Goal: Transaction & Acquisition: Purchase product/service

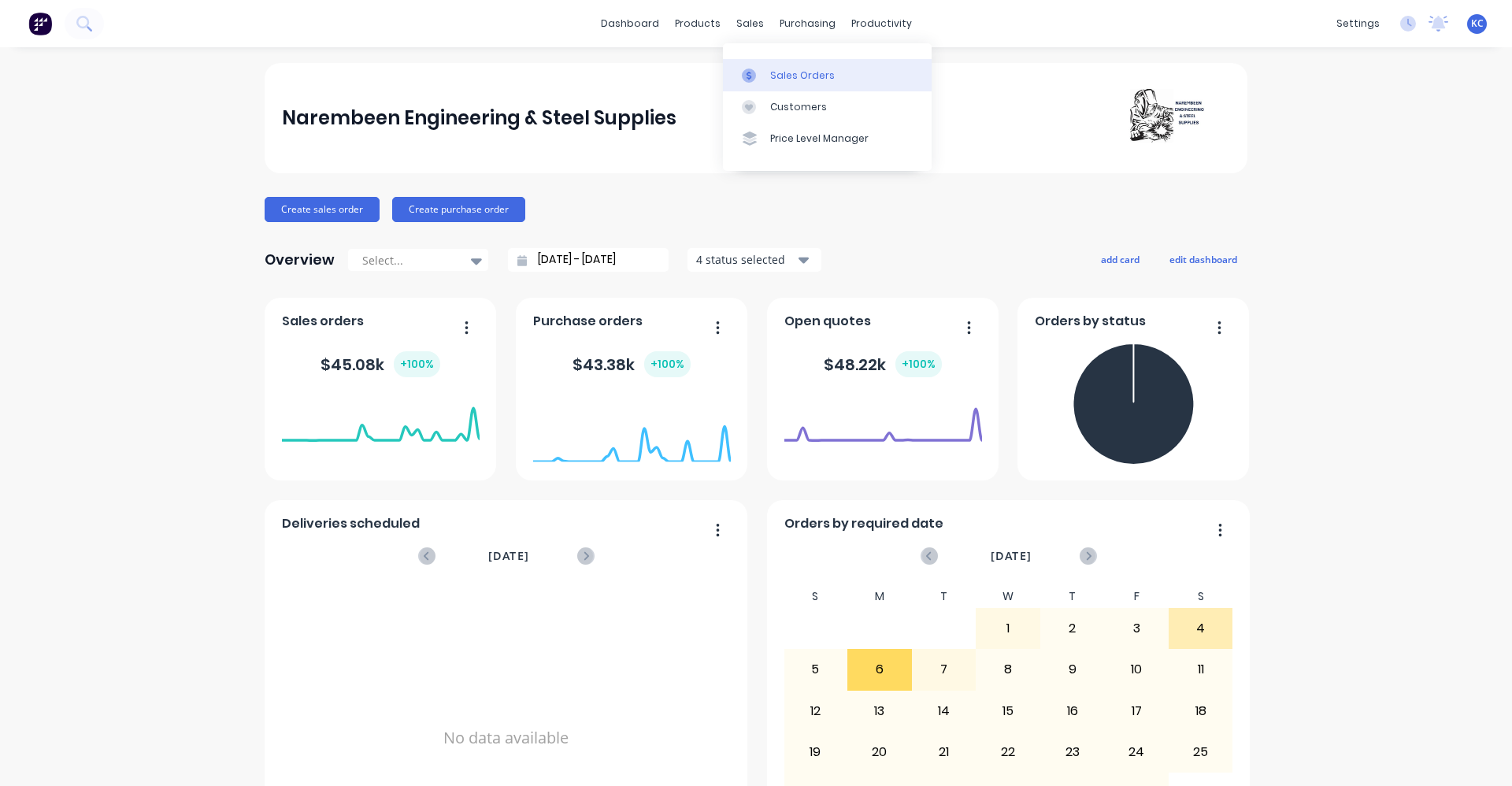
click at [753, 71] on icon at bounding box center [749, 75] width 14 height 14
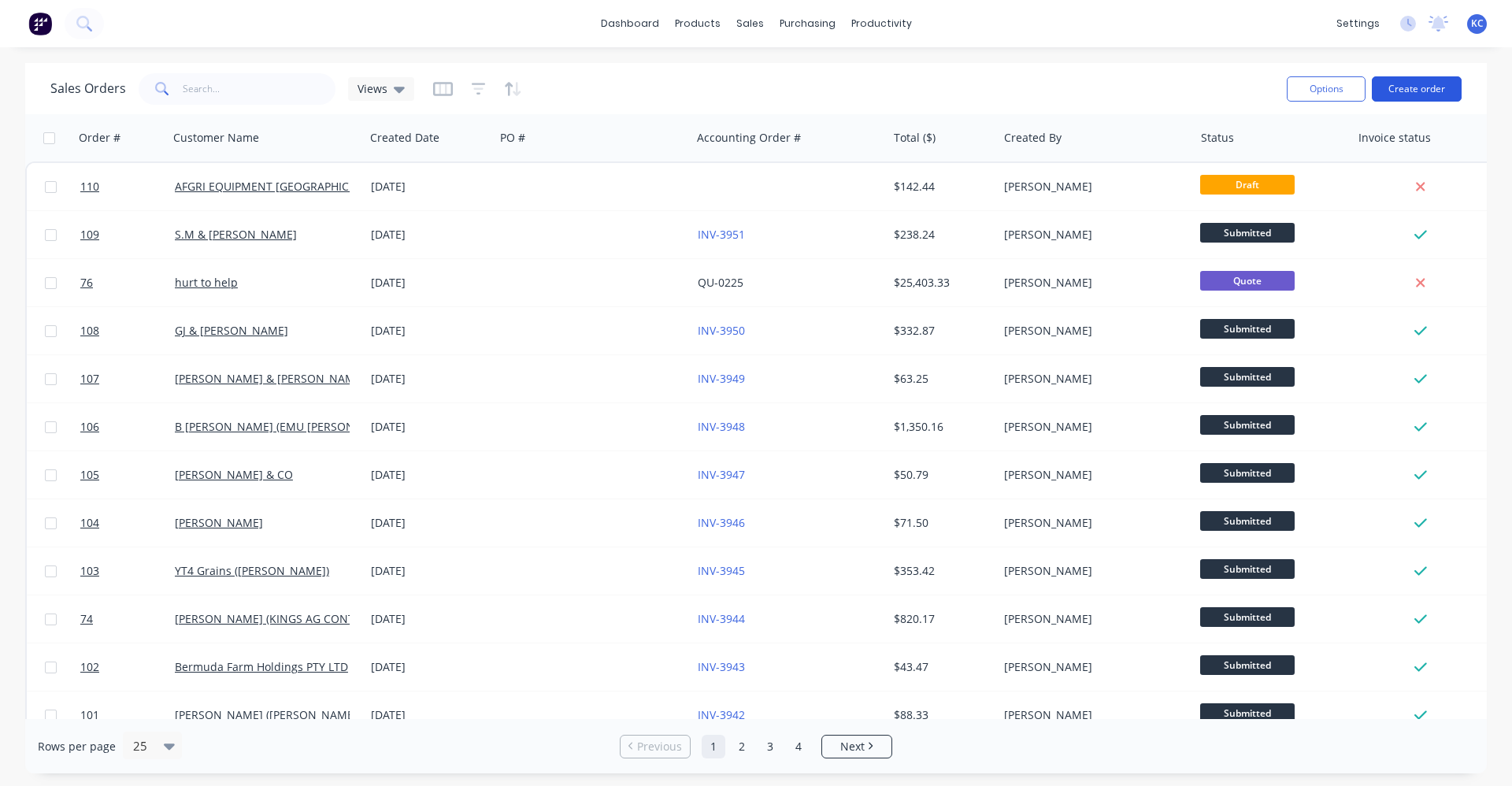
click at [753, 89] on button "Create order" at bounding box center [1416, 89] width 89 height 25
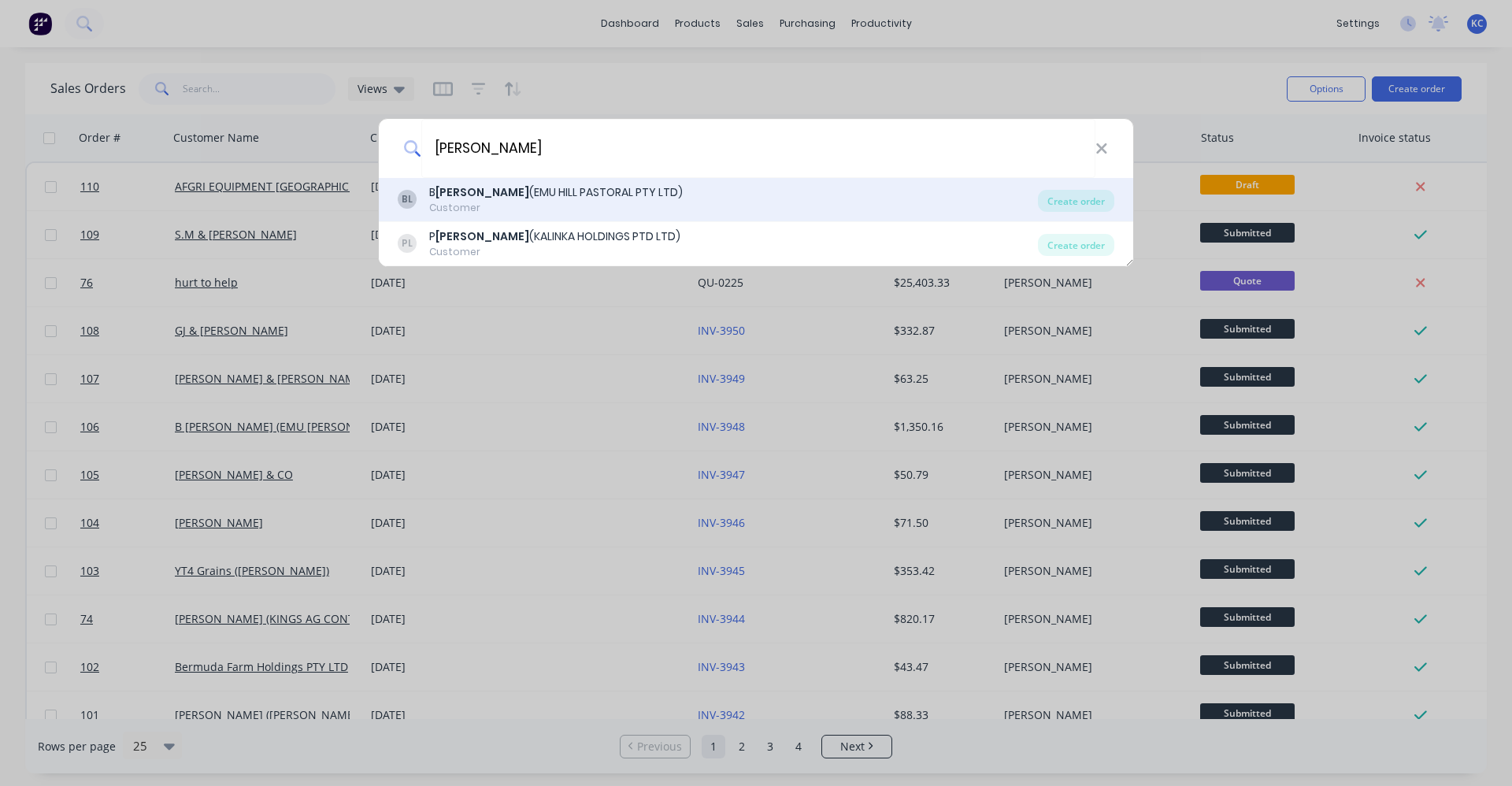
type input "[PERSON_NAME]"
click at [511, 201] on div "Customer" at bounding box center [556, 208] width 254 height 14
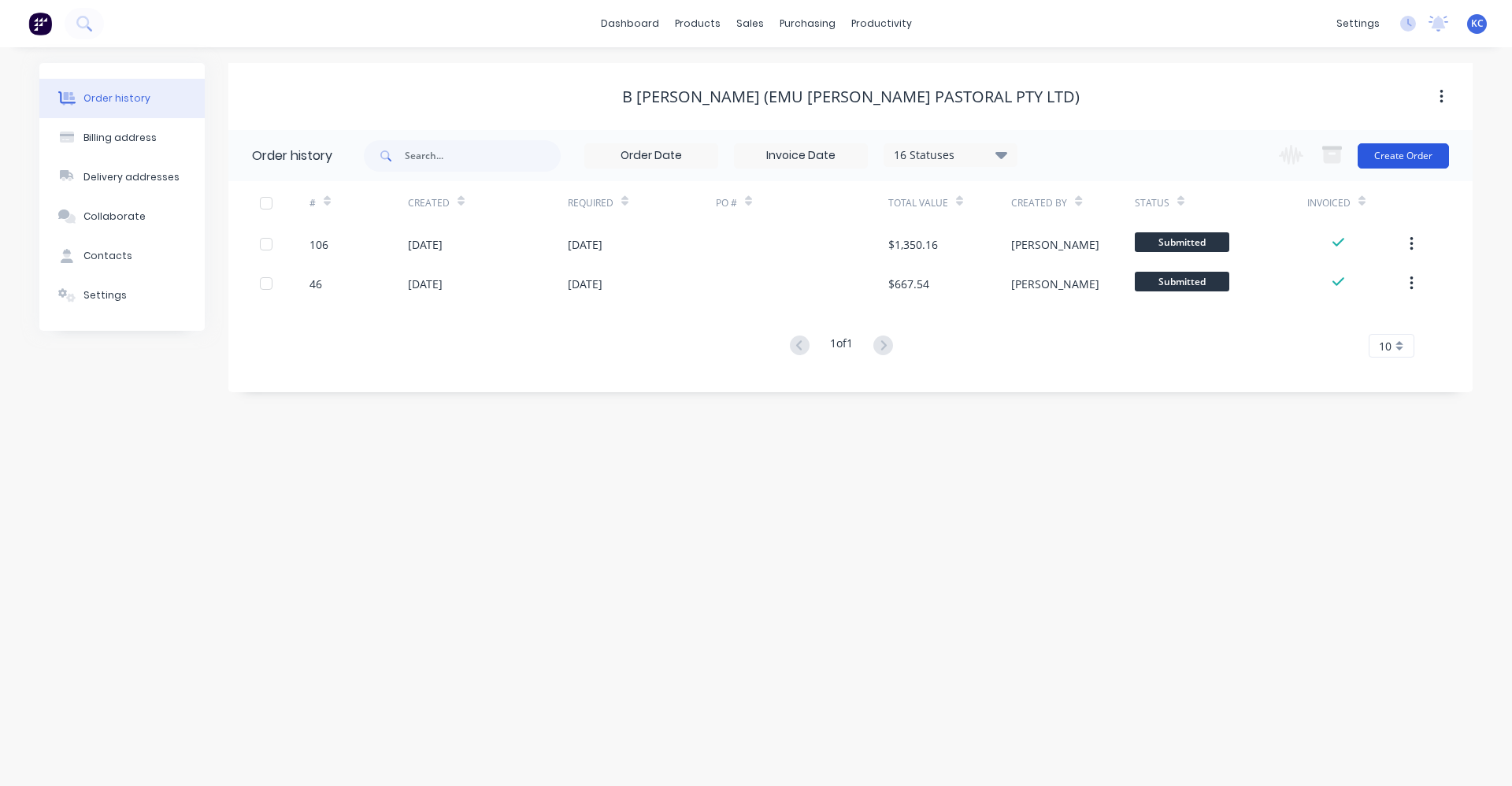
click at [753, 154] on button "Create Order" at bounding box center [1403, 155] width 91 height 25
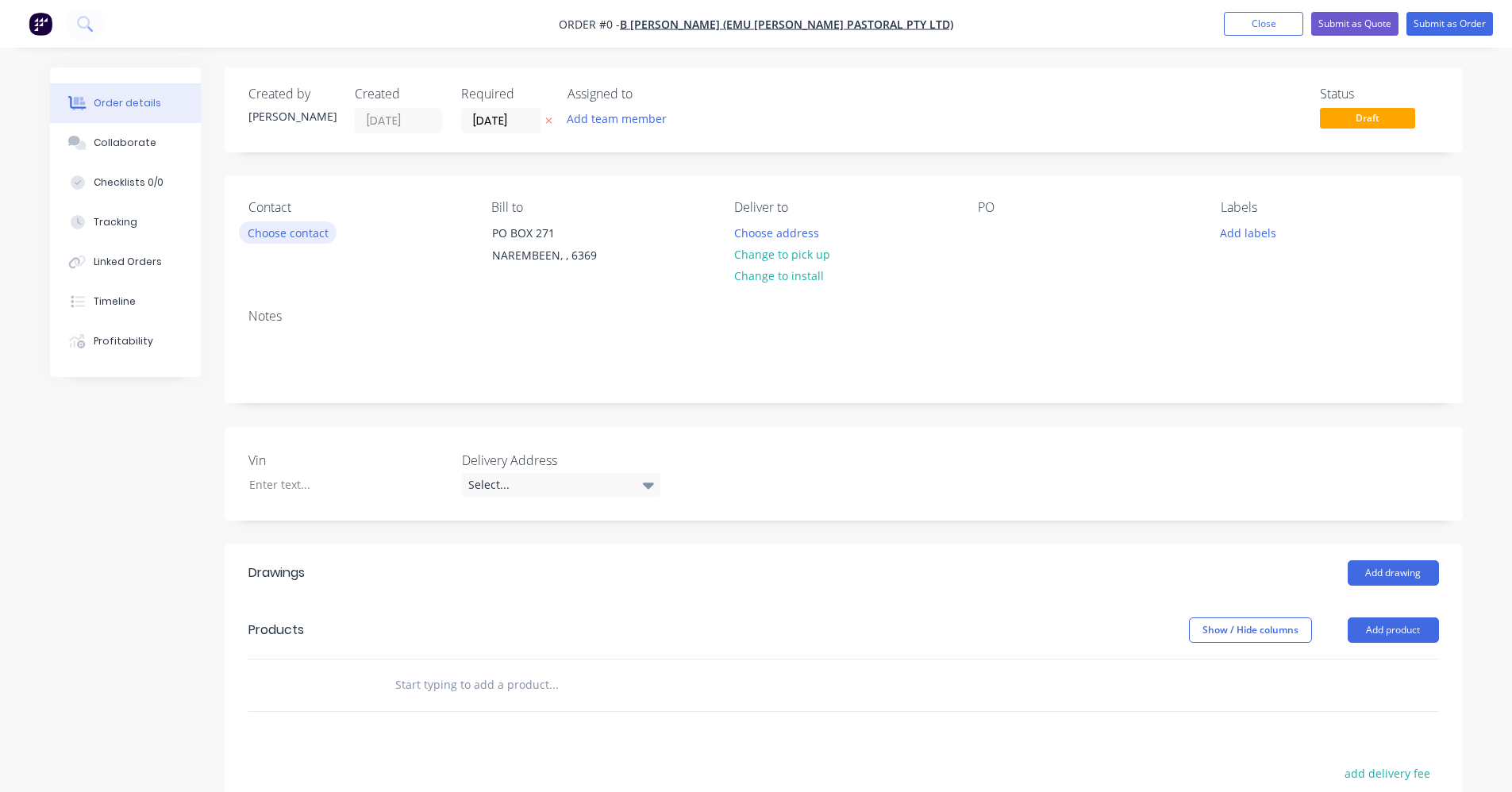
click at [315, 233] on button "Choose contact" at bounding box center [287, 231] width 98 height 21
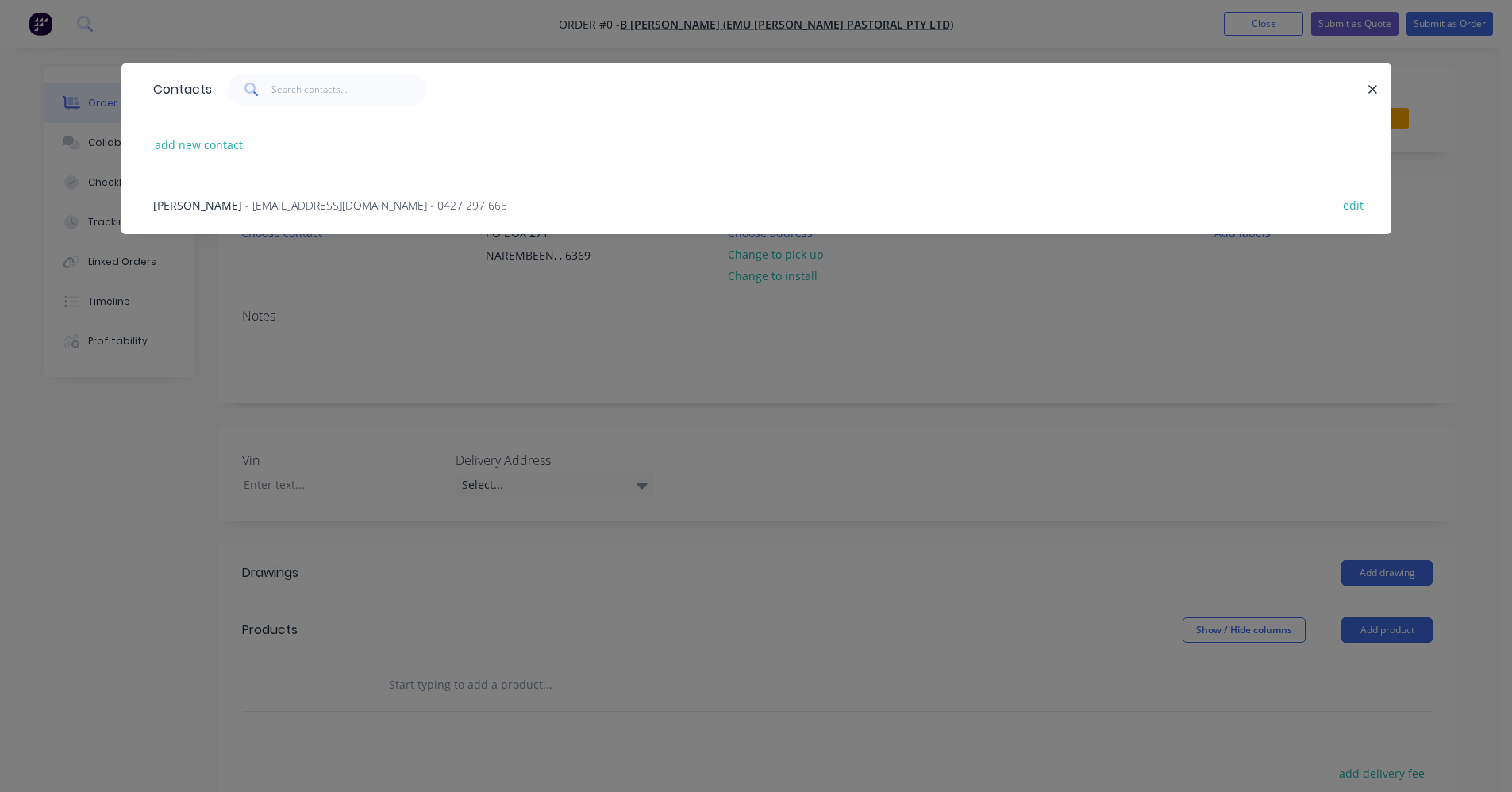
click at [302, 200] on span "- [EMAIL_ADDRESS][DOMAIN_NAME] - 0427 297 665" at bounding box center [376, 205] width 262 height 15
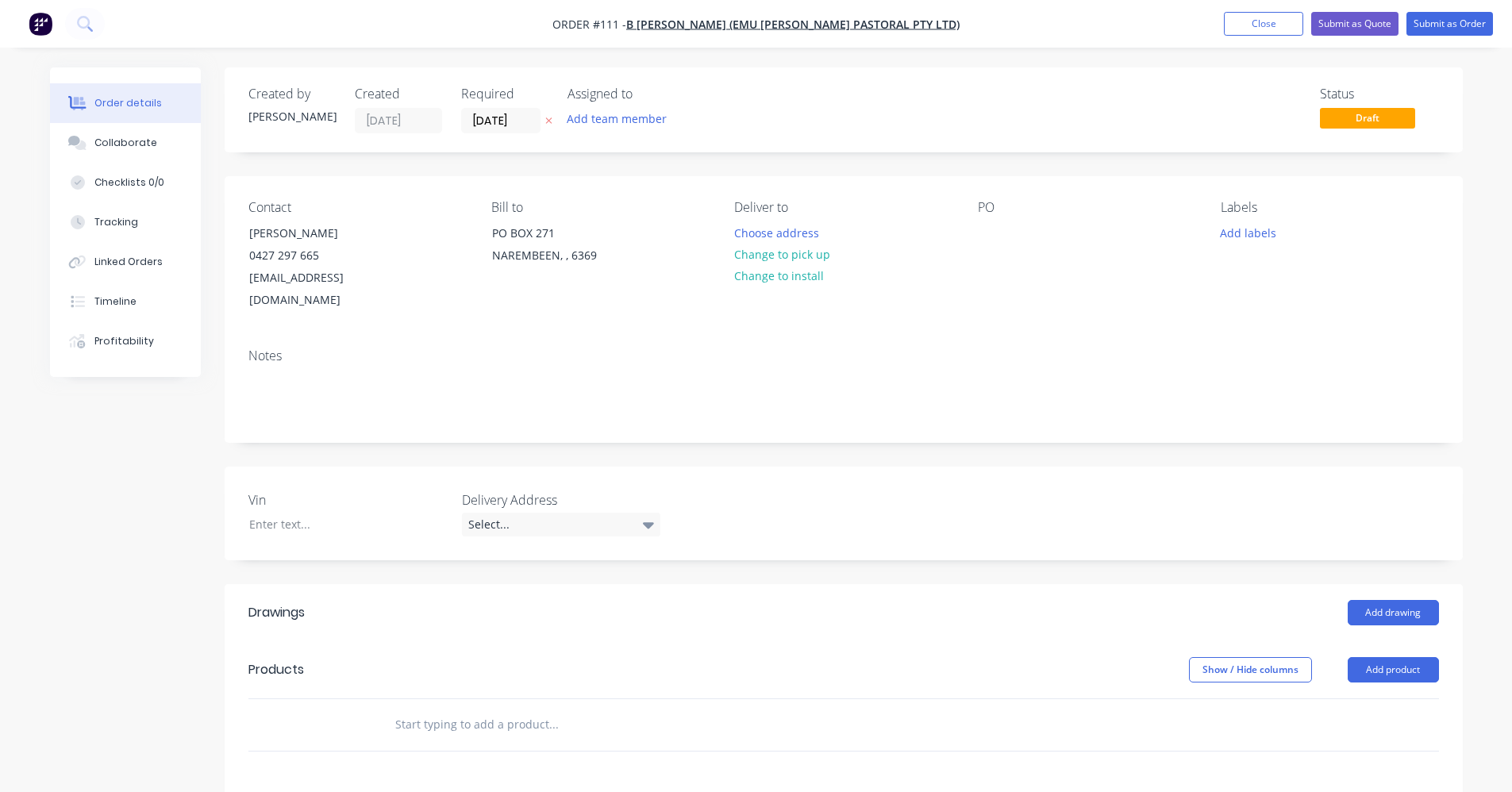
click at [375, 700] on div at bounding box center [843, 726] width 1190 height 52
click at [412, 709] on input "text" at bounding box center [554, 725] width 318 height 32
type input "e"
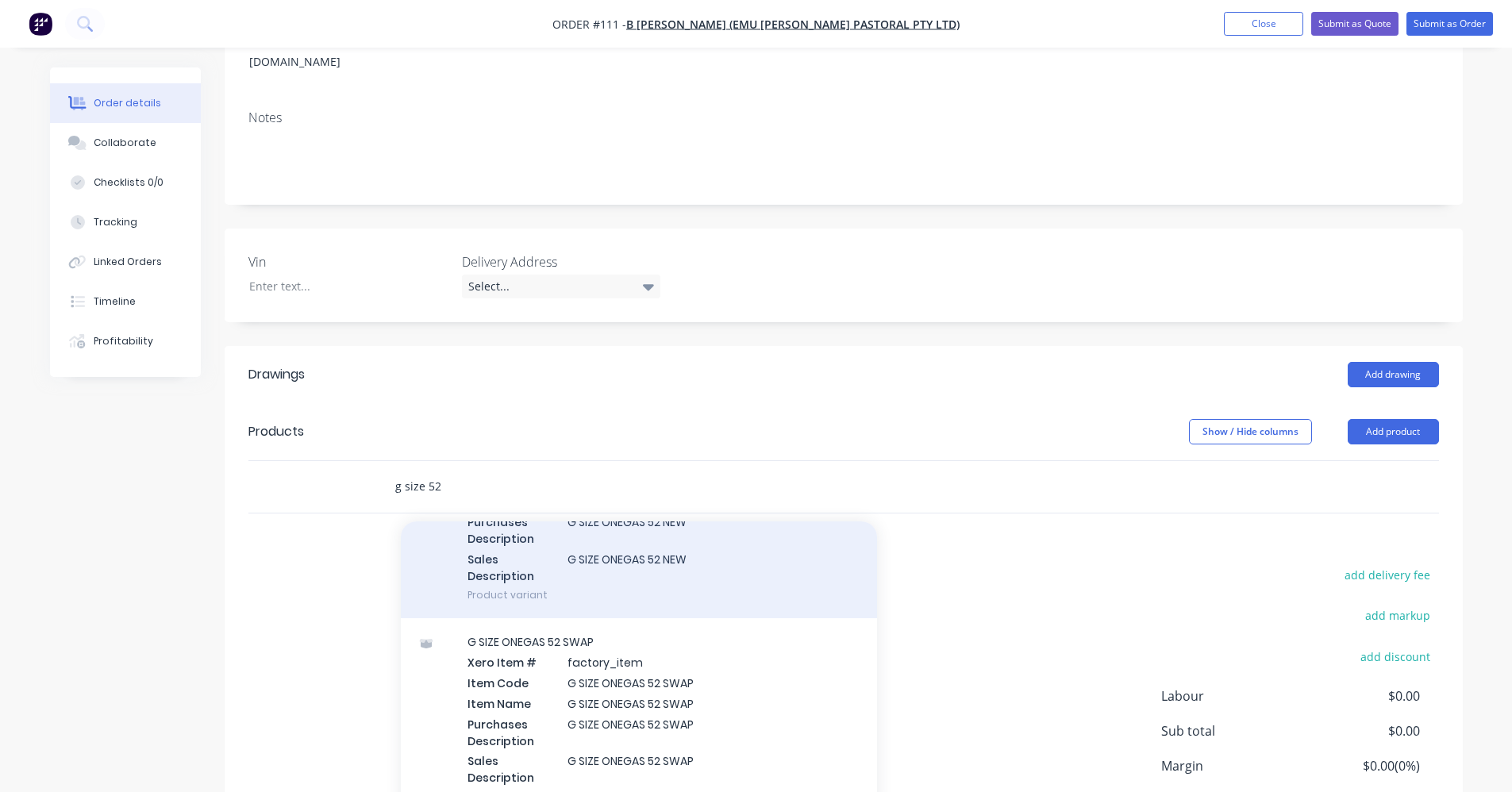
scroll to position [159, 0]
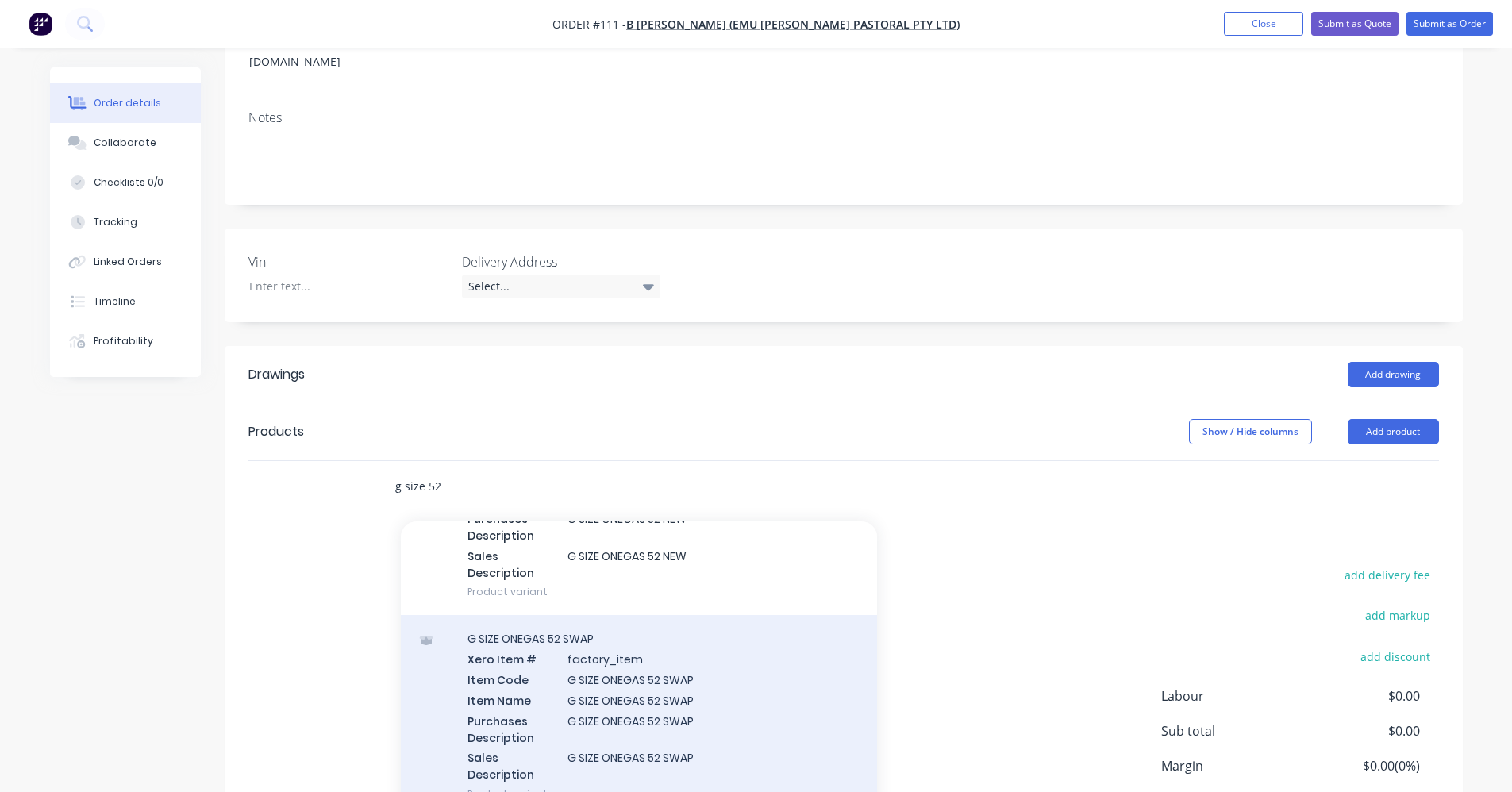
type input "g size 52"
click at [658, 697] on div "G SIZE ONEGAS 52 SWAP Xero Item # factory_item Item Code G SIZE ONEGAS 52 SWAP …" at bounding box center [638, 717] width 477 height 203
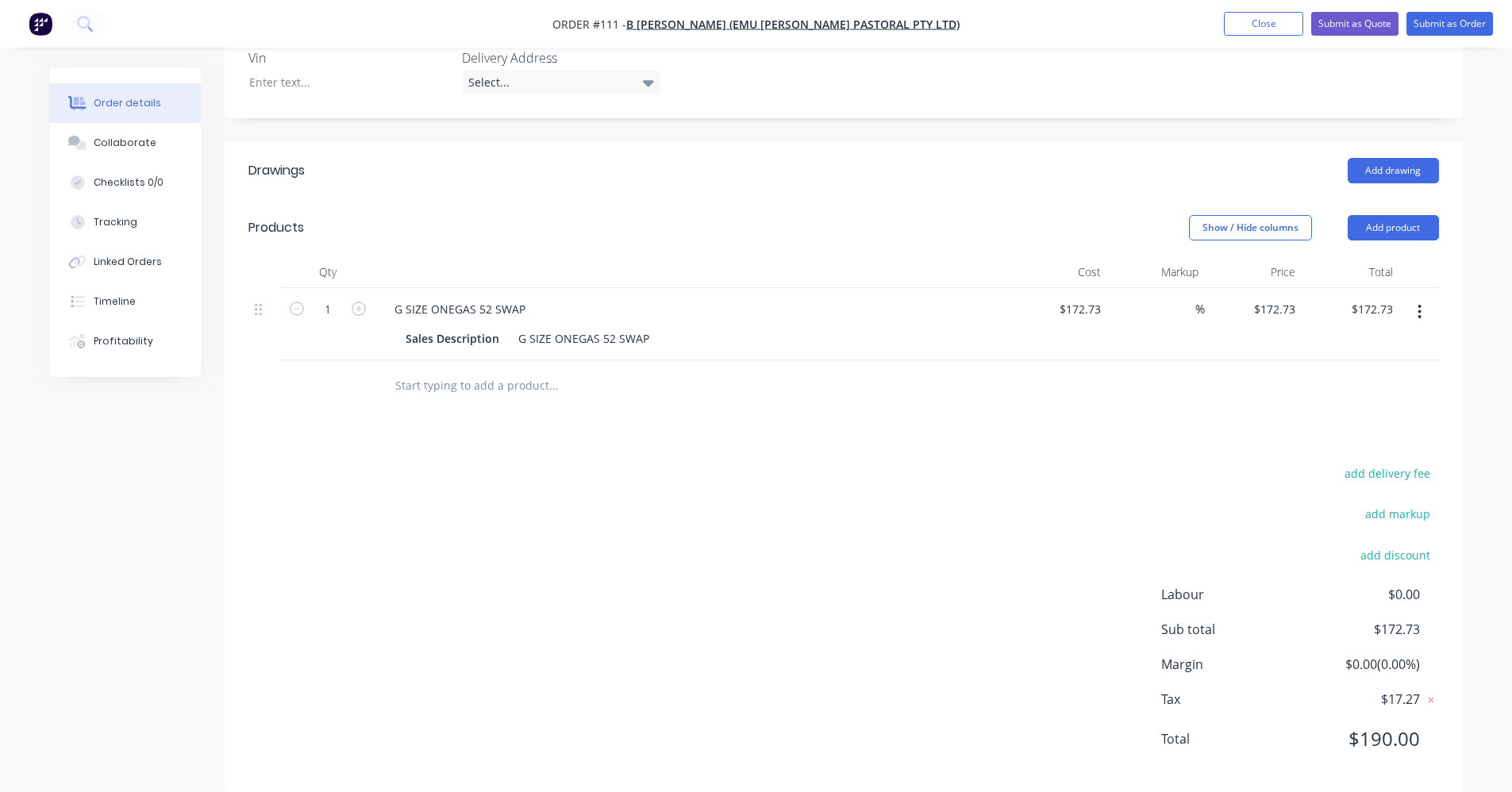
scroll to position [444, 0]
click at [433, 367] on input "text" at bounding box center [554, 383] width 318 height 32
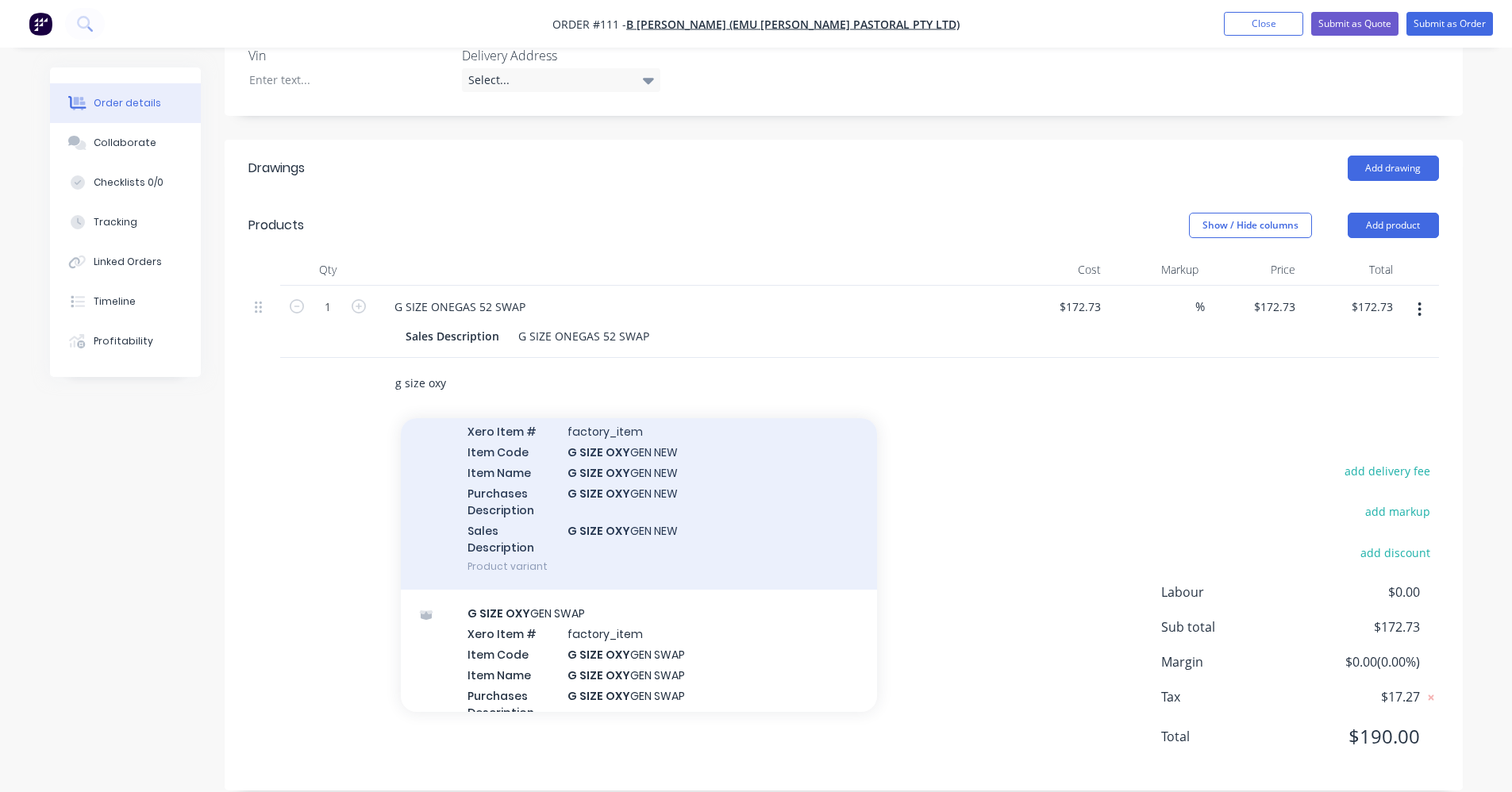
scroll to position [159, 0]
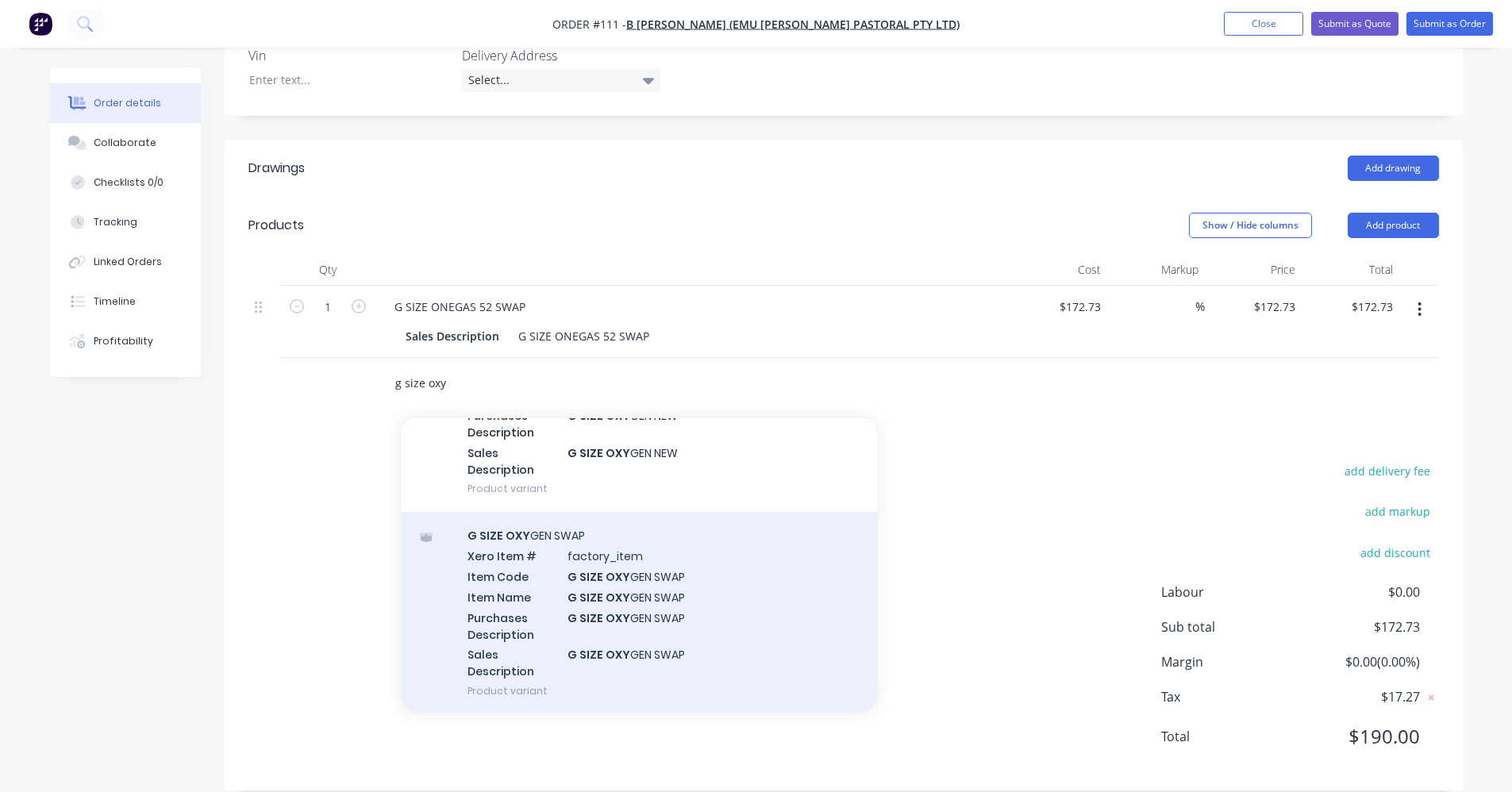
type input "g size oxy"
click at [622, 597] on div "G SIZE OXY GEN SWAP Xero Item # factory_item Item Code G SIZE OXY GEN SWAP Item…" at bounding box center [638, 614] width 477 height 203
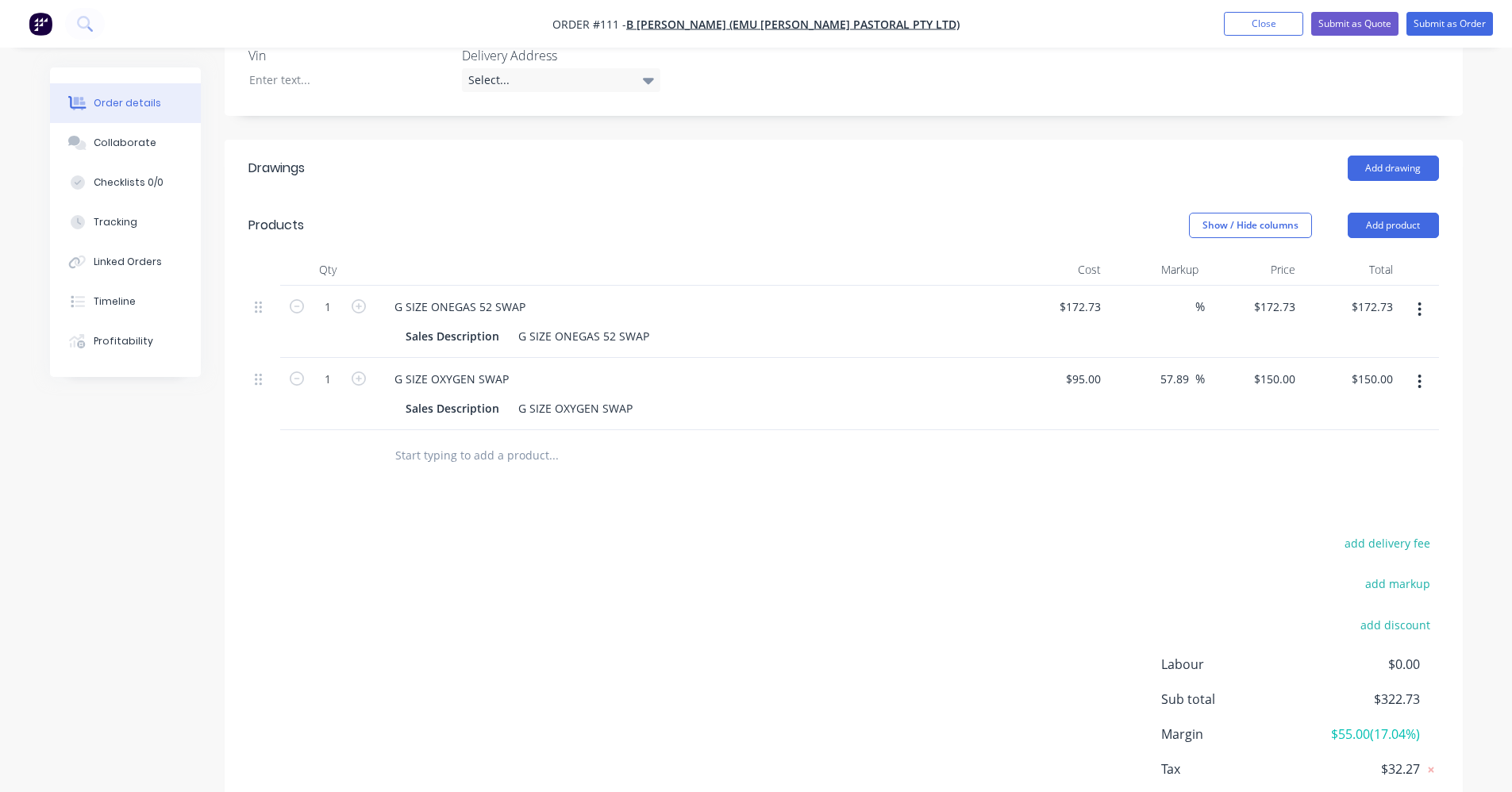
click at [491, 440] on input "text" at bounding box center [554, 455] width 318 height 32
click at [759, 367] on button "button" at bounding box center [1420, 381] width 37 height 29
click at [759, 479] on div "Drawings Add drawing Products Show / Hide columns Add product Qty Cost Markup P…" at bounding box center [844, 501] width 1239 height 723
click at [491, 440] on input "text" at bounding box center [554, 455] width 318 height 32
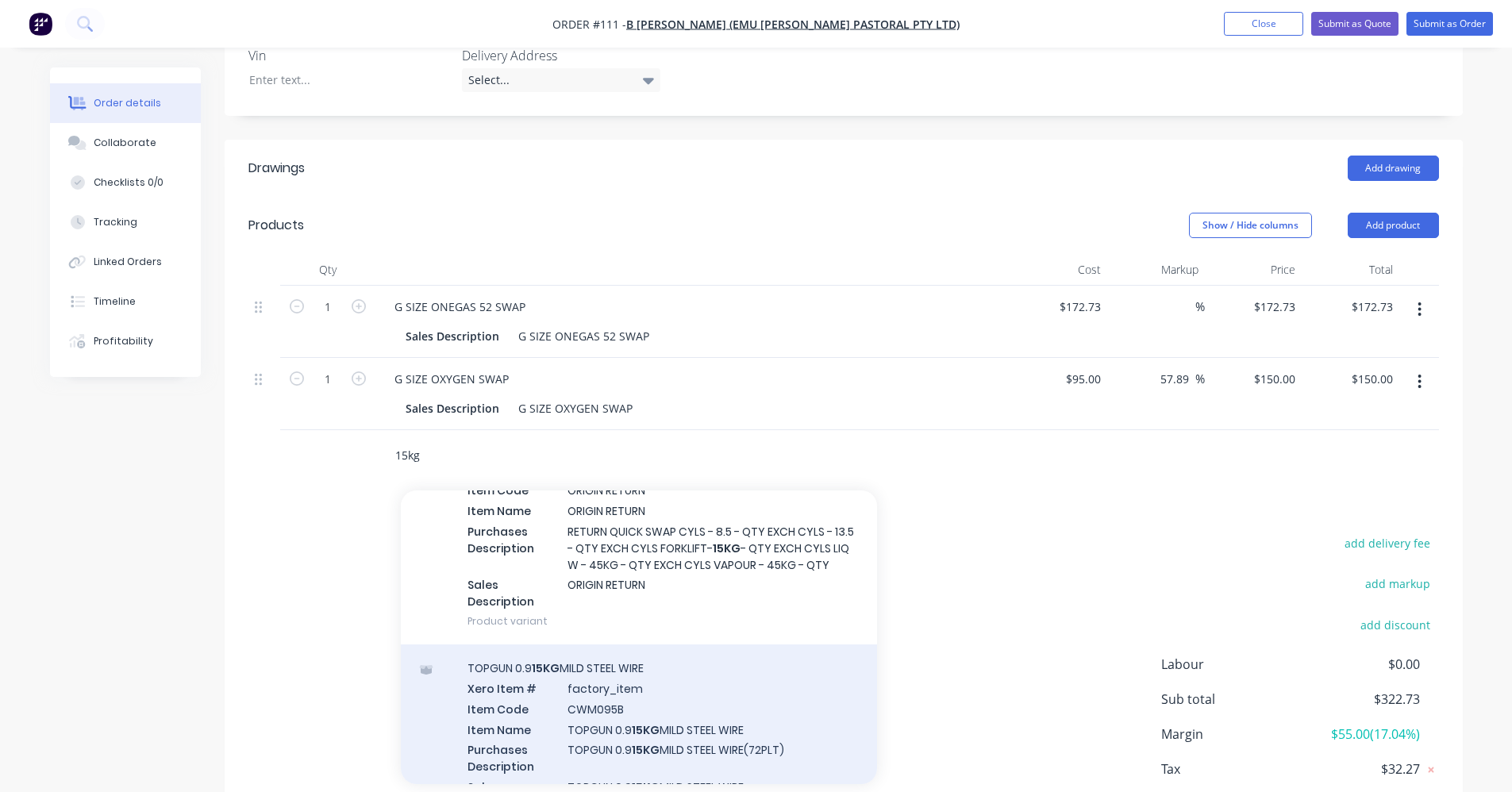
scroll to position [397, 0]
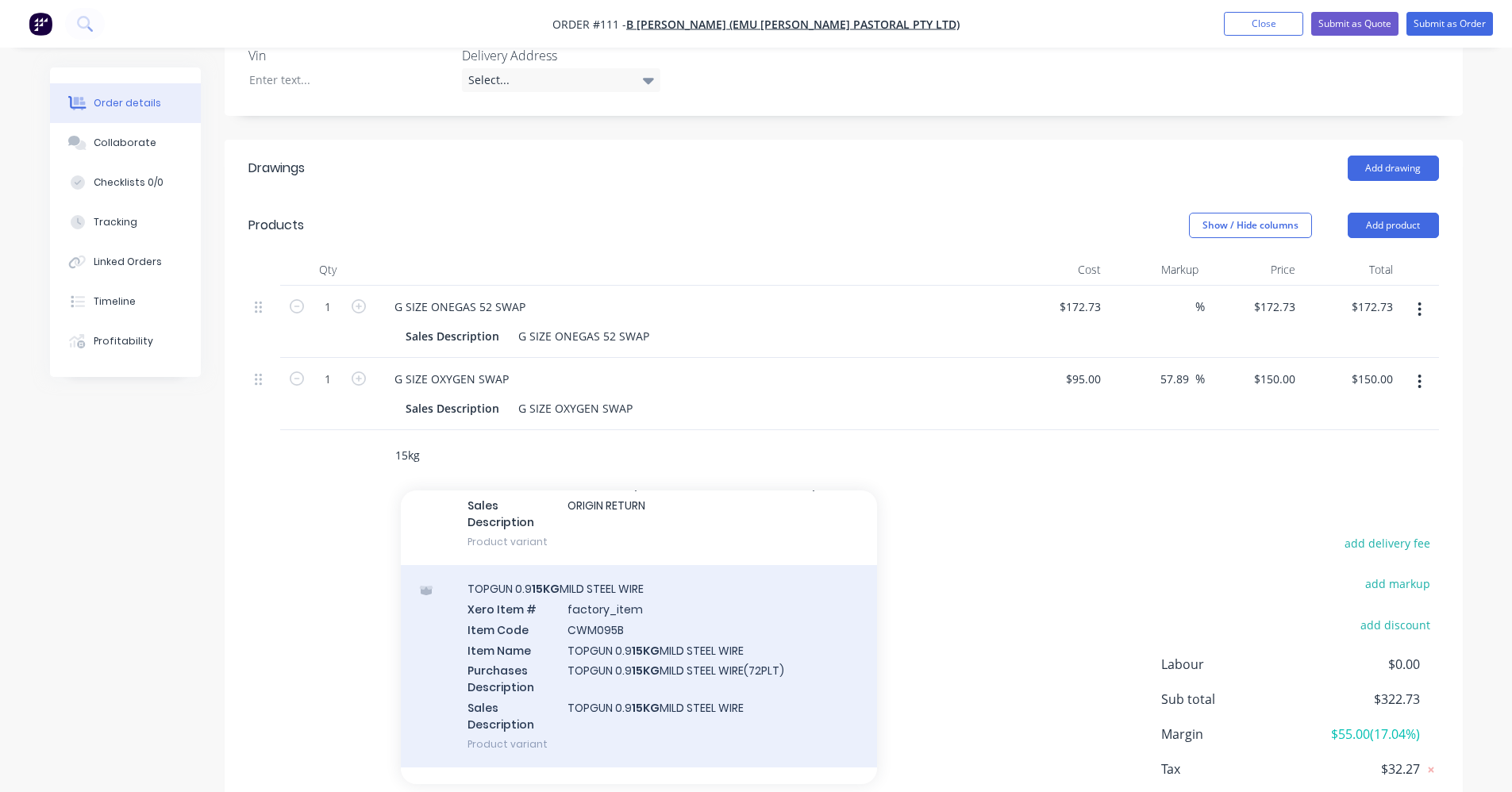
type input "15kg"
click at [698, 670] on div "TOPGUN 0.9 15KG MILD STEEL WIRE Xero Item # factory_item Item Code CWM095B Item…" at bounding box center [638, 667] width 477 height 203
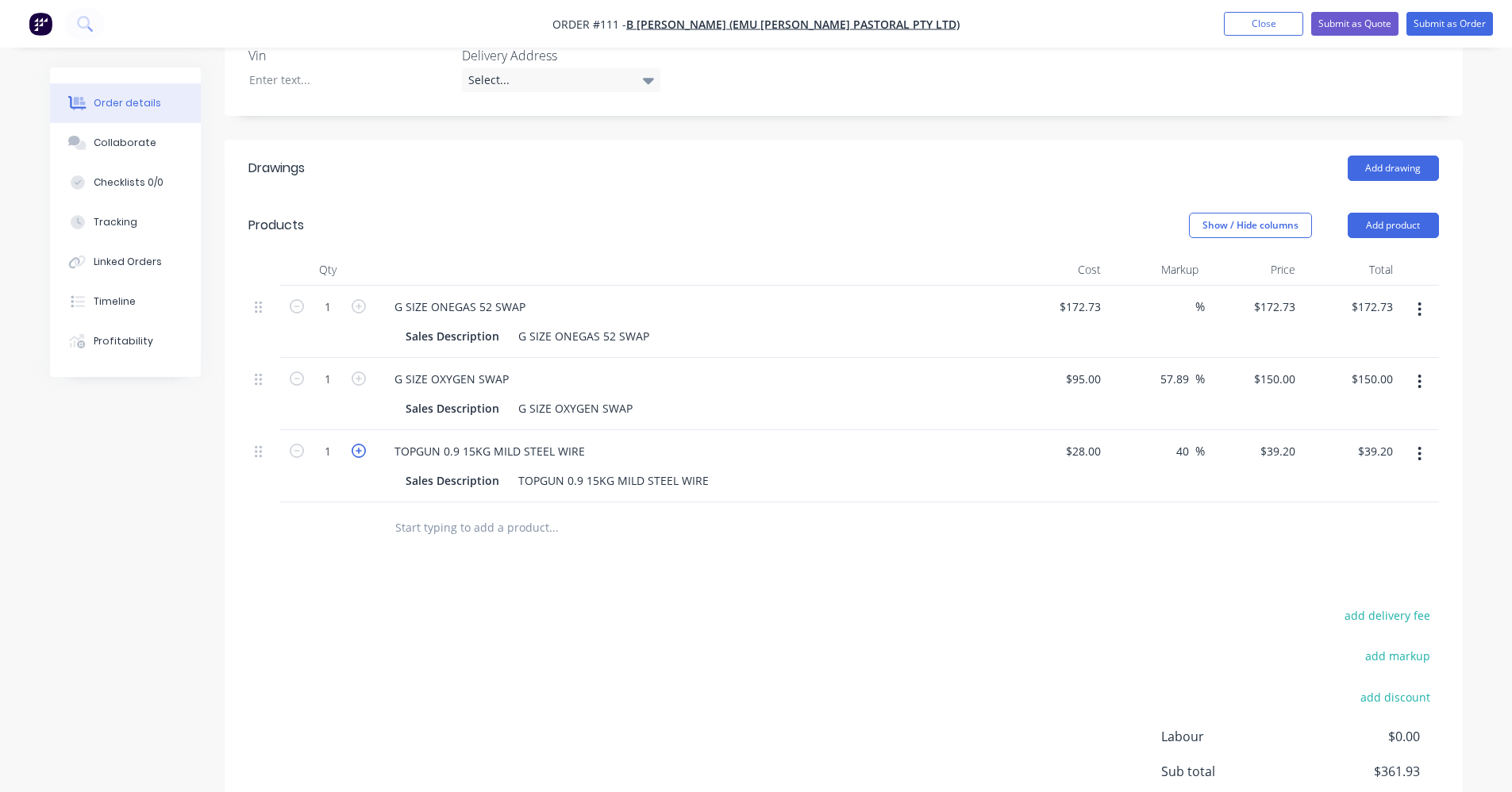
click at [358, 443] on icon "button" at bounding box center [358, 450] width 14 height 14
type input "2"
type input "$78.40"
click at [759, 580] on div "Drawings Add drawing Products Show / Hide columns Add product Qty Cost Markup P…" at bounding box center [844, 537] width 1239 height 796
click at [759, 301] on icon "button" at bounding box center [1420, 310] width 4 height 18
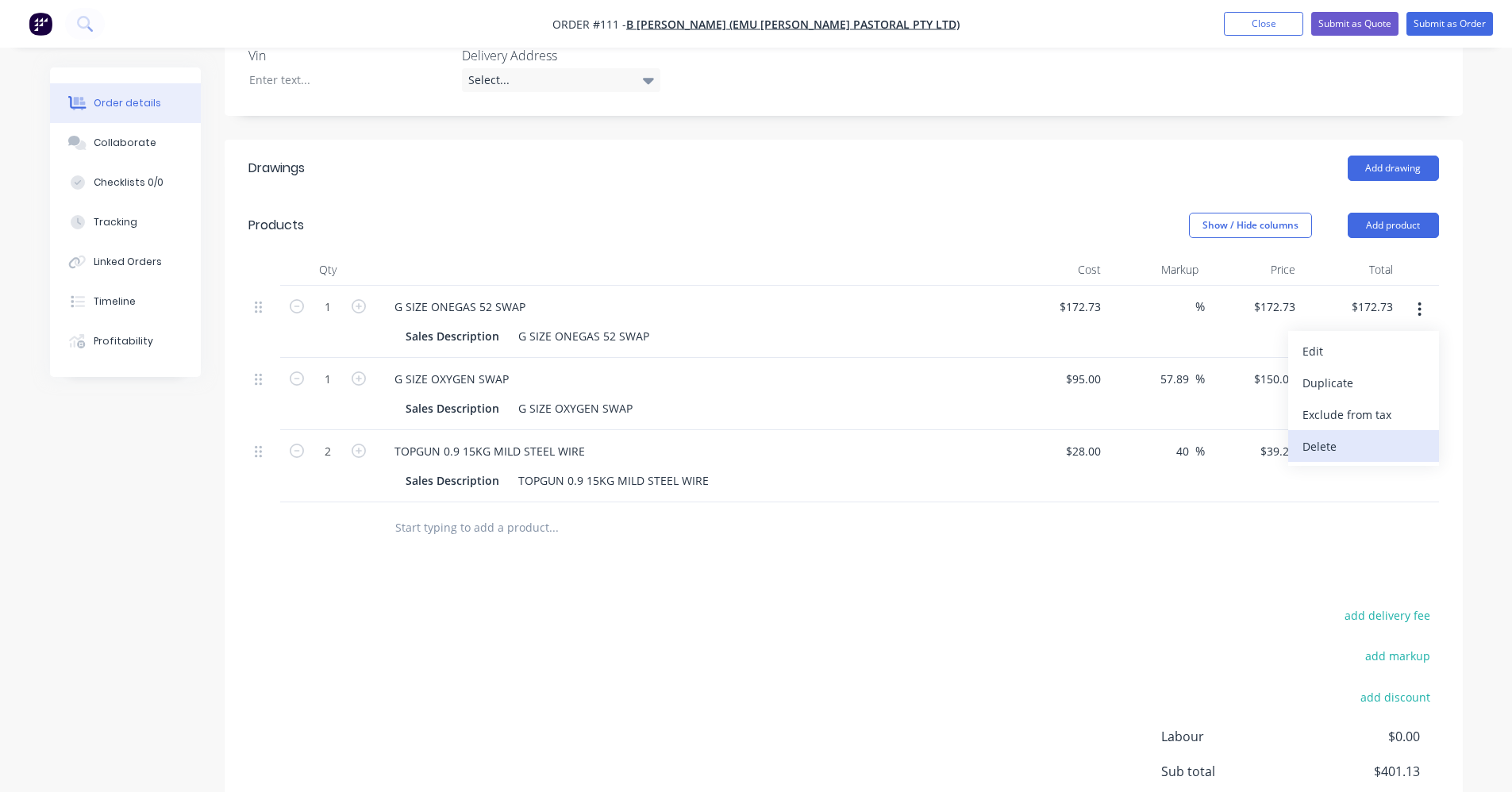
click at [759, 435] on div "Delete" at bounding box center [1364, 446] width 123 height 23
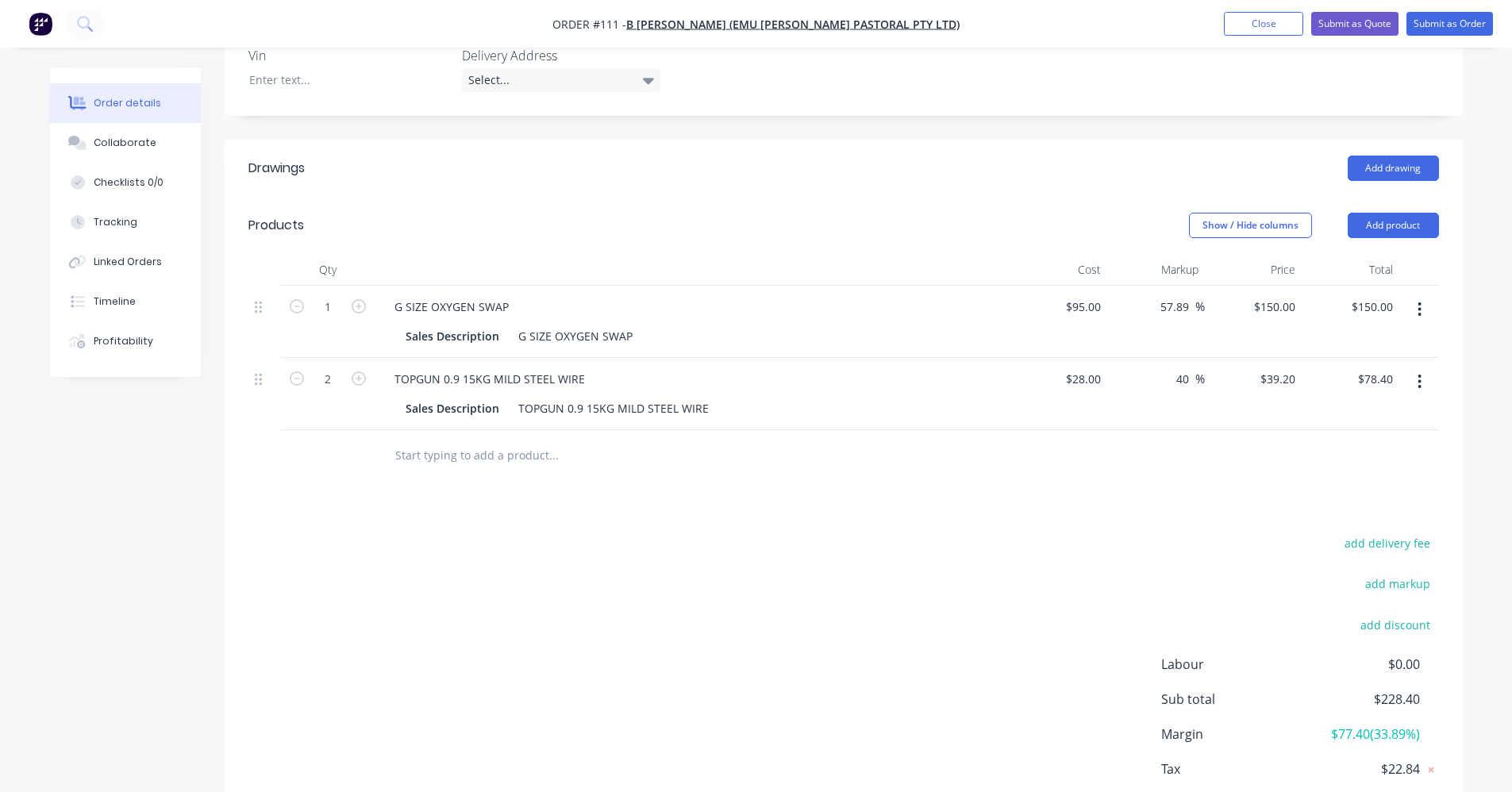
click at [759, 367] on button "button" at bounding box center [1420, 381] width 37 height 29
click at [759, 508] on div "Delete" at bounding box center [1364, 519] width 123 height 23
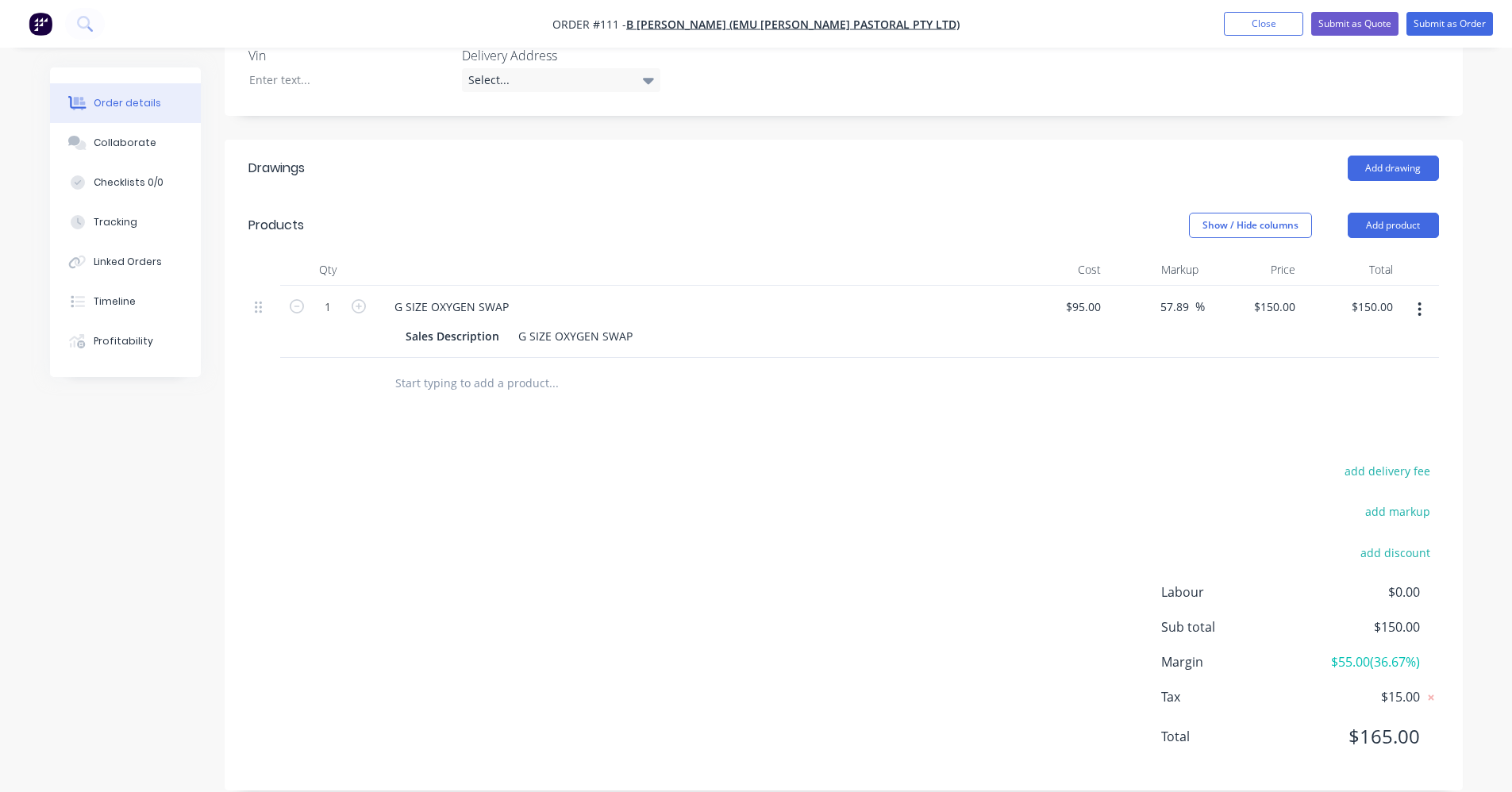
click at [759, 301] on icon "button" at bounding box center [1420, 310] width 4 height 18
click at [759, 403] on div "Exclude from tax" at bounding box center [1364, 415] width 123 height 23
click at [759, 408] on div "Drawings Add drawing Products Show / Hide columns Add product Qty Cost Markup P…" at bounding box center [844, 465] width 1239 height 651
click at [759, 296] on button "button" at bounding box center [1420, 310] width 37 height 29
click at [759, 435] on div "Delete" at bounding box center [1364, 446] width 123 height 23
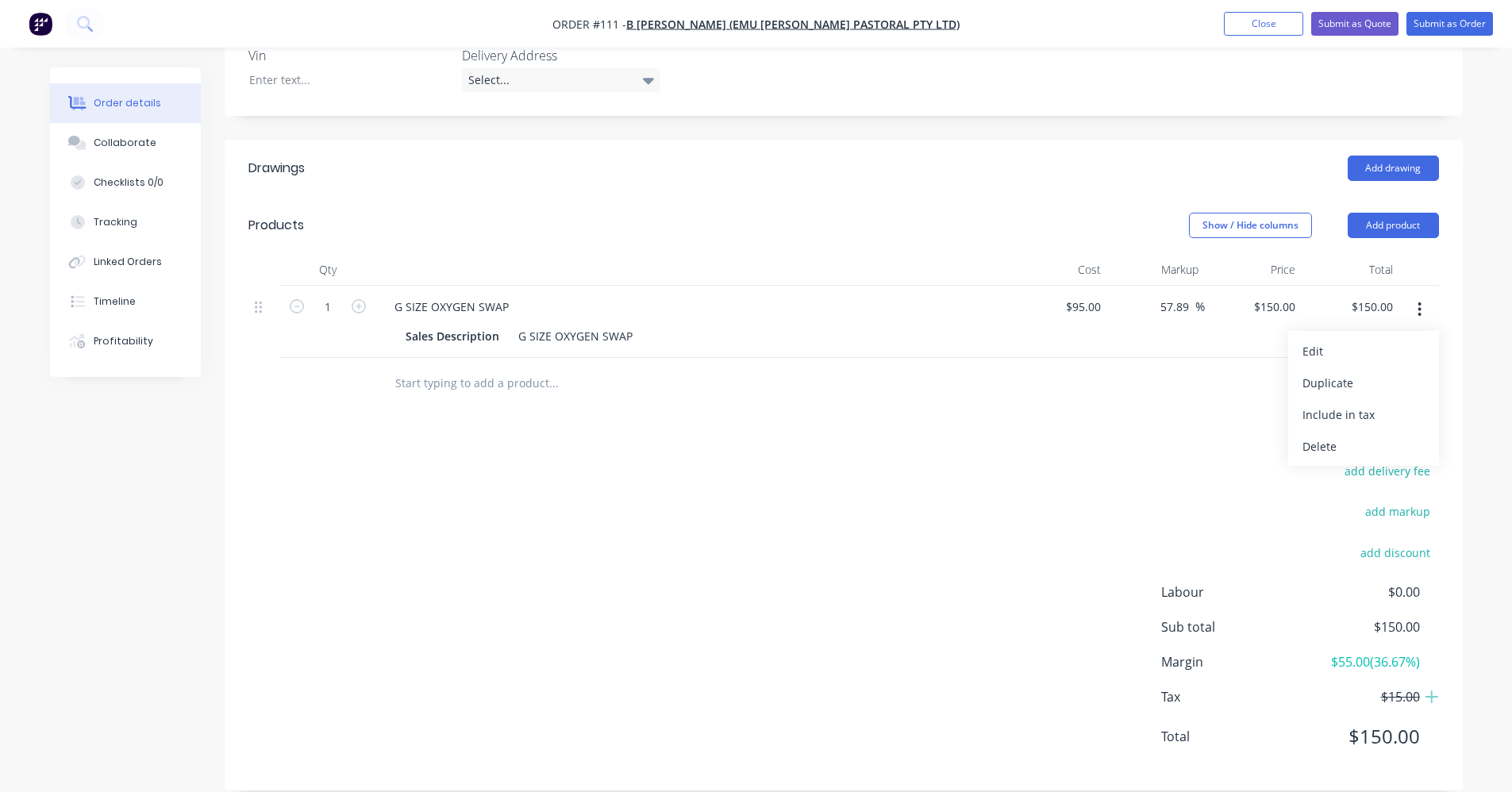
scroll to position [342, 0]
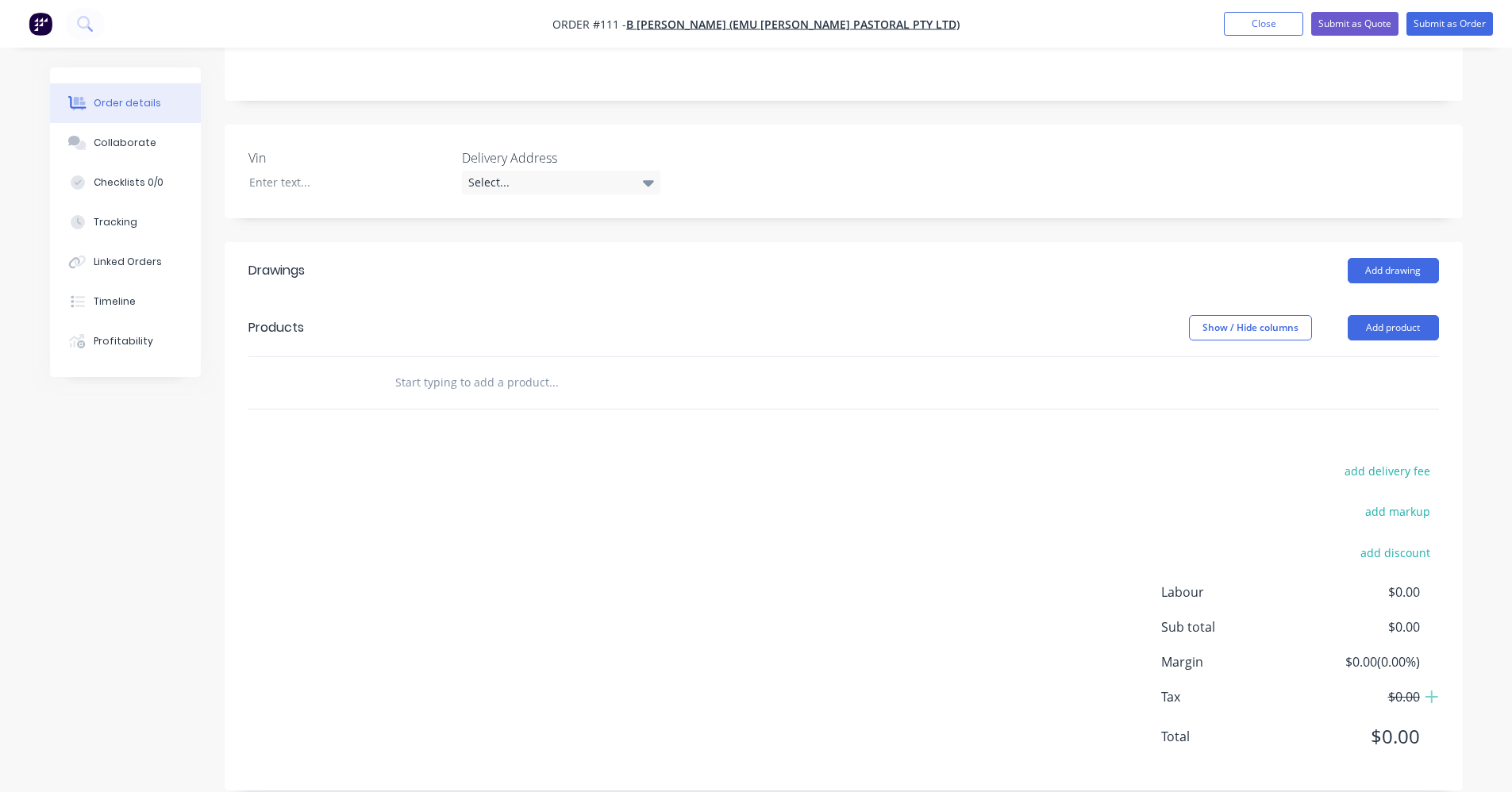
click at [479, 370] on input "text" at bounding box center [554, 383] width 318 height 32
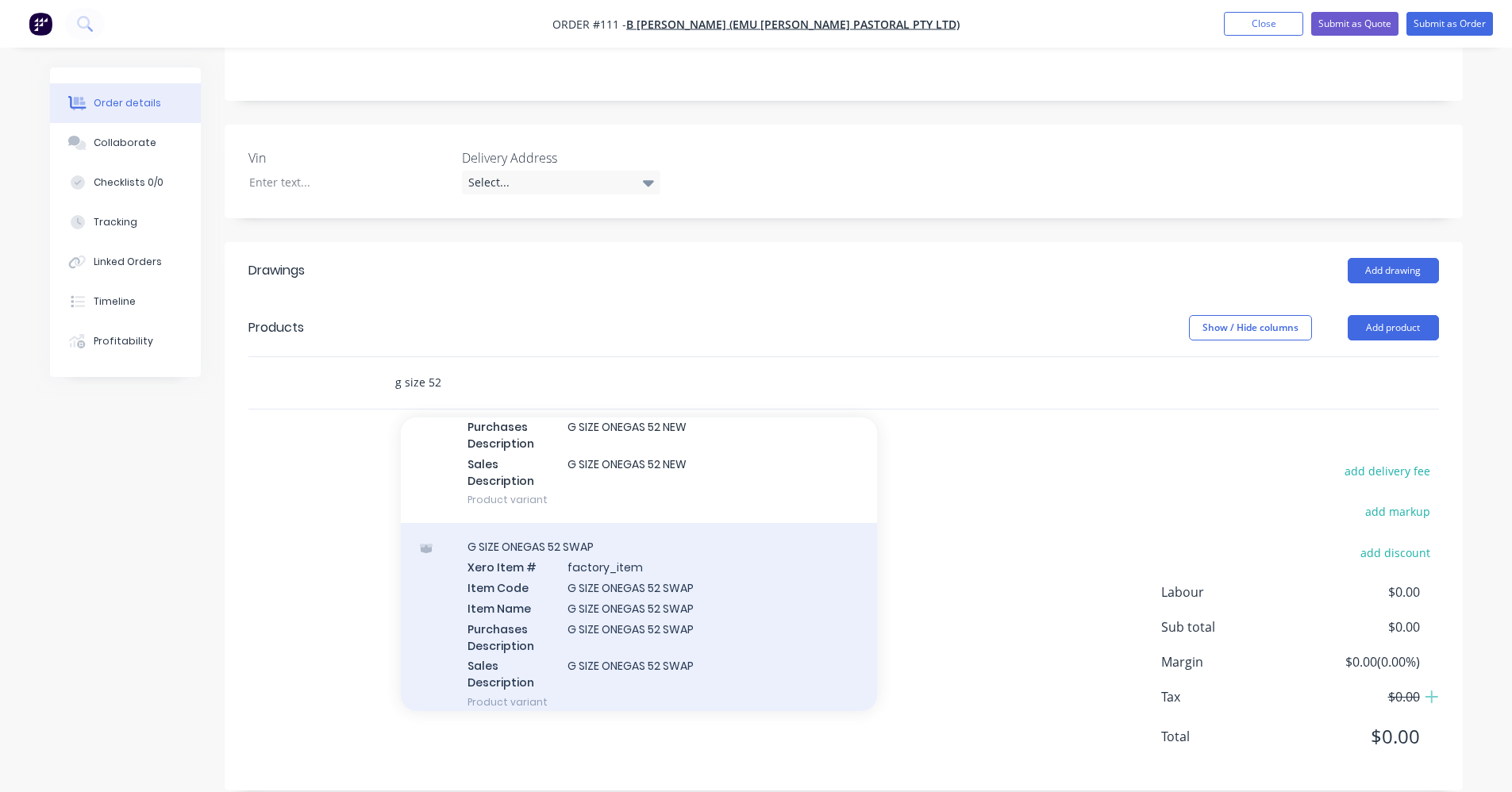
scroll to position [159, 0]
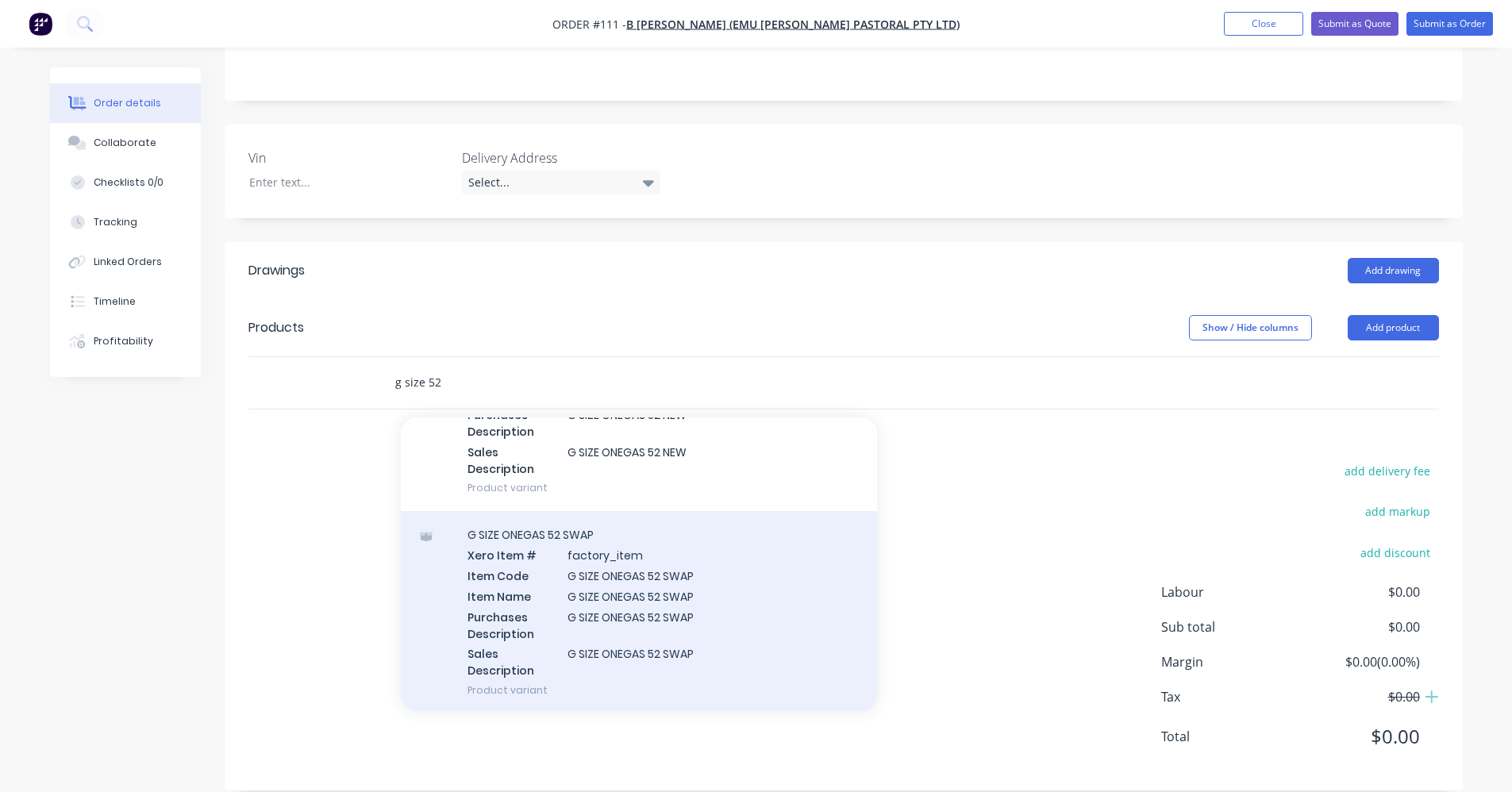
type input "g size 52"
click at [598, 563] on div "G SIZE ONEGAS 52 SWAP Xero Item # factory_item Item Code G SIZE ONEGAS 52 SWAP …" at bounding box center [638, 613] width 477 height 203
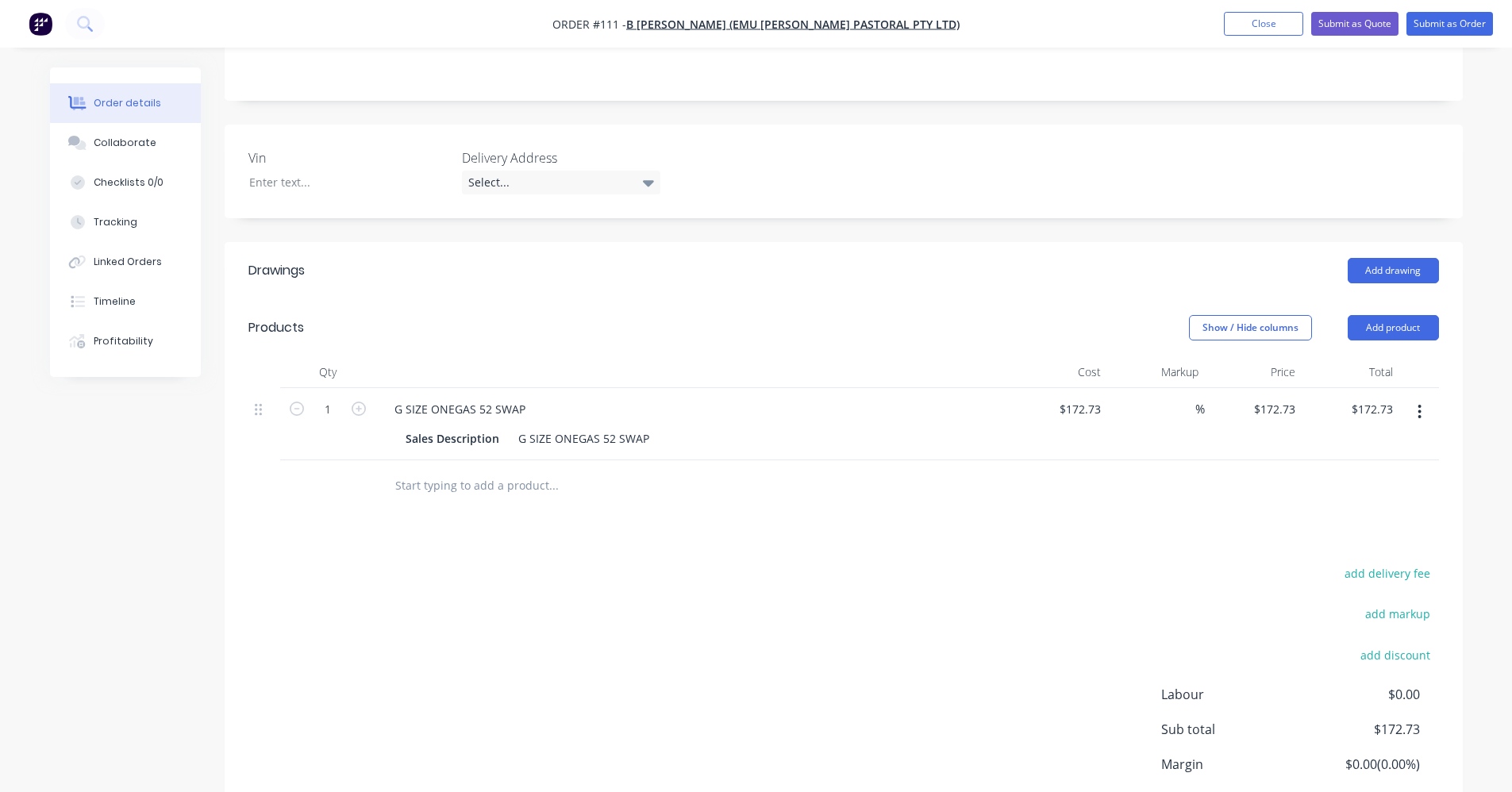
click at [439, 470] on input "text" at bounding box center [554, 486] width 318 height 32
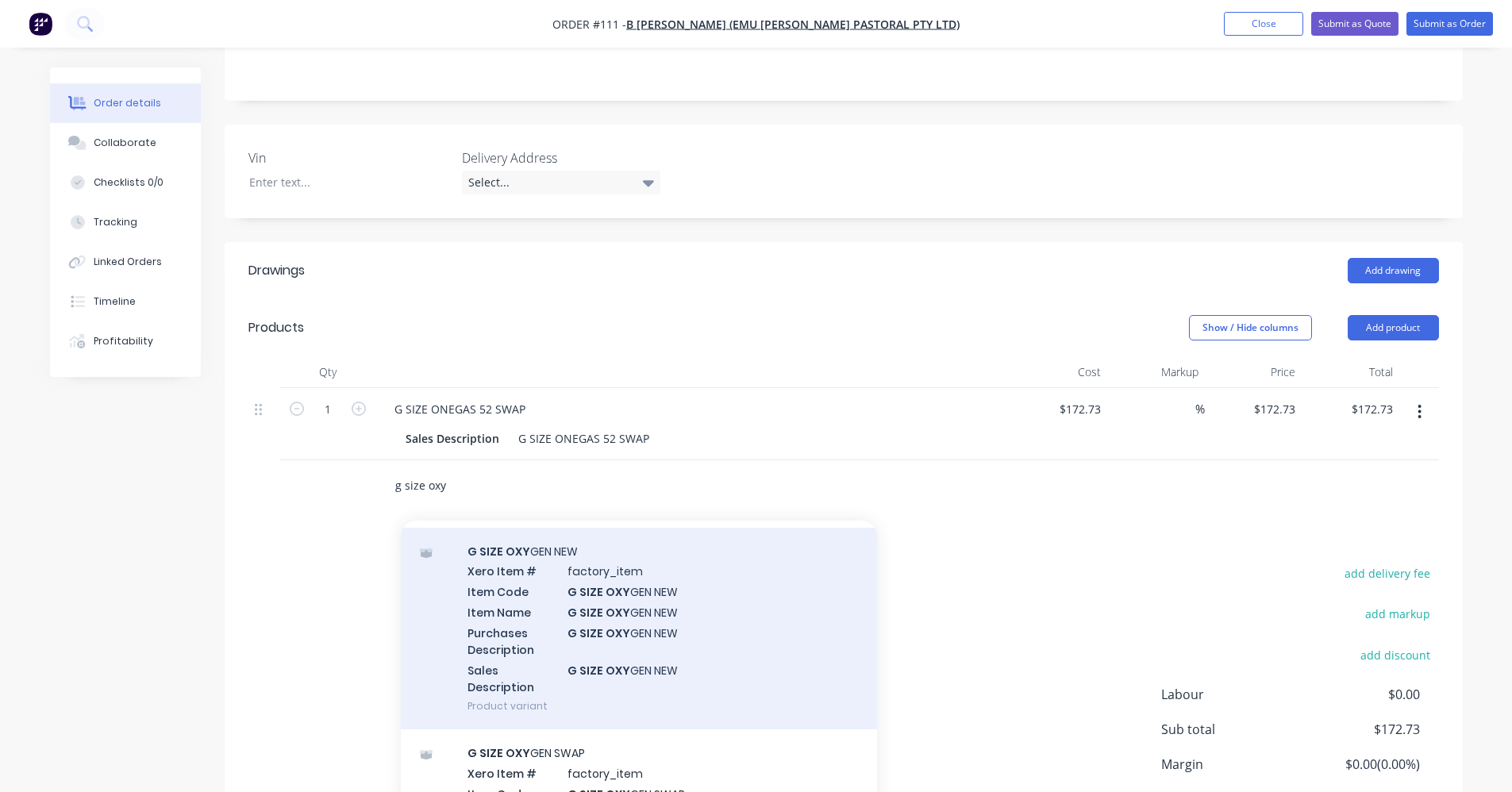
scroll to position [79, 0]
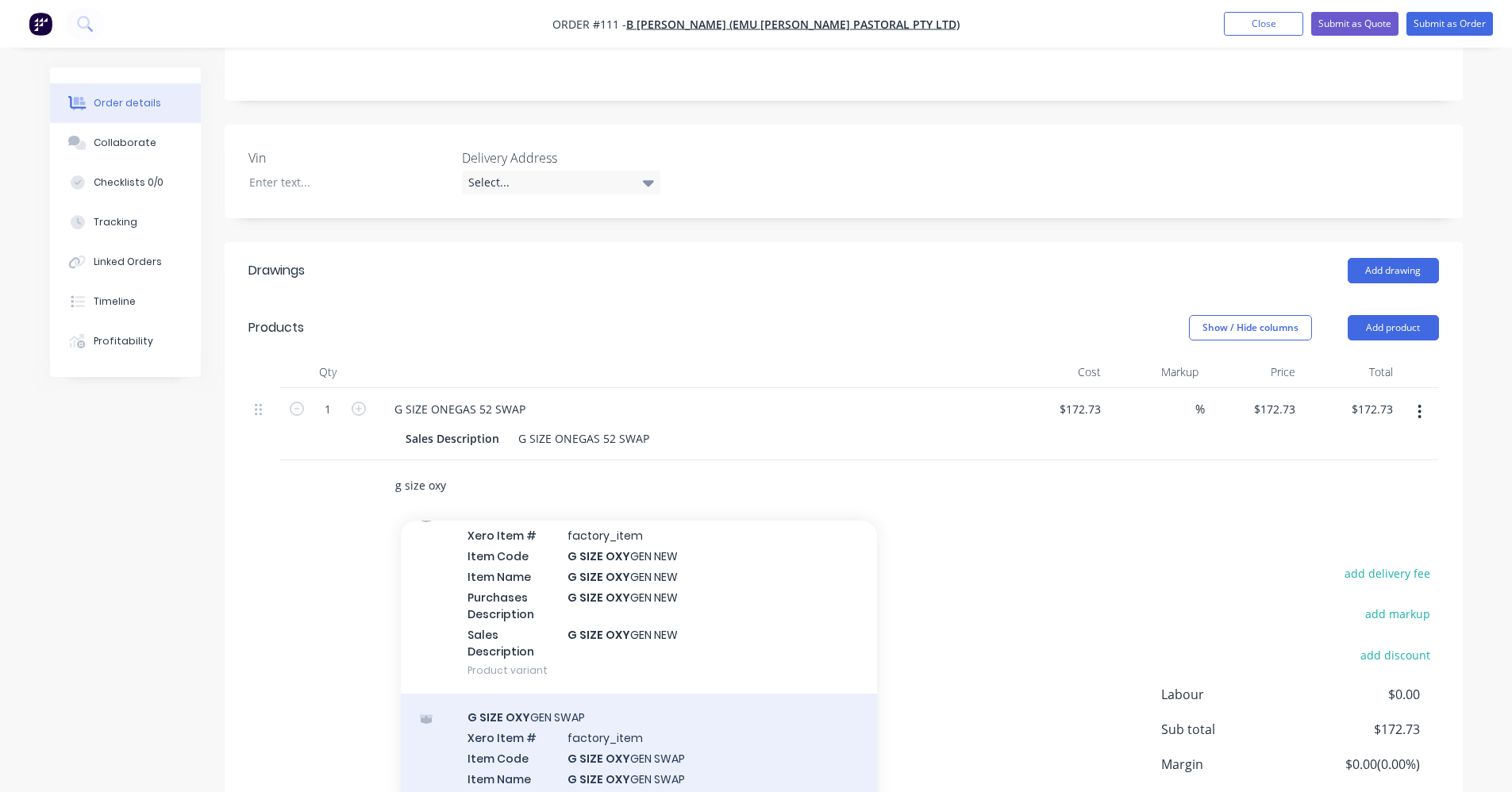
type input "g size oxy"
click at [624, 706] on div "G SIZE OXY GEN SWAP Xero Item # factory_item Item Code G SIZE OXY GEN SWAP Item…" at bounding box center [638, 796] width 477 height 203
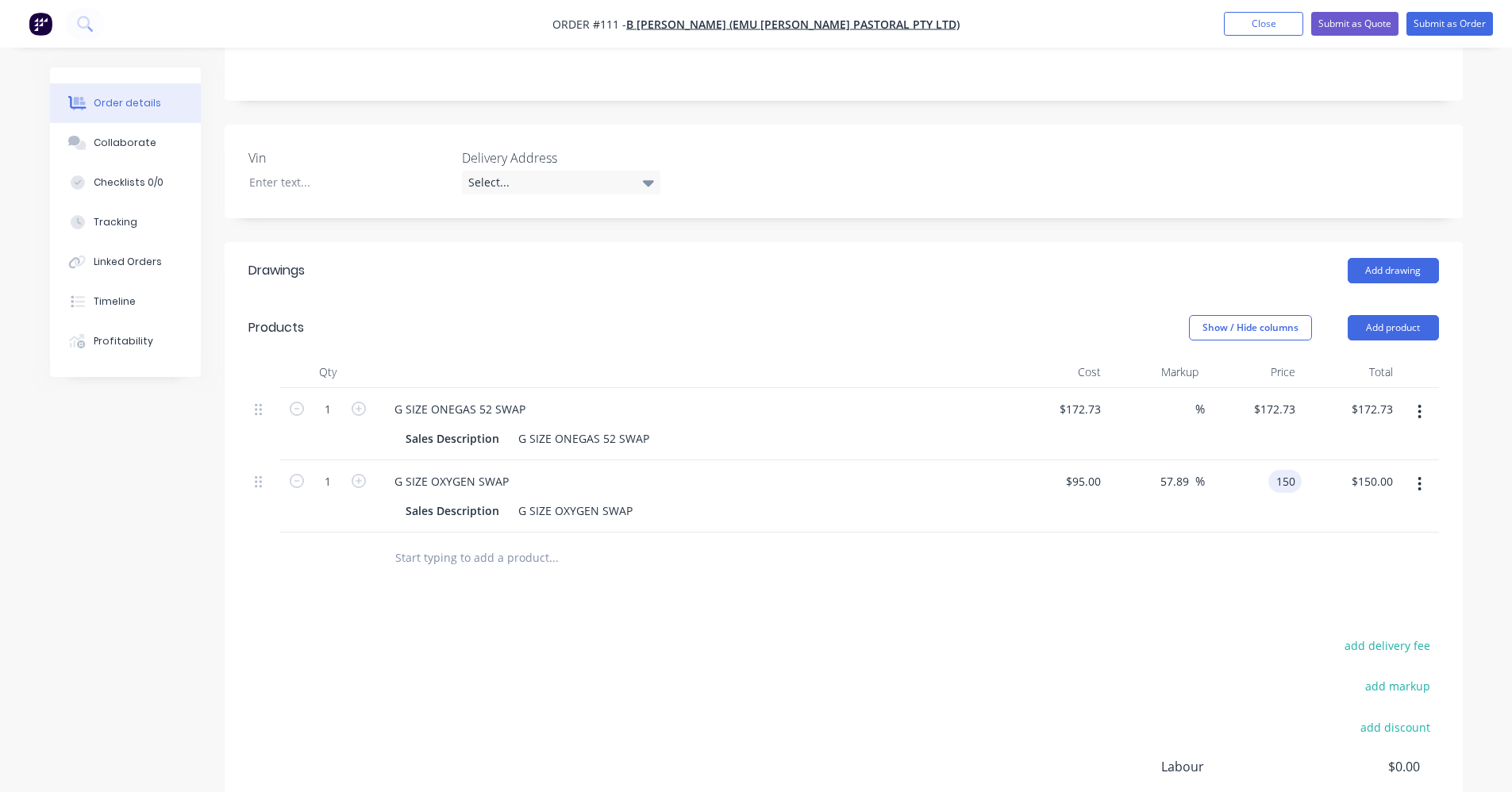
drag, startPoint x: 1257, startPoint y: 461, endPoint x: 1301, endPoint y: 457, distance: 44.2
click at [759, 470] on input "150" at bounding box center [1288, 482] width 27 height 23
type input "$150.00"
click at [759, 470] on button "button" at bounding box center [1420, 484] width 37 height 29
click at [759, 578] on div "Exclude from tax" at bounding box center [1364, 589] width 123 height 23
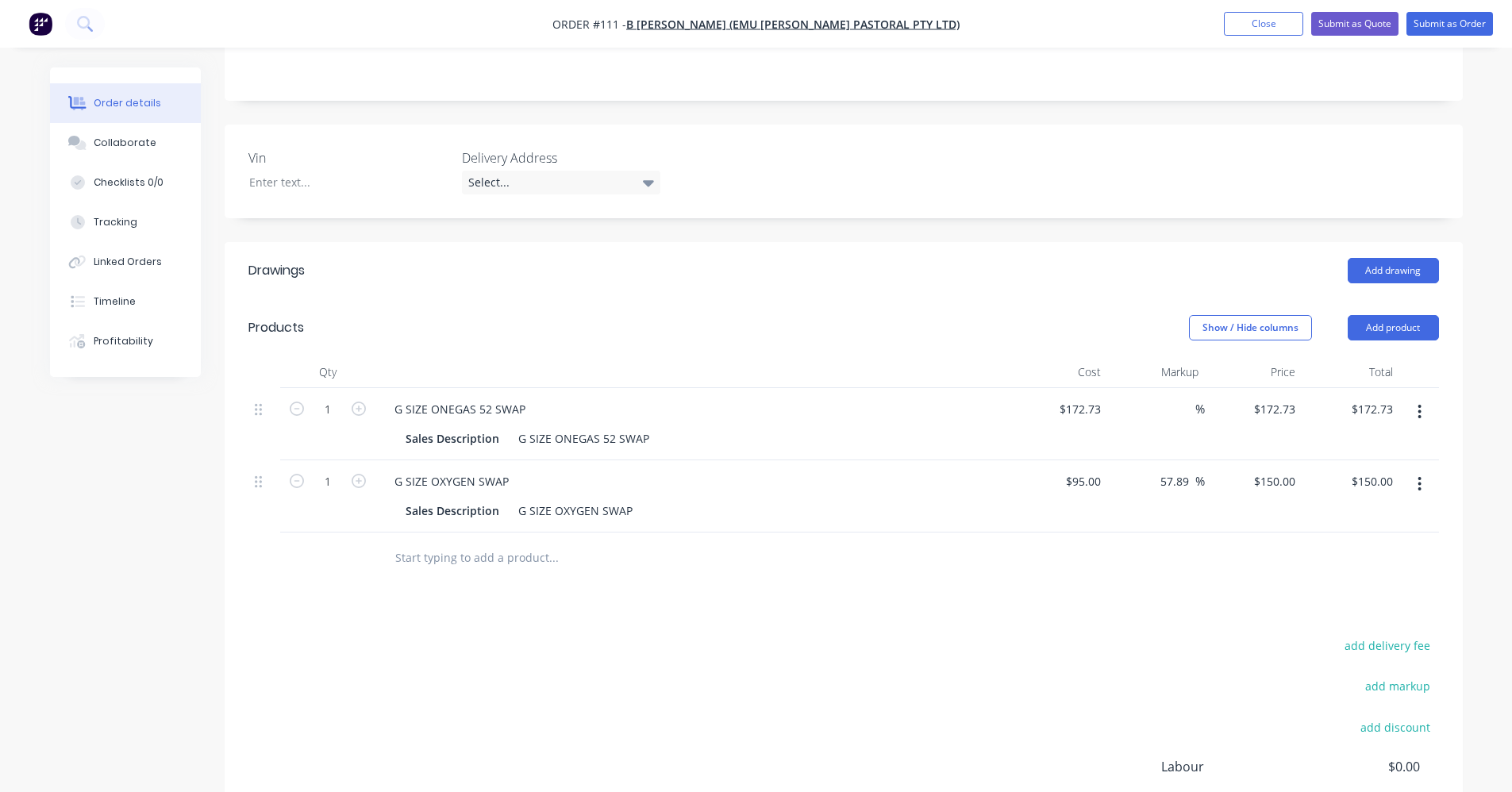
click at [759, 533] on div at bounding box center [843, 559] width 1190 height 52
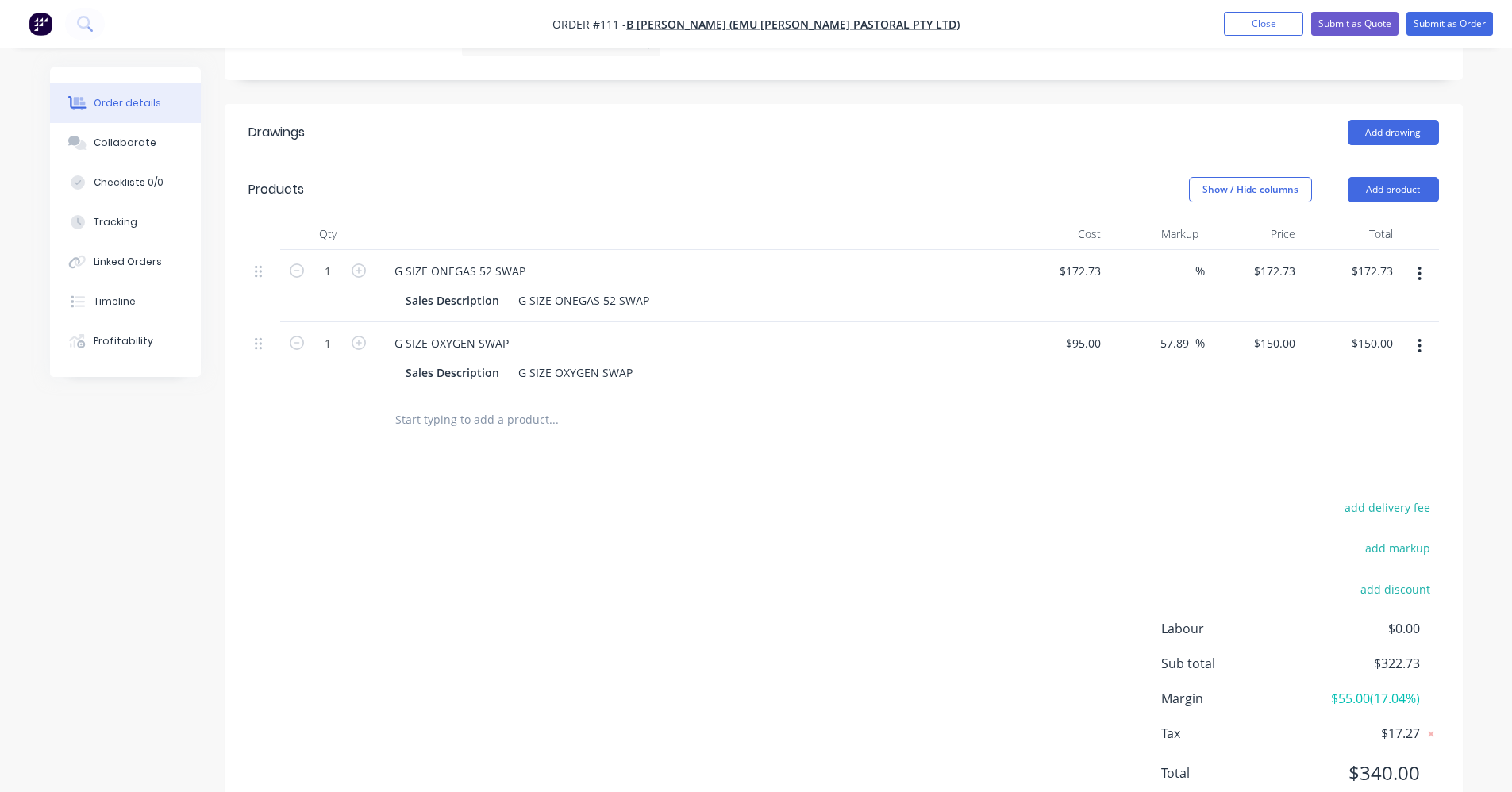
scroll to position [501, 0]
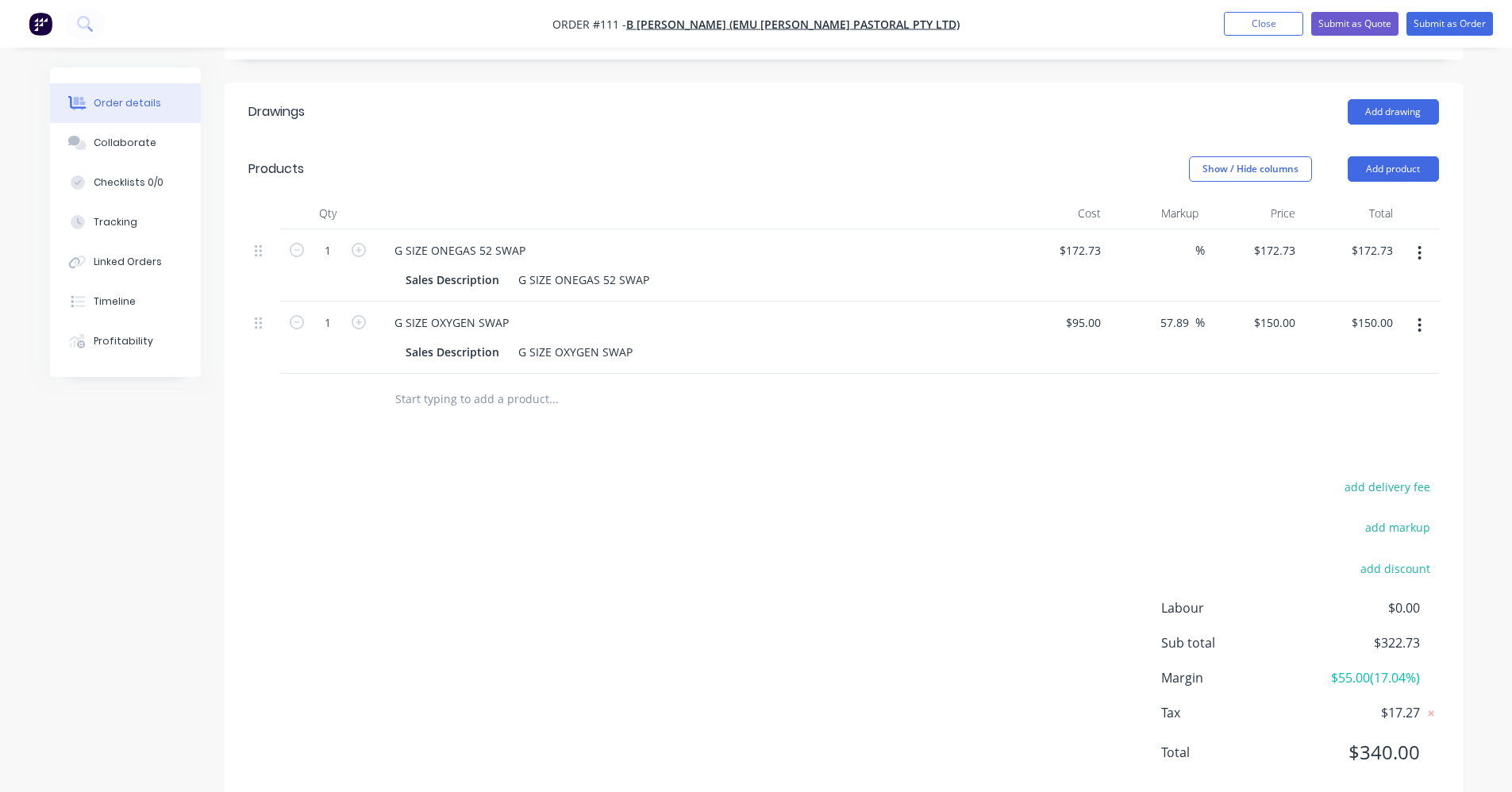
click at [493, 384] on input "text" at bounding box center [554, 400] width 318 height 32
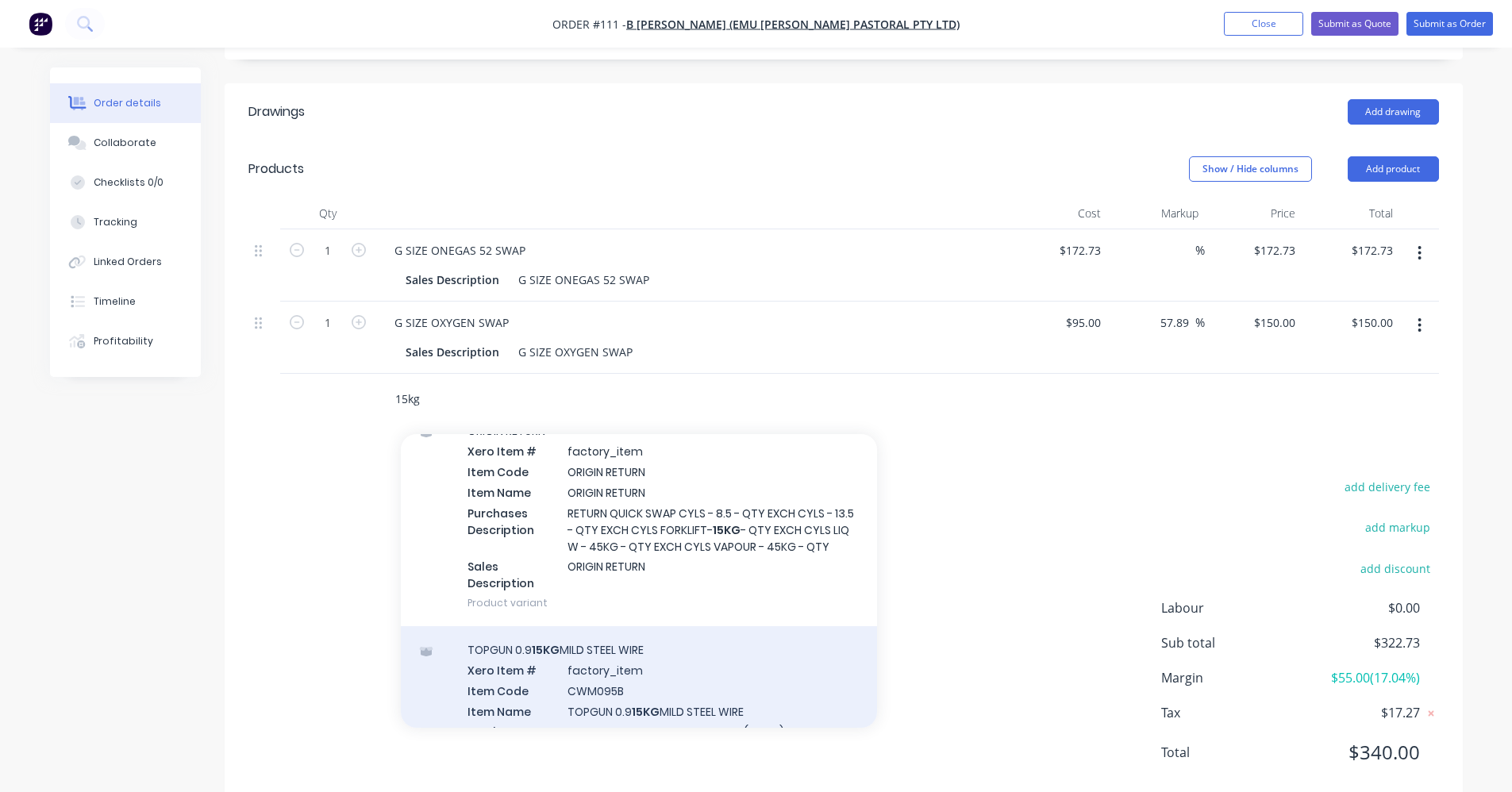
scroll to position [318, 0]
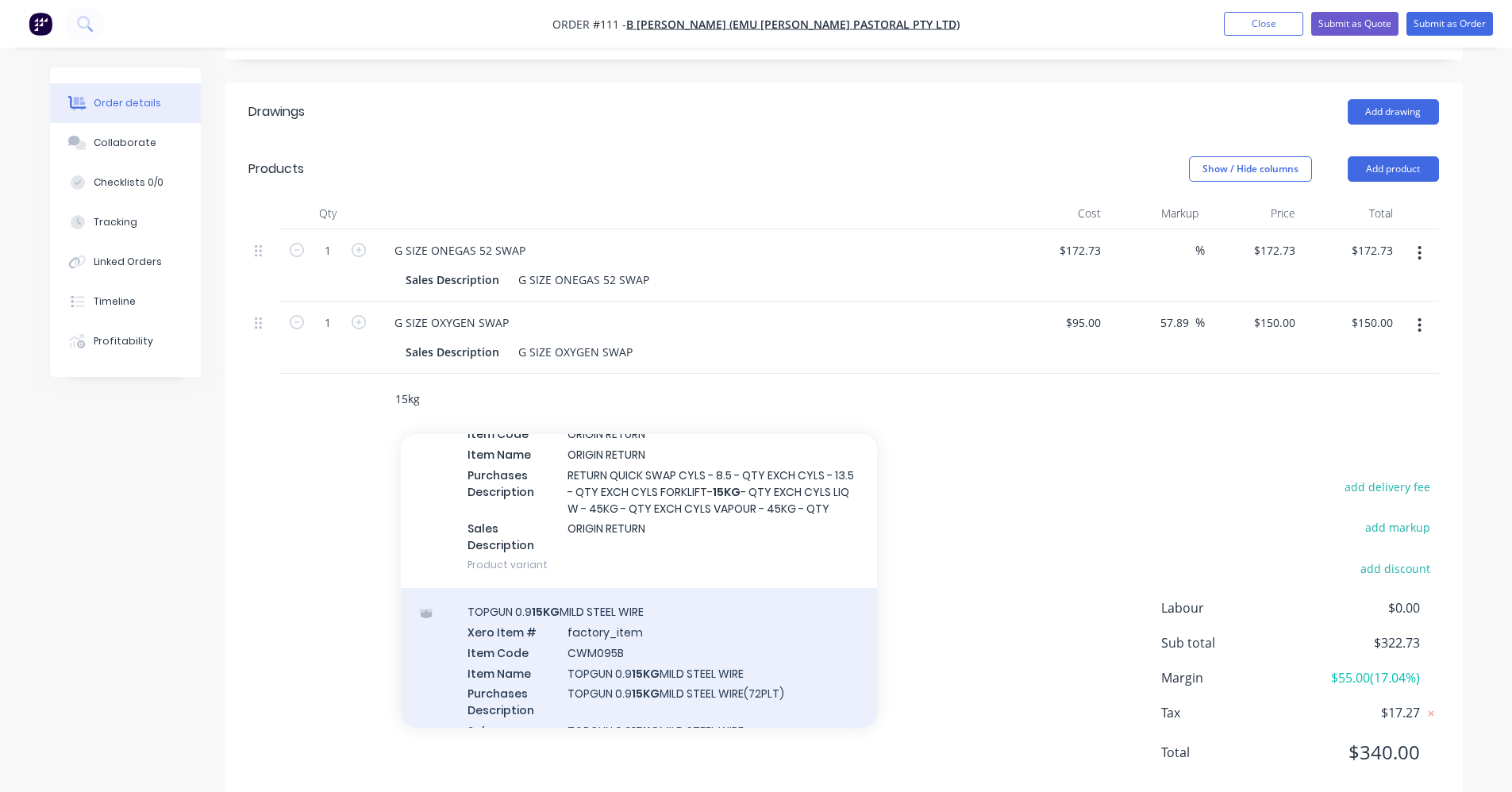
type input "15kg"
click at [694, 633] on div "TOPGUN 0.9 15KG MILD STEEL WIRE Xero Item # factory_item Item Code CWM095B Item…" at bounding box center [638, 690] width 477 height 203
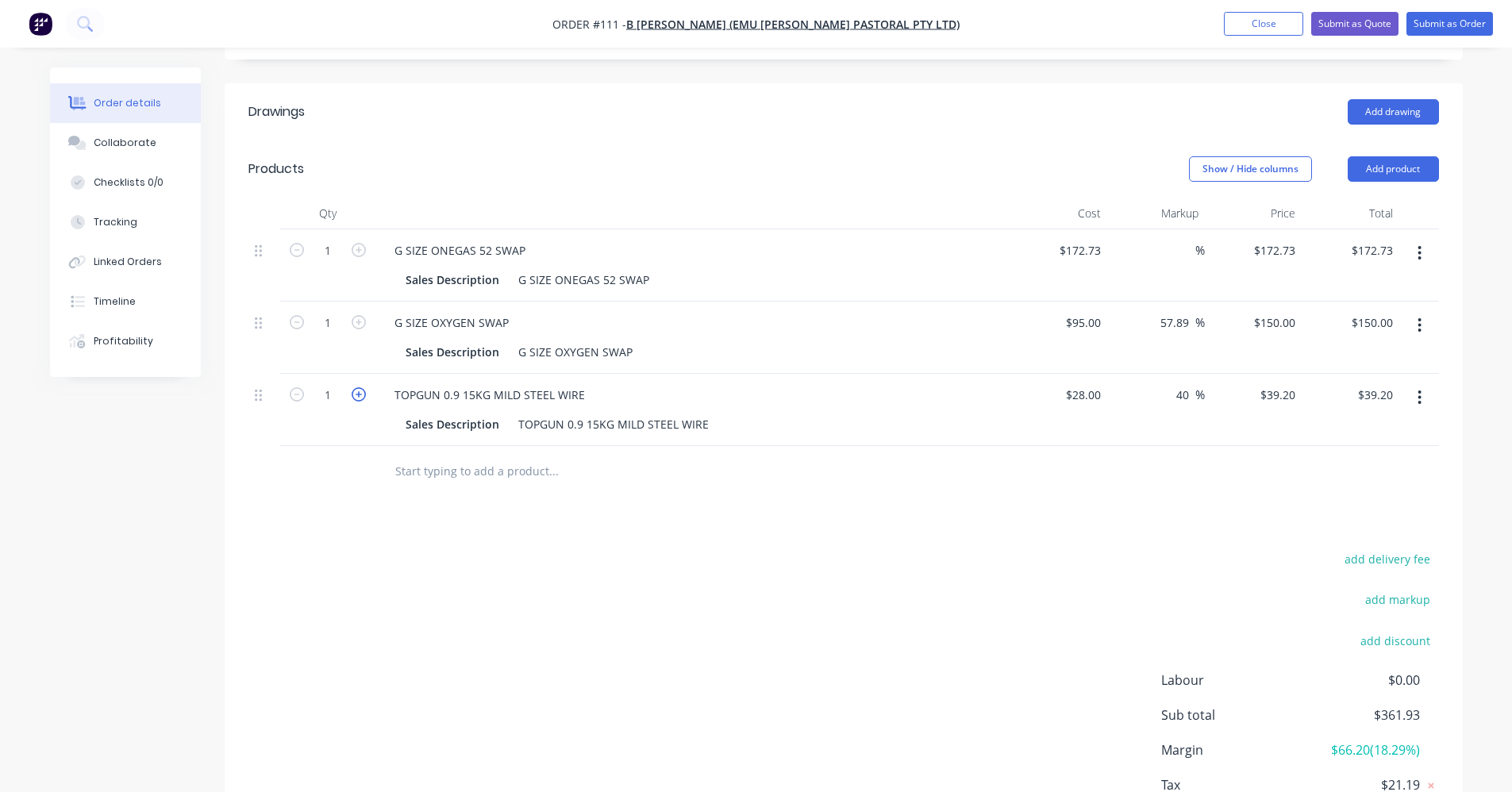
click at [359, 388] on icon "button" at bounding box center [358, 394] width 14 height 14
type input "2"
type input "$78.40"
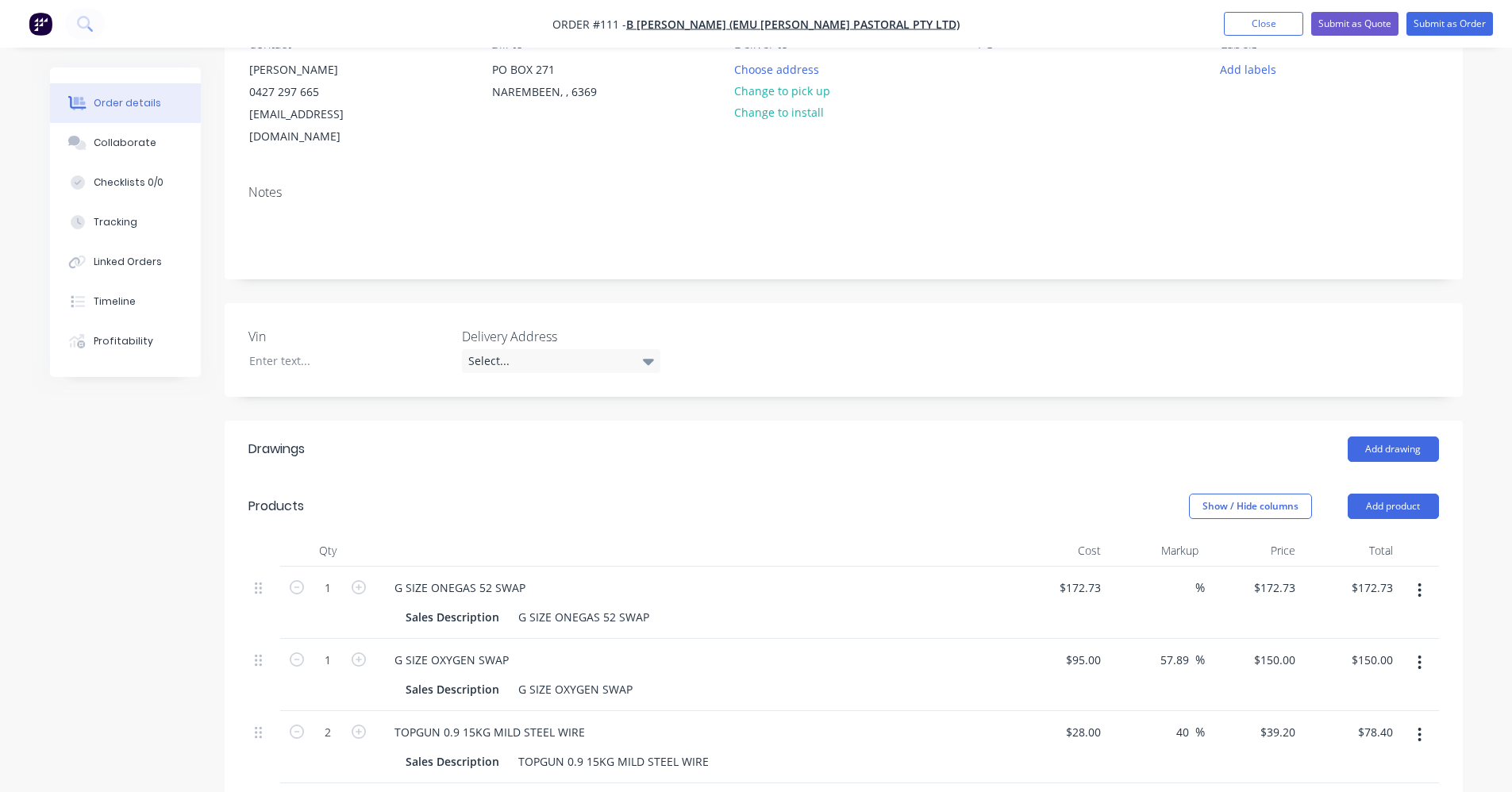
scroll to position [0, 0]
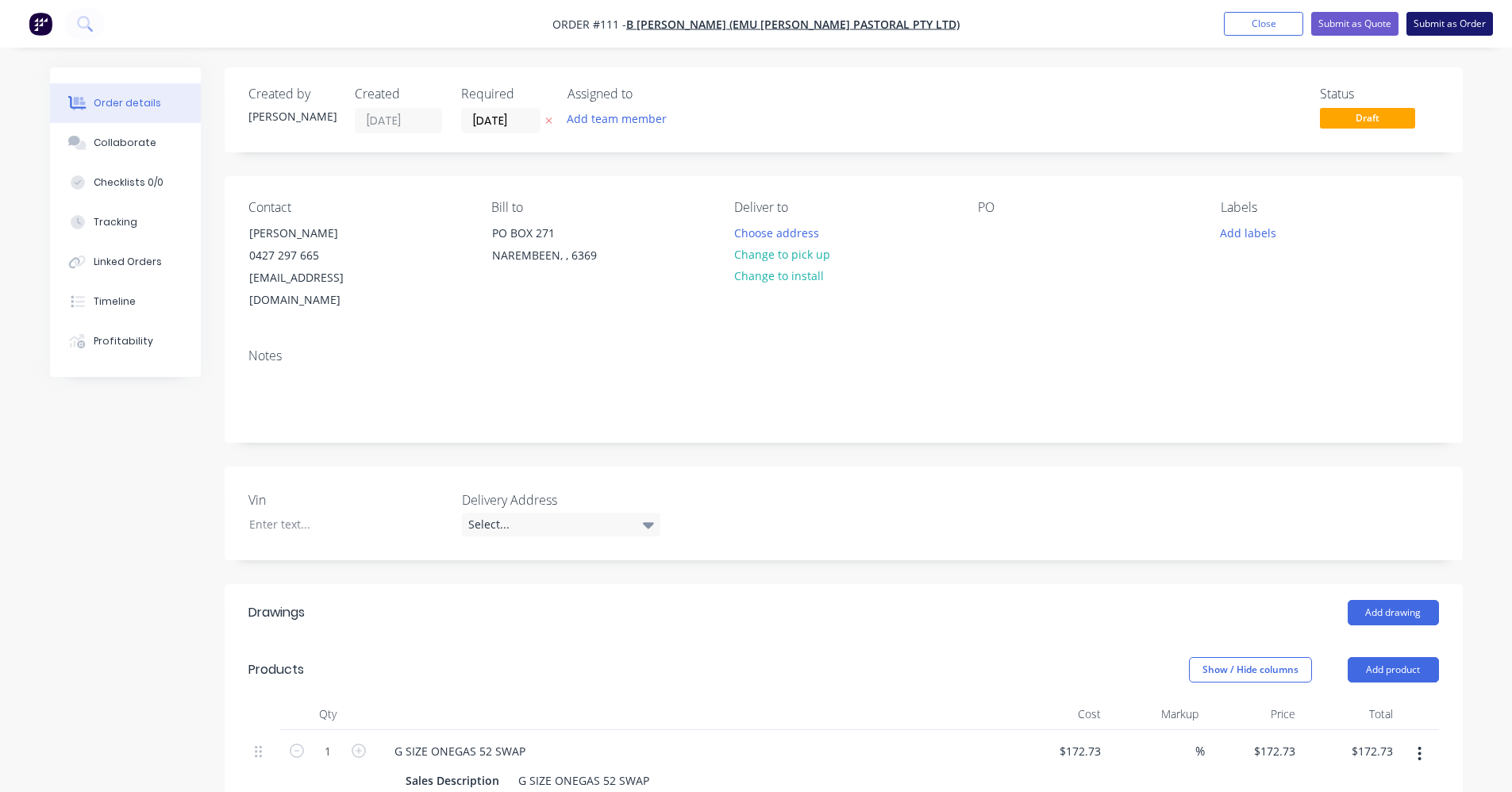
click at [759, 28] on button "Submit as Order" at bounding box center [1450, 24] width 86 height 24
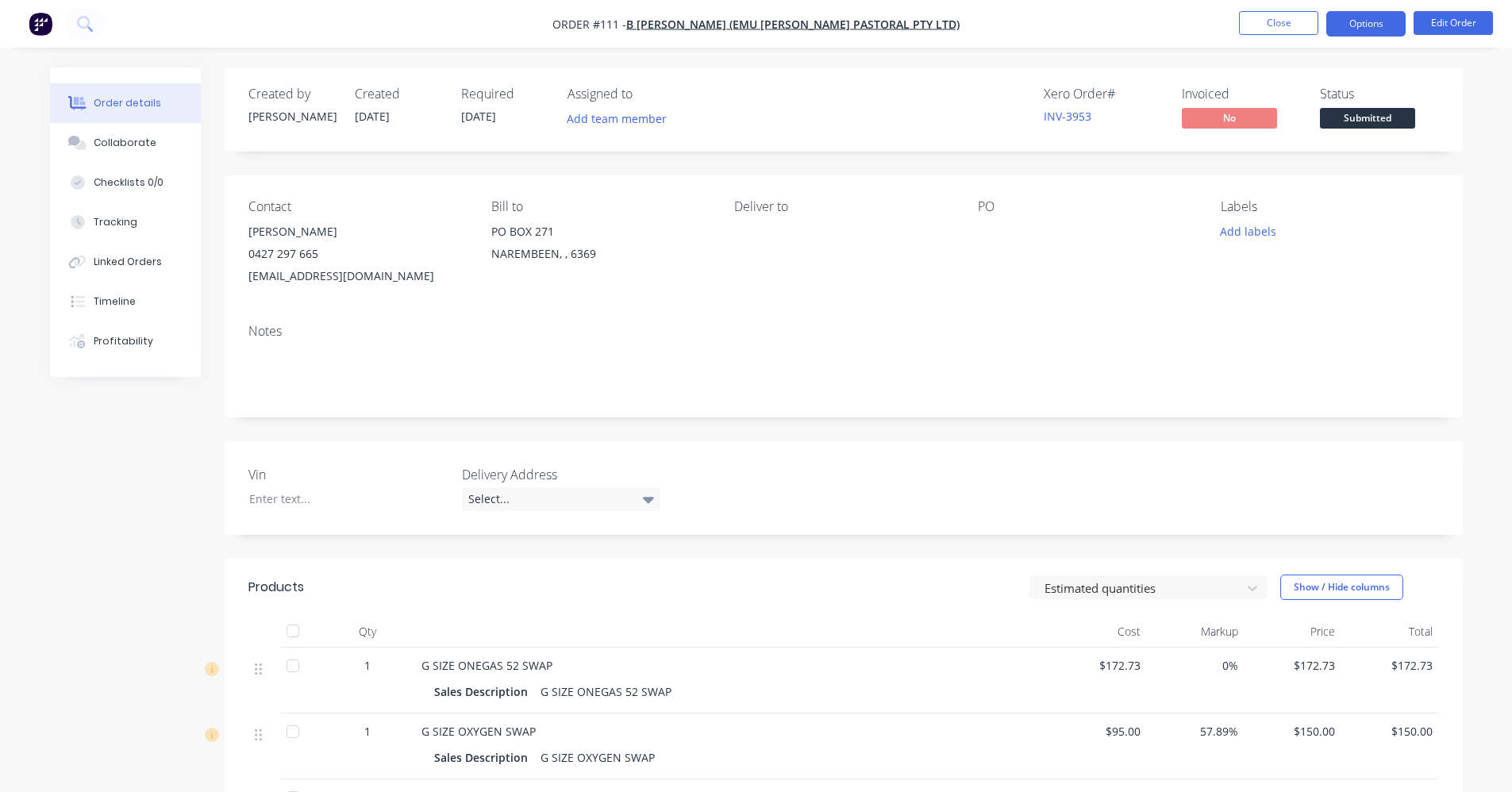
click at [759, 20] on button "Options" at bounding box center [1365, 23] width 79 height 25
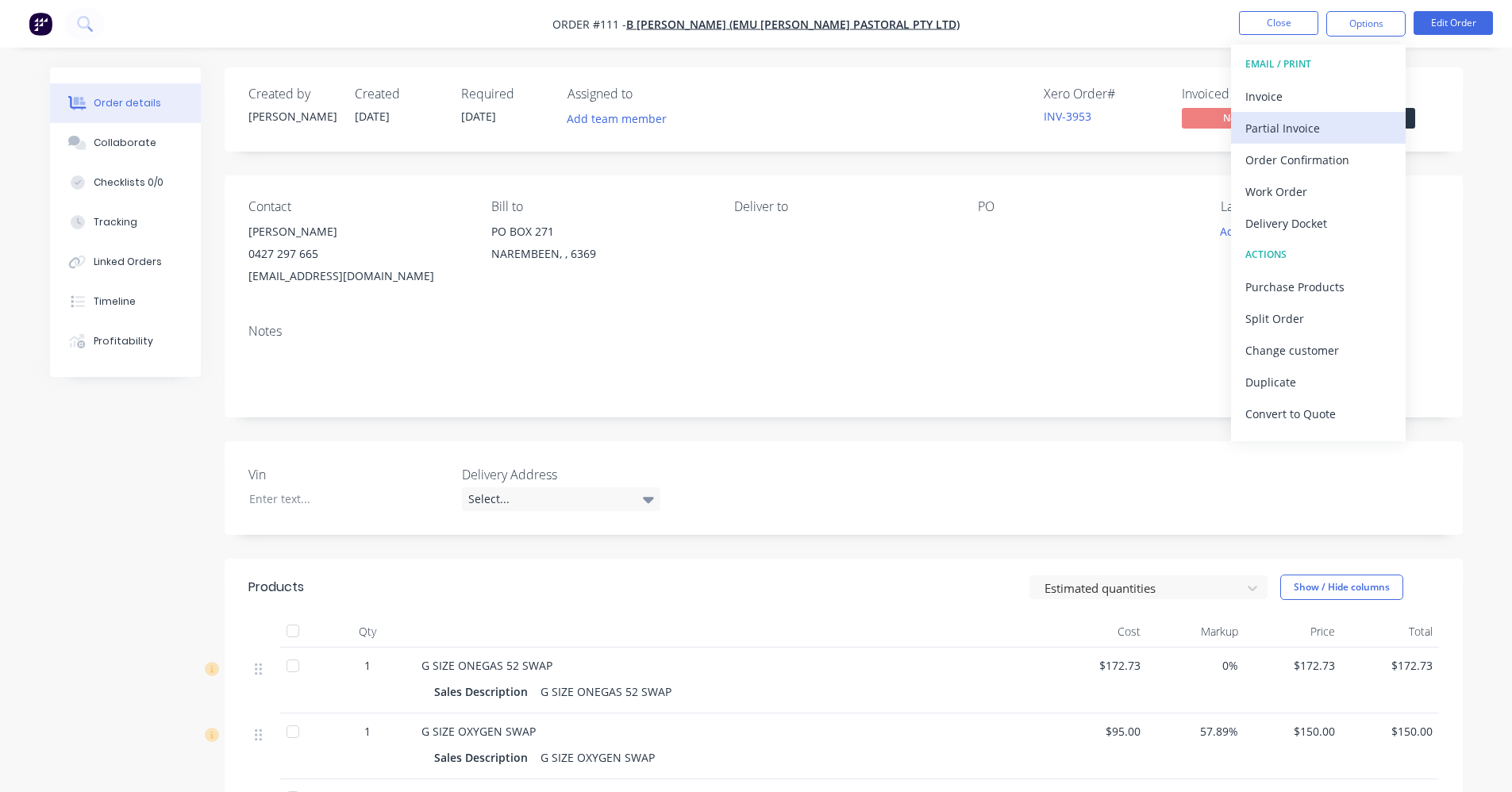
click at [759, 112] on button "Partial Invoice" at bounding box center [1319, 127] width 175 height 32
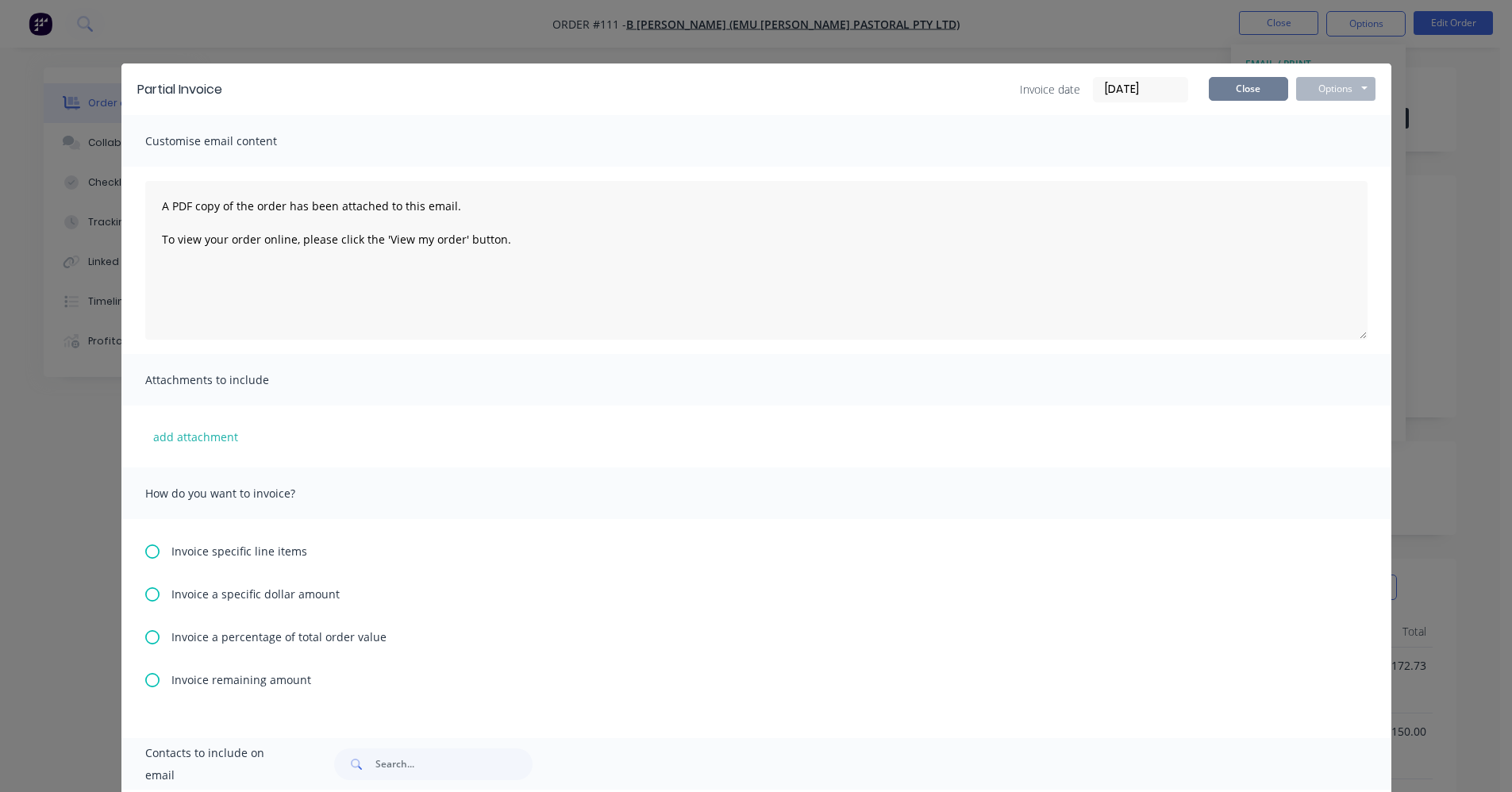
click at [759, 79] on button "Close" at bounding box center [1248, 89] width 79 height 24
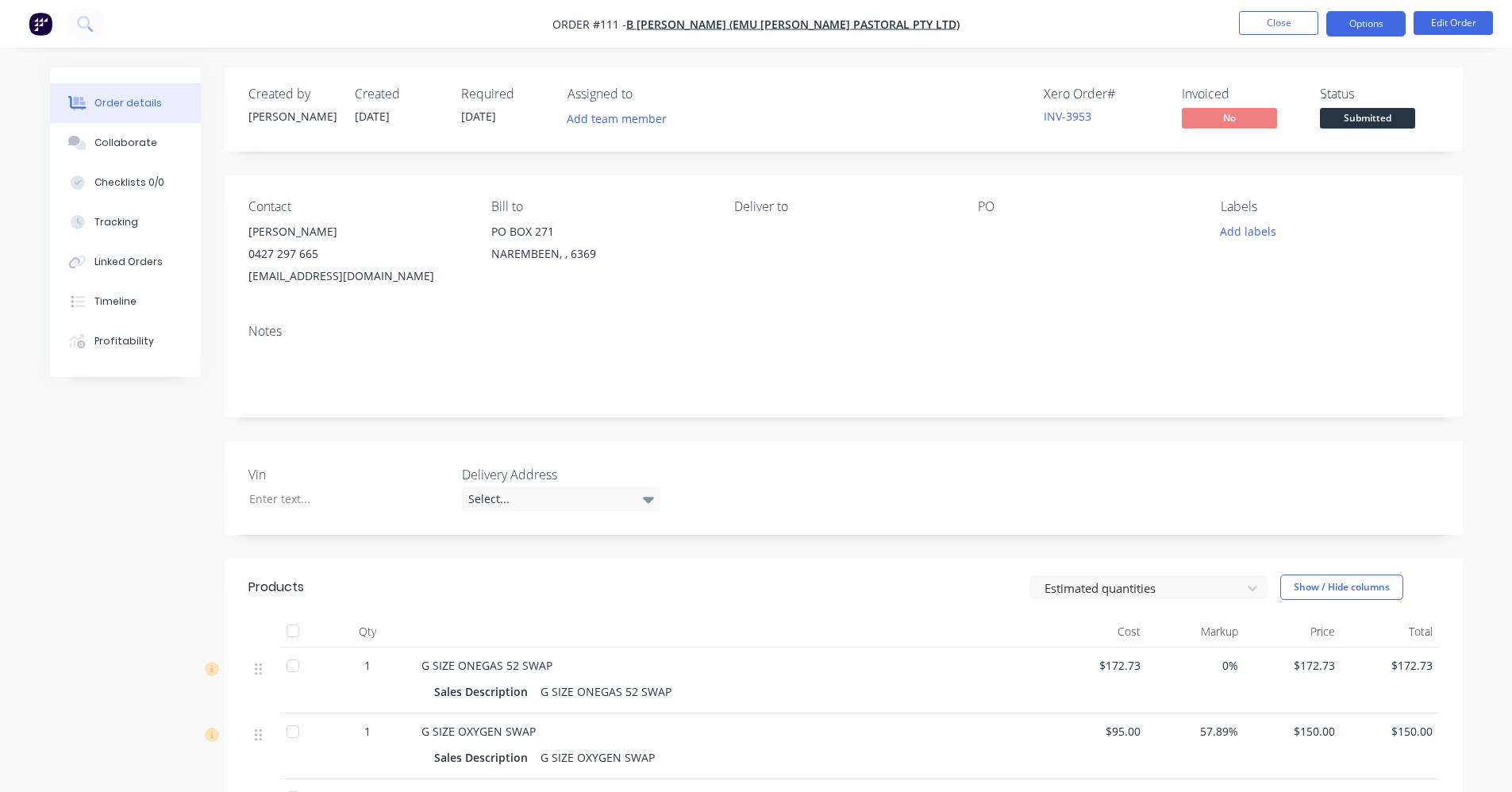
click at [759, 20] on button "Options" at bounding box center [1365, 23] width 79 height 25
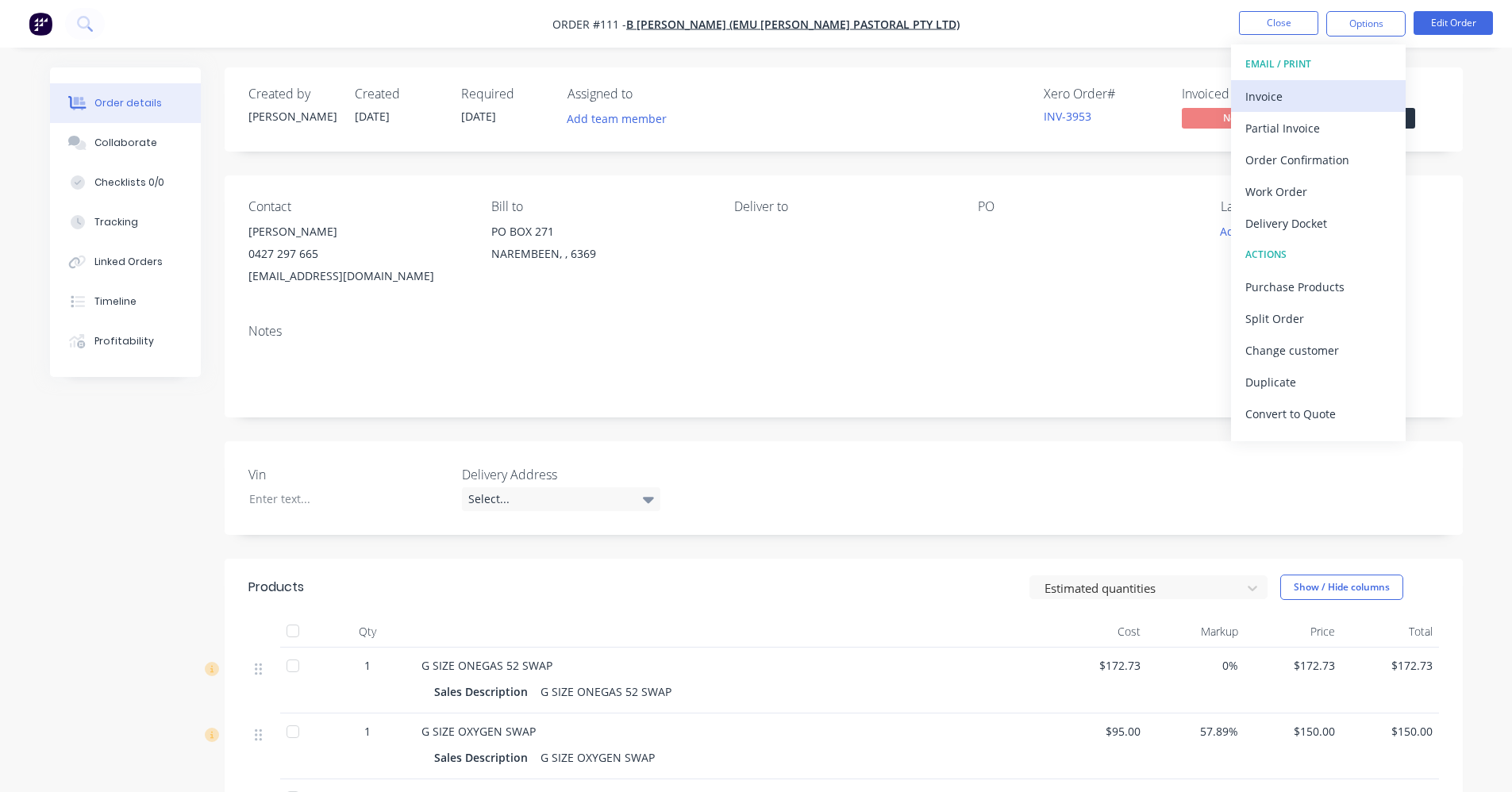
click at [759, 90] on div "Invoice" at bounding box center [1318, 96] width 146 height 23
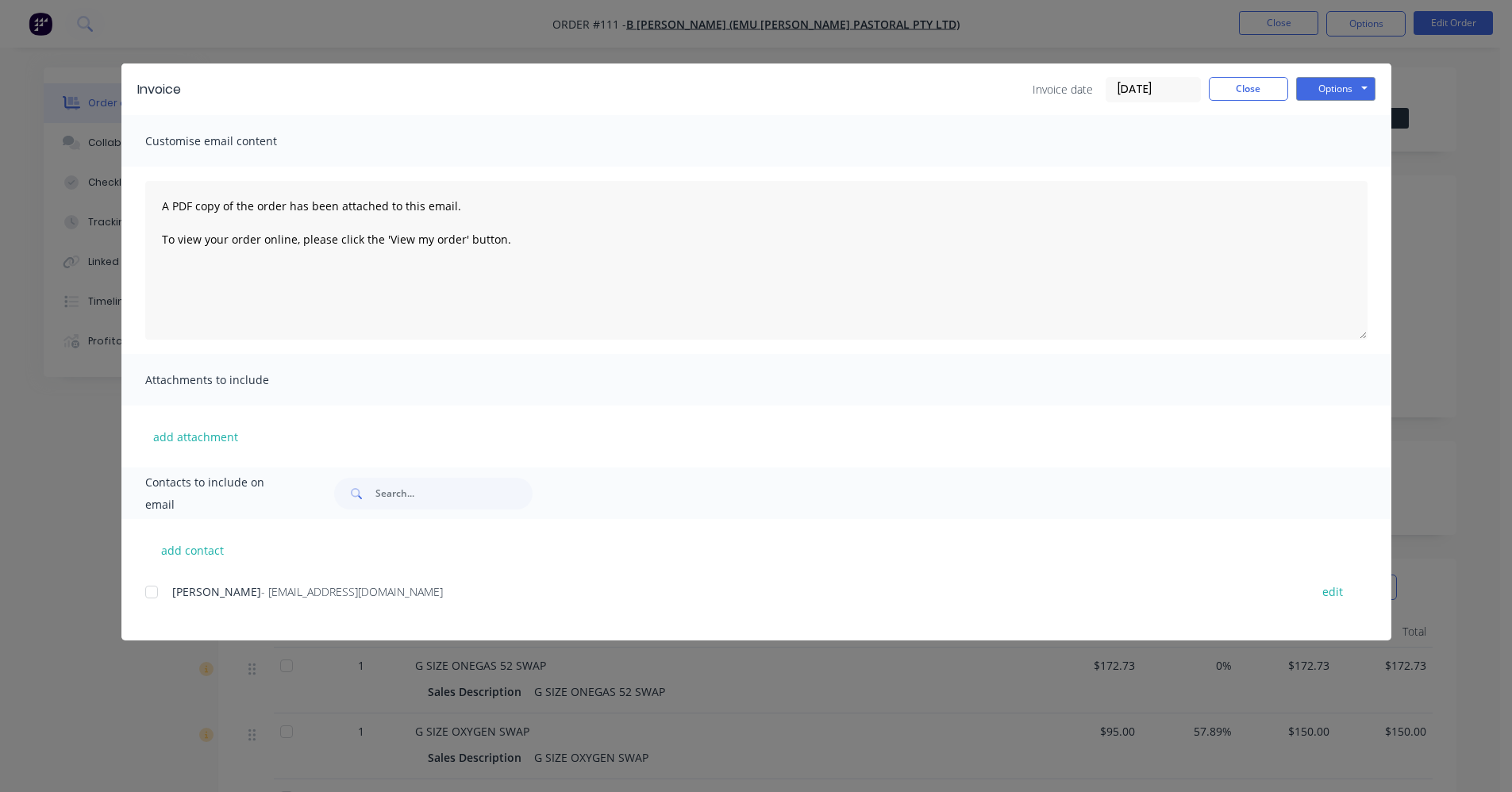
click at [151, 589] on div at bounding box center [151, 592] width 32 height 32
click at [759, 87] on button "Options" at bounding box center [1335, 89] width 79 height 24
click at [759, 145] on button "Print" at bounding box center [1347, 143] width 101 height 26
click at [157, 596] on div at bounding box center [151, 592] width 32 height 32
click at [759, 95] on button "Options" at bounding box center [1335, 89] width 79 height 24
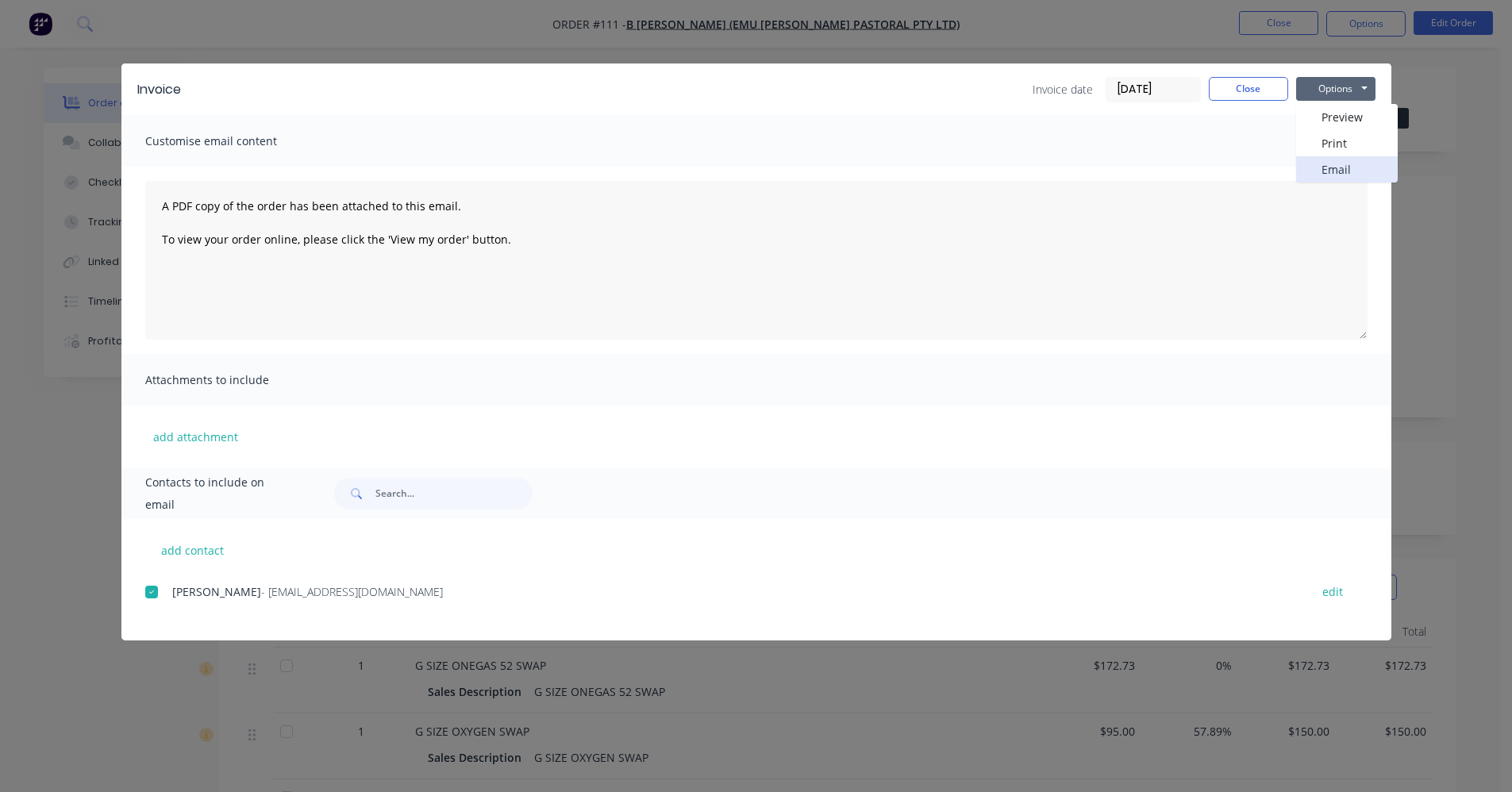
click at [759, 164] on button "Email" at bounding box center [1347, 169] width 101 height 26
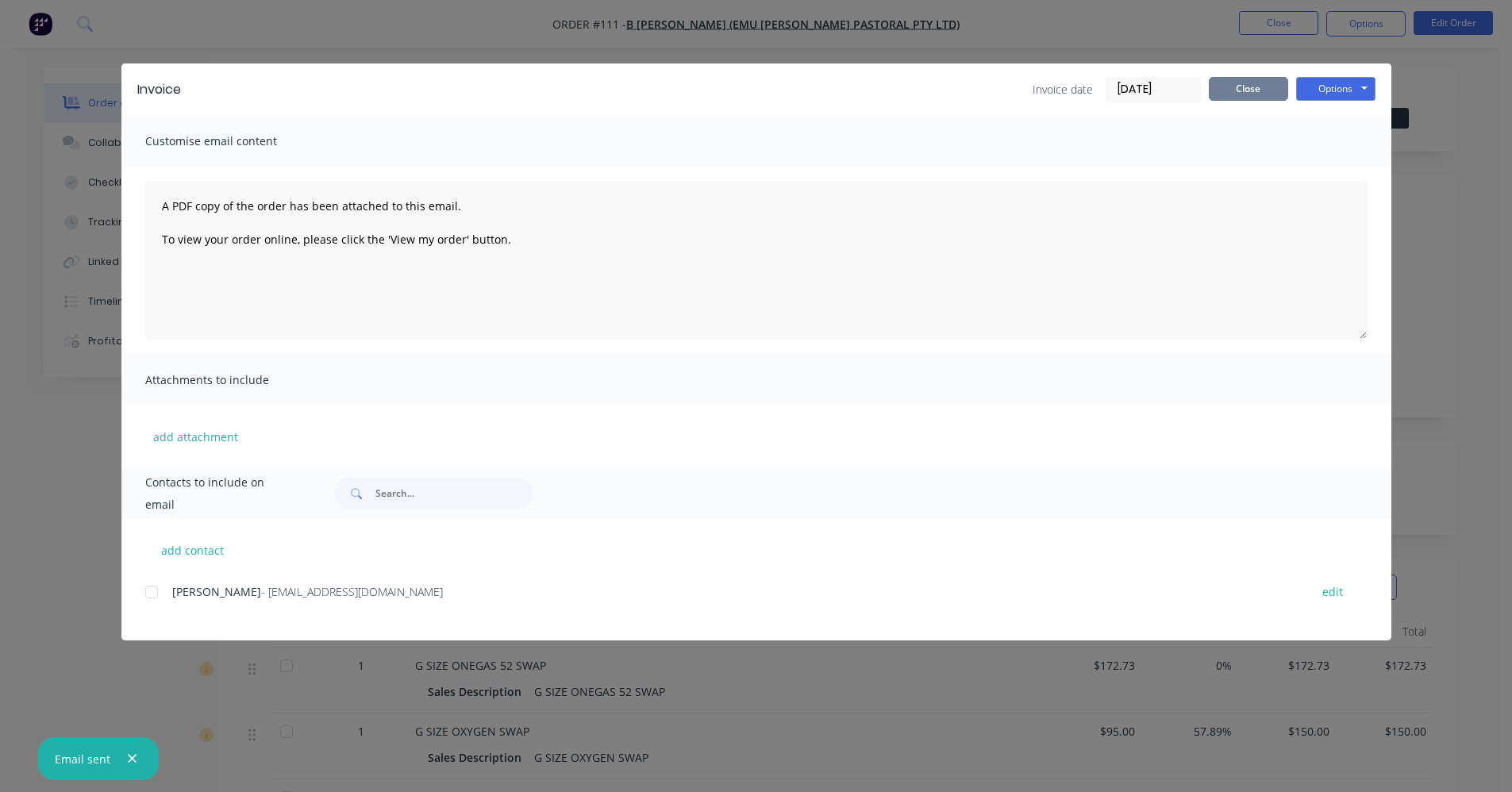
click at [759, 79] on button "Close" at bounding box center [1248, 89] width 79 height 24
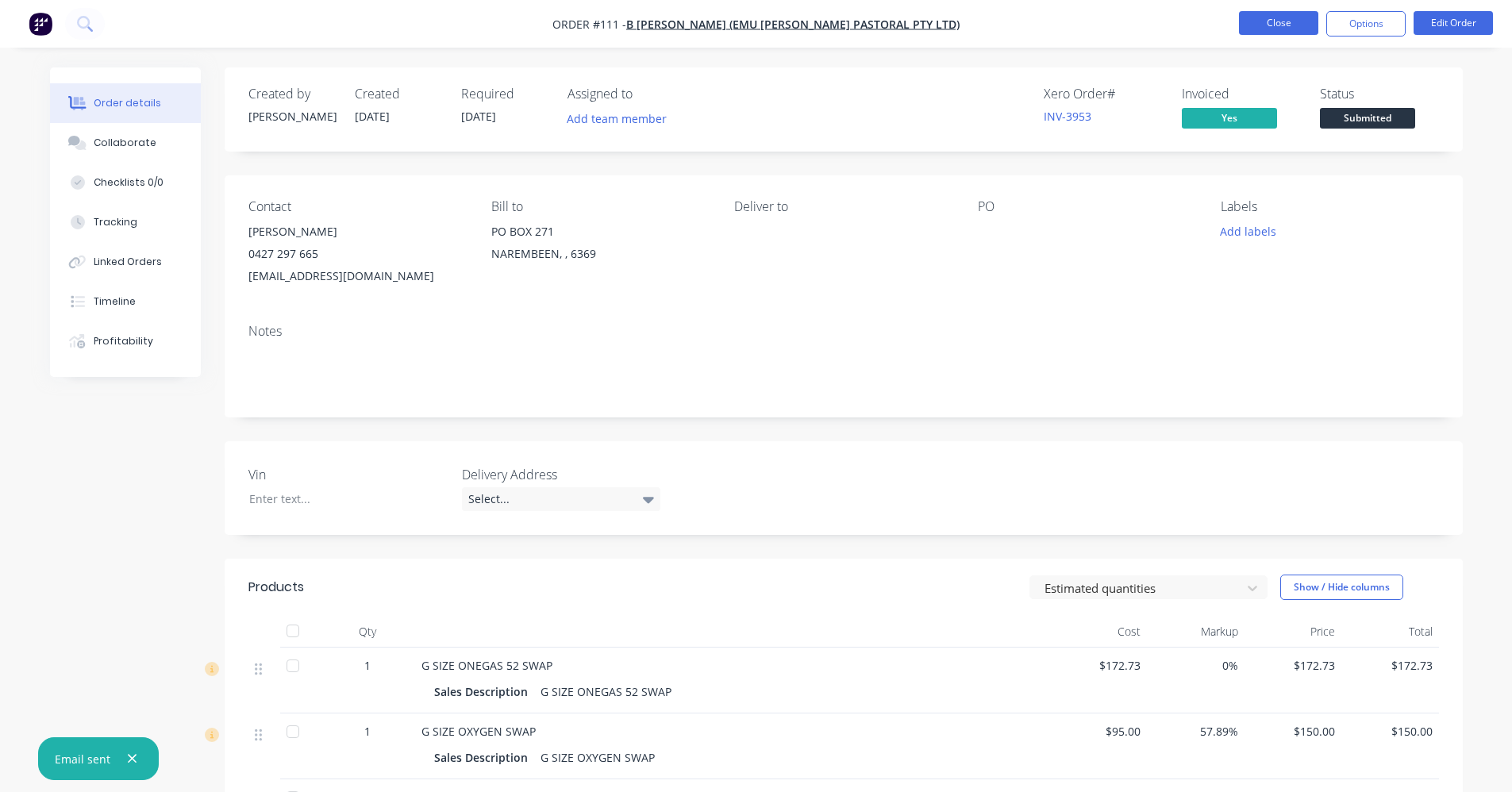
click at [759, 24] on button "Close" at bounding box center [1278, 23] width 79 height 24
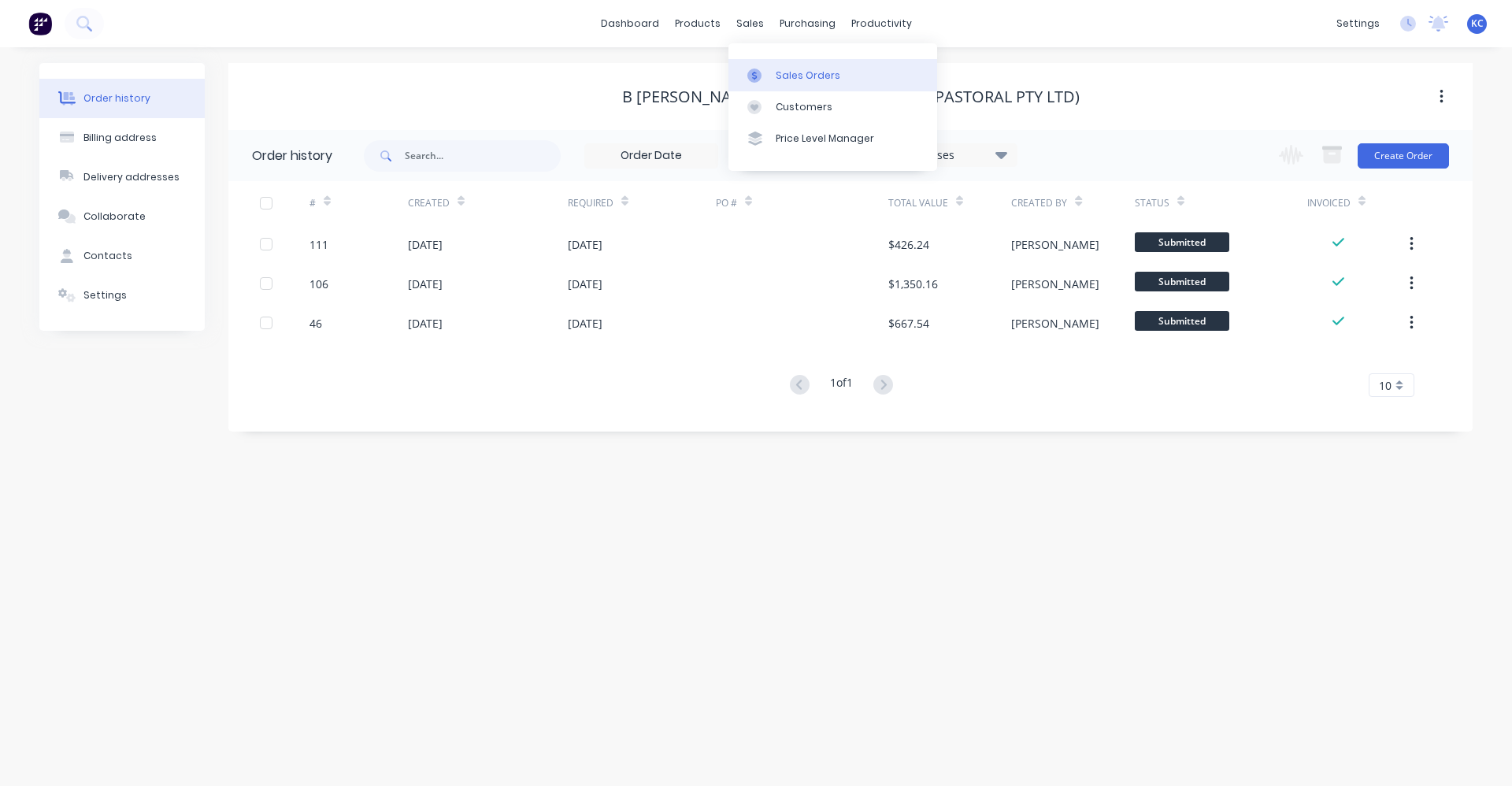
click at [753, 81] on div "Sales Orders" at bounding box center [808, 75] width 65 height 14
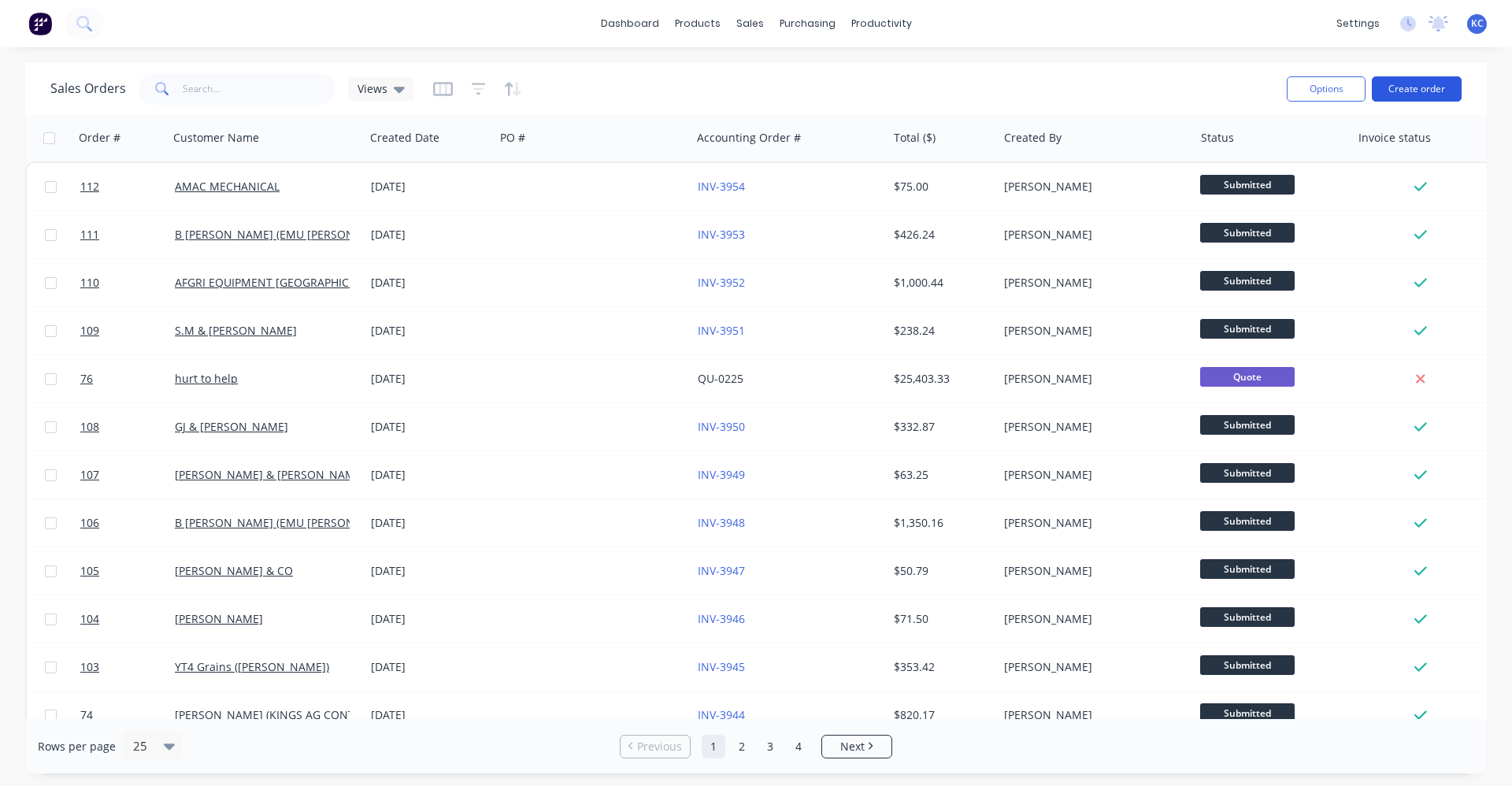
click at [753, 92] on button "Create order" at bounding box center [1416, 89] width 89 height 25
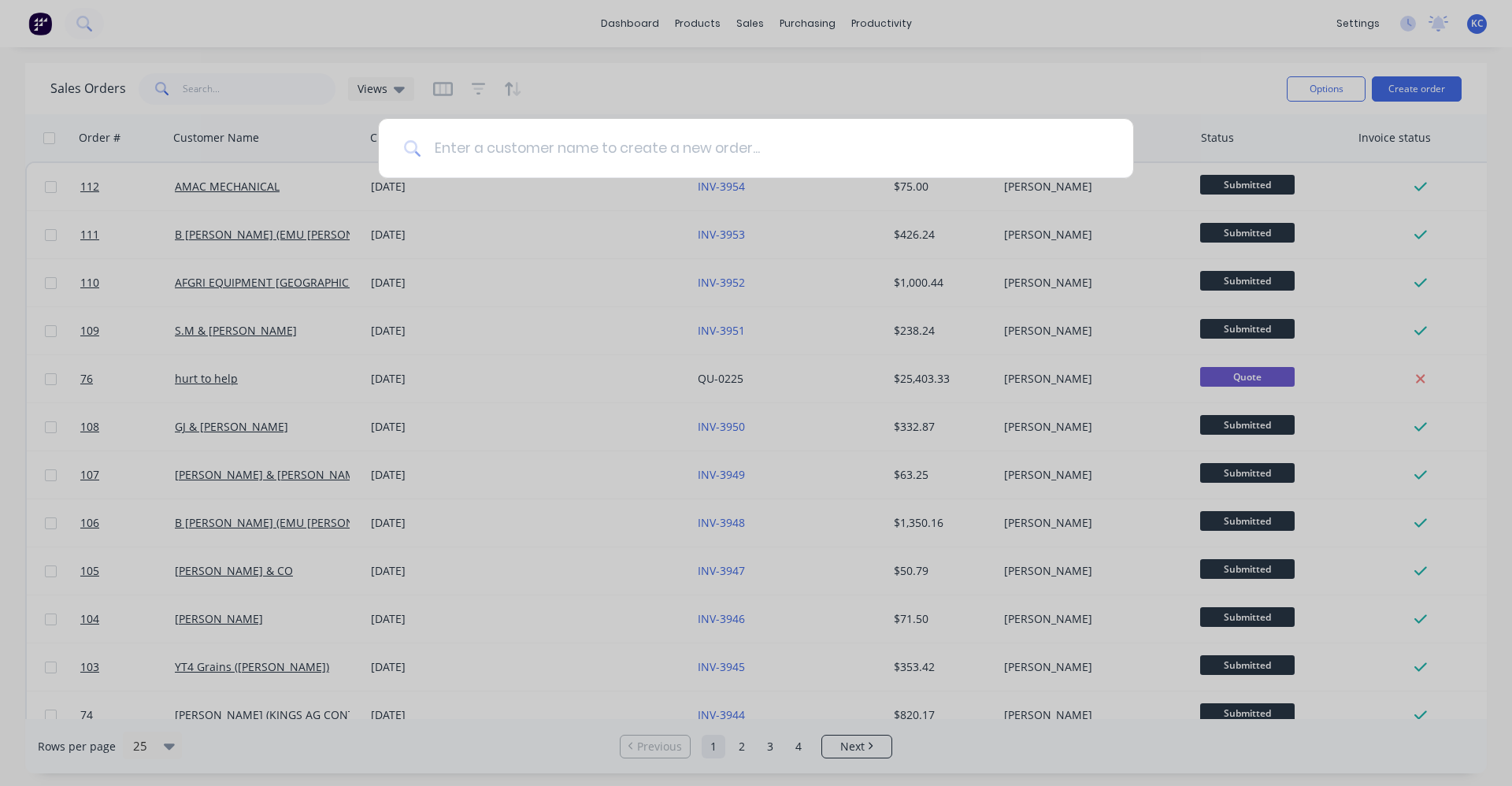
click at [634, 147] on input at bounding box center [764, 149] width 687 height 59
type input "[PERSON_NAME]"
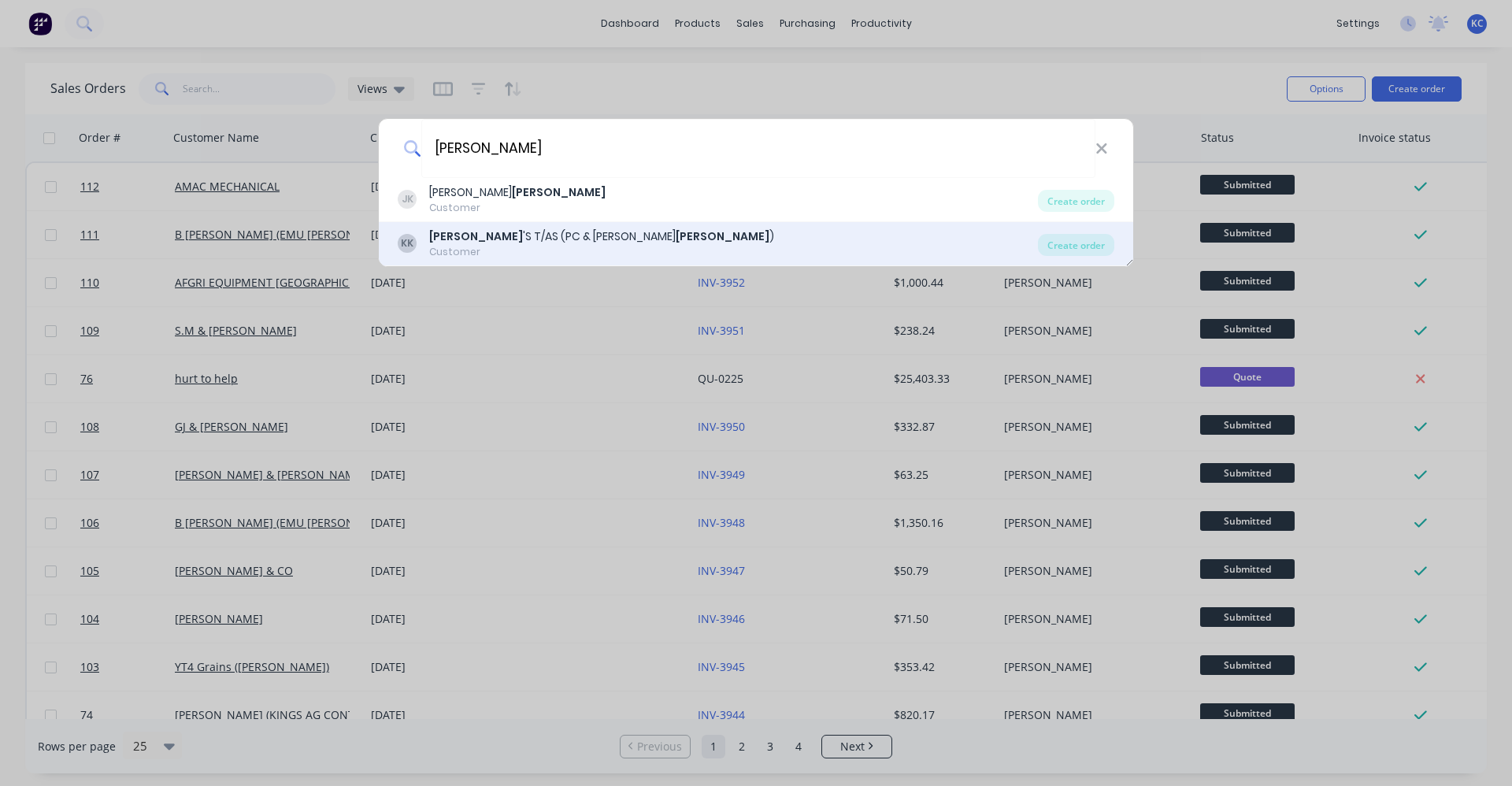
click at [676, 241] on b "[PERSON_NAME]" at bounding box center [723, 236] width 94 height 16
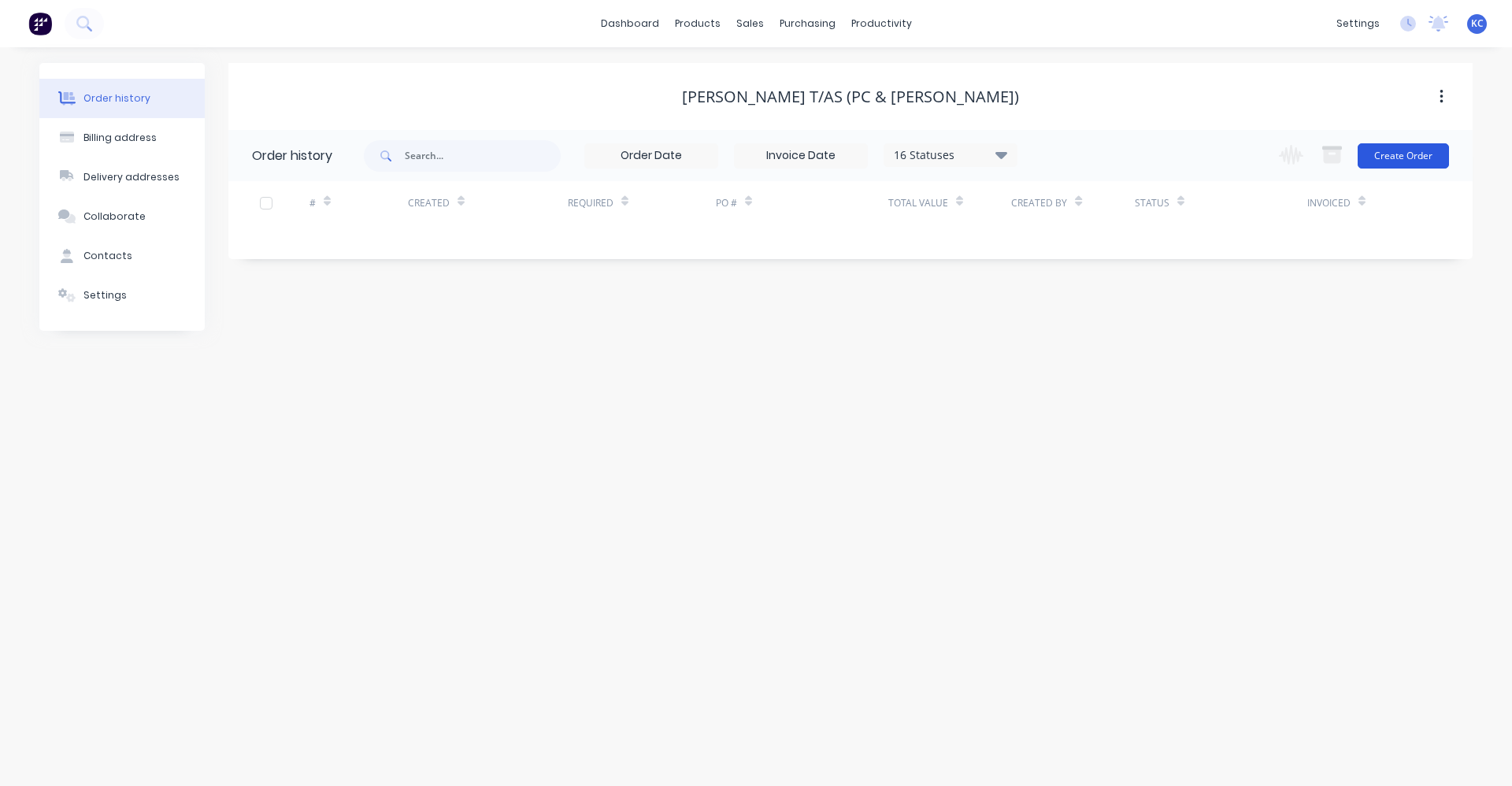
click at [753, 159] on button "Create Order" at bounding box center [1403, 155] width 91 height 25
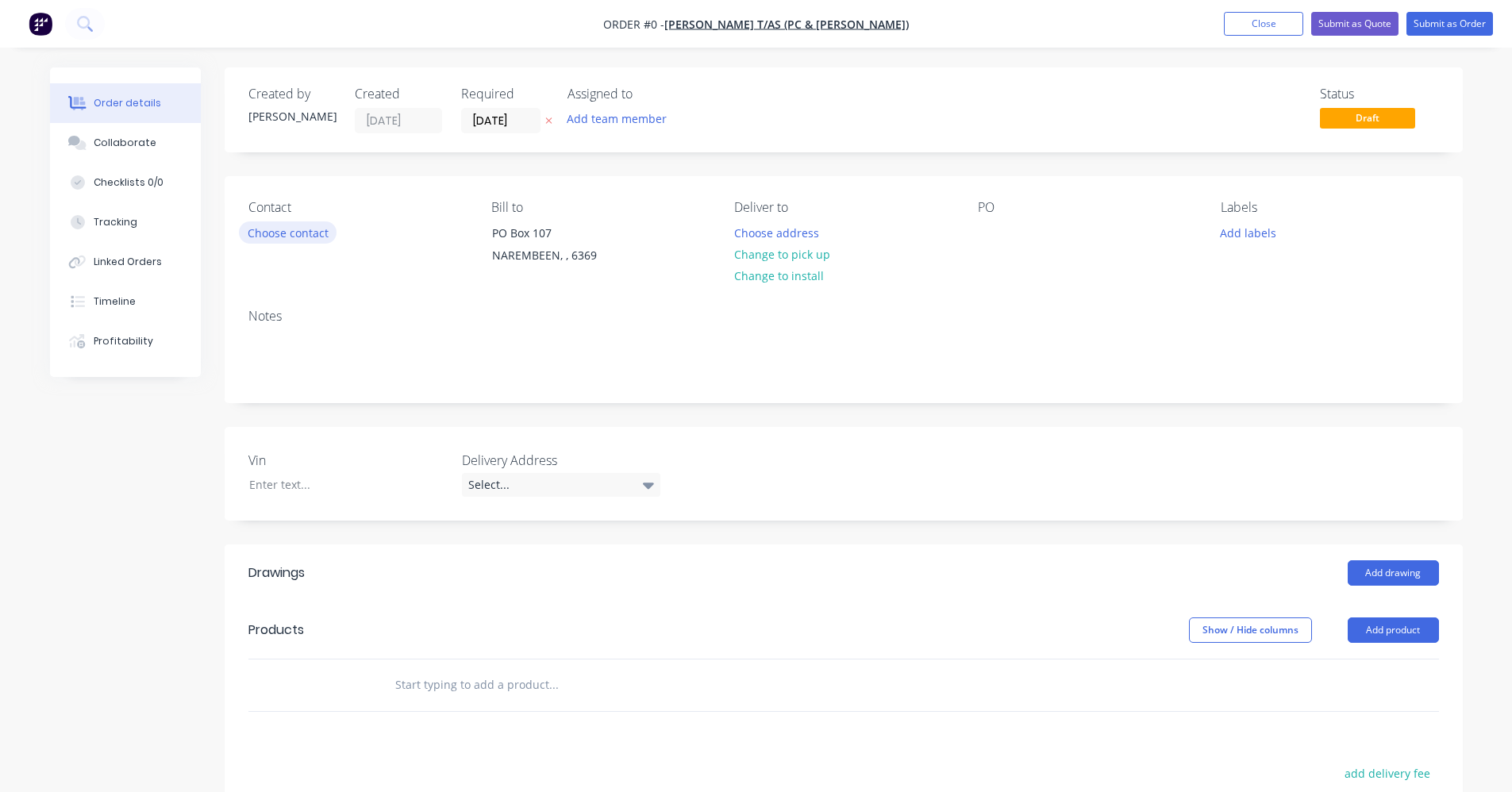
click at [290, 235] on button "Choose contact" at bounding box center [287, 231] width 98 height 21
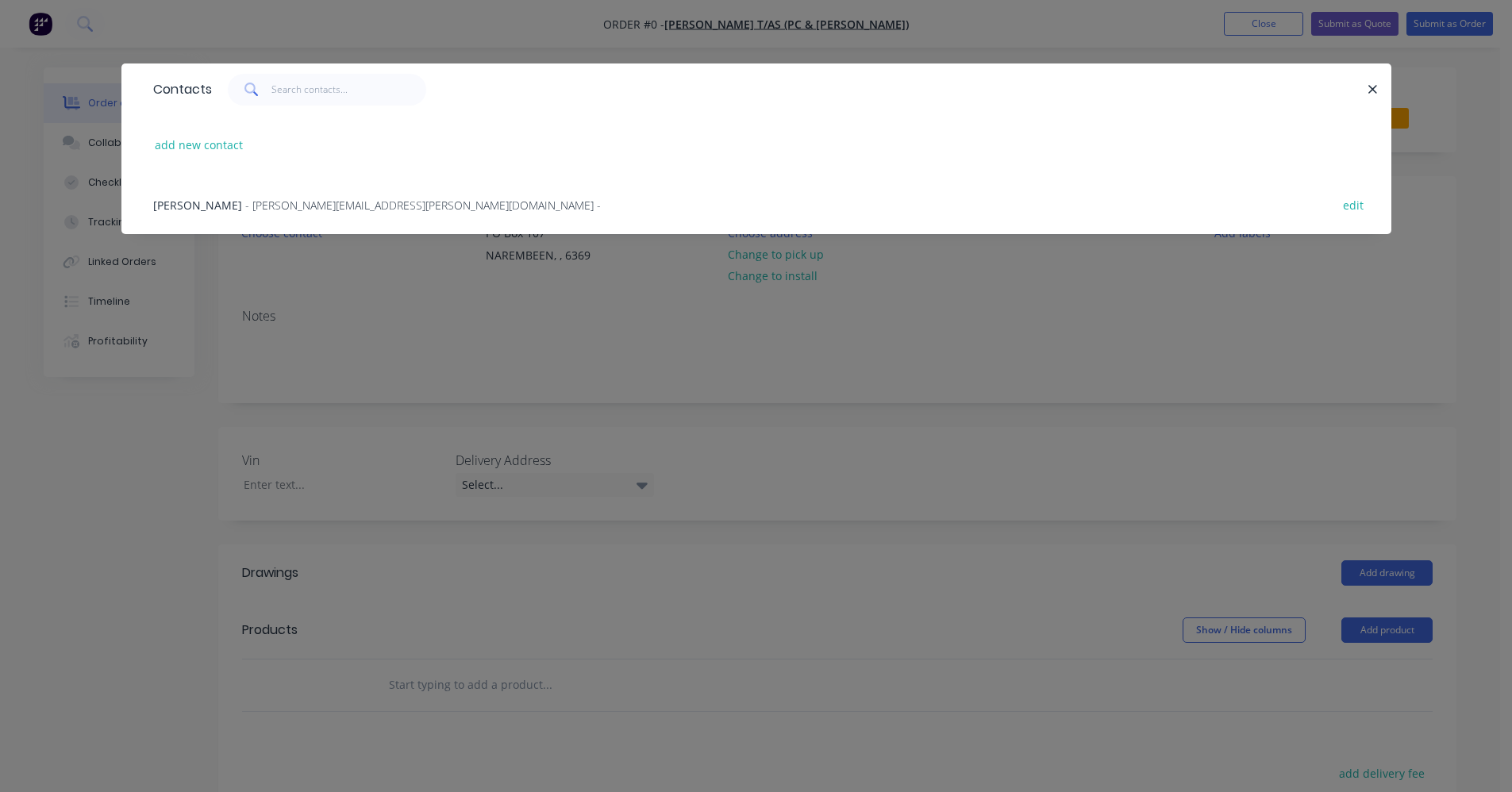
click at [291, 200] on span "- [PERSON_NAME][EMAIL_ADDRESS][PERSON_NAME][DOMAIN_NAME] -" at bounding box center [423, 205] width 356 height 15
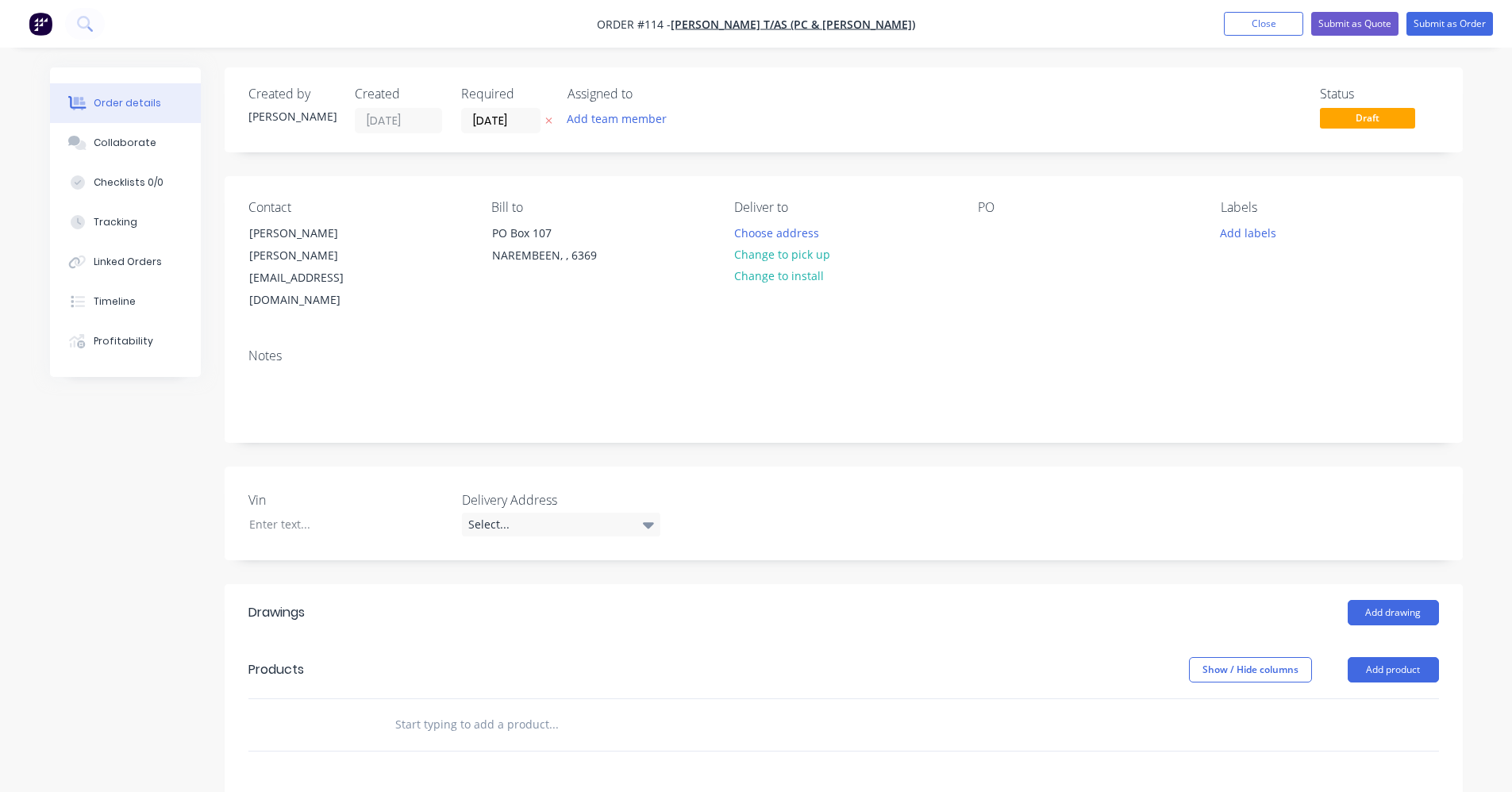
click at [402, 709] on input "text" at bounding box center [554, 725] width 318 height 32
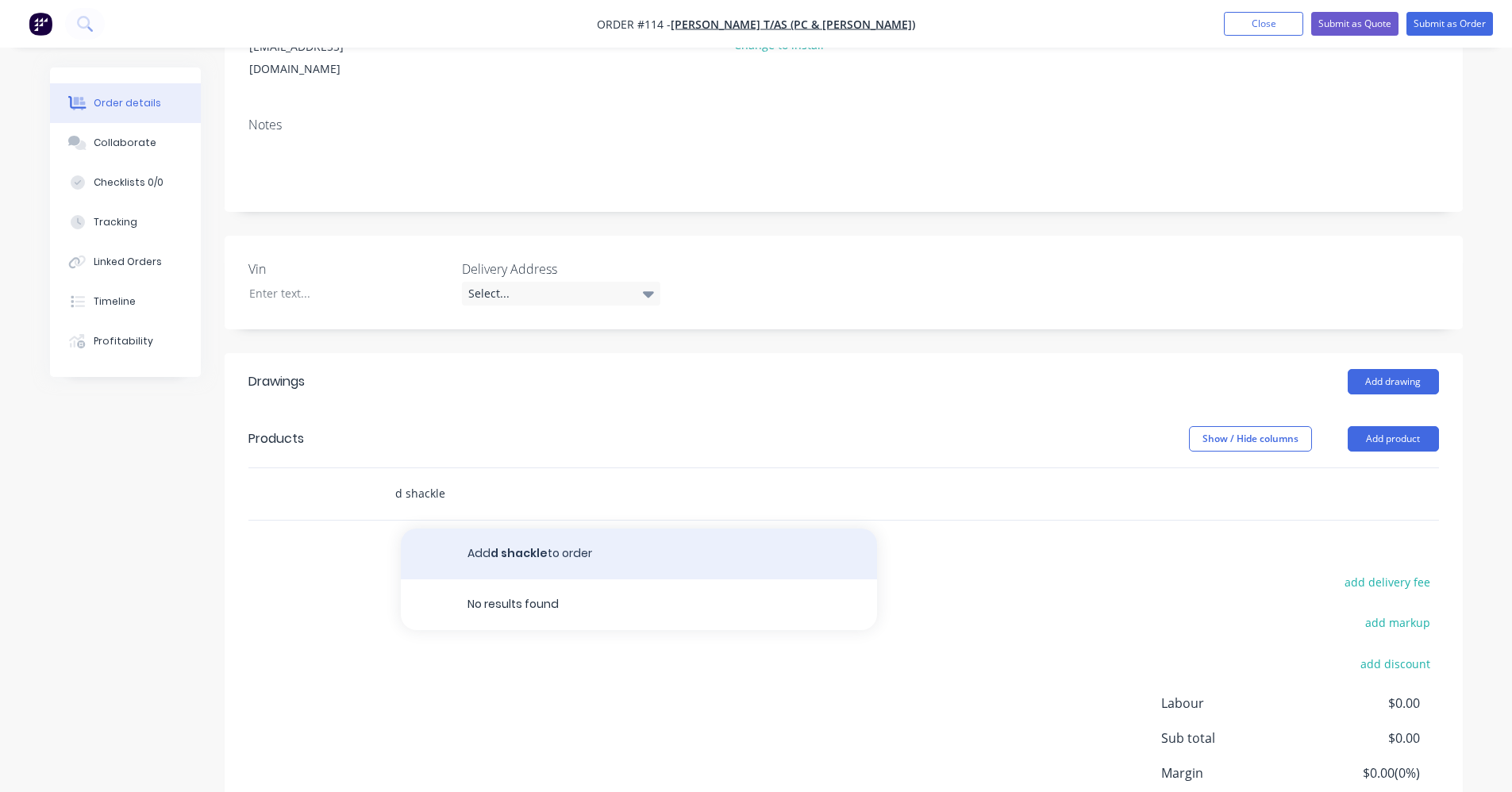
scroll to position [238, 0]
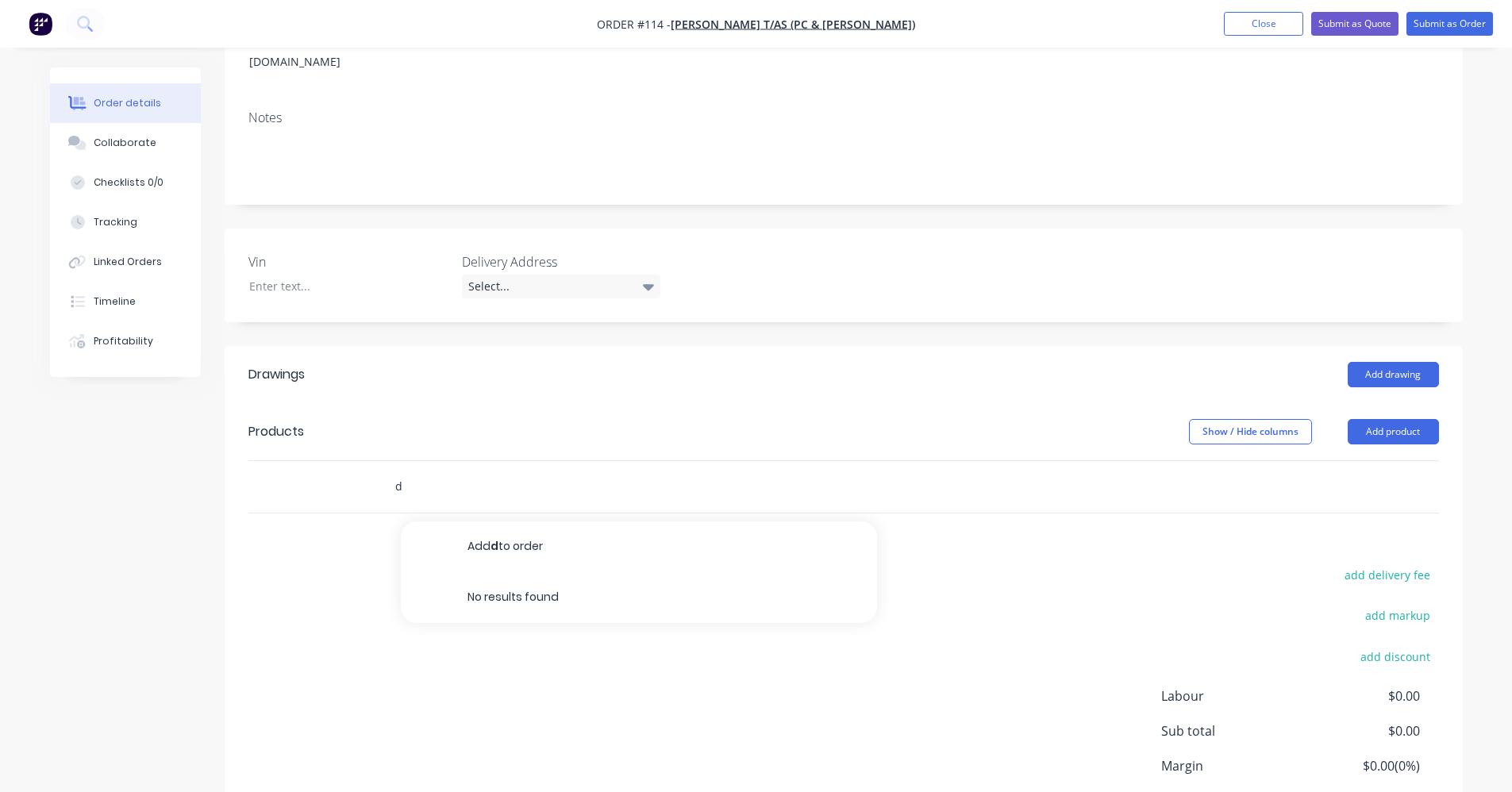
type input "d"
click at [506, 471] on input "text" at bounding box center [554, 487] width 318 height 32
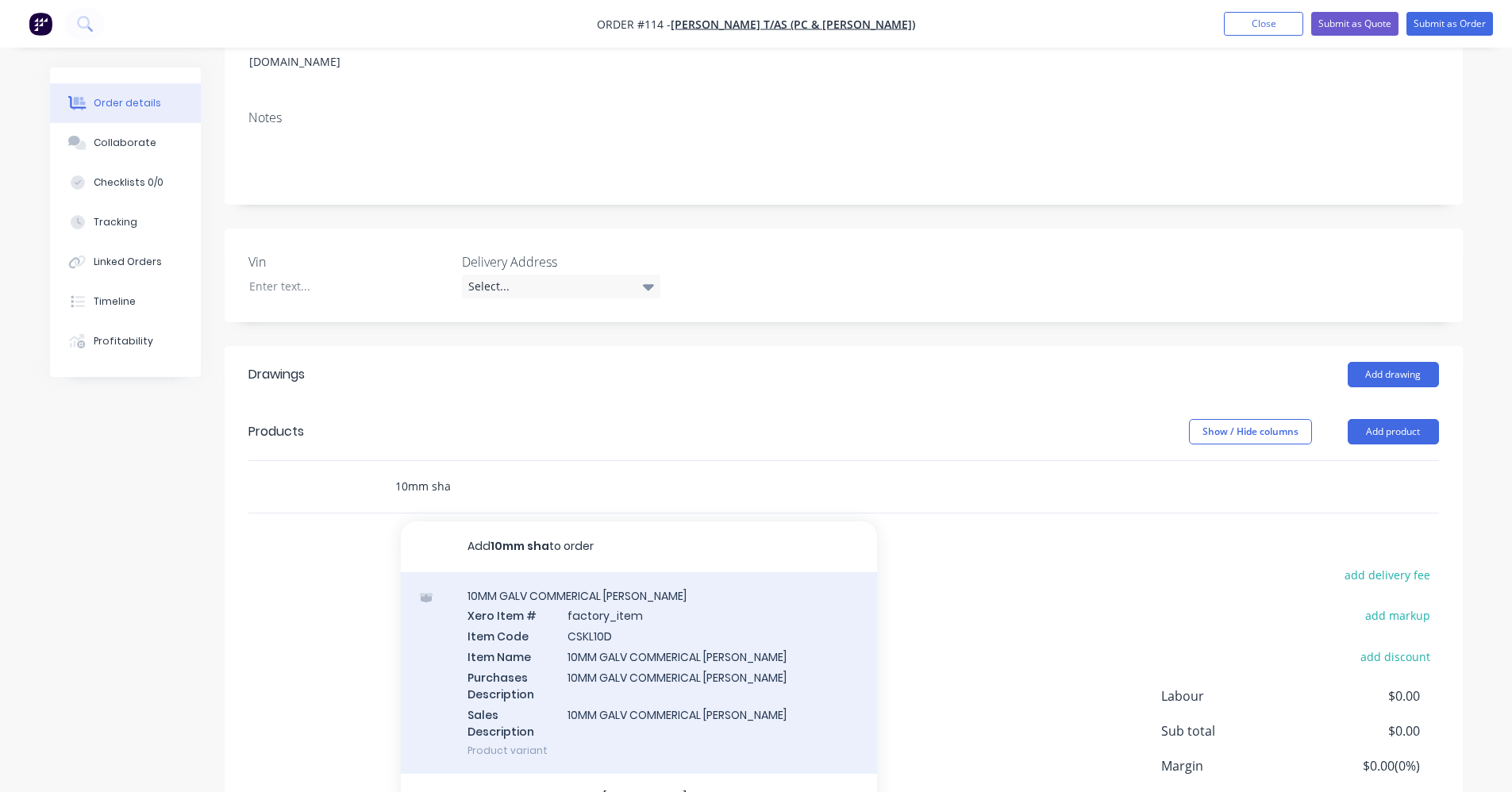
scroll to position [25, 0]
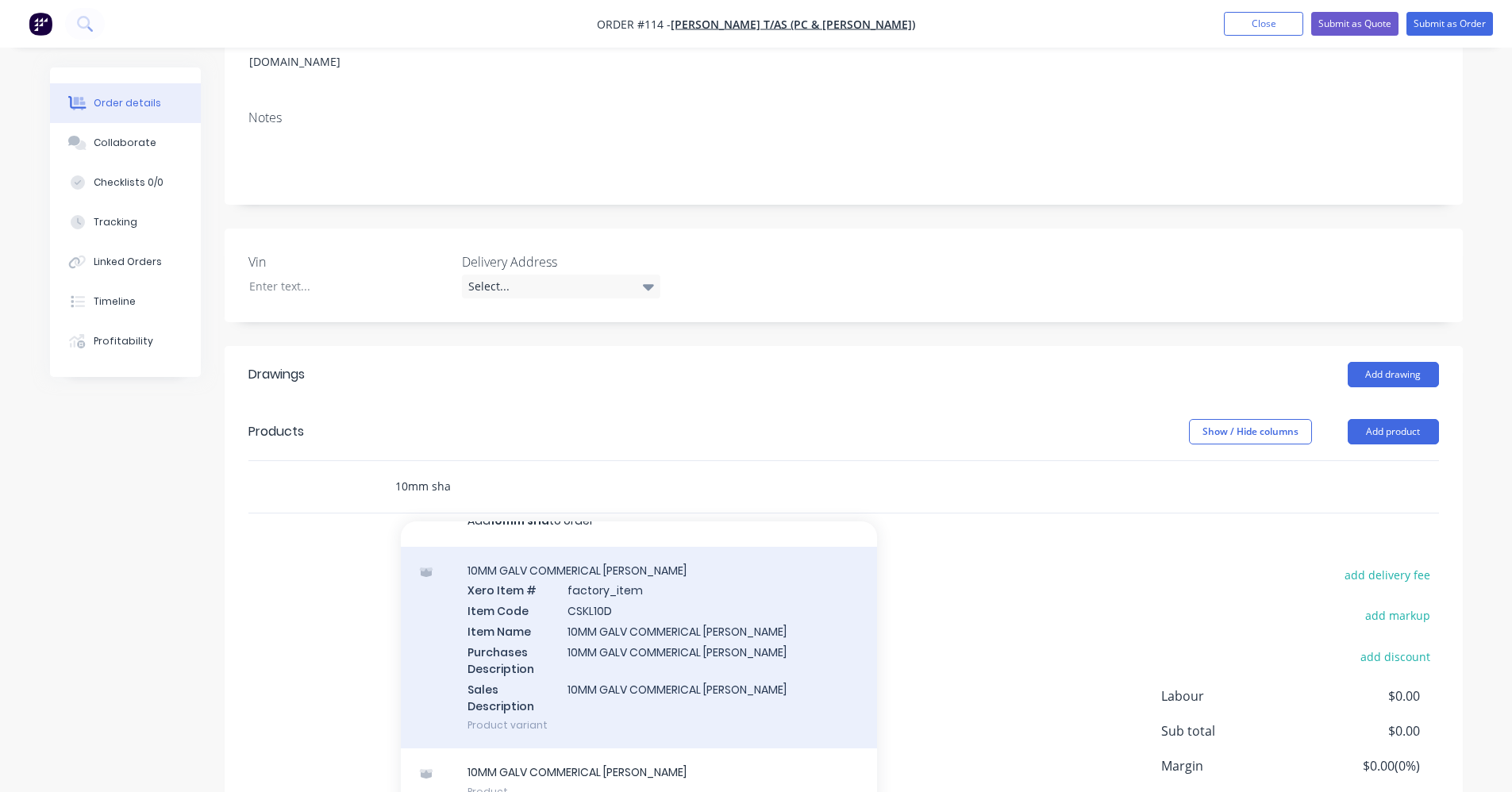
type input "10mm sha"
click at [671, 605] on div "10MM GALV COMMERICAL DEE SHACKLE Xero Item # factory_item Item Code CSKL10D Ite…" at bounding box center [638, 649] width 477 height 203
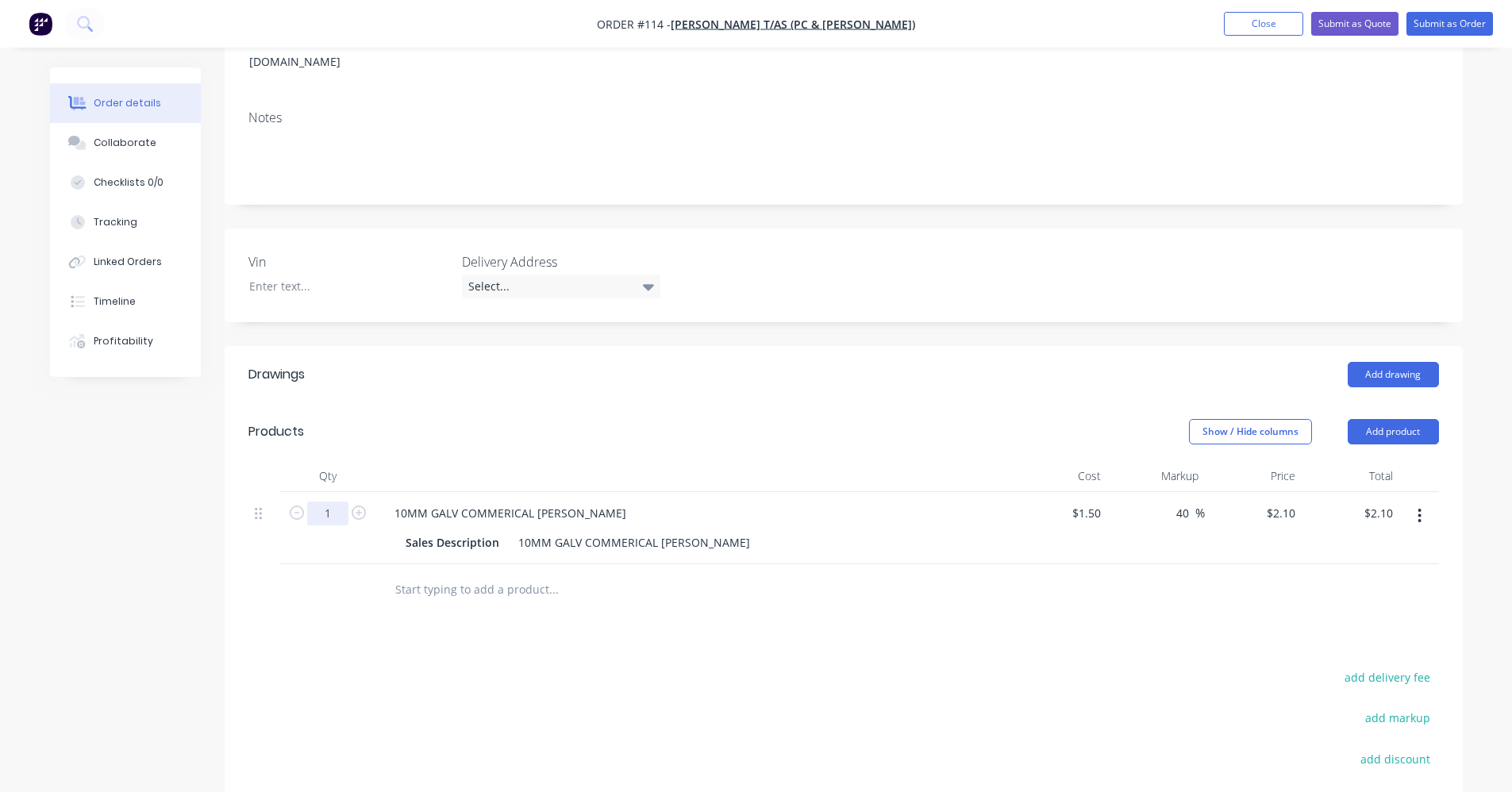
click at [335, 502] on input "1" at bounding box center [328, 514] width 41 height 24
type input "1"
type input "6"
type input "$12.60"
click at [470, 574] on input "text" at bounding box center [554, 590] width 318 height 32
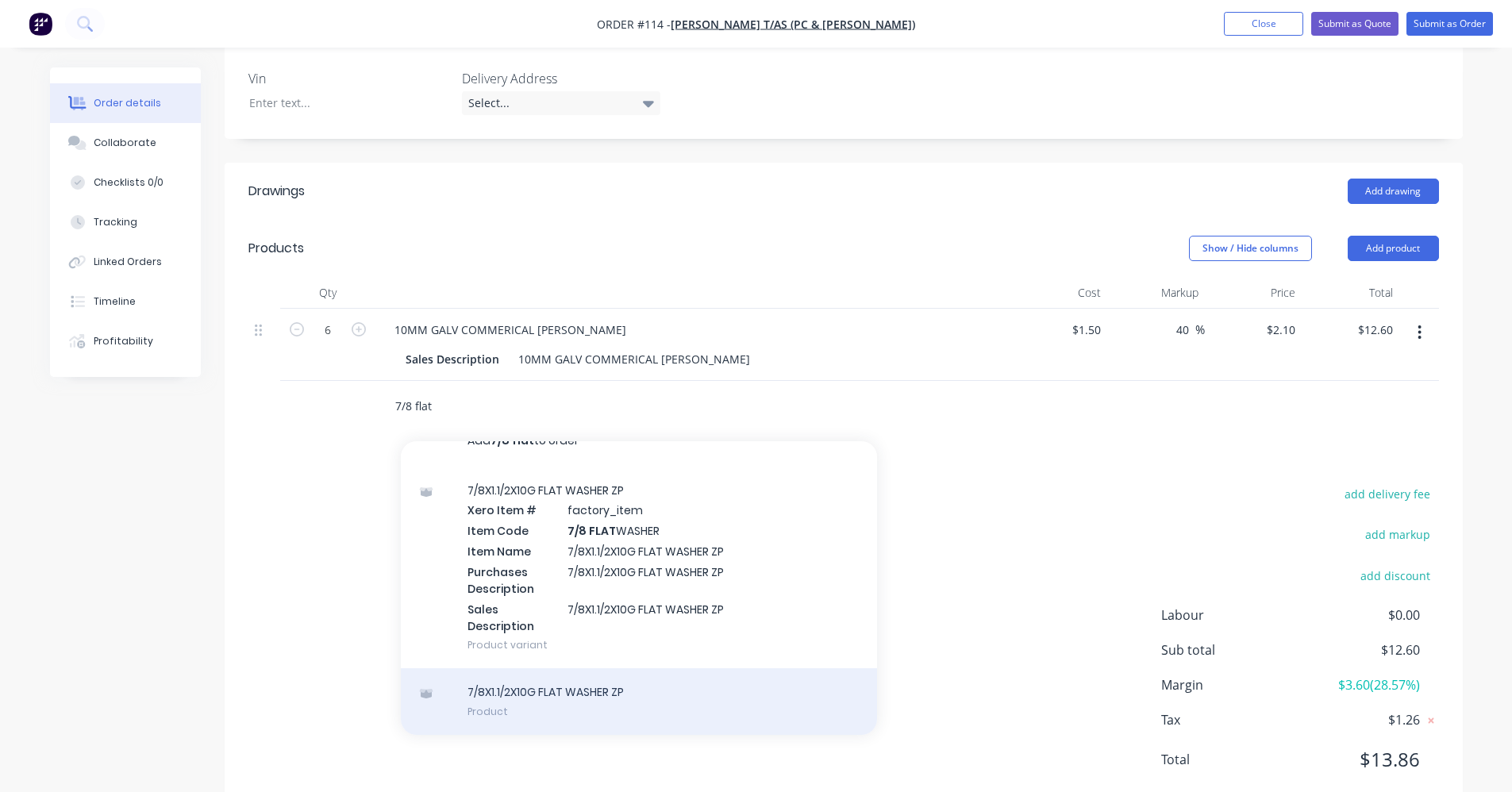
scroll to position [428, 0]
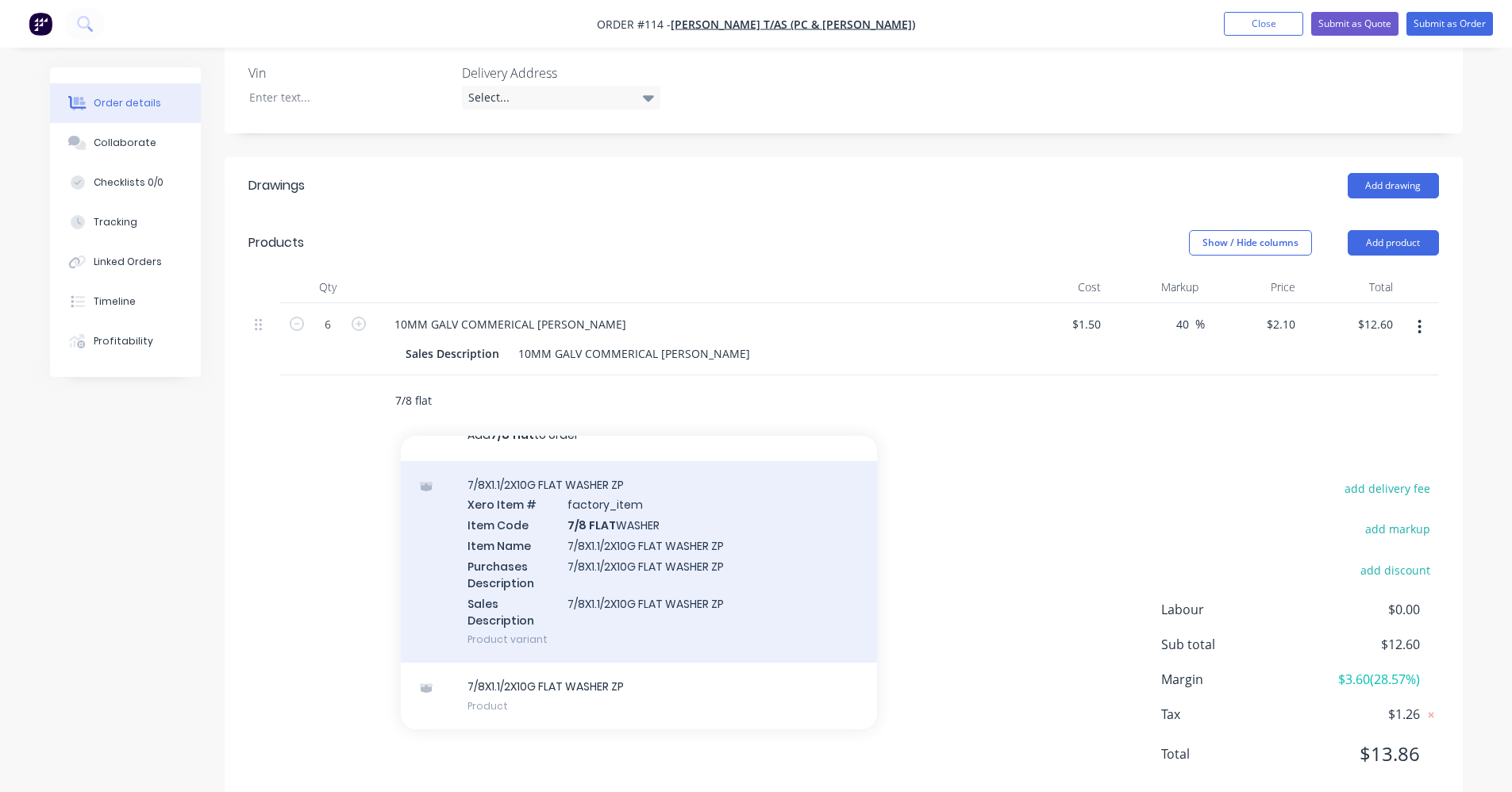
type input "7/8 flat"
click at [677, 520] on div "7/8X1.1/2X10G FLAT WASHER ZP Xero Item # factory_item Item Code 7/8 FLAT WASHER…" at bounding box center [638, 562] width 477 height 203
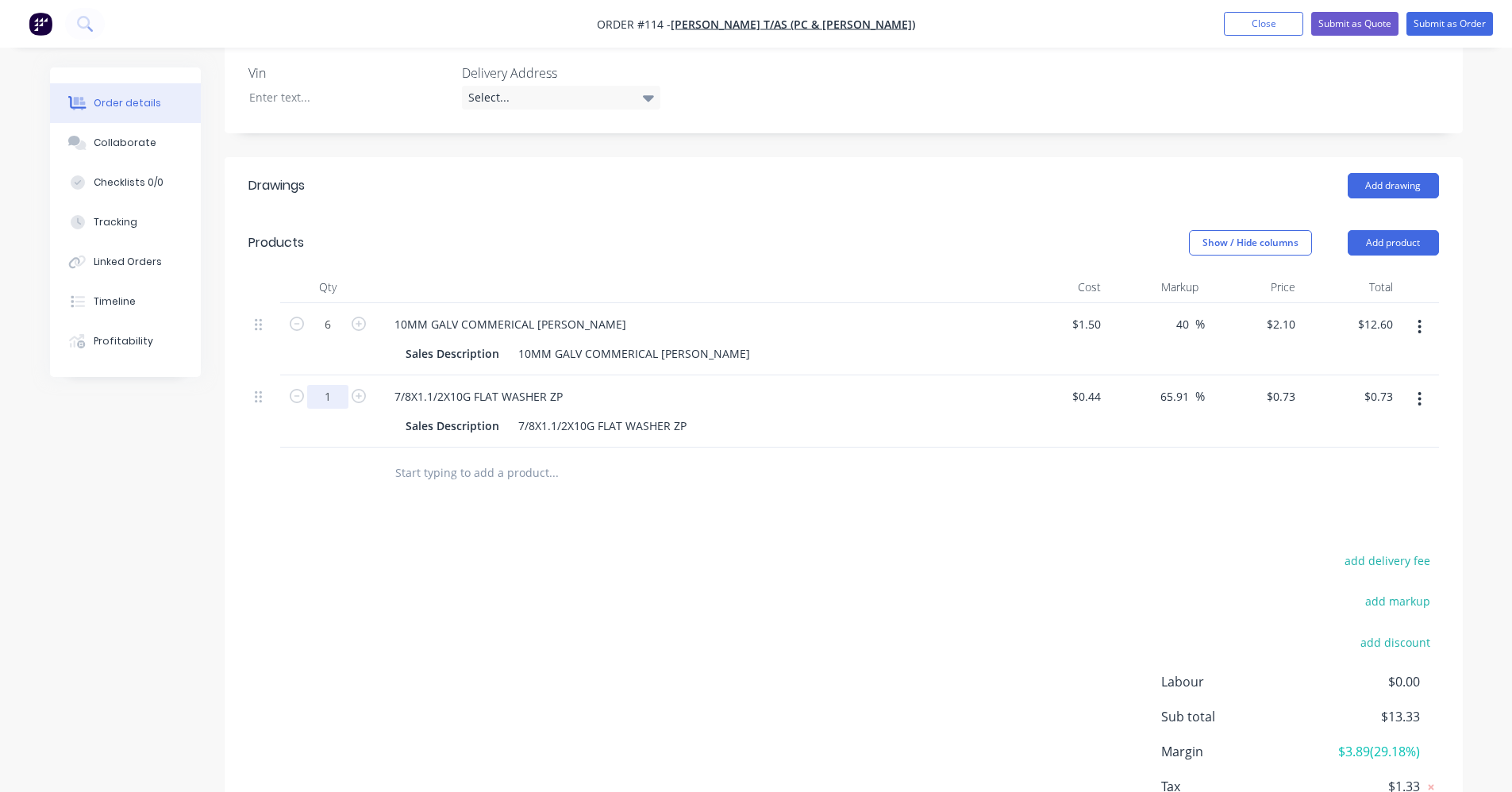
click at [336, 385] on input "1" at bounding box center [328, 397] width 41 height 24
type input "12"
type input "$8.76"
click at [708, 550] on div "add delivery fee add markup add discount Labour $0.00 Sub total $21.36 Margin $…" at bounding box center [843, 704] width 1190 height 307
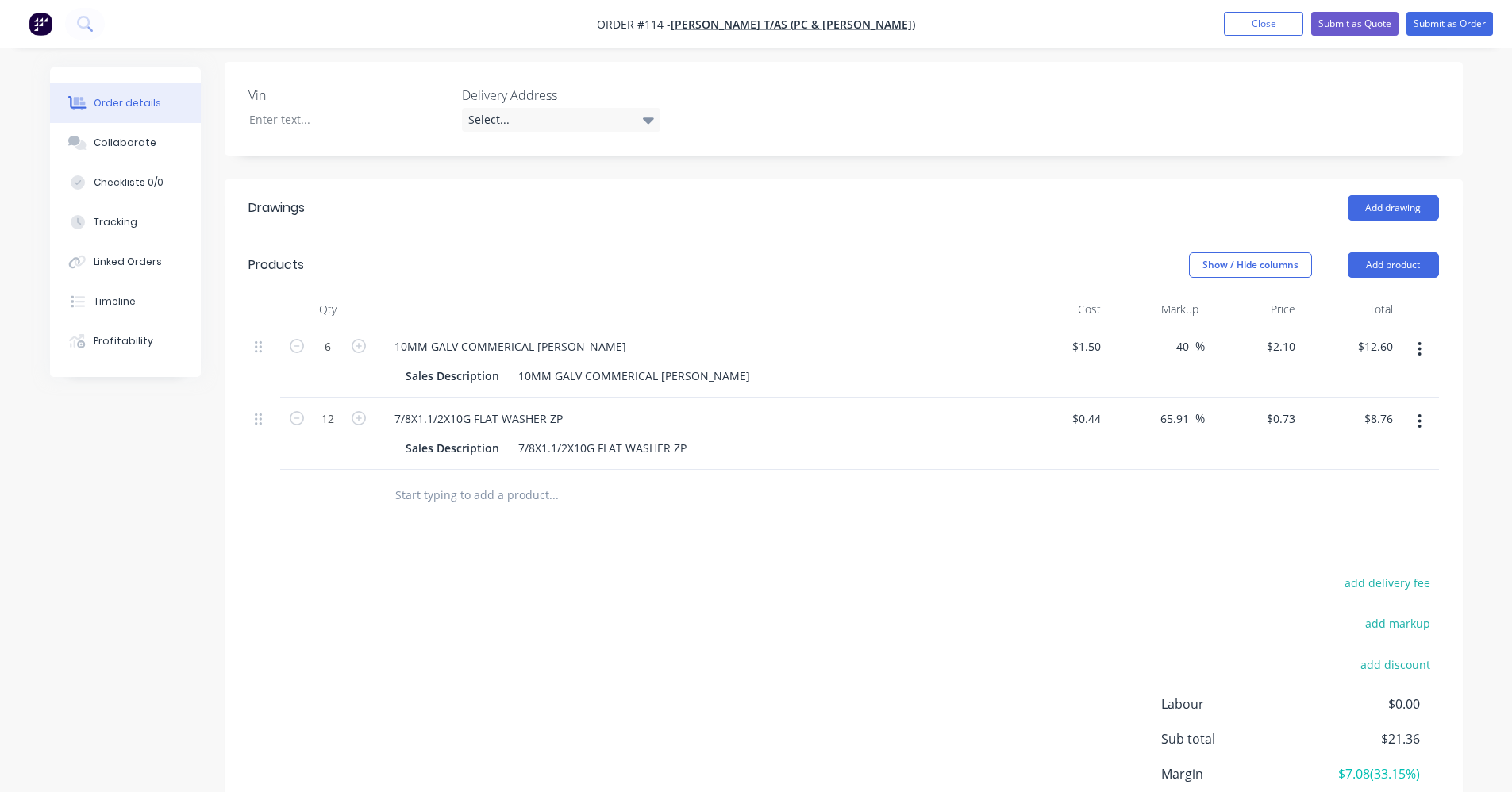
scroll to position [182, 0]
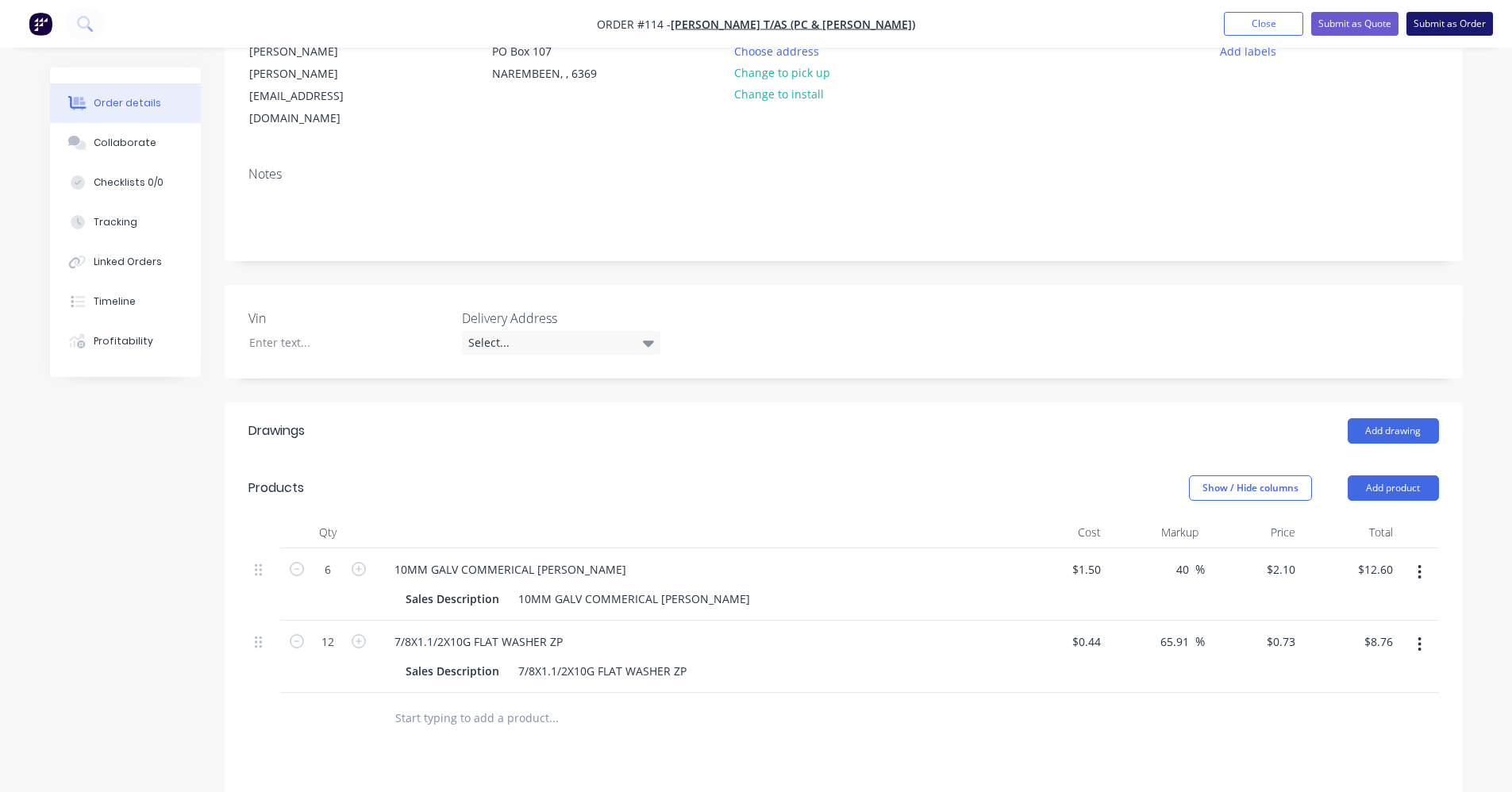
click at [759, 21] on button "Submit as Order" at bounding box center [1450, 24] width 86 height 24
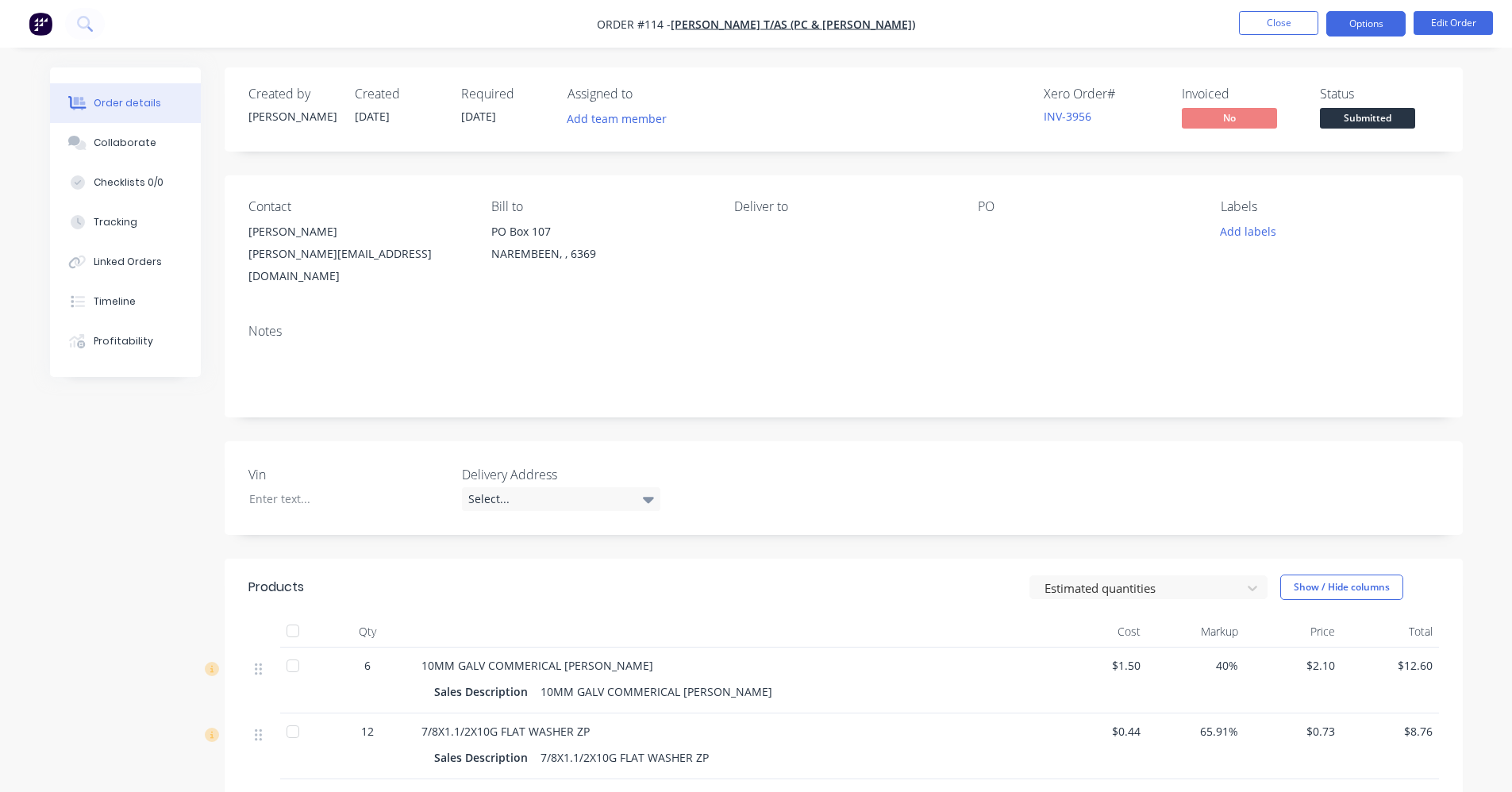
click at [759, 27] on button "Options" at bounding box center [1365, 23] width 79 height 25
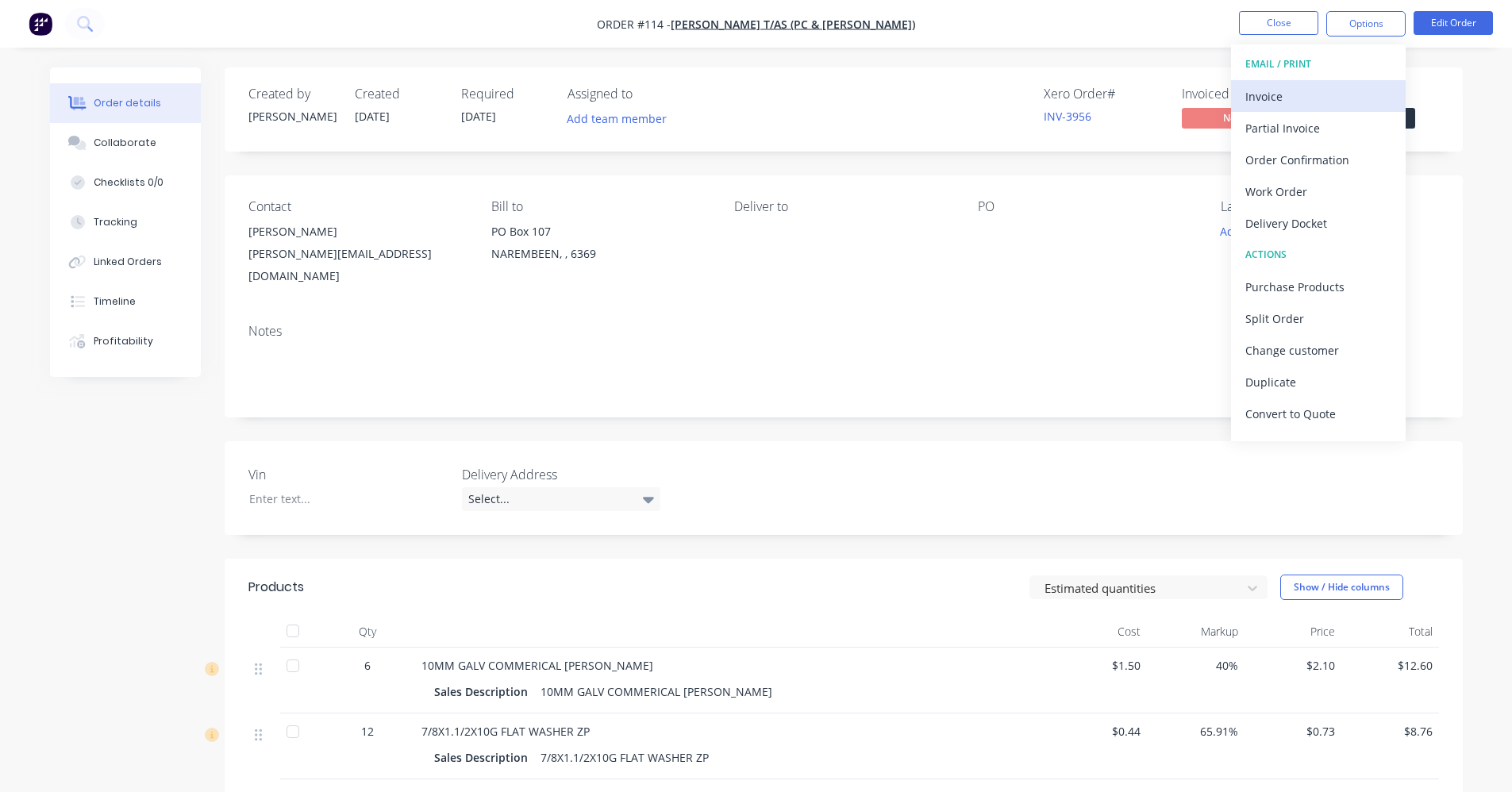
click at [759, 100] on div "Invoice" at bounding box center [1318, 96] width 146 height 23
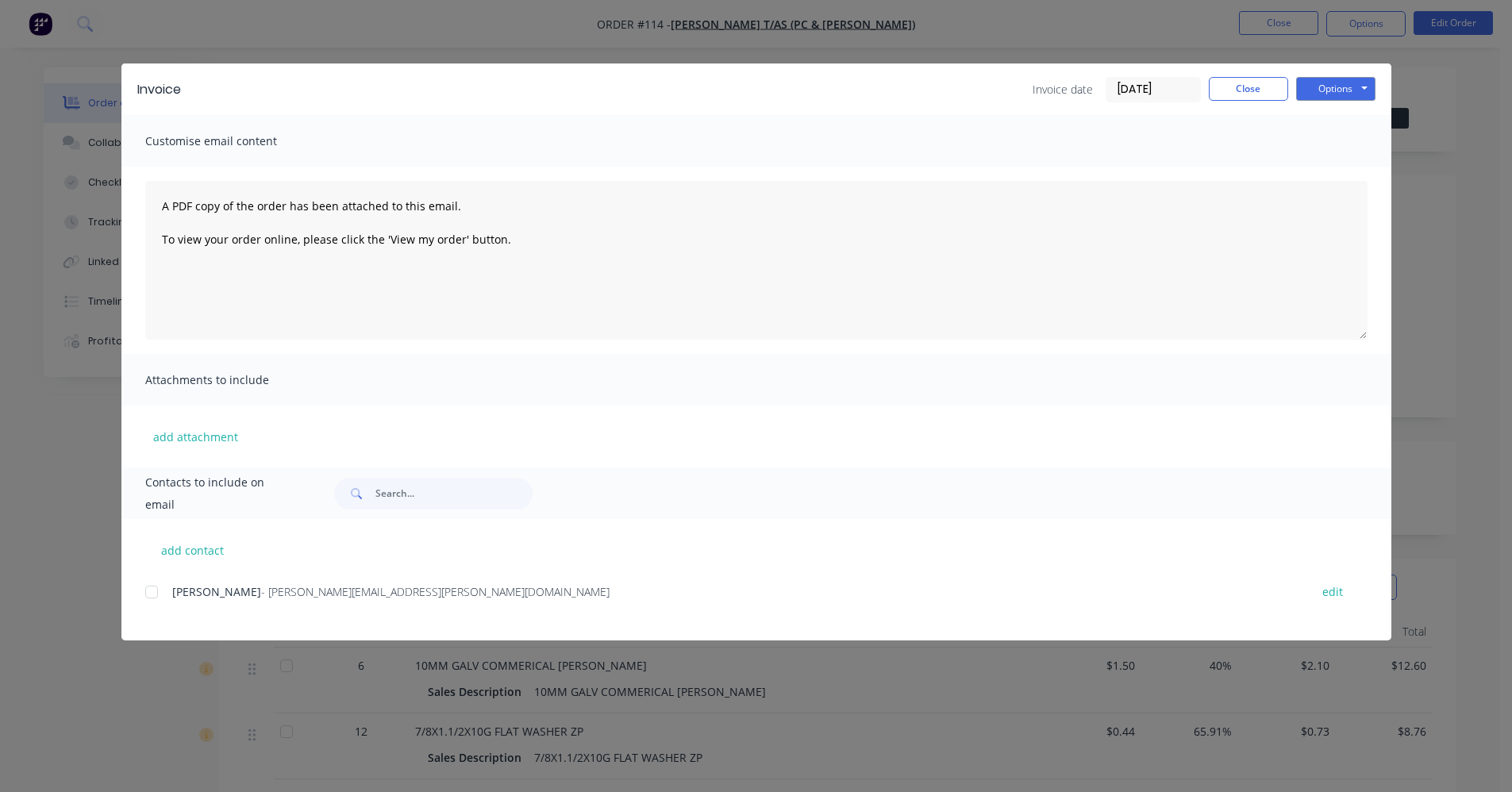
click at [151, 591] on div at bounding box center [151, 592] width 32 height 32
click at [759, 94] on button "Options" at bounding box center [1335, 89] width 79 height 24
click at [759, 90] on button "Close" at bounding box center [1248, 89] width 79 height 24
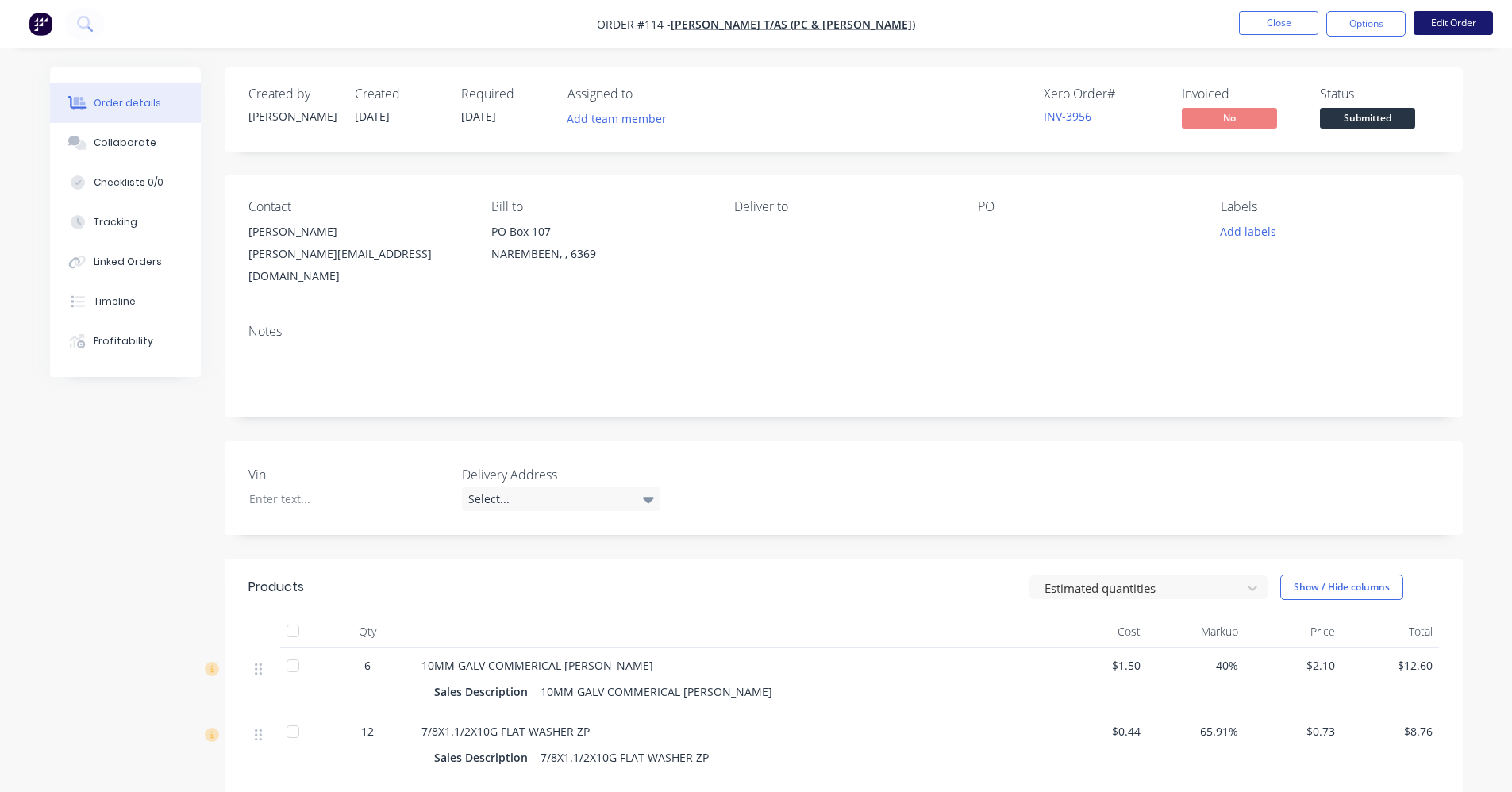
click at [759, 14] on button "Edit Order" at bounding box center [1453, 23] width 79 height 24
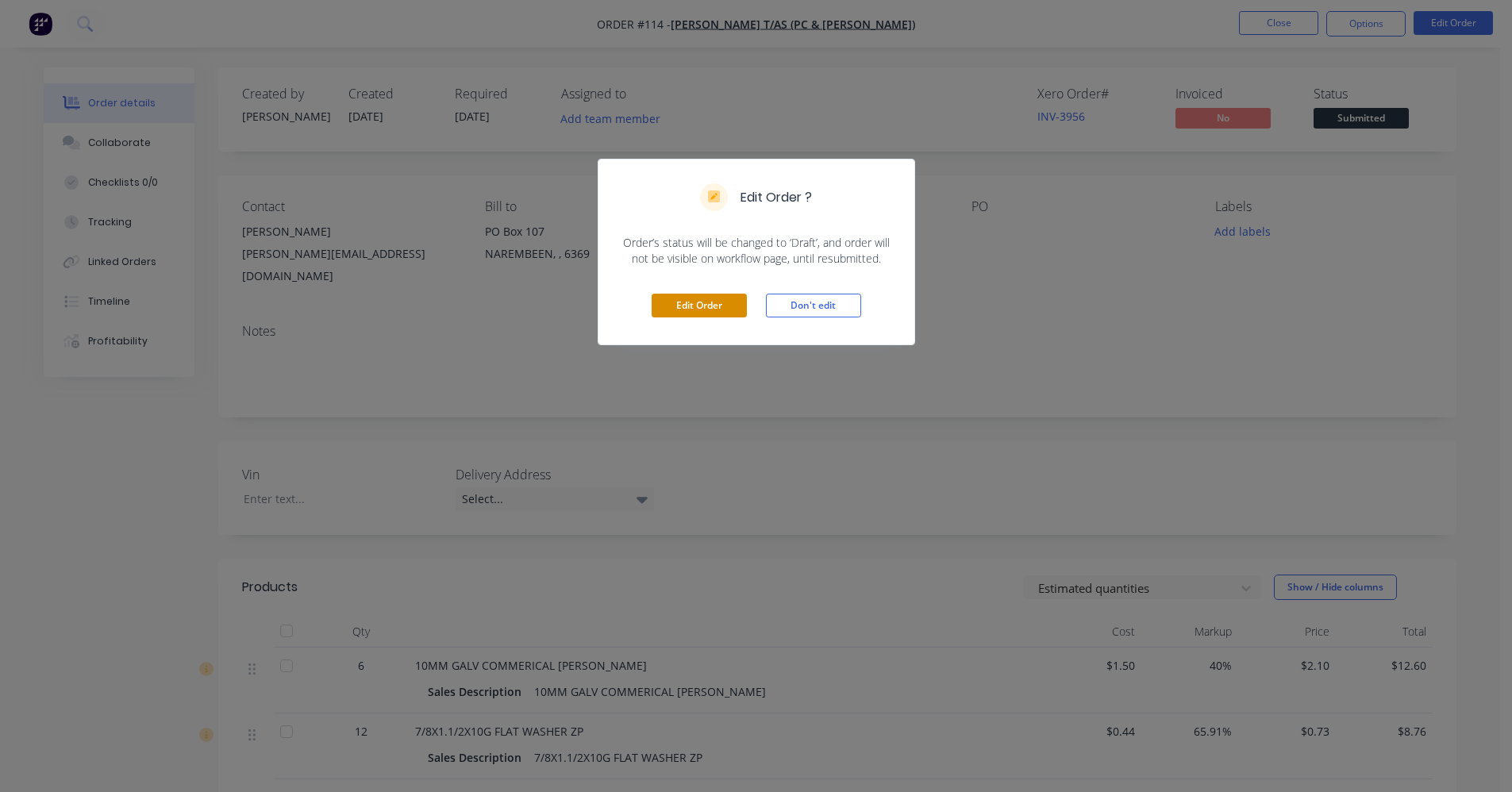
click at [675, 305] on button "Edit Order" at bounding box center [699, 306] width 96 height 24
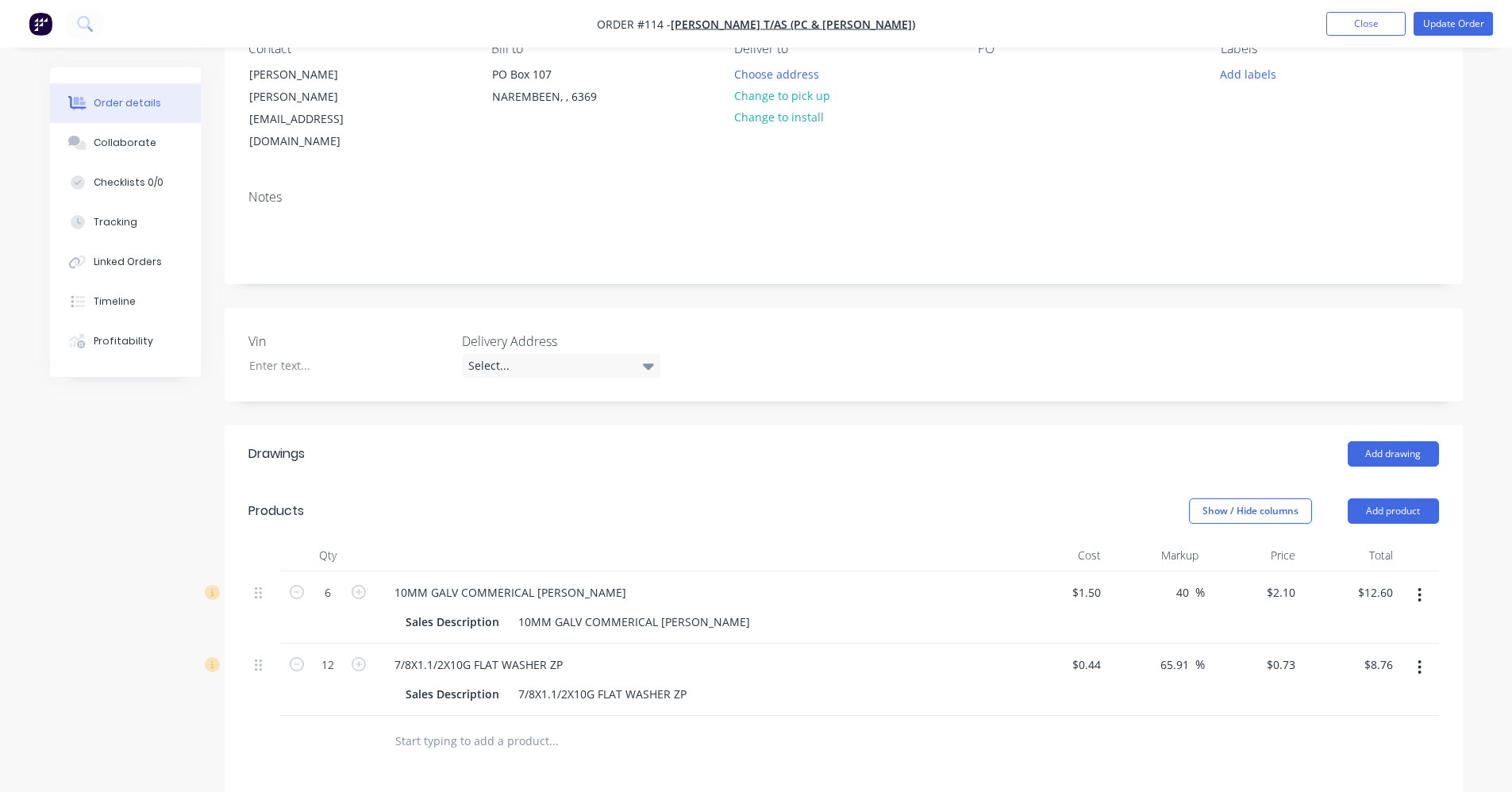
scroll to position [397, 0]
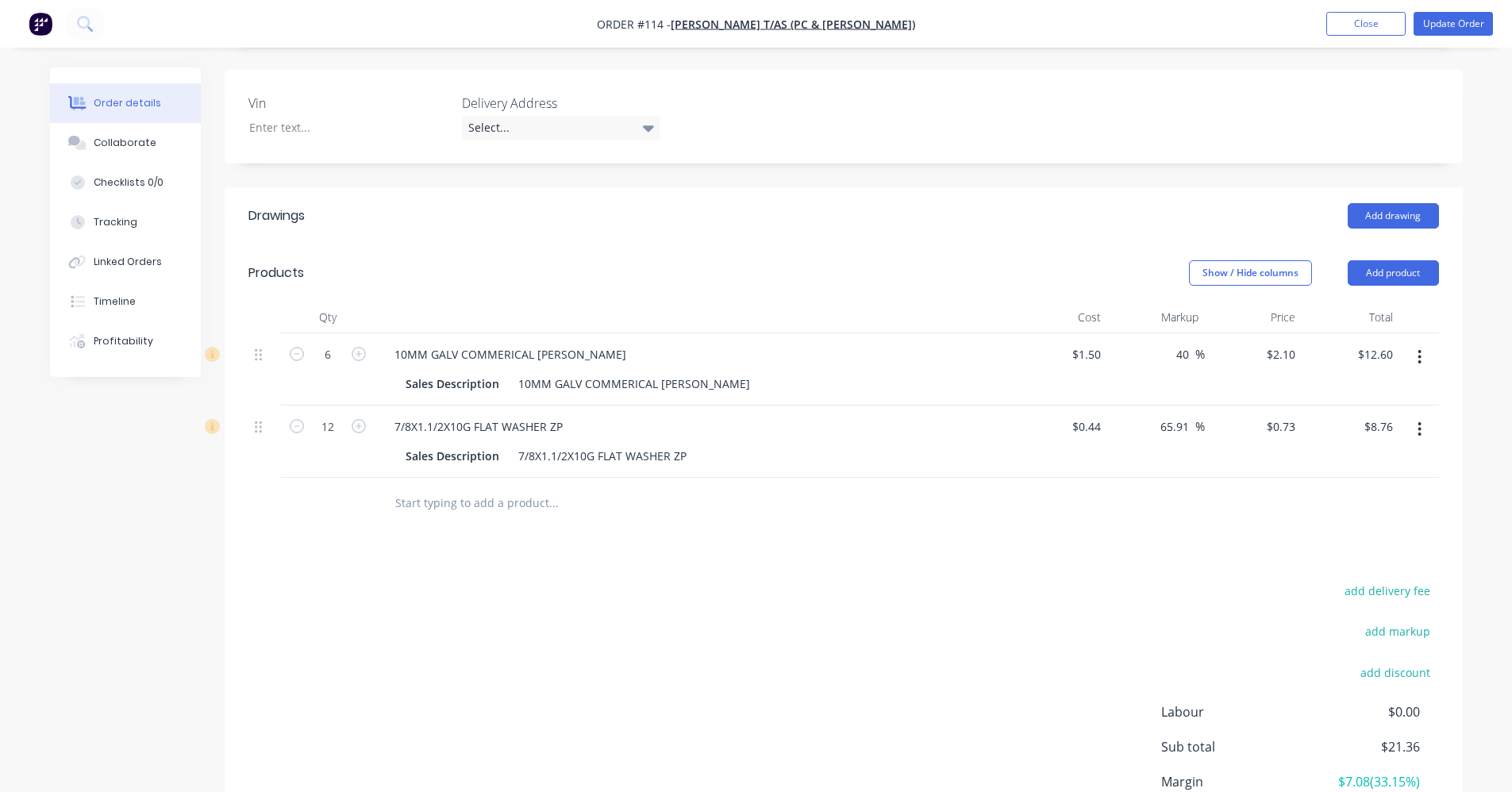
click at [437, 487] on input "text" at bounding box center [554, 503] width 318 height 32
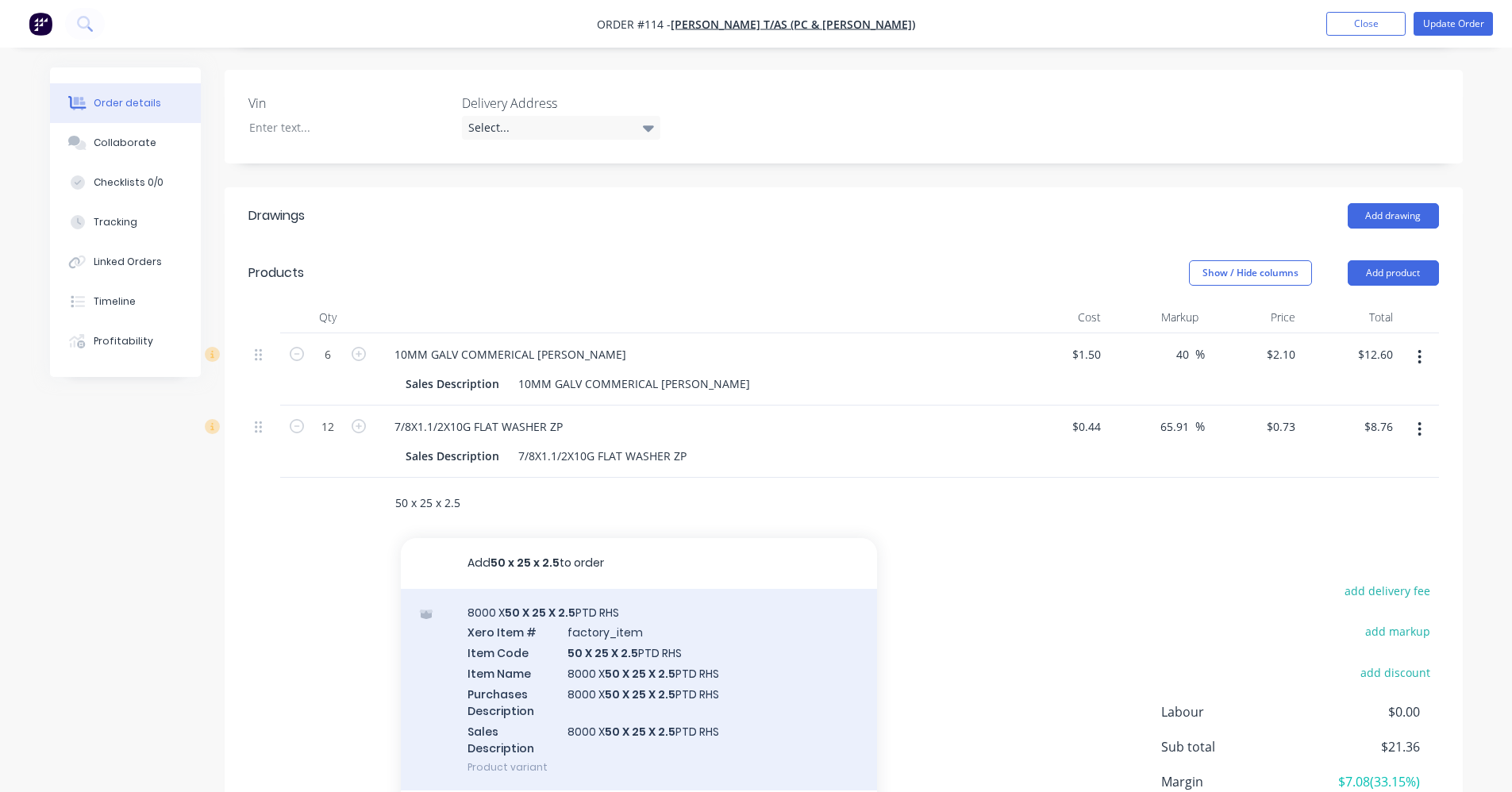
type input "50 x 25 x 2.5"
click at [613, 632] on div "8000 X 50 X 25 X 2.5 PTD RHS Xero Item # factory_item Item Code 50 X 25 X 2.5 P…" at bounding box center [638, 691] width 477 height 203
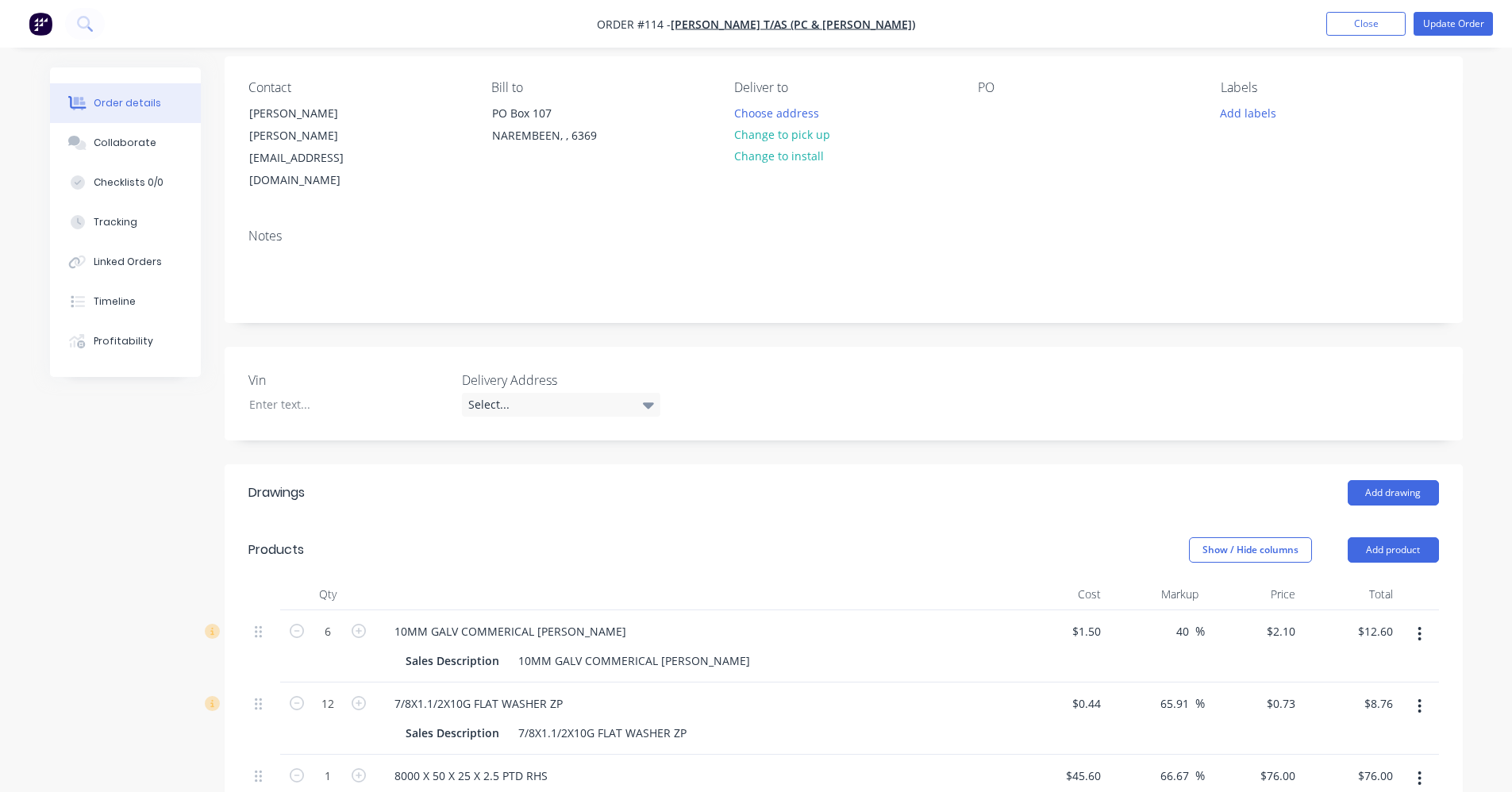
scroll to position [96, 0]
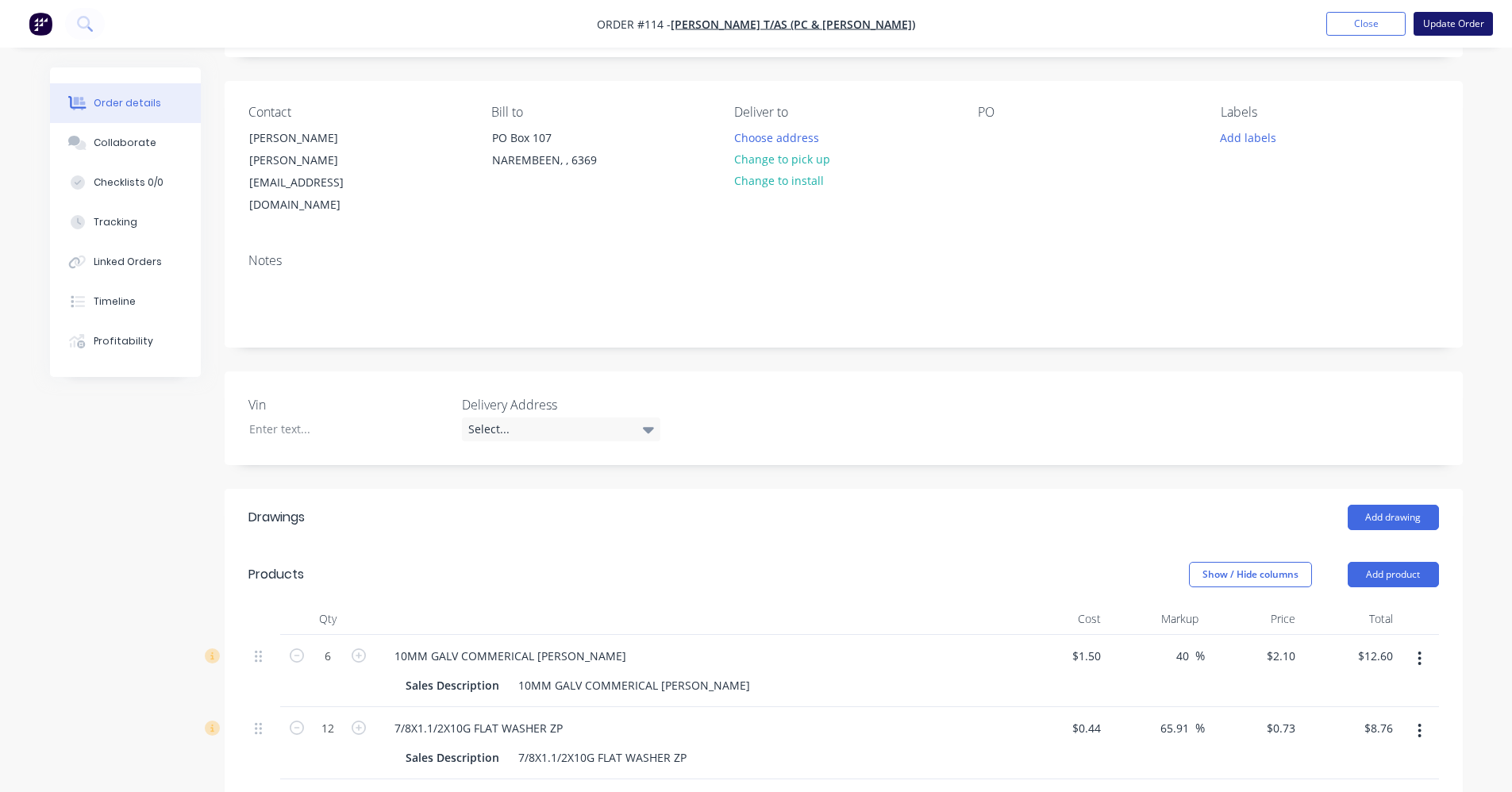
click at [759, 21] on button "Update Order" at bounding box center [1453, 24] width 79 height 24
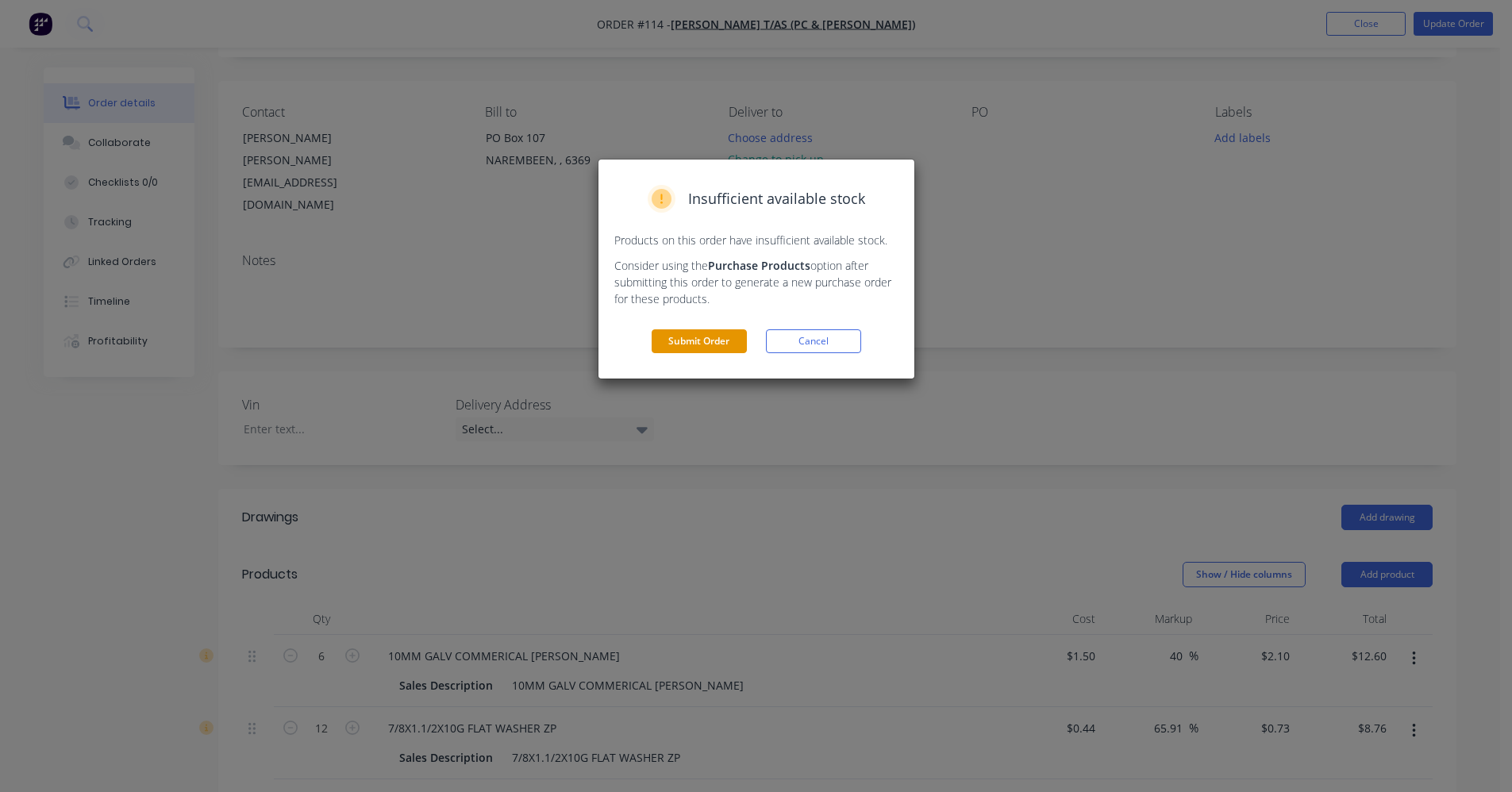
click at [729, 348] on button "Submit Order" at bounding box center [699, 341] width 96 height 24
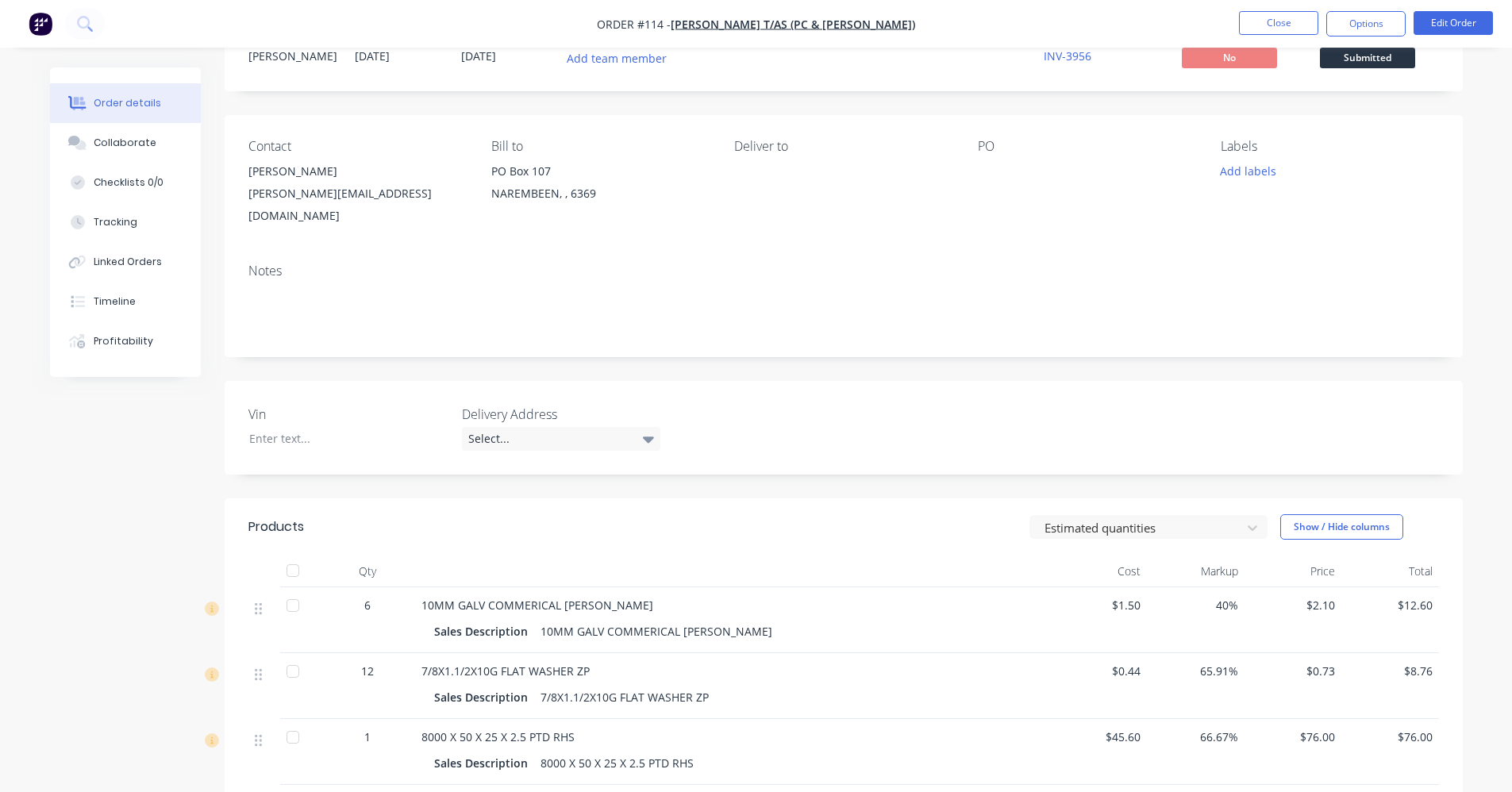
scroll to position [0, 0]
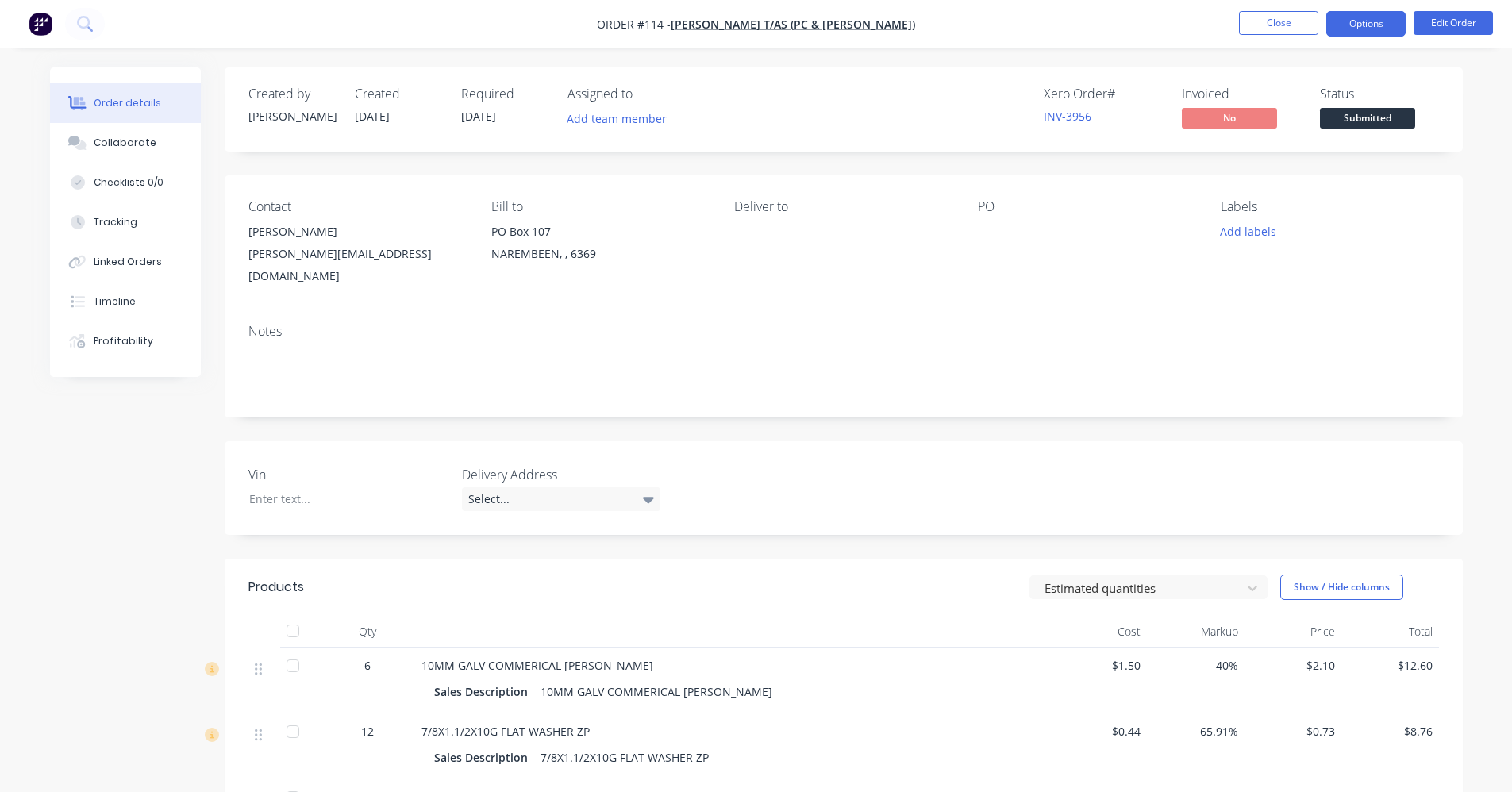
click at [759, 25] on button "Options" at bounding box center [1365, 23] width 79 height 25
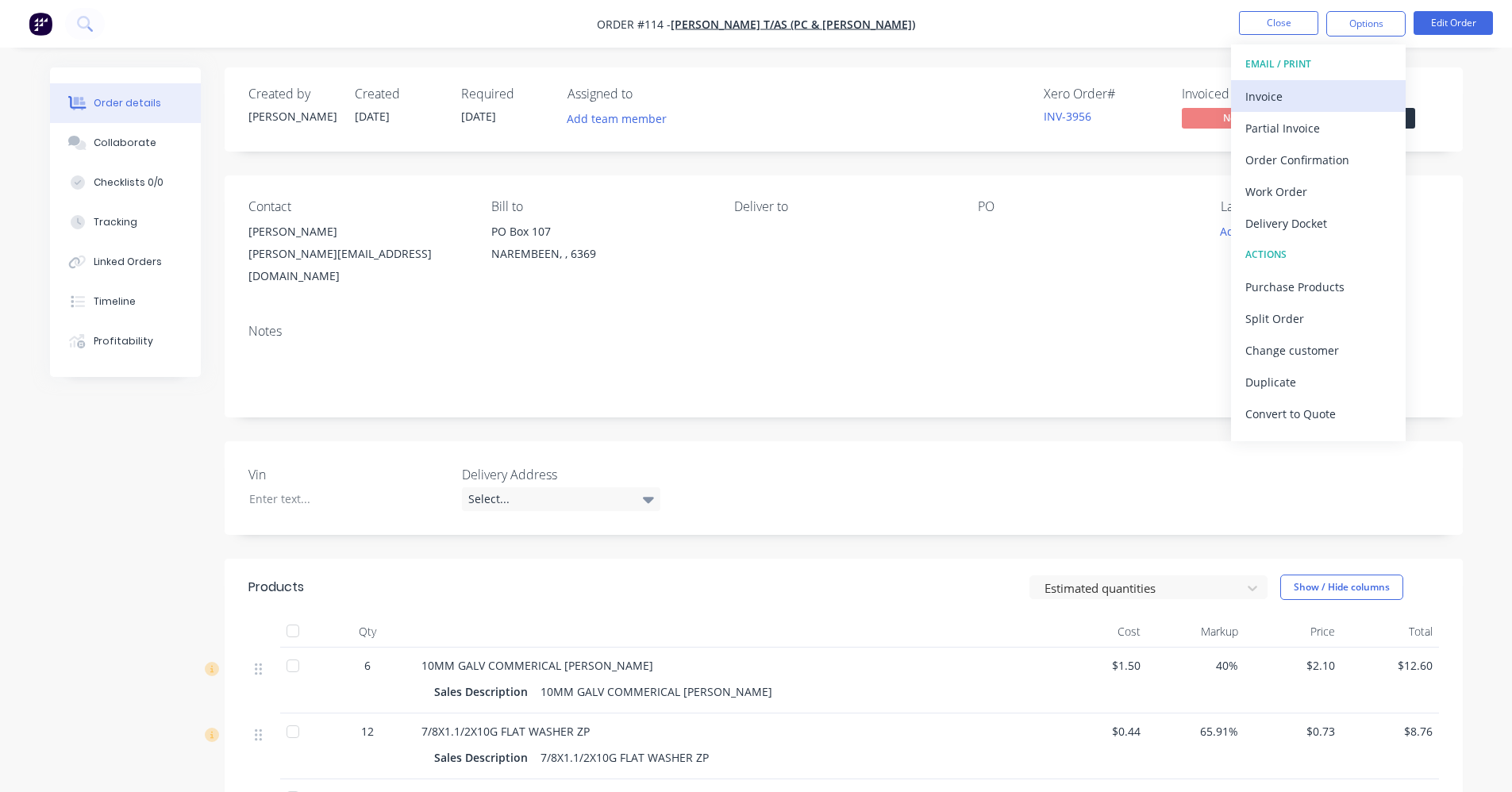
click at [759, 98] on div "Invoice" at bounding box center [1318, 96] width 146 height 23
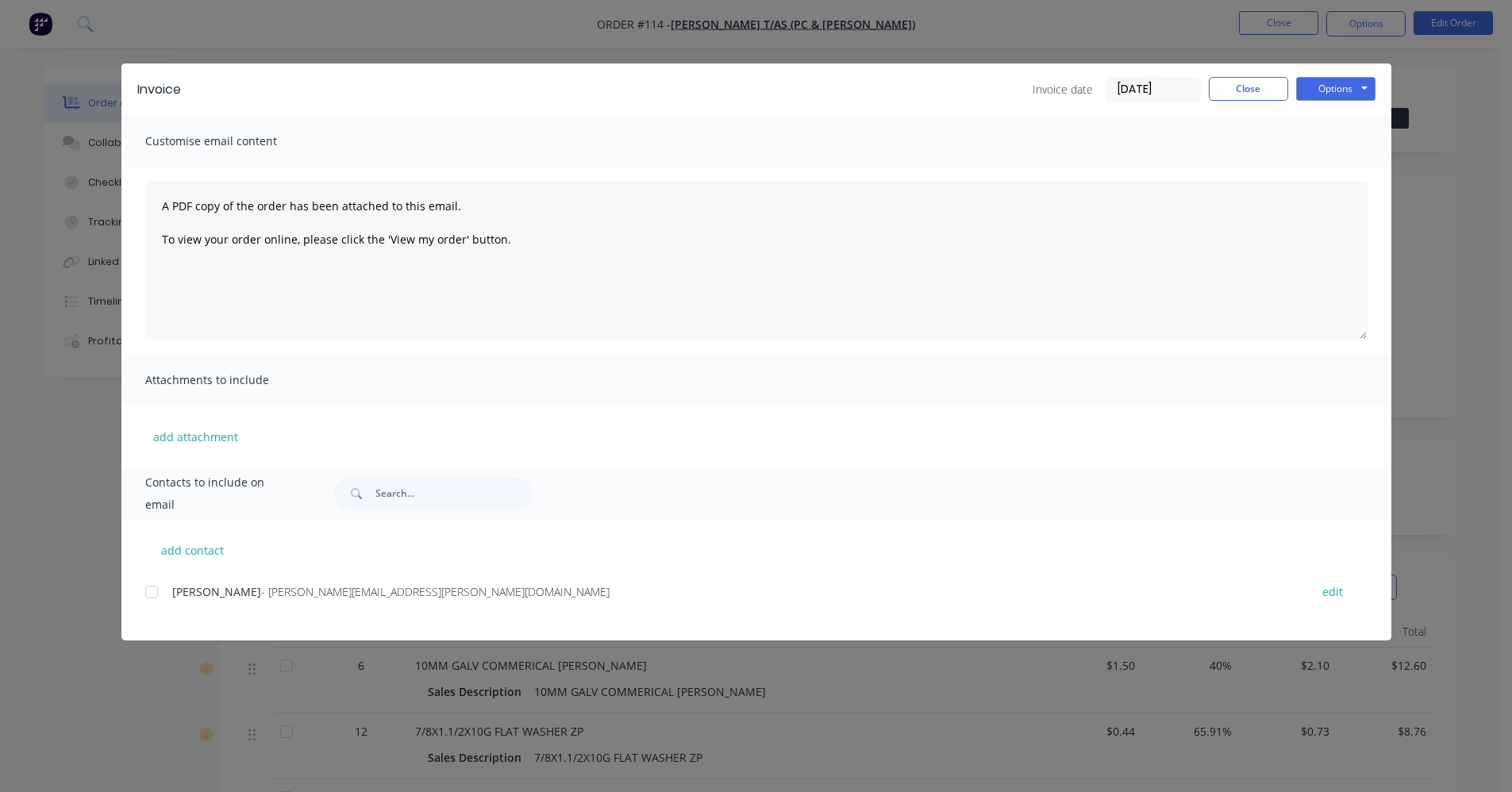
click at [151, 596] on div at bounding box center [151, 592] width 32 height 32
click at [759, 86] on button "Options" at bounding box center [1335, 89] width 79 height 24
click at [759, 166] on button "Email" at bounding box center [1347, 169] width 101 height 26
click at [759, 85] on button "Close" at bounding box center [1248, 89] width 79 height 24
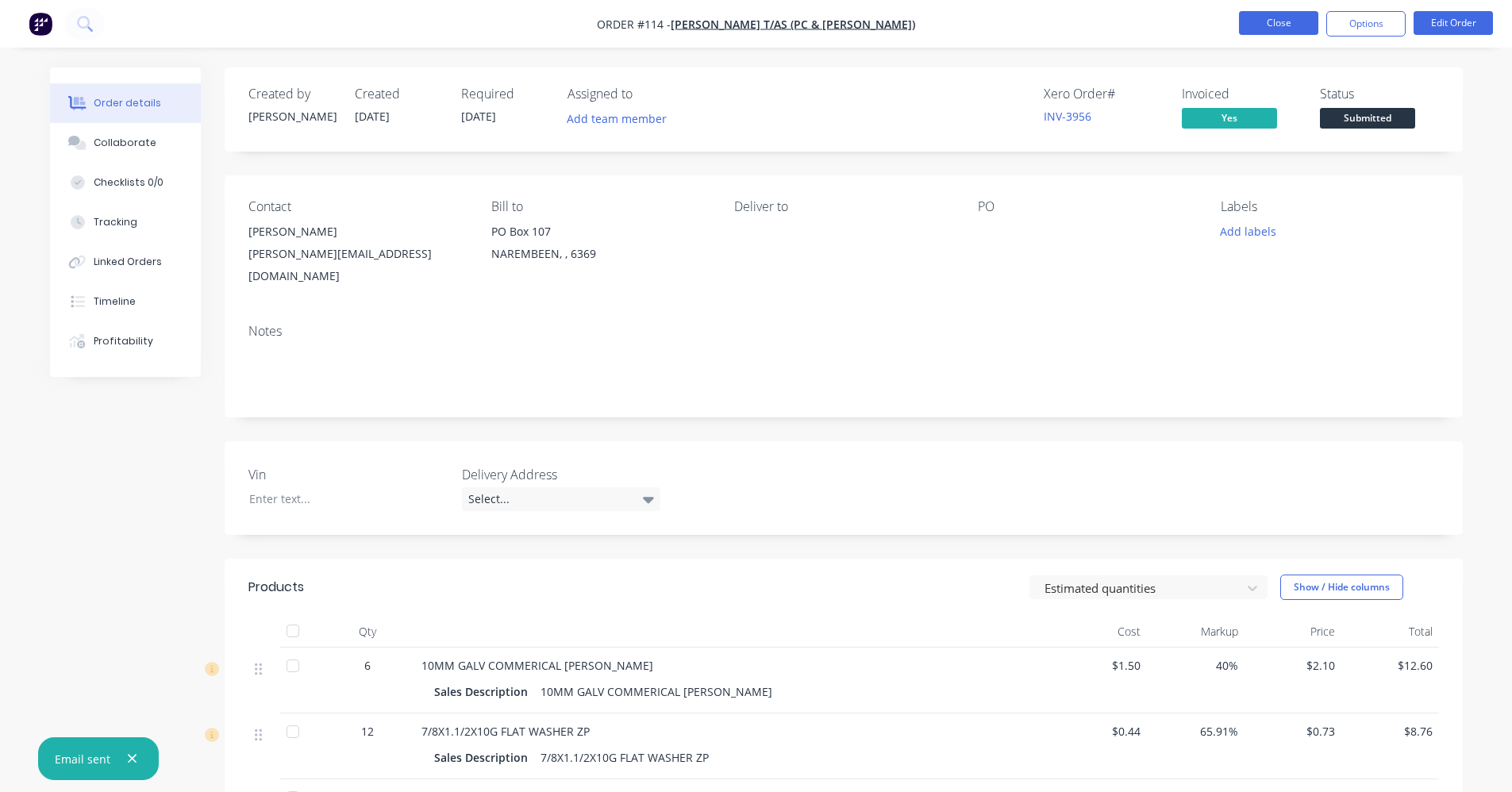
click at [759, 20] on button "Close" at bounding box center [1278, 23] width 79 height 24
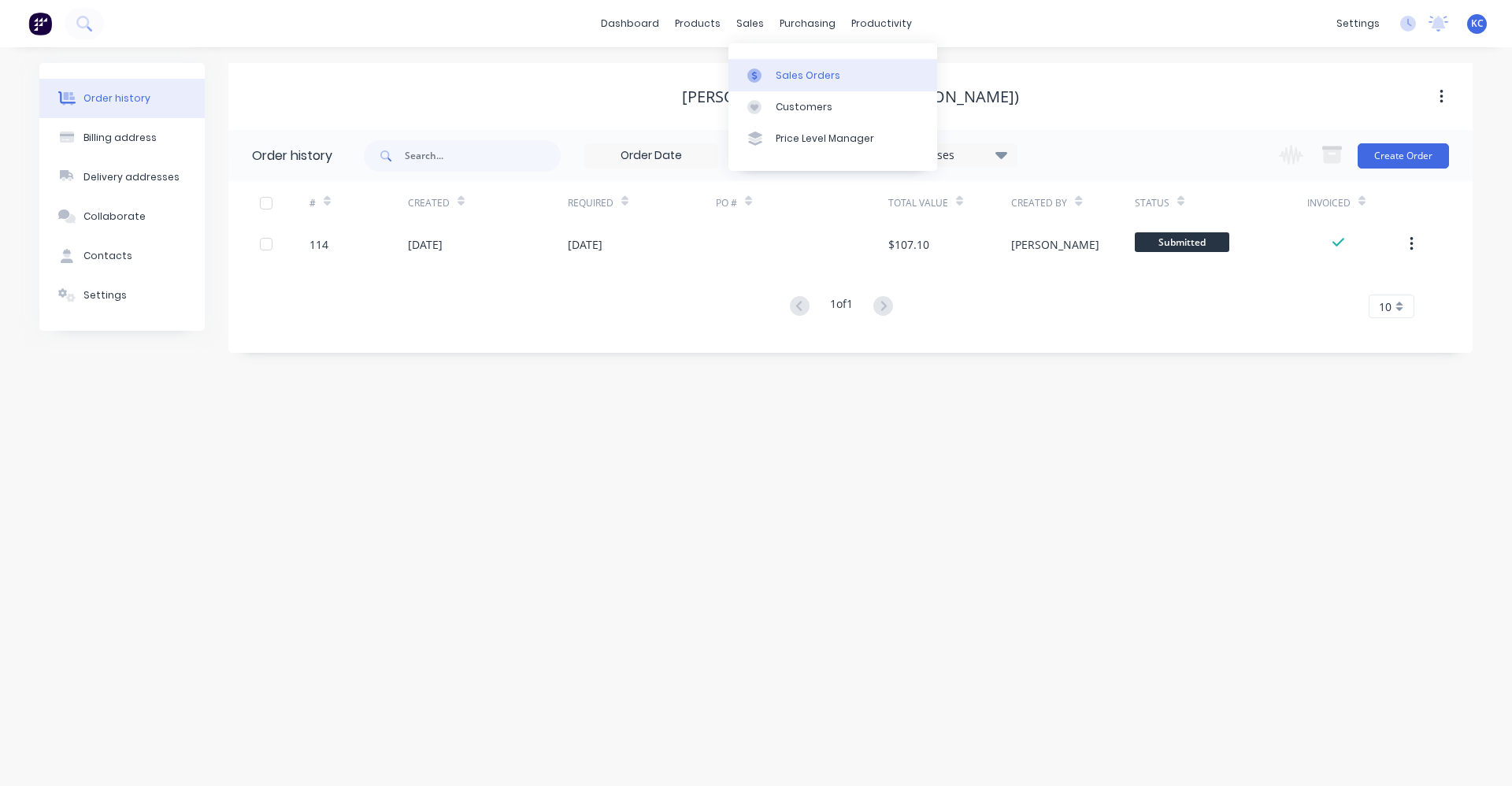
click at [753, 74] on div at bounding box center [760, 75] width 24 height 14
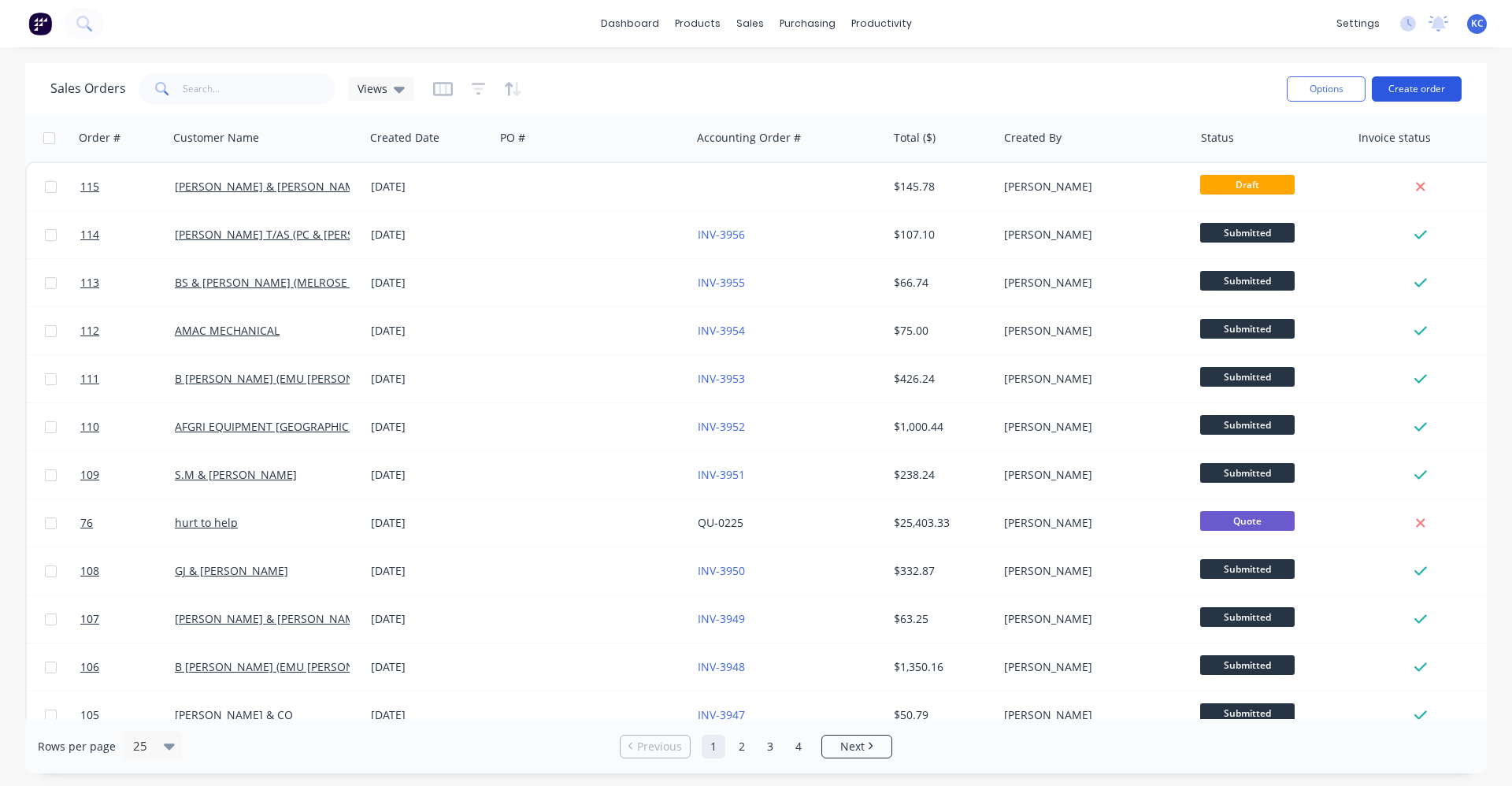
click at [753, 82] on button "Create order" at bounding box center [1416, 89] width 89 height 25
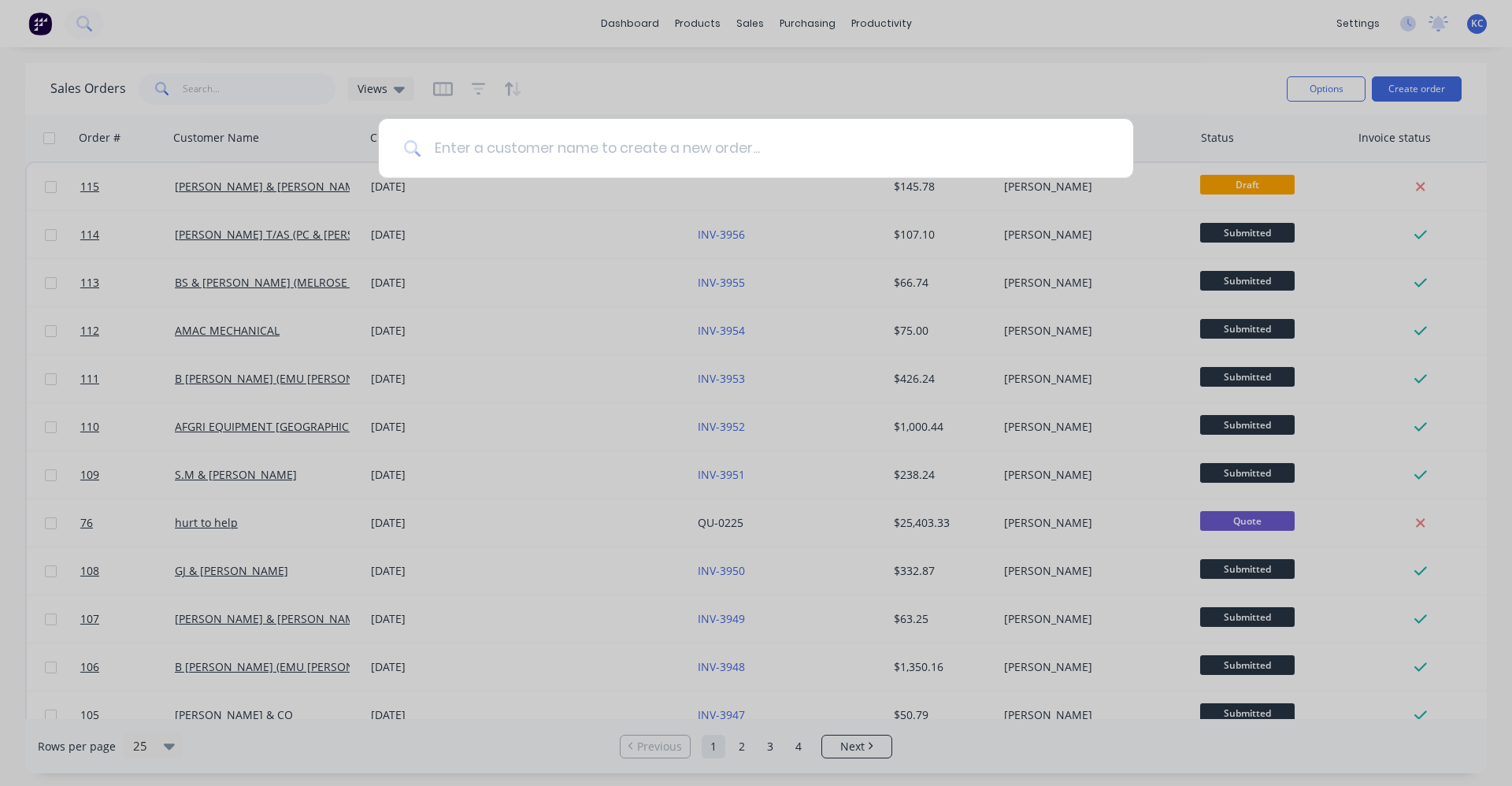
click at [616, 155] on input at bounding box center [764, 149] width 687 height 59
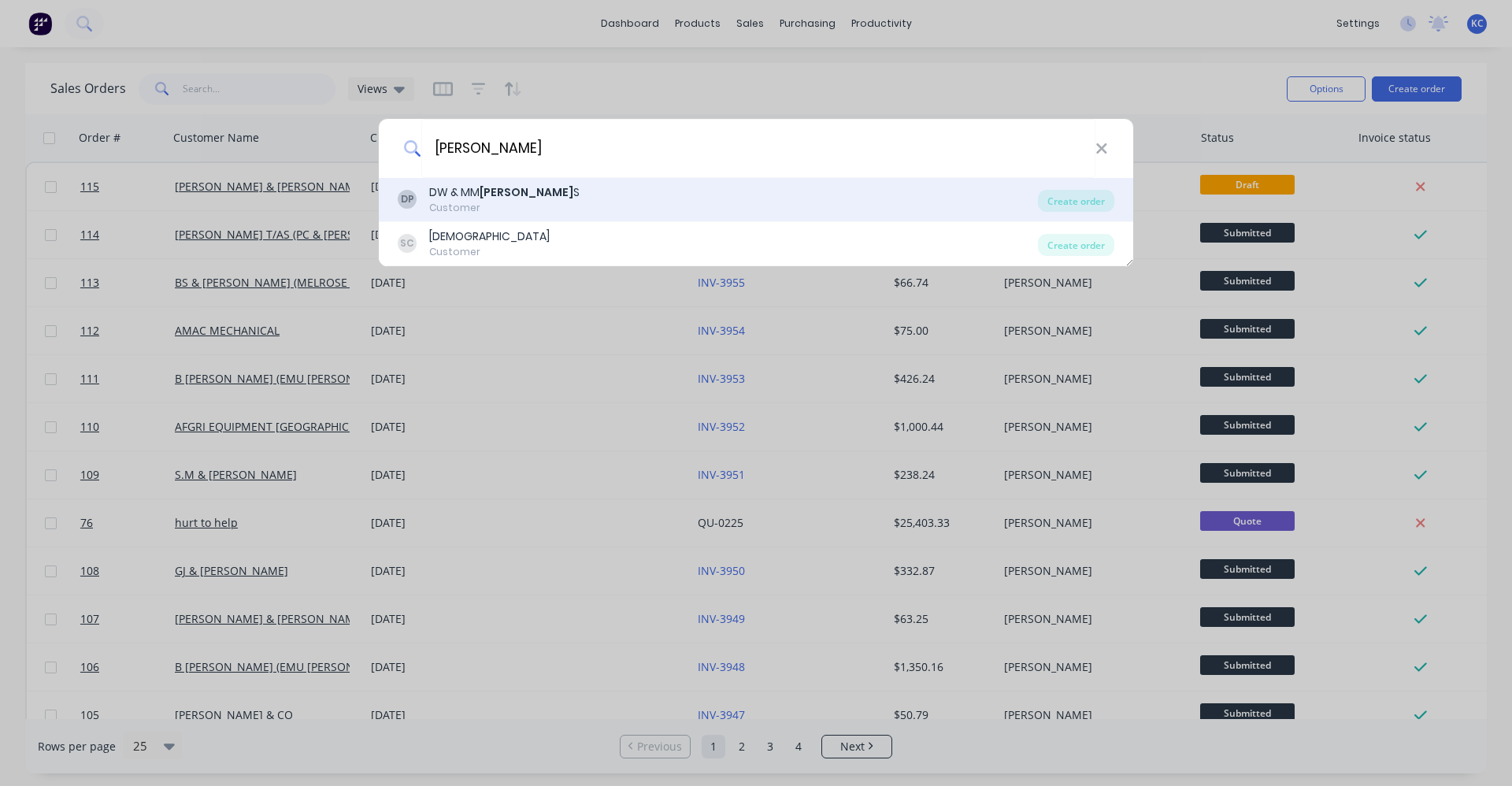
type input "[PERSON_NAME]"
click at [609, 202] on div "DP DW & [PERSON_NAME] S Customer" at bounding box center [717, 199] width 640 height 30
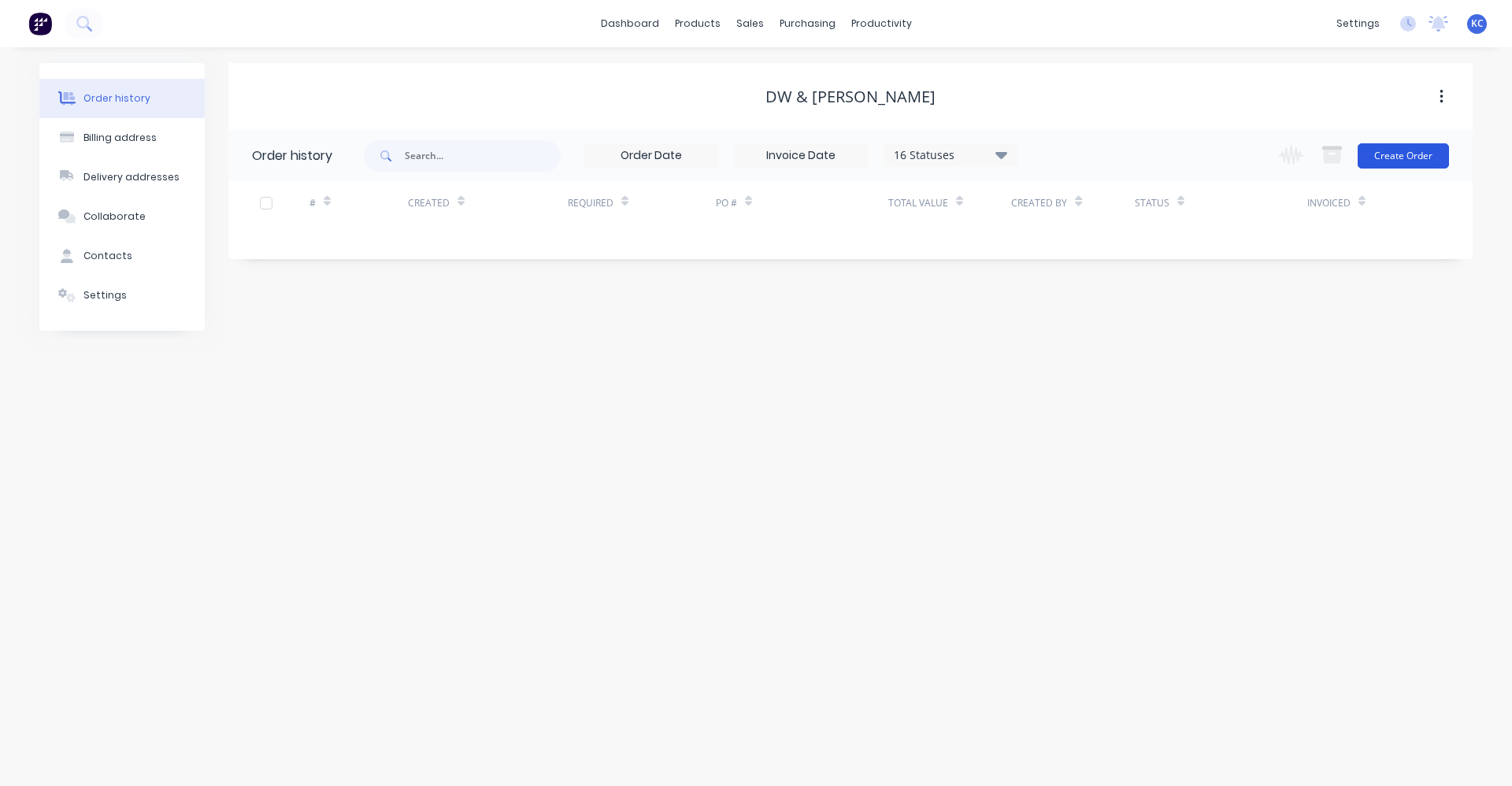
click at [753, 146] on button "Create Order" at bounding box center [1403, 155] width 91 height 25
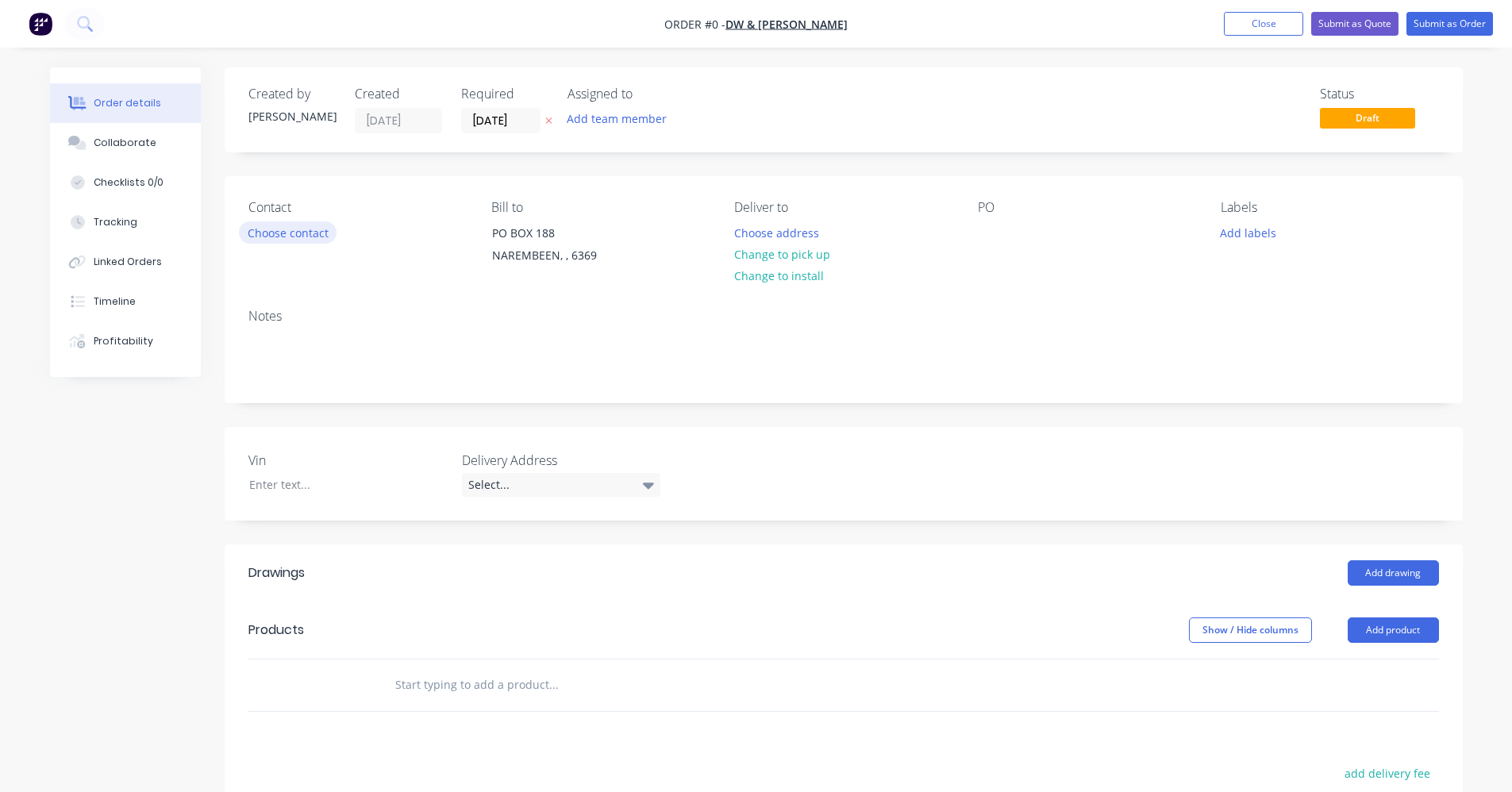
click at [298, 233] on button "Choose contact" at bounding box center [287, 231] width 98 height 21
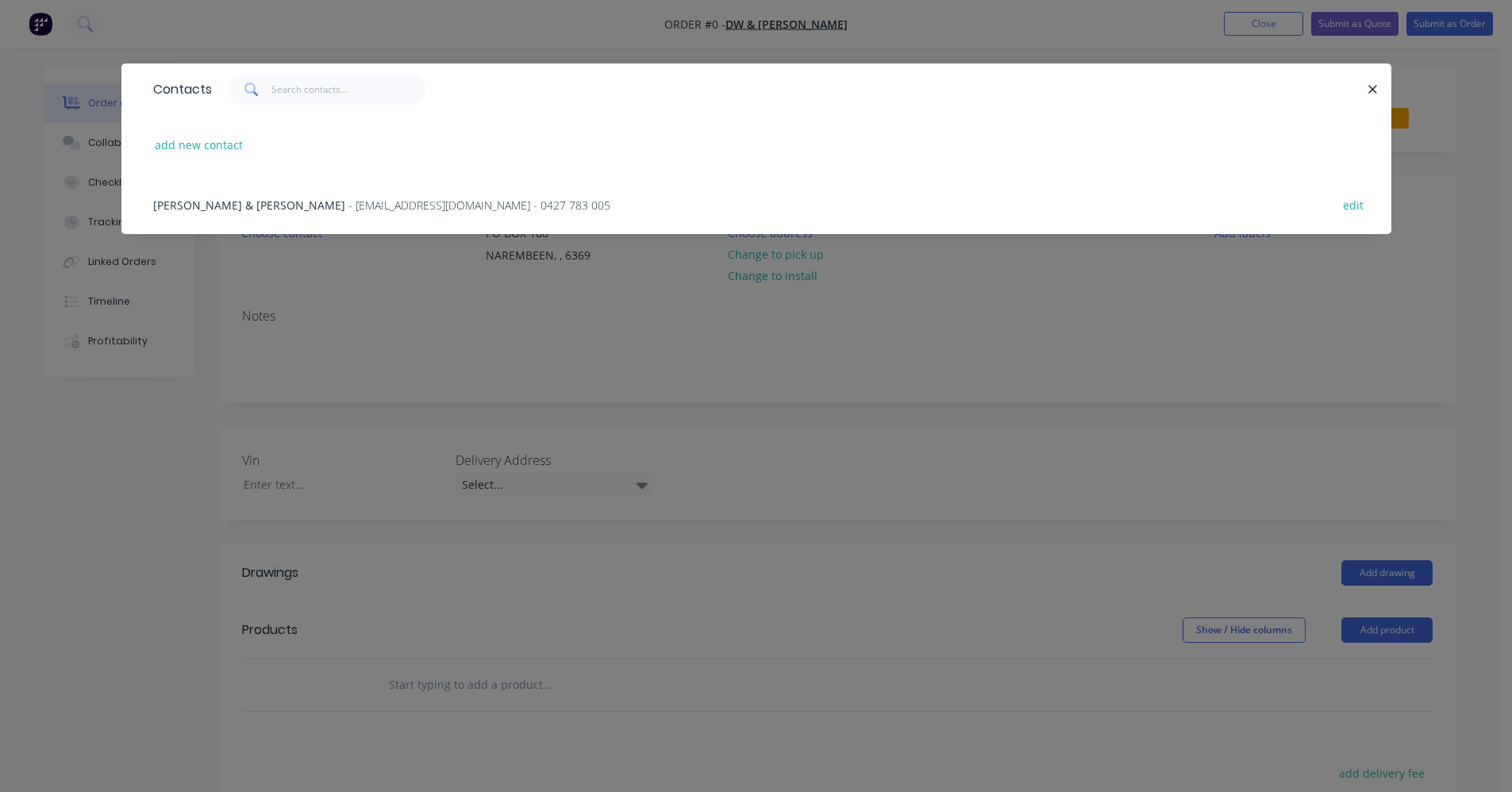
click at [306, 206] on span "[PERSON_NAME] & [PERSON_NAME]" at bounding box center [249, 205] width 192 height 15
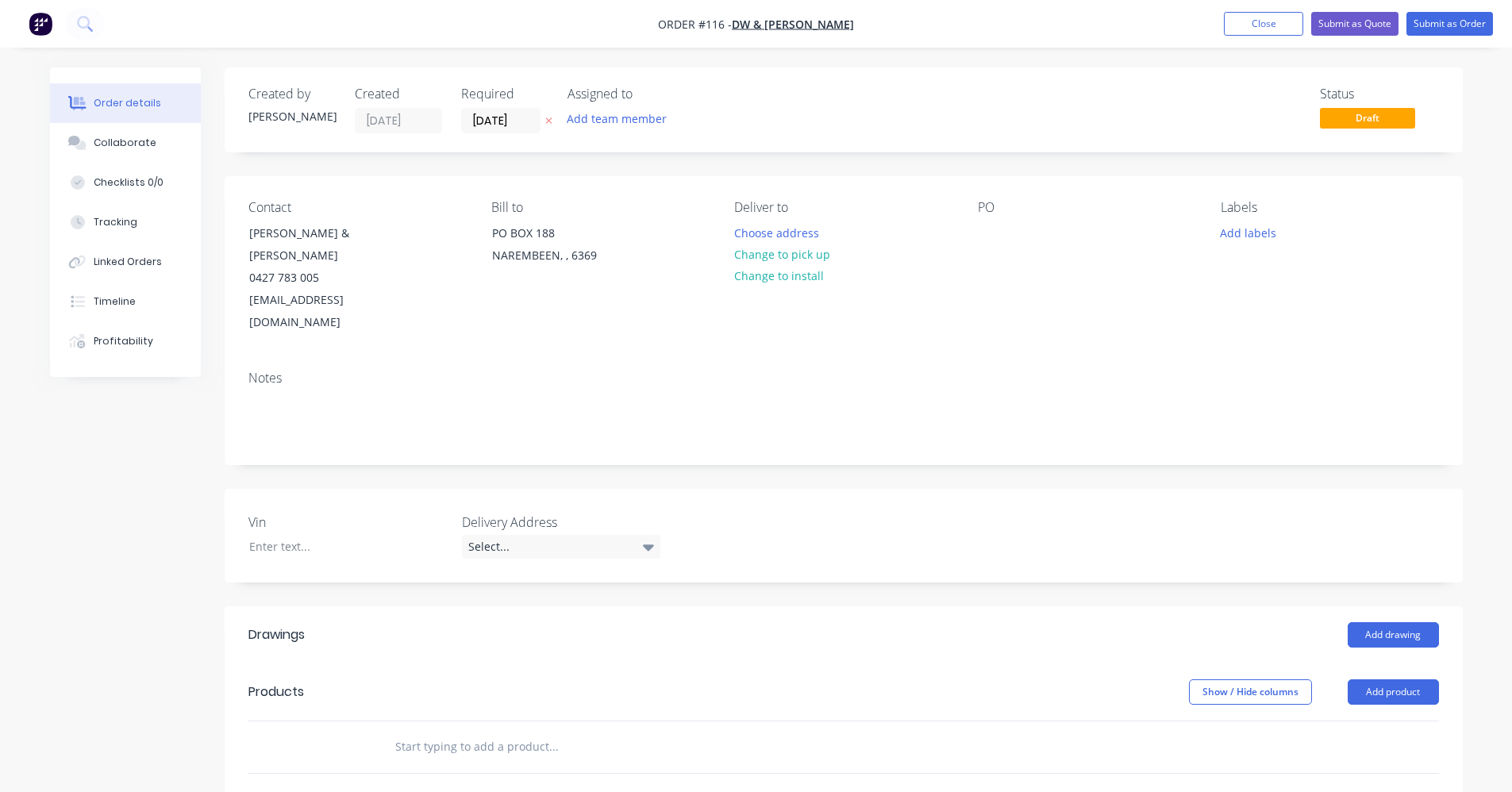
click at [551, 732] on input "text" at bounding box center [554, 747] width 318 height 32
click at [439, 732] on input "text" at bounding box center [554, 747] width 318 height 32
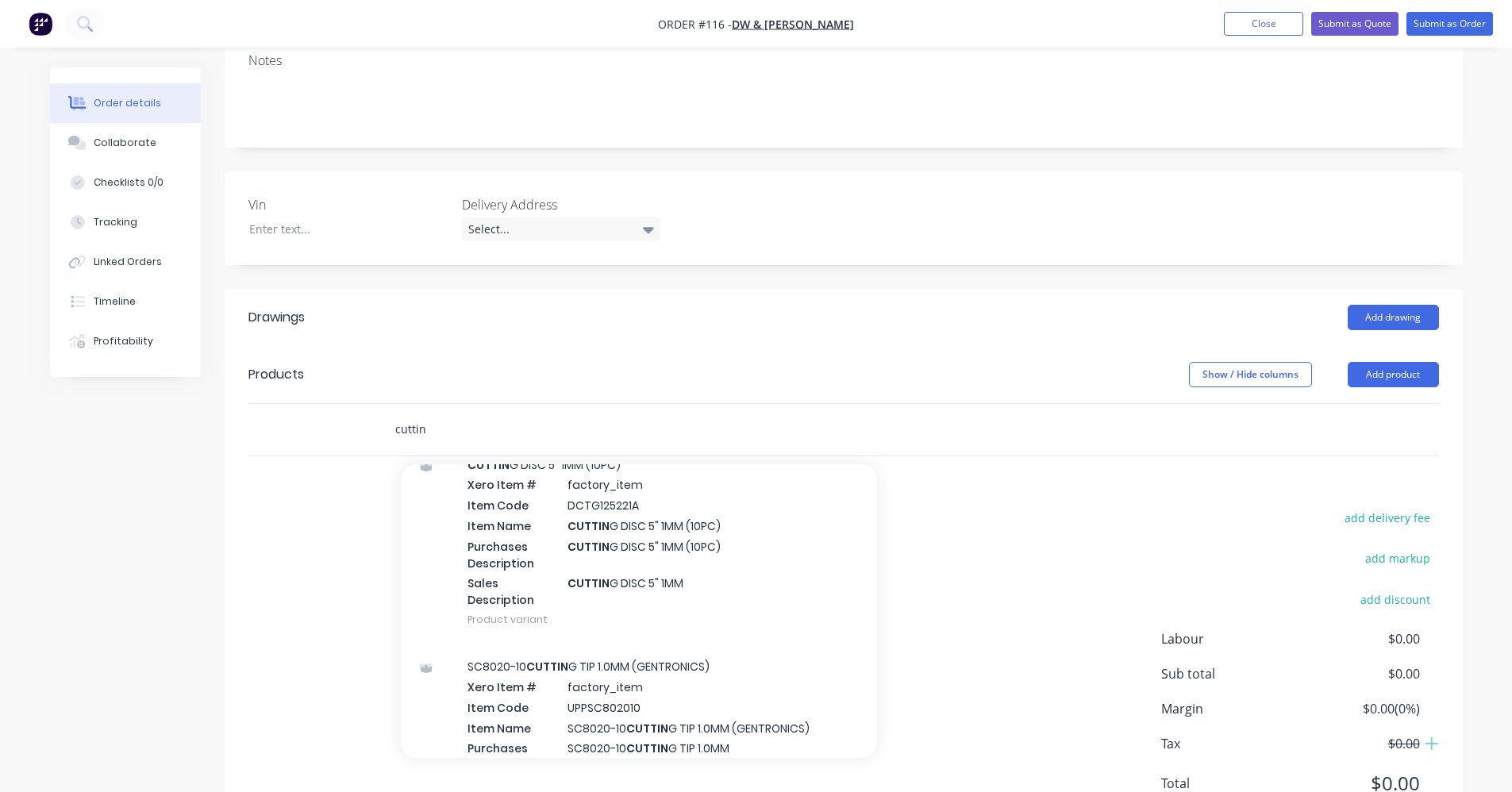
scroll to position [3017, 0]
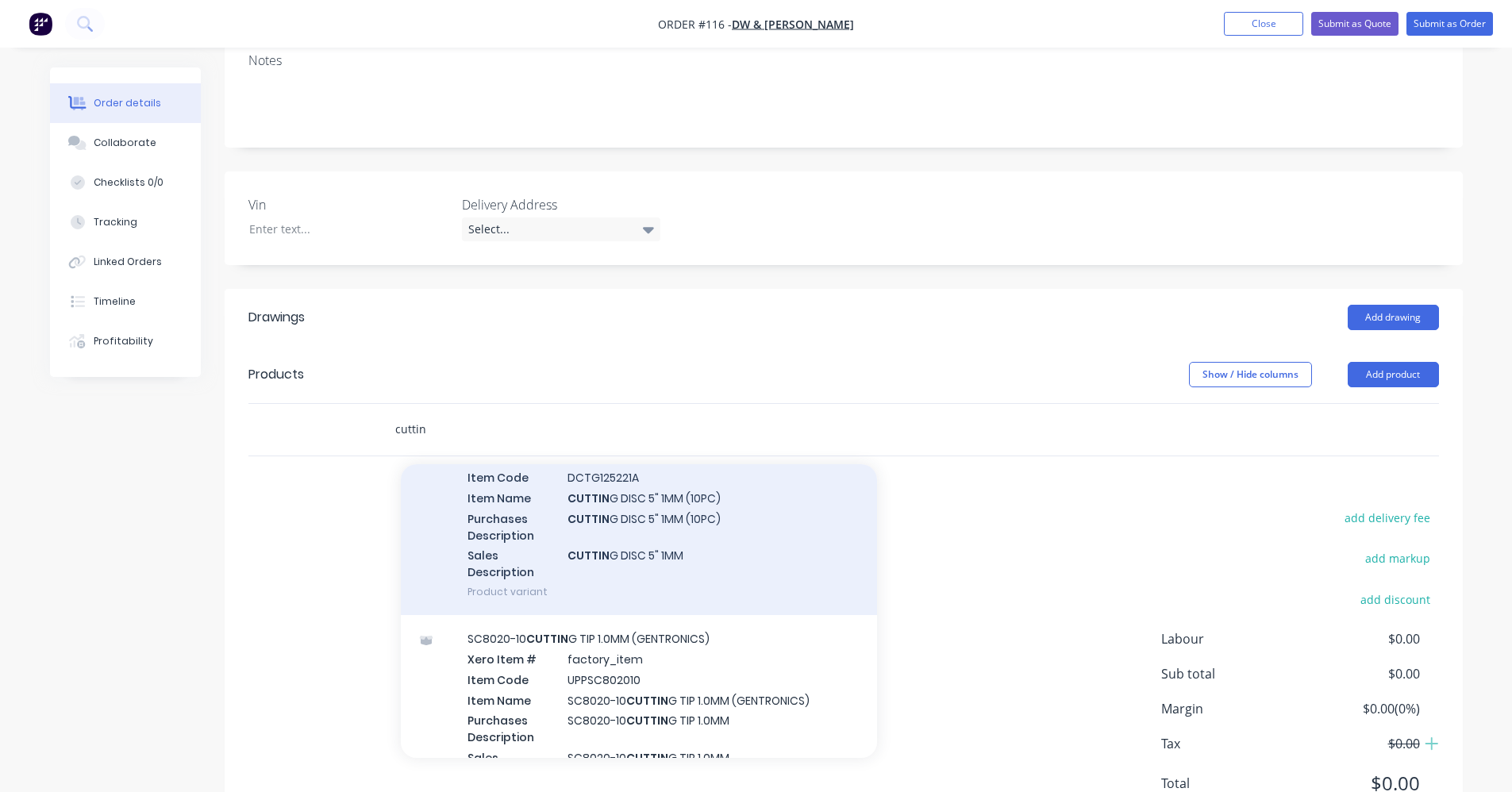
type input "cuttin"
click at [645, 553] on div "CUTTIN G DISC 5" 1MM (10PC) Xero Item # factory_item Item Code DCTG125221A Item…" at bounding box center [638, 515] width 477 height 203
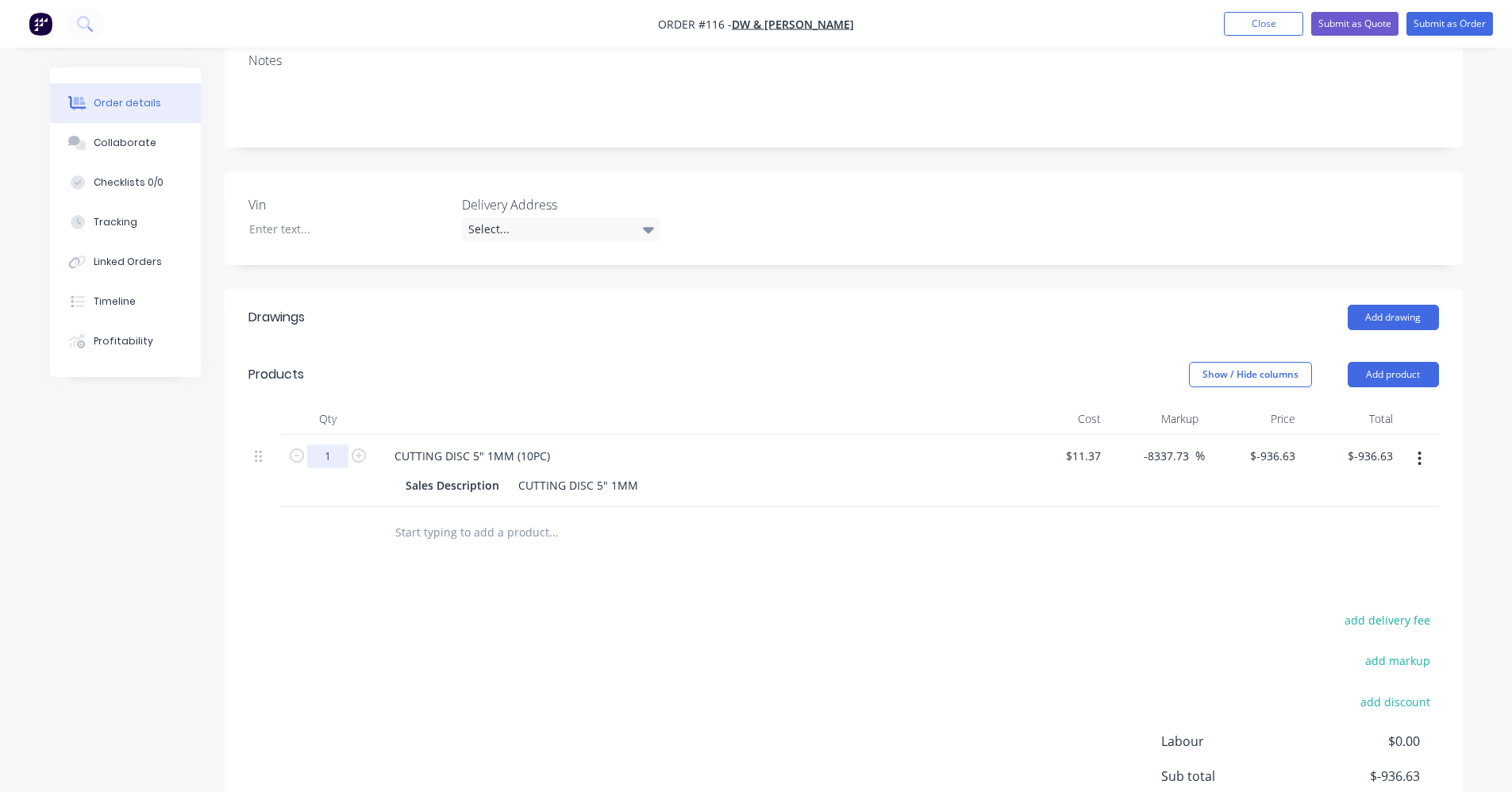
click at [320, 444] on input "1" at bounding box center [328, 456] width 41 height 24
type input "10"
type input "$-9,366.30"
click at [619, 559] on div "Drawings Add drawing Products Show / Hide columns Add product Qty Cost Markup P…" at bounding box center [844, 614] width 1239 height 651
click at [411, 517] on input "text" at bounding box center [554, 533] width 318 height 32
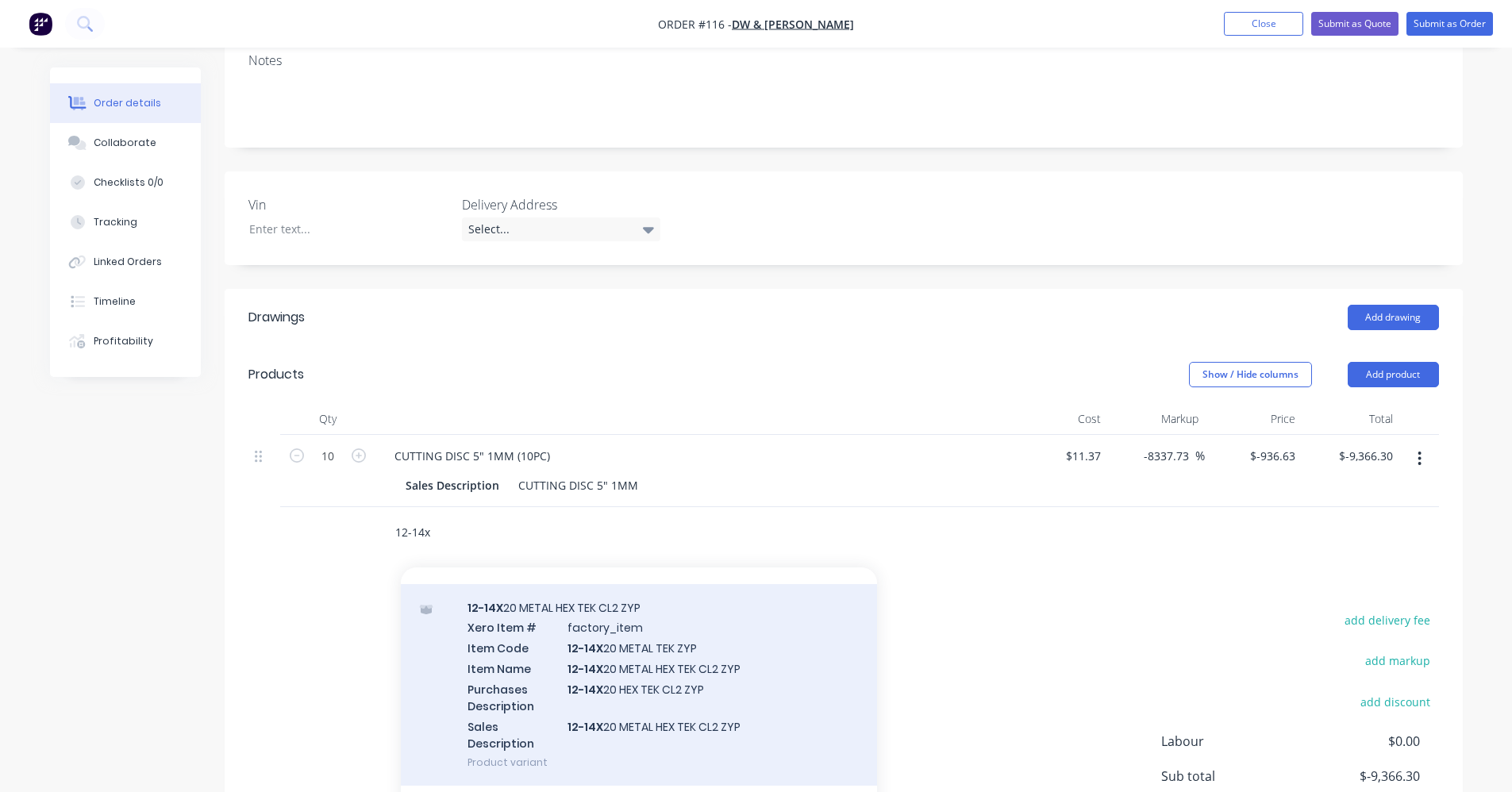
scroll to position [0, 0]
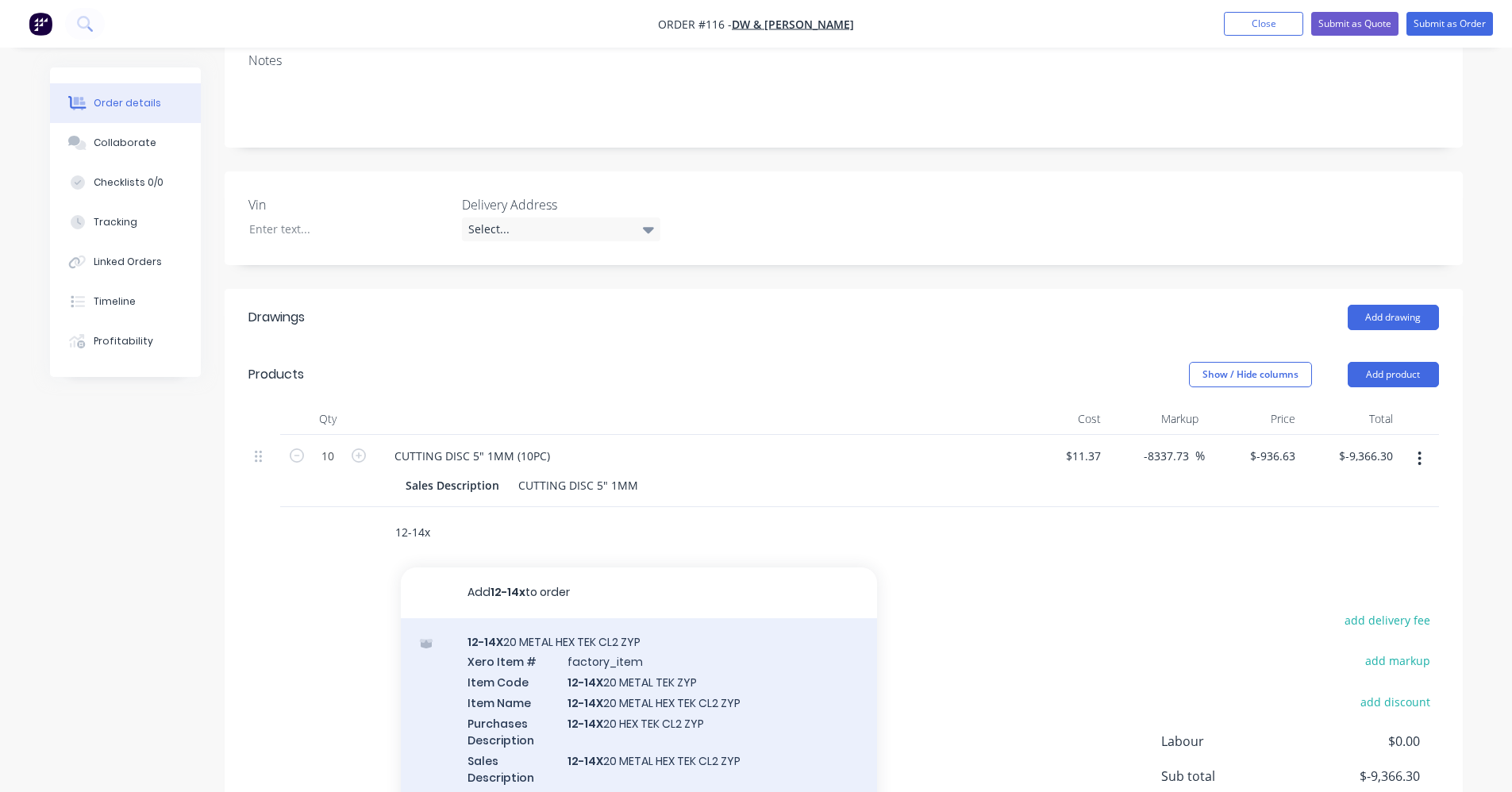
type input "12-14x"
click at [686, 667] on div "12-14X 20 METAL HEX TEK CL2 ZYP Xero Item # factory_item Item Code 12-14X 20 ME…" at bounding box center [638, 719] width 477 height 203
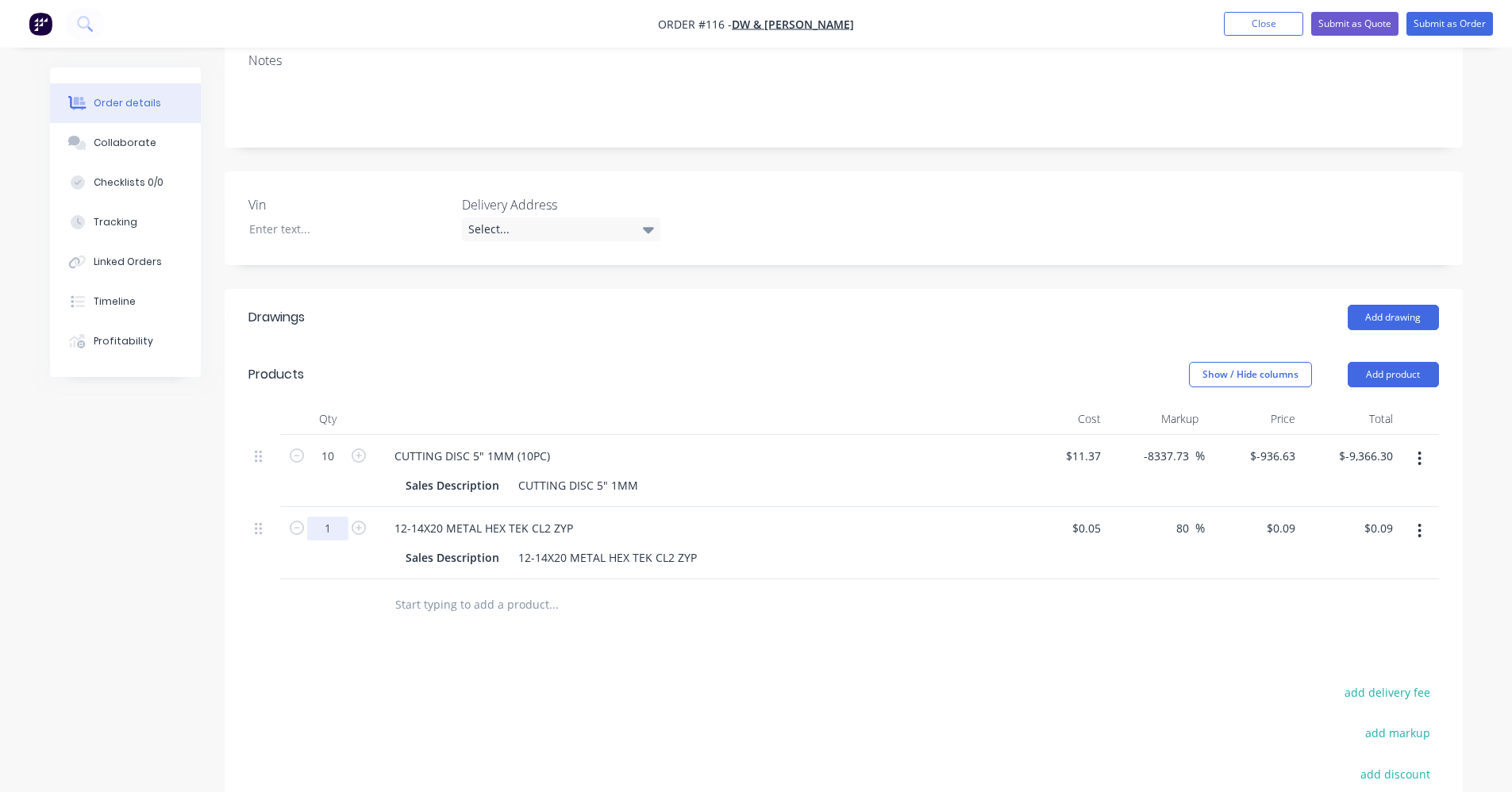
click at [327, 517] on input "1" at bounding box center [328, 529] width 41 height 24
type input "200"
type input "$18.00"
click at [502, 593] on input "text" at bounding box center [554, 605] width 318 height 32
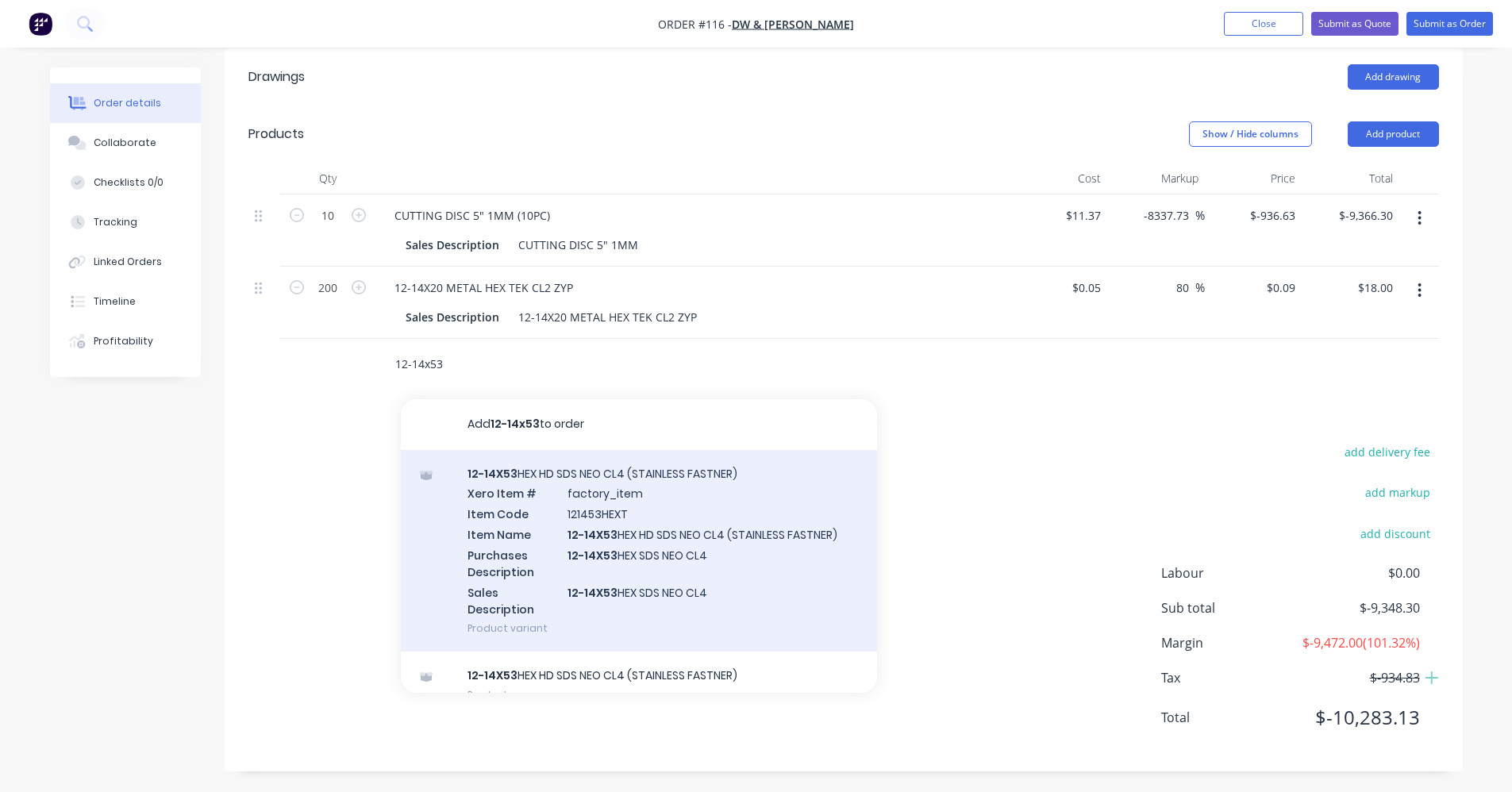
type input "12-14x53"
click at [700, 540] on div "12-14X53 HEX HD SDS NEO CL4 (STAINLESS FASTNER) Xero Item # factory_item Item C…" at bounding box center [638, 551] width 477 height 203
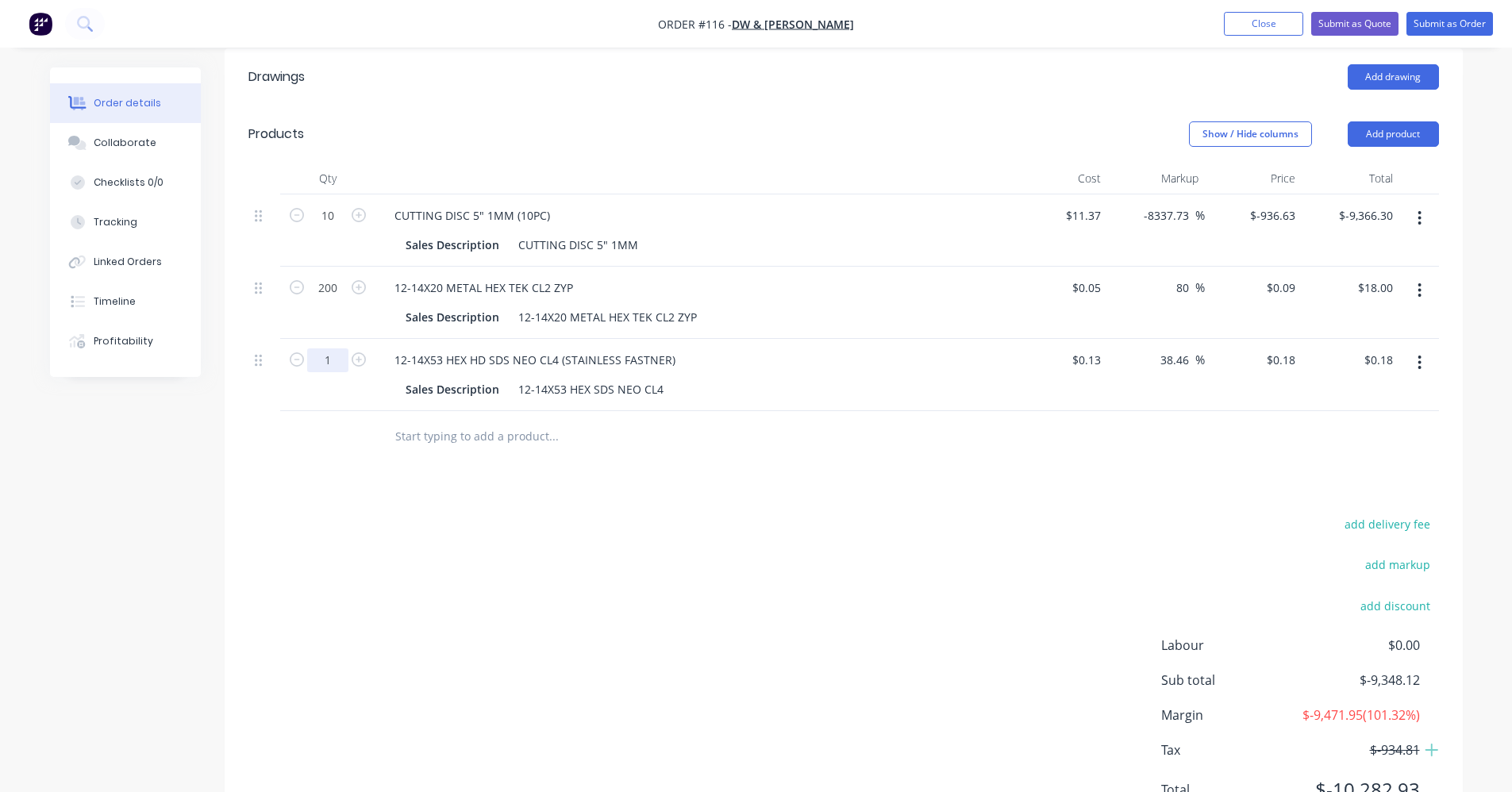
click at [333, 349] on input "1" at bounding box center [328, 361] width 41 height 24
type input "400"
type input "$72.00"
click at [443, 515] on div "add delivery fee add markup add discount Labour $0.00 Sub total $-9,348.12 Marg…" at bounding box center [843, 667] width 1190 height 307
type input "1"
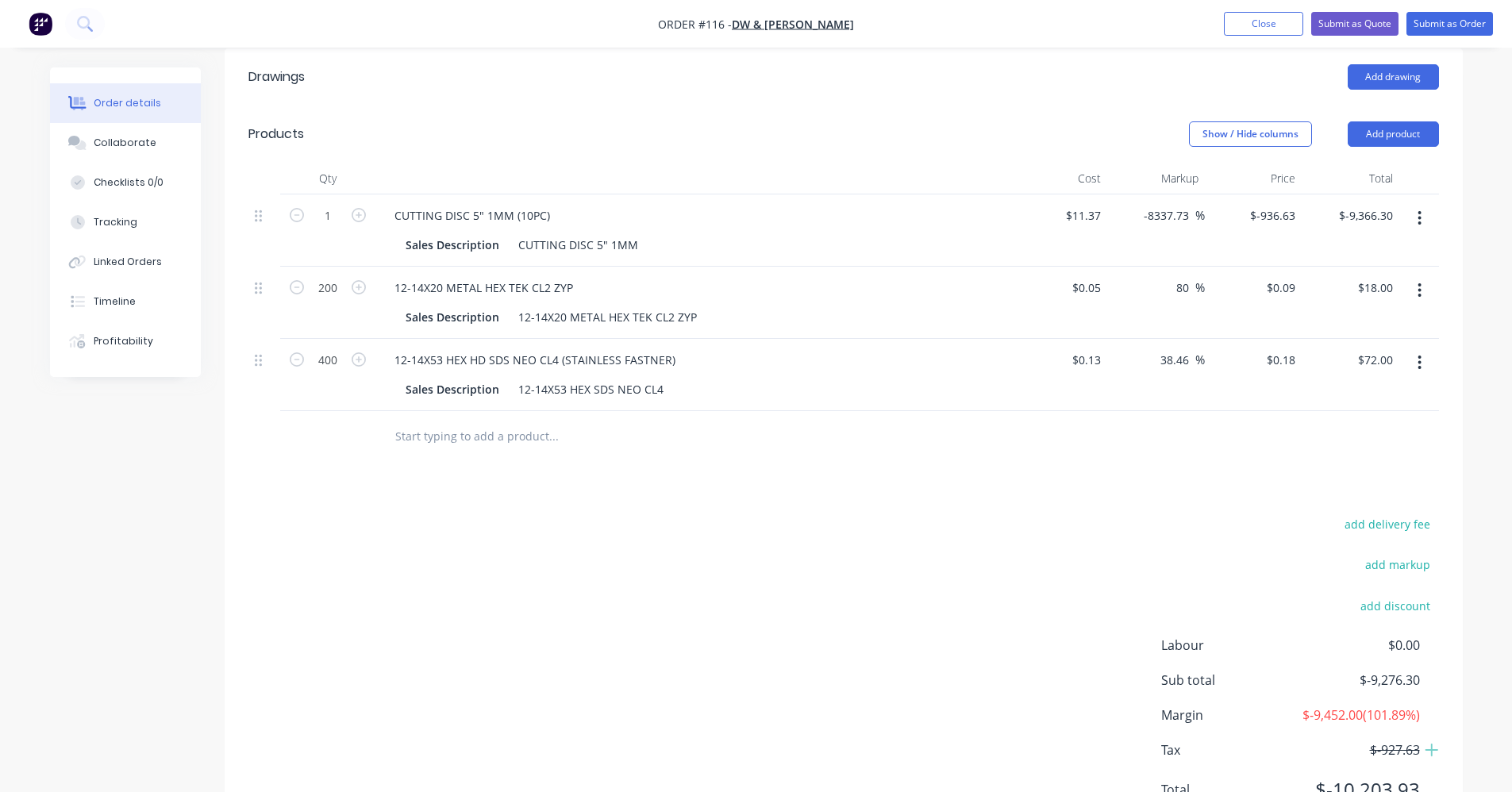
type input "$-936.63"
click at [714, 458] on div "Drawings Add drawing Products Show / Hide columns Add product Qty Cost Markup P…" at bounding box center [844, 446] width 1239 height 796
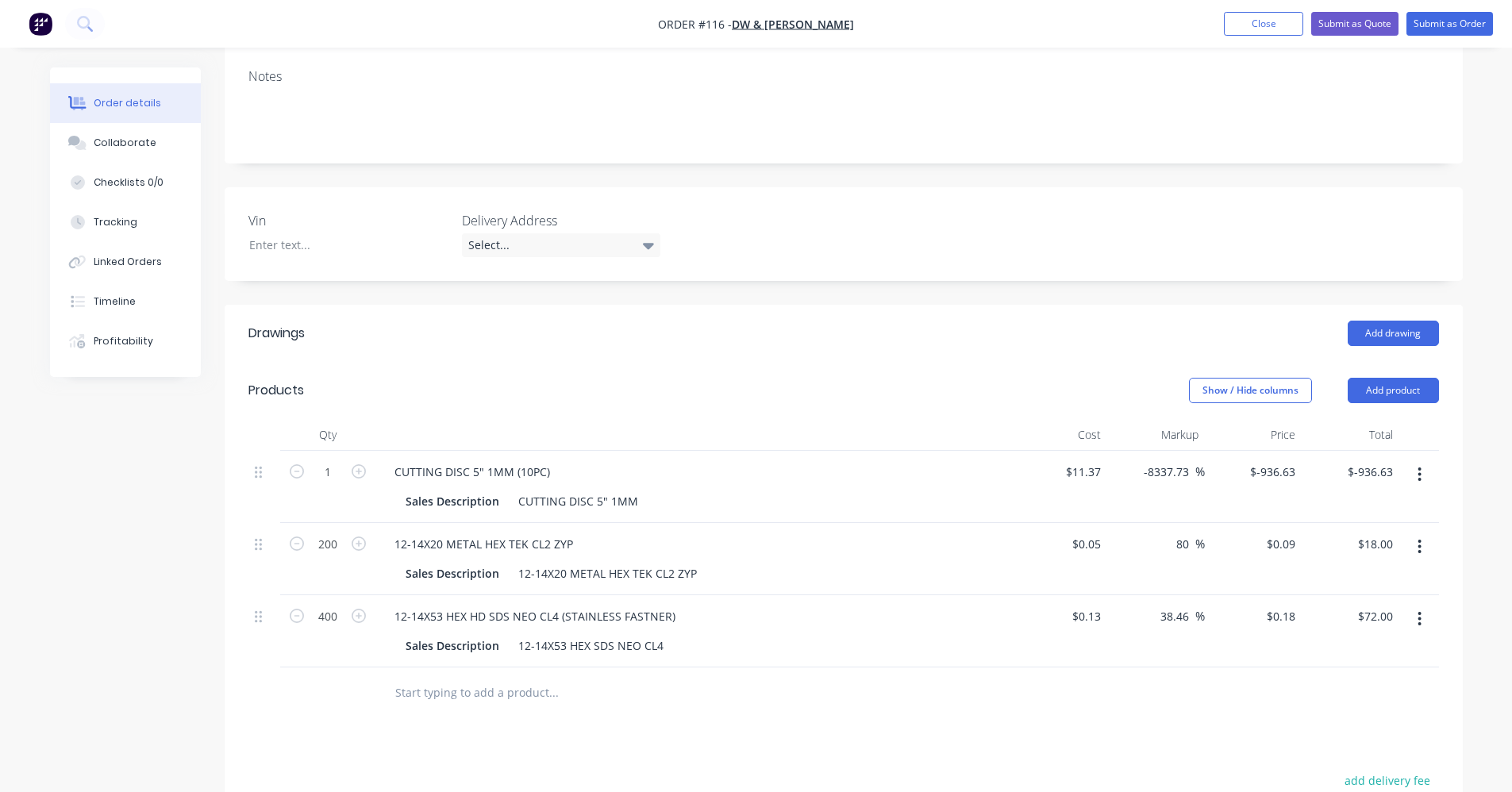
scroll to position [294, 0]
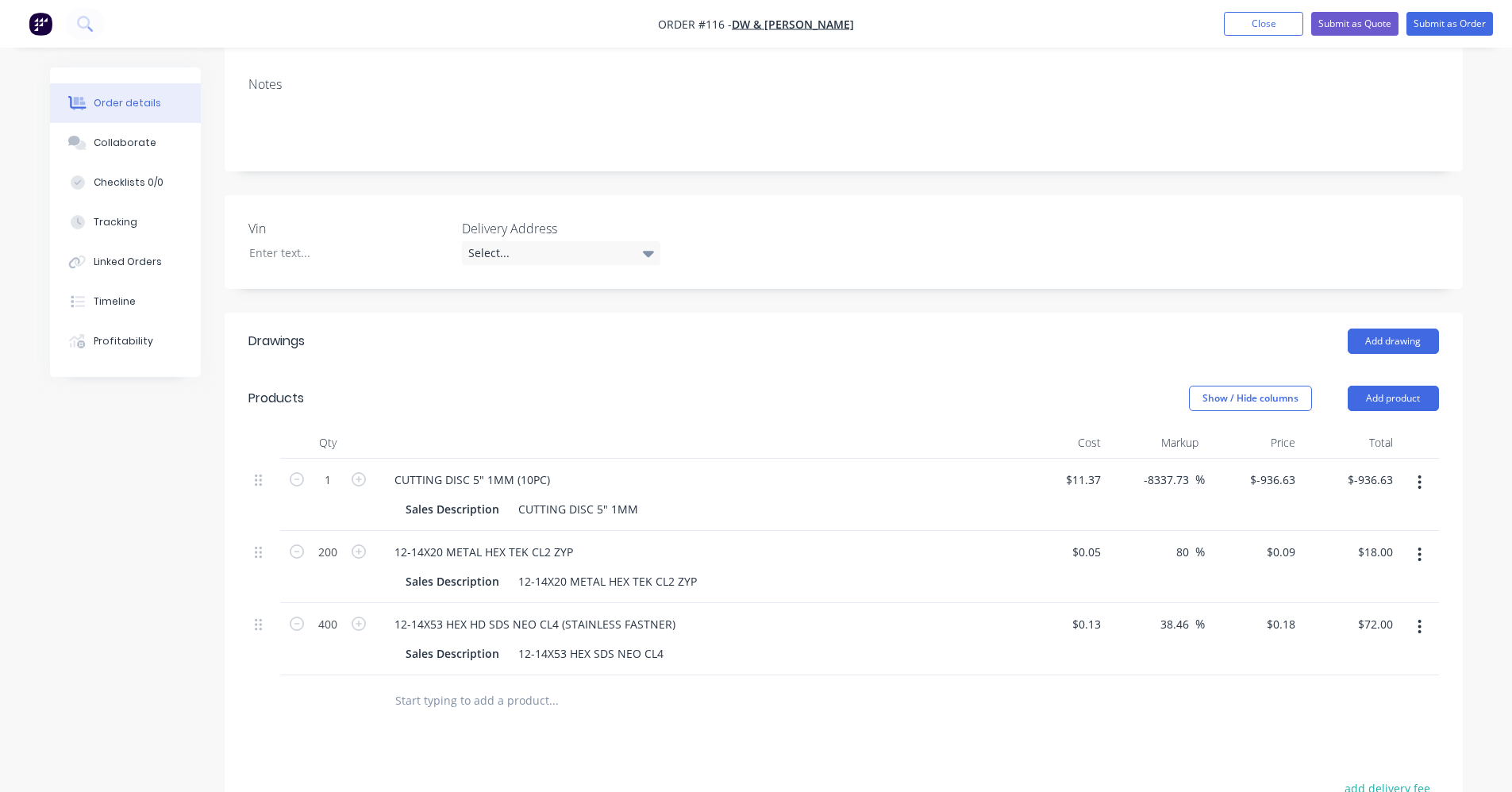
click at [759, 469] on div "CUTTING DISC 5" 1MM (10PC)" at bounding box center [693, 480] width 623 height 23
click at [759, 461] on div "-8337.73 -8337.73 %" at bounding box center [1156, 495] width 98 height 73
type input "$1.137"
type input "$-93.663"
type input "$-93.66"
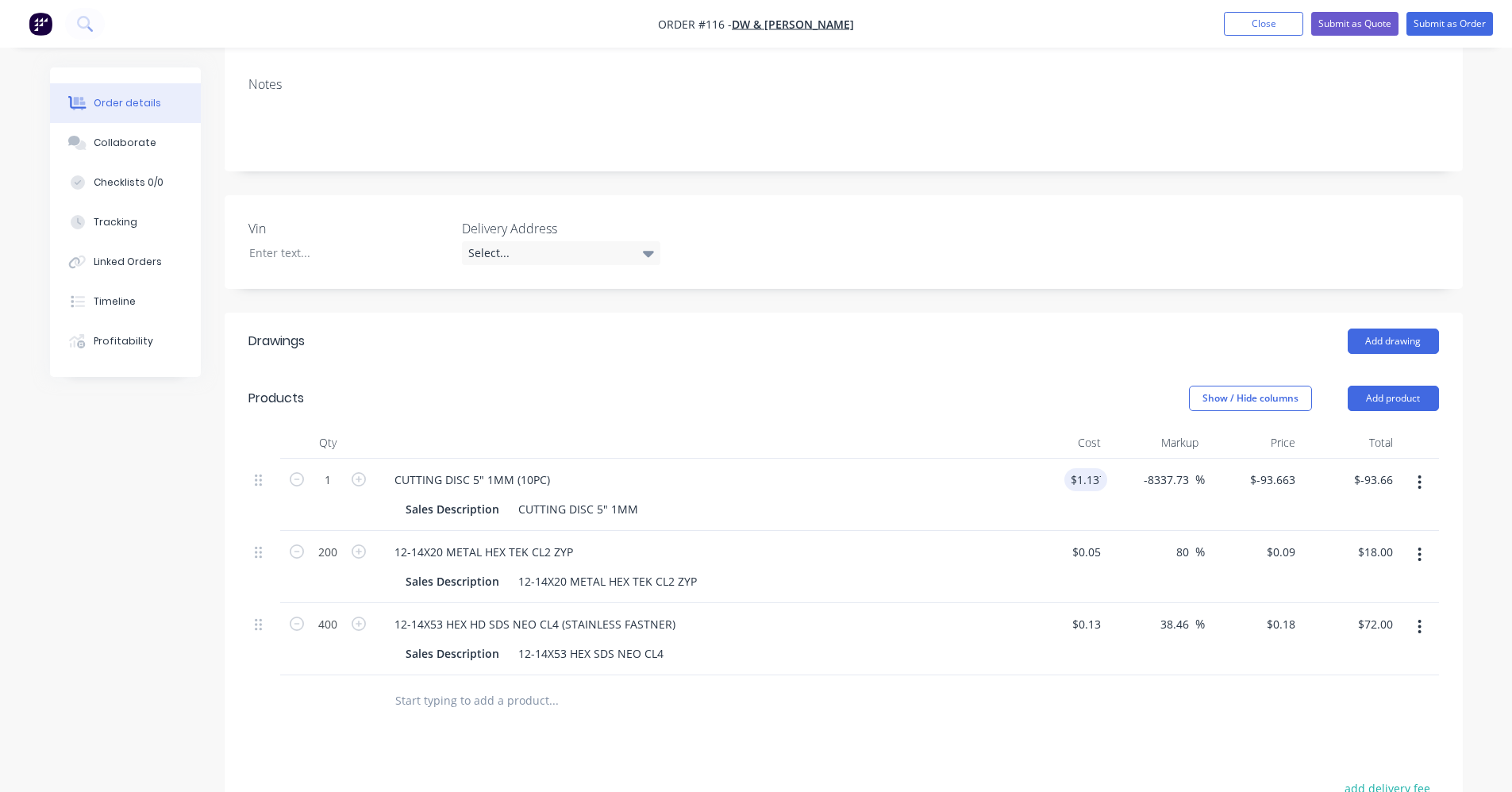
click at [759, 396] on header "Products Show / Hide columns Add product" at bounding box center [844, 399] width 1239 height 58
click at [759, 469] on input "-8337.73" at bounding box center [1169, 480] width 52 height 23
drag, startPoint x: 1187, startPoint y: 462, endPoint x: 1137, endPoint y: 458, distance: 50.2
click at [759, 469] on div "-8337.73 -8337.73 %" at bounding box center [1170, 480] width 68 height 23
type input "40"
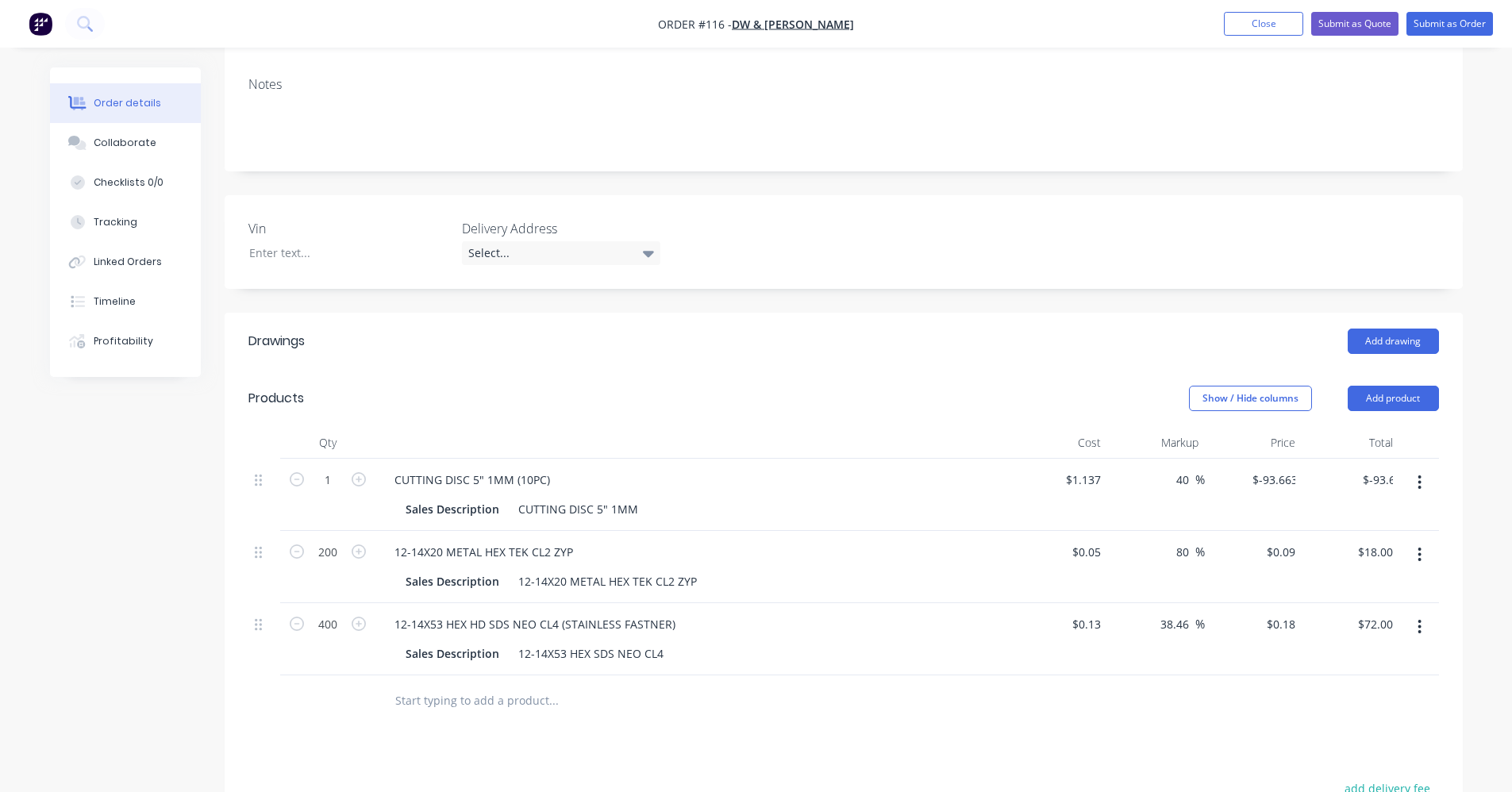
type input "$1.5918"
type input "$1.59"
click at [759, 329] on div "Add drawing" at bounding box center [969, 341] width 938 height 25
click at [759, 469] on input "40" at bounding box center [1185, 480] width 20 height 23
type input "0"
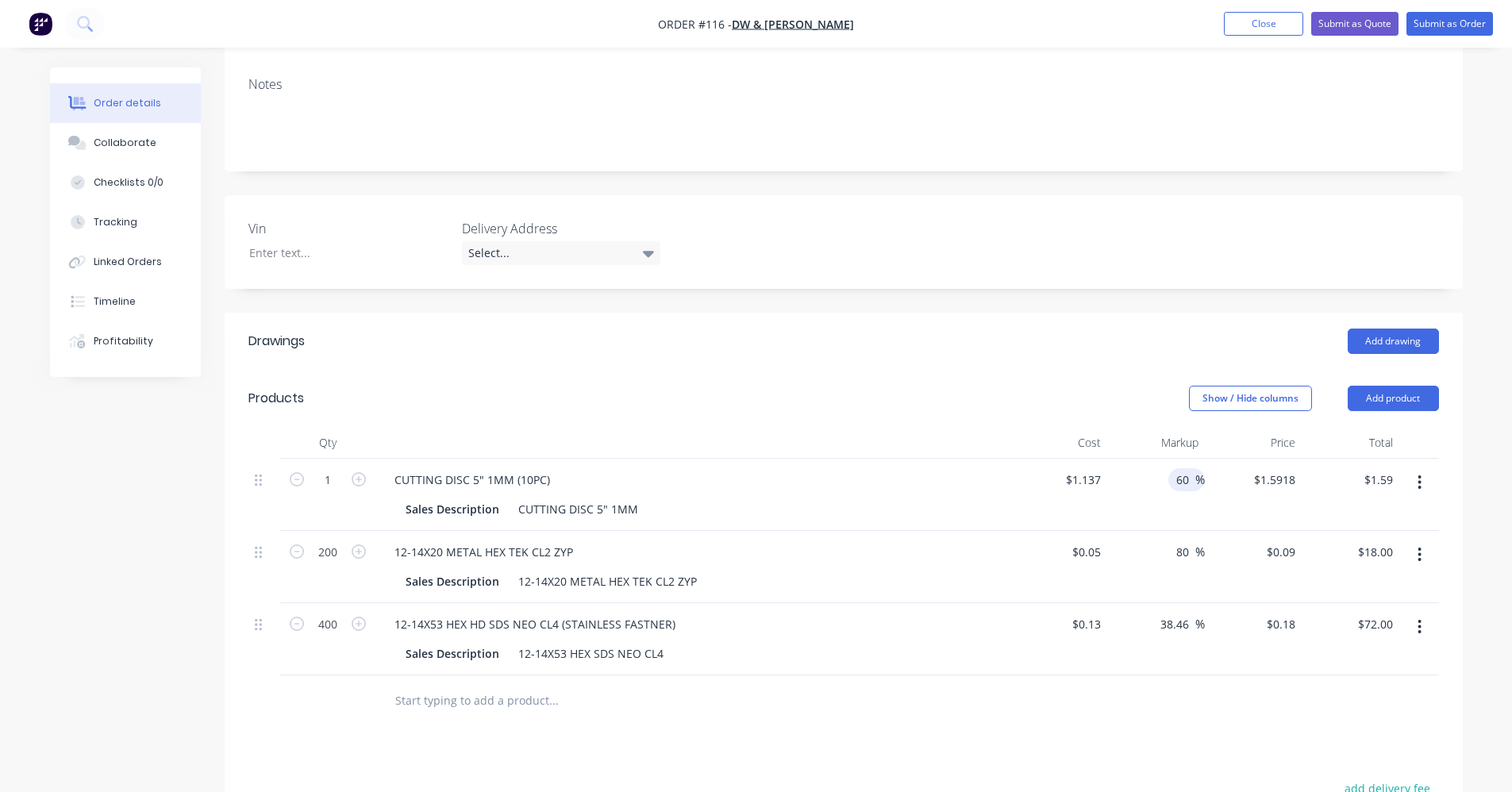
type input "60"
type input "$1.8192"
type input "$1.82"
click at [759, 370] on header "Products Show / Hide columns Add product" at bounding box center [844, 399] width 1239 height 58
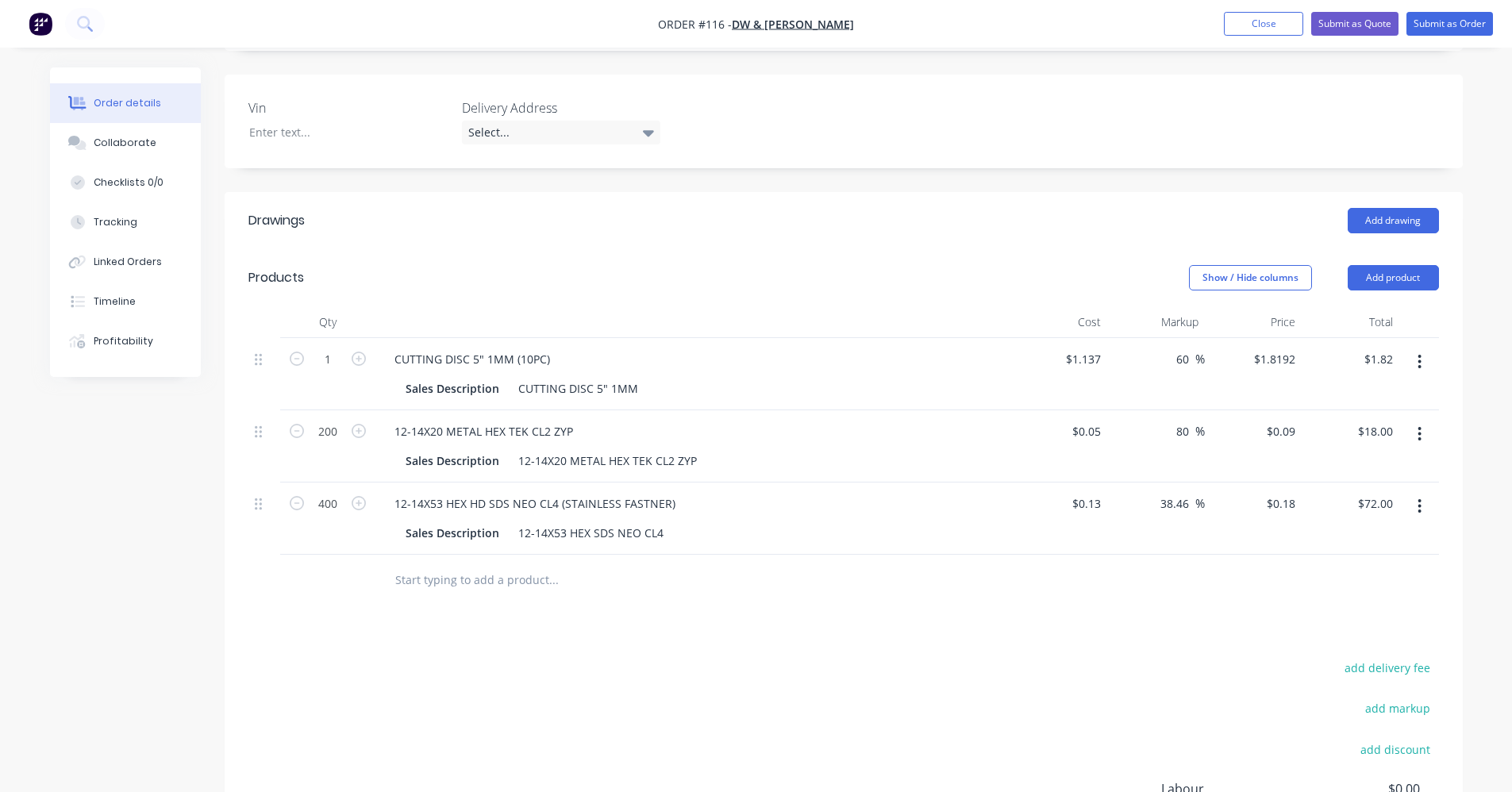
scroll to position [373, 0]
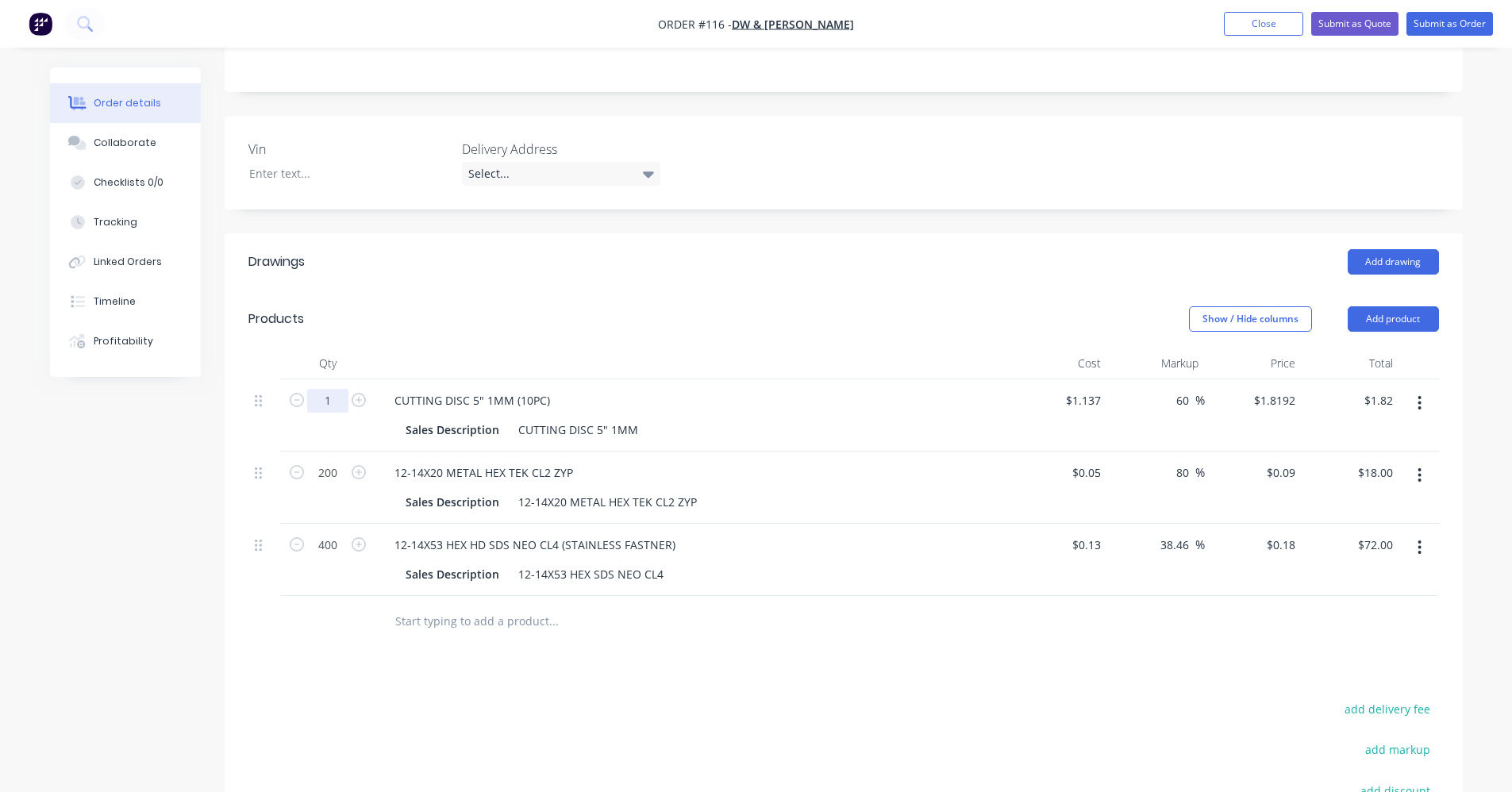
click at [343, 389] on input "1" at bounding box center [328, 402] width 41 height 24
type input "10"
type input "$18.19"
click at [555, 264] on header "Drawings Add drawing" at bounding box center [844, 262] width 1239 height 58
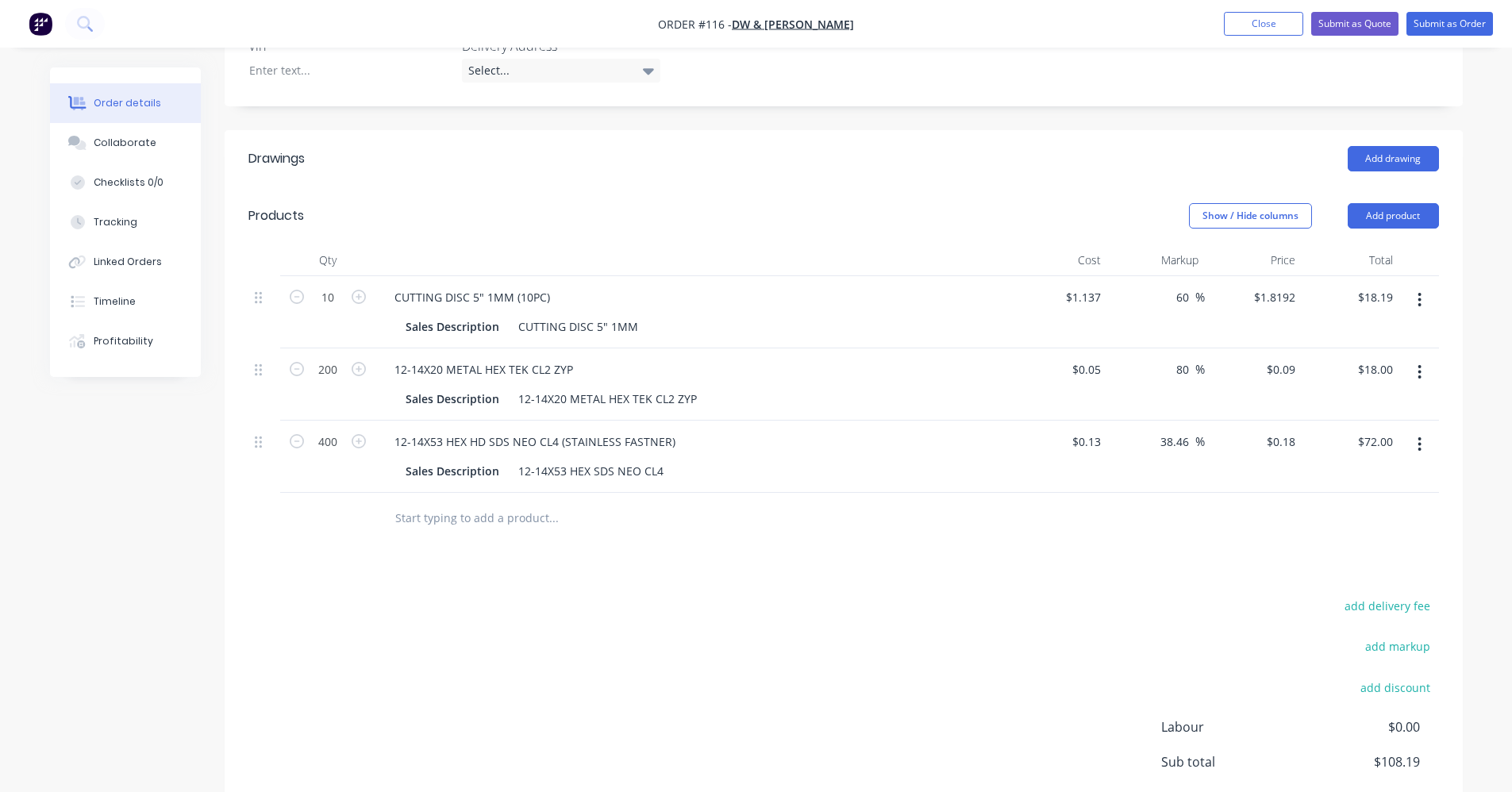
scroll to position [0, 0]
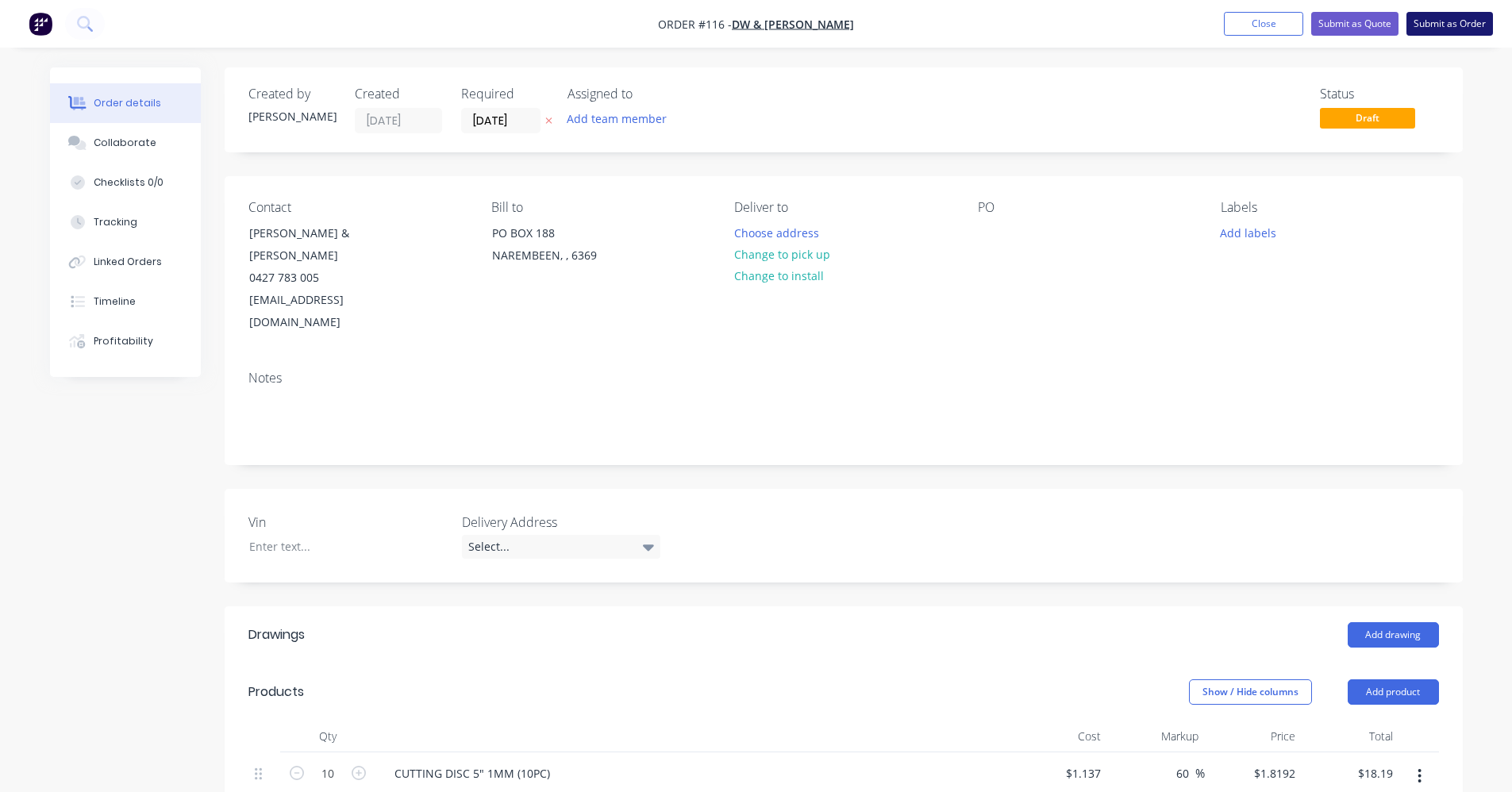
click at [759, 22] on button "Submit as Order" at bounding box center [1450, 24] width 86 height 24
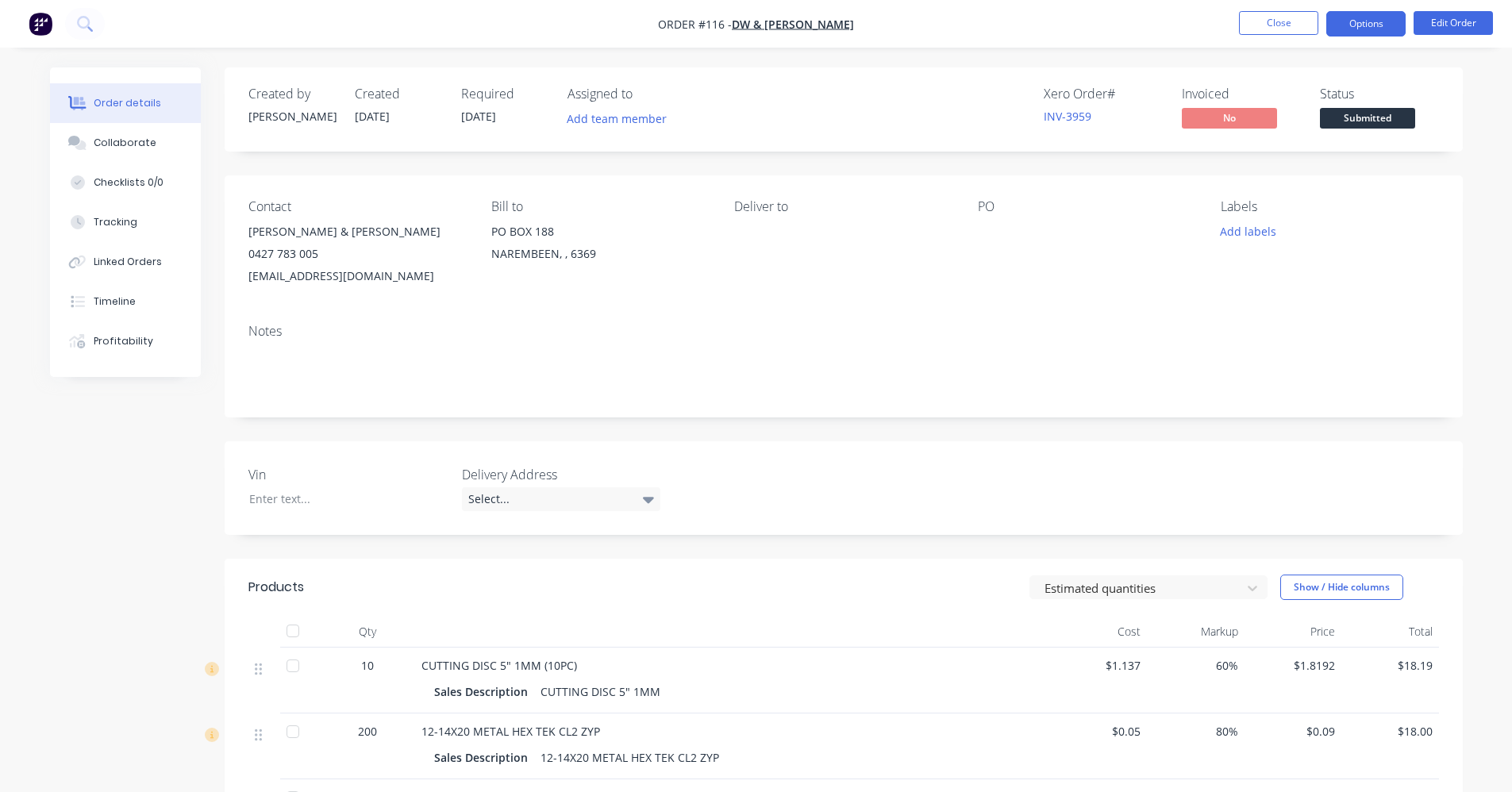
click at [759, 22] on button "Options" at bounding box center [1365, 23] width 79 height 25
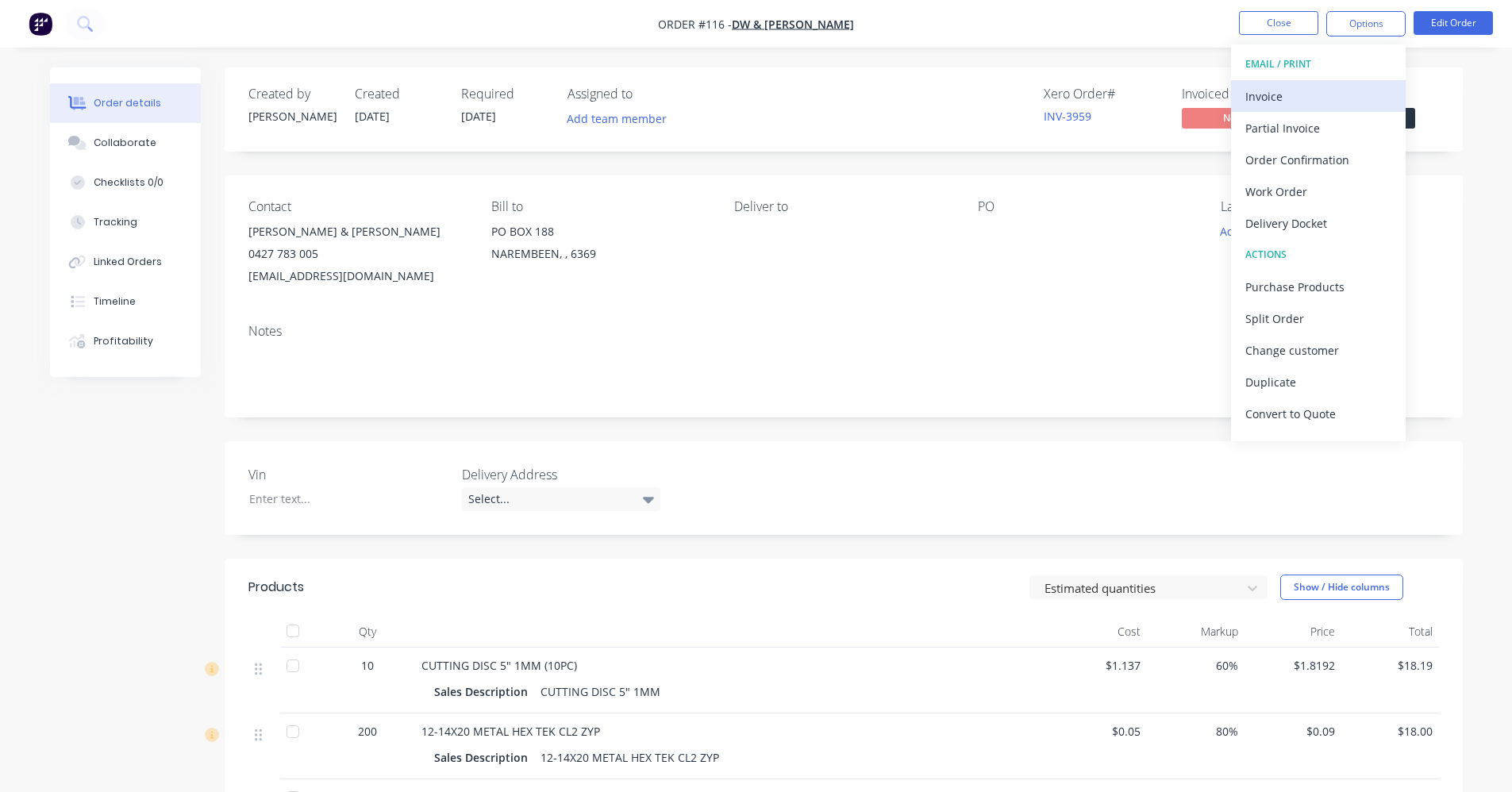
click at [759, 96] on div "Invoice" at bounding box center [1318, 96] width 146 height 23
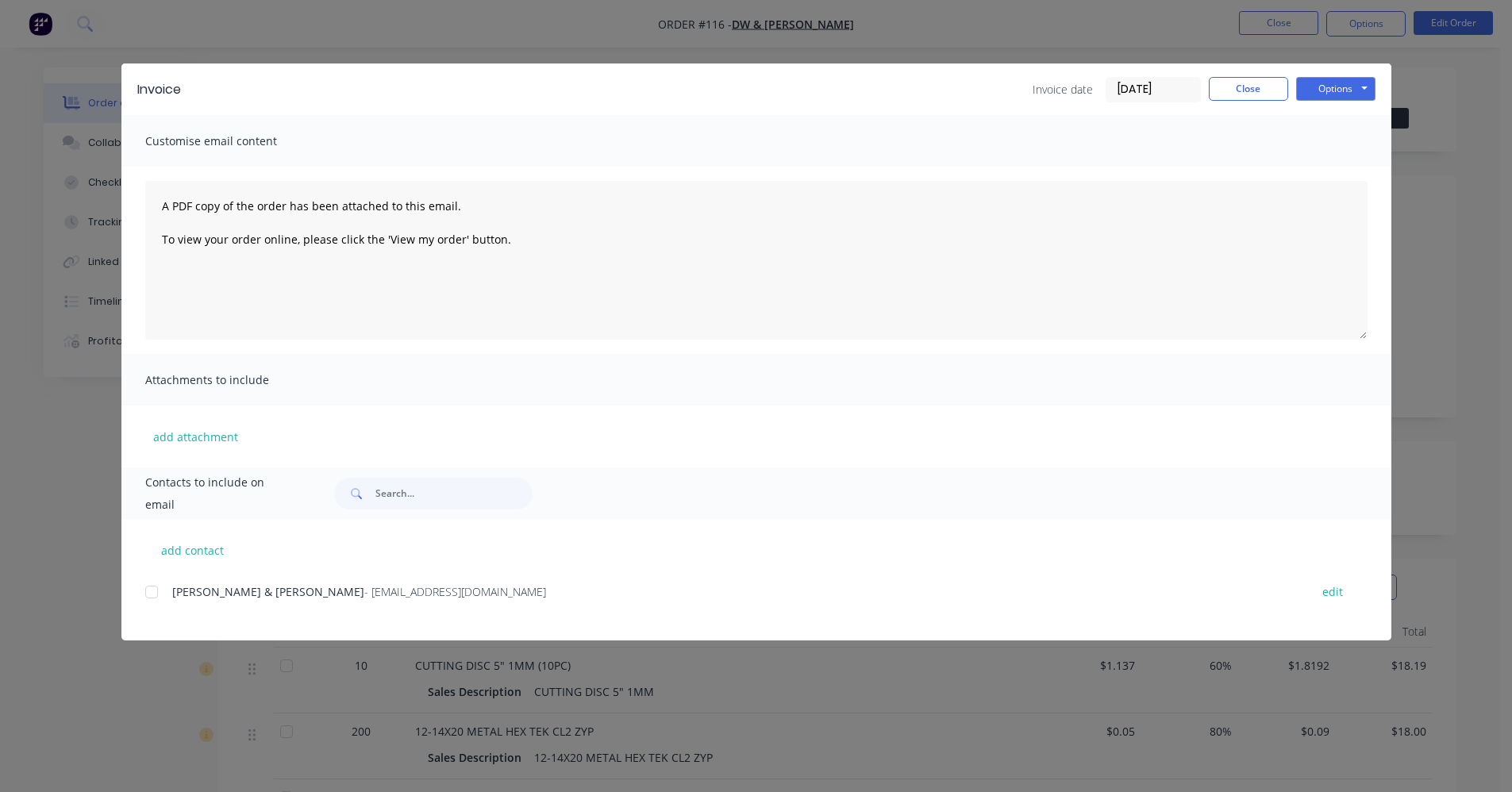
click at [150, 593] on div at bounding box center [151, 592] width 32 height 32
click at [759, 90] on button "Options" at bounding box center [1335, 89] width 79 height 24
click at [759, 167] on button "Email" at bounding box center [1347, 169] width 101 height 26
click at [148, 590] on div at bounding box center [151, 592] width 32 height 32
click at [759, 91] on button "Close" at bounding box center [1248, 89] width 79 height 24
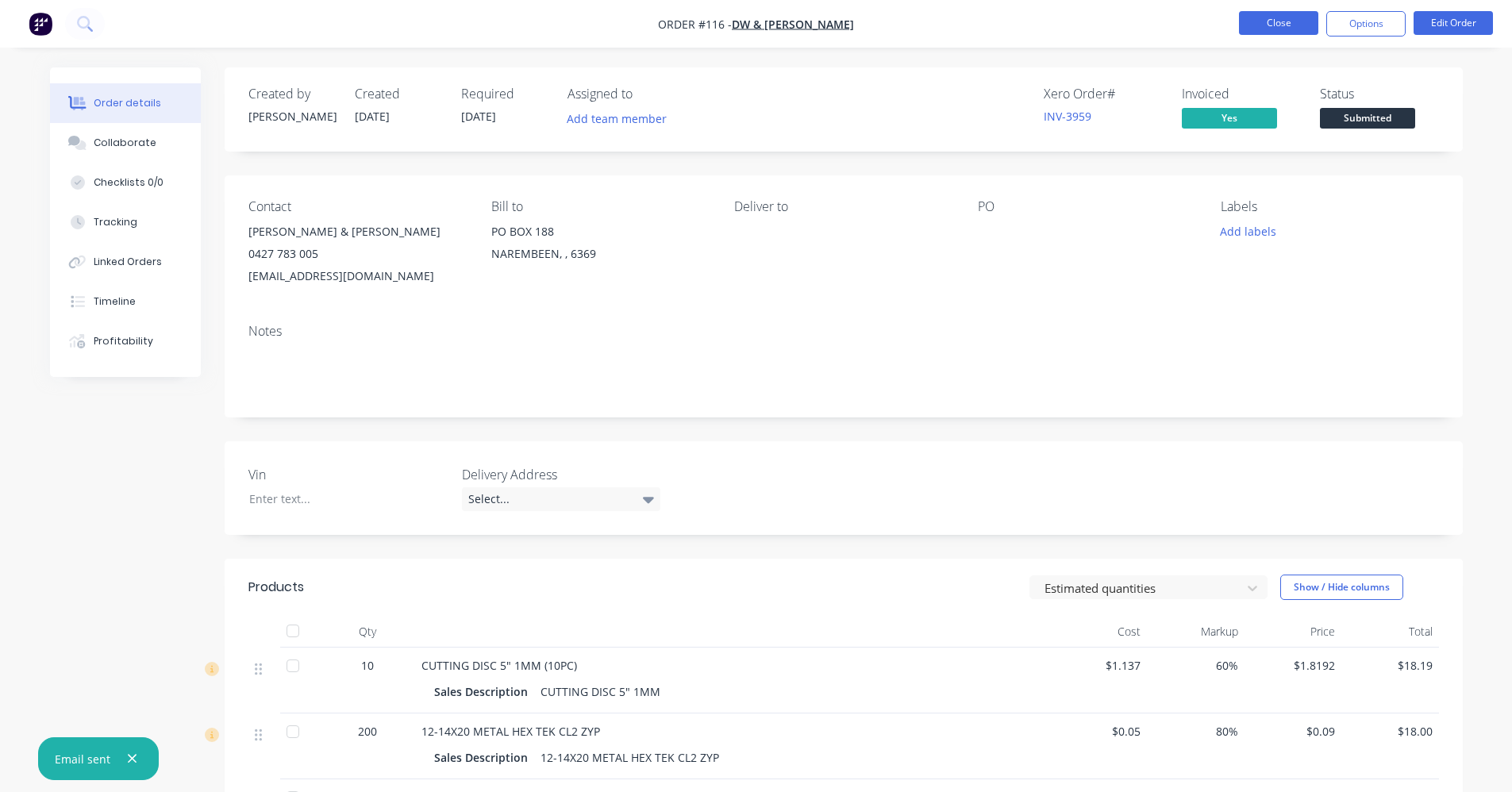
click at [759, 15] on button "Close" at bounding box center [1278, 23] width 79 height 24
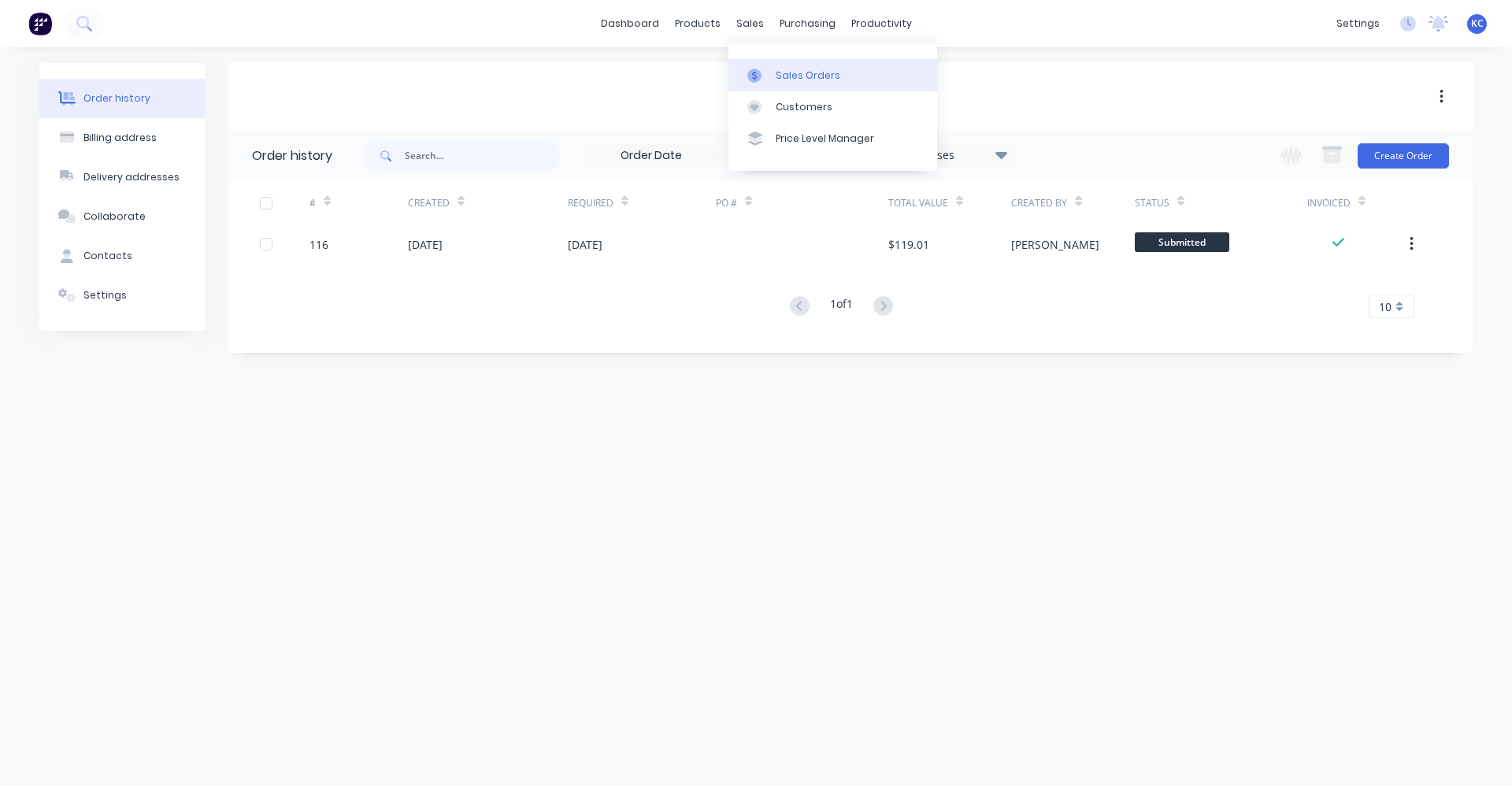
click at [753, 71] on div "Sales Orders" at bounding box center [808, 75] width 65 height 14
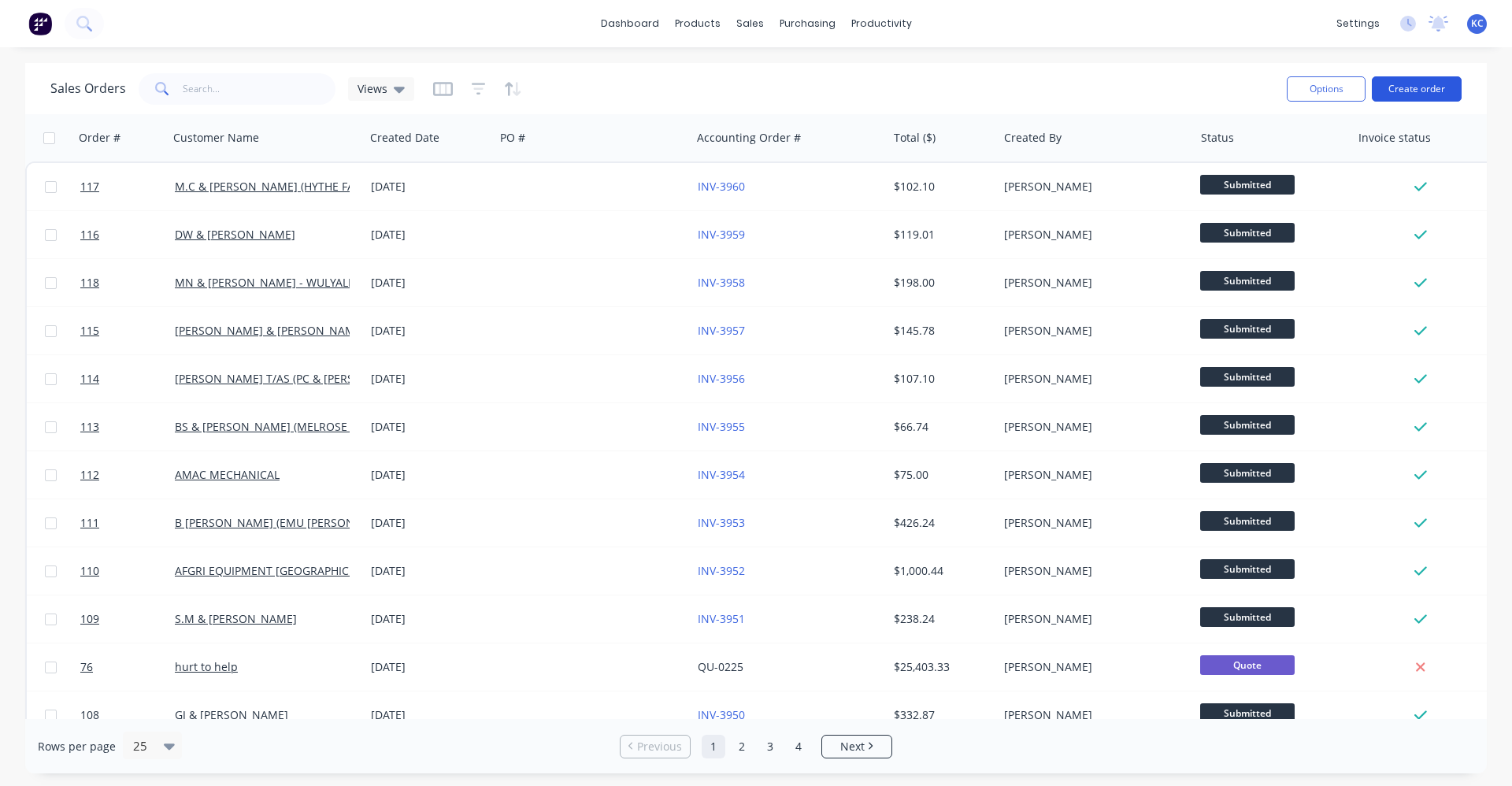
click at [753, 87] on button "Create order" at bounding box center [1416, 89] width 89 height 25
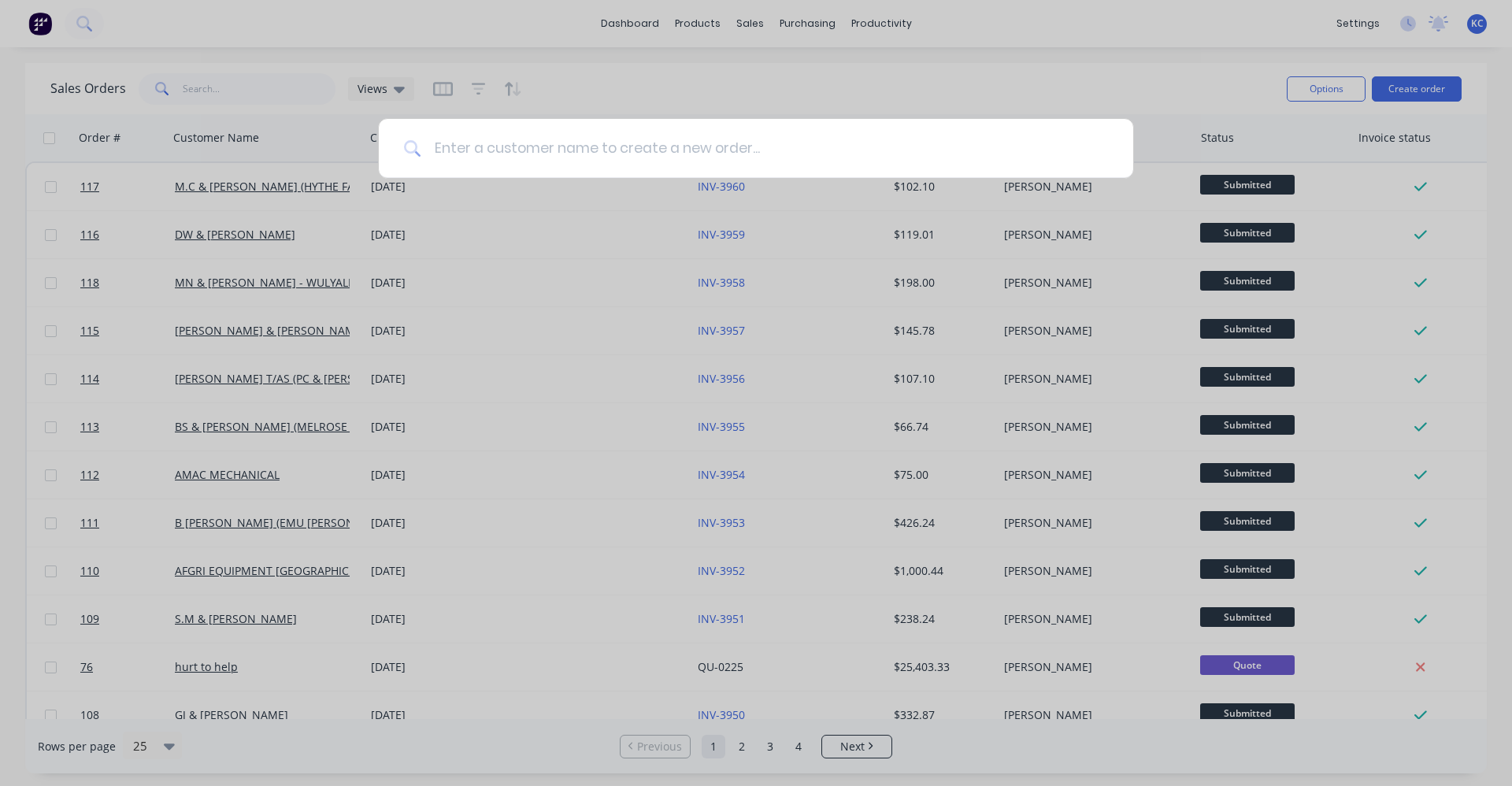
click at [540, 155] on input at bounding box center [764, 149] width 687 height 59
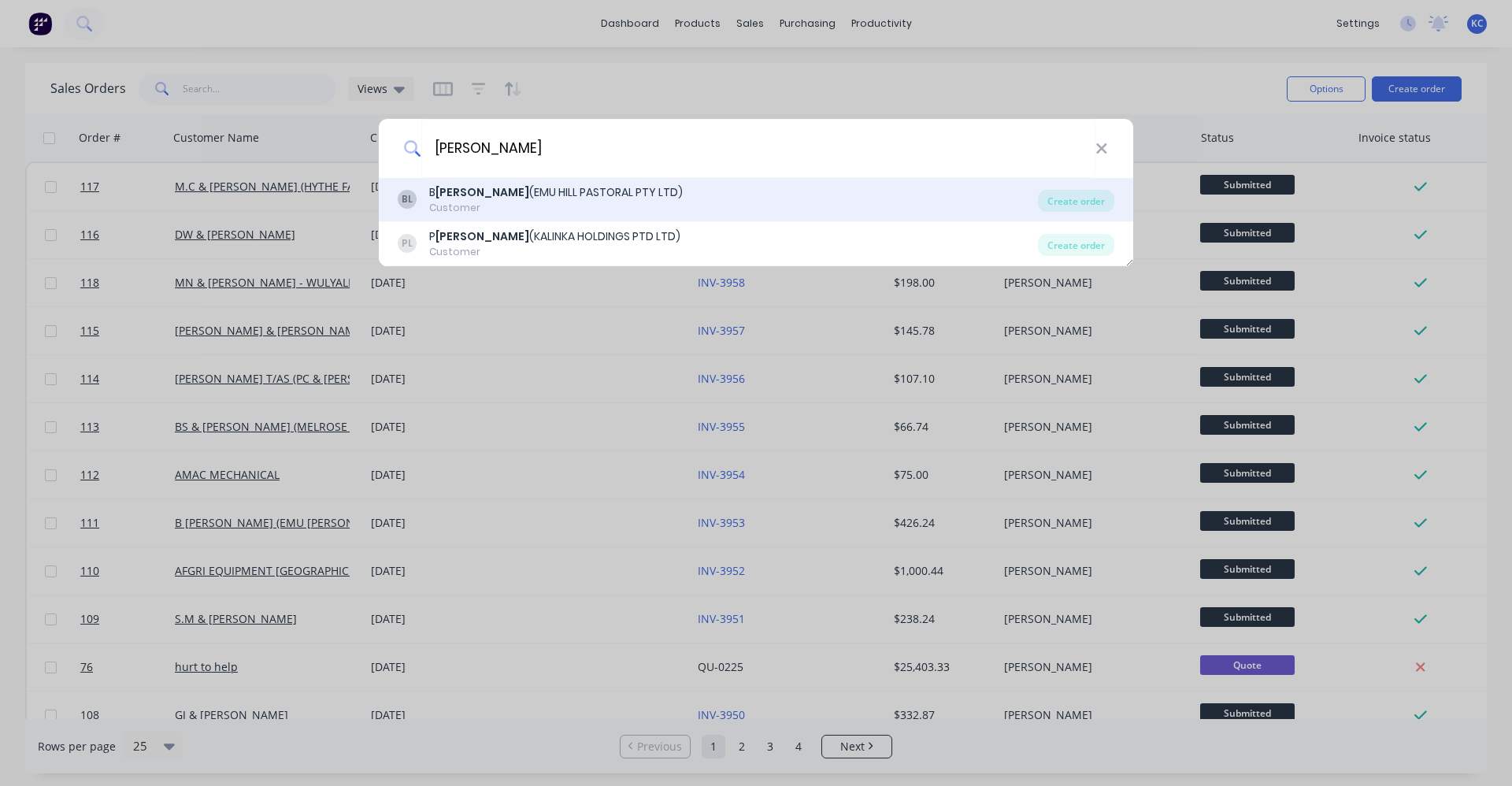
type input "[PERSON_NAME]"
click at [519, 208] on div "Customer" at bounding box center [556, 208] width 254 height 14
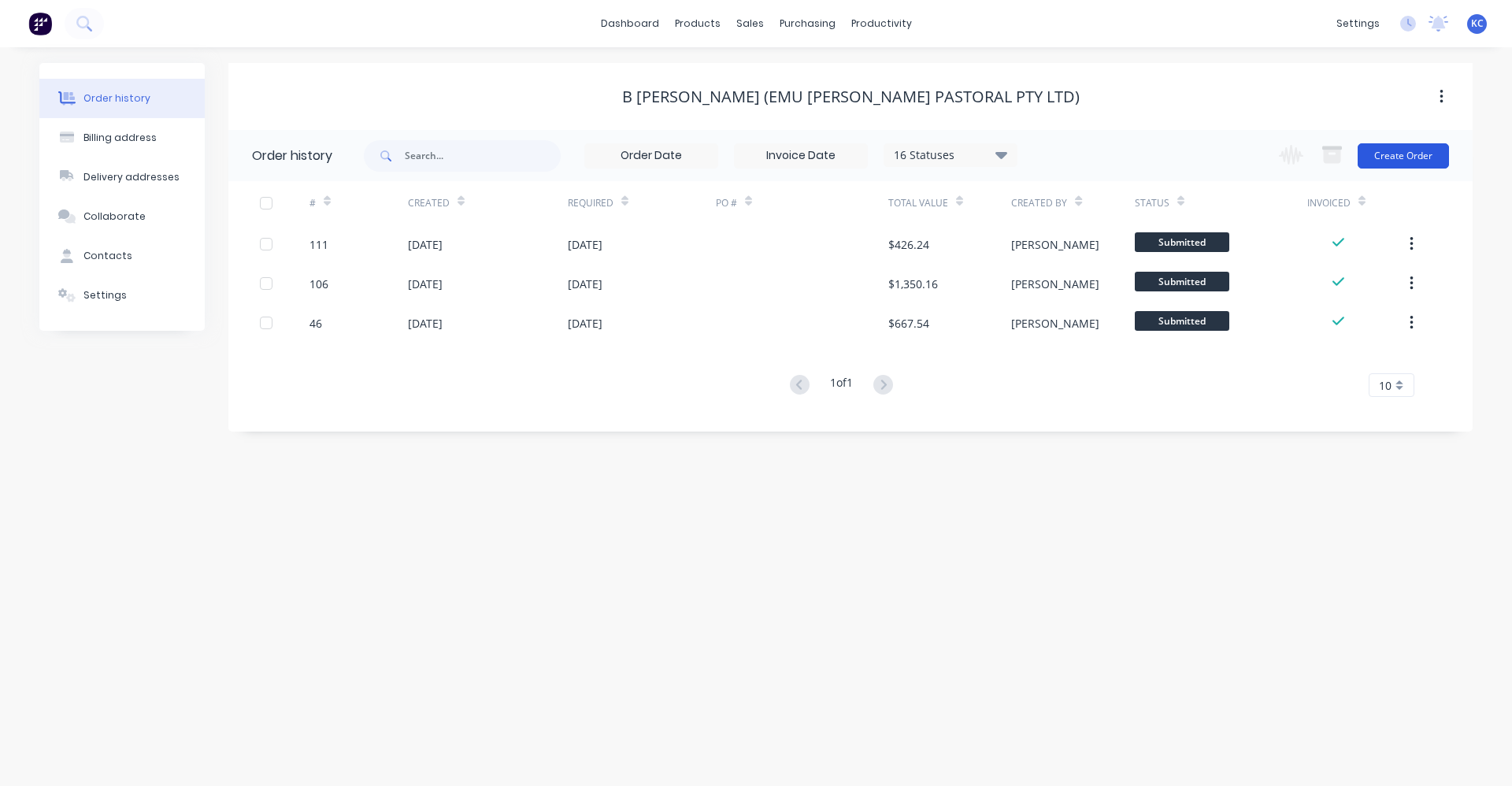
click at [753, 160] on button "Create Order" at bounding box center [1403, 155] width 91 height 25
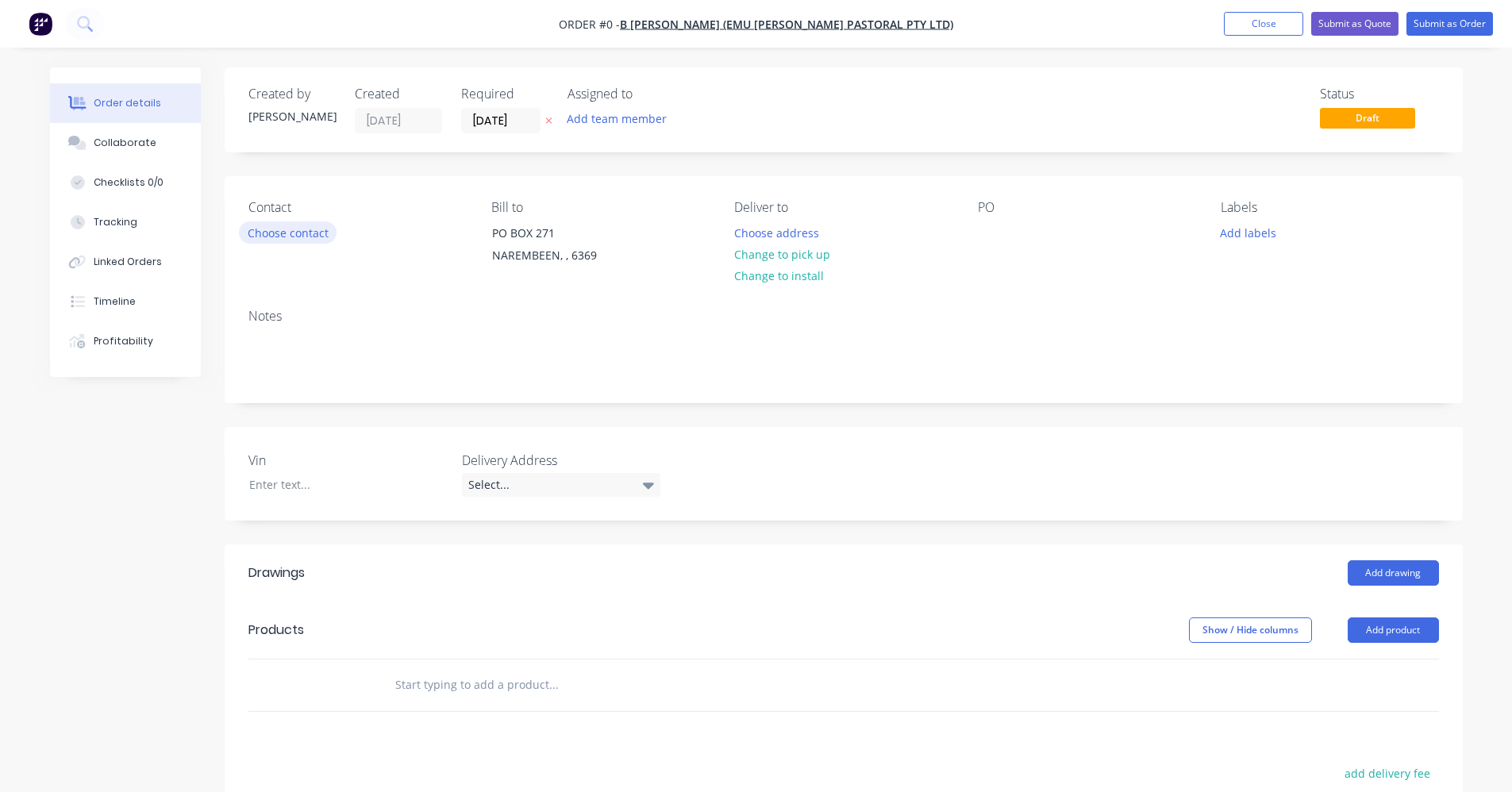
click at [316, 232] on button "Choose contact" at bounding box center [287, 231] width 98 height 21
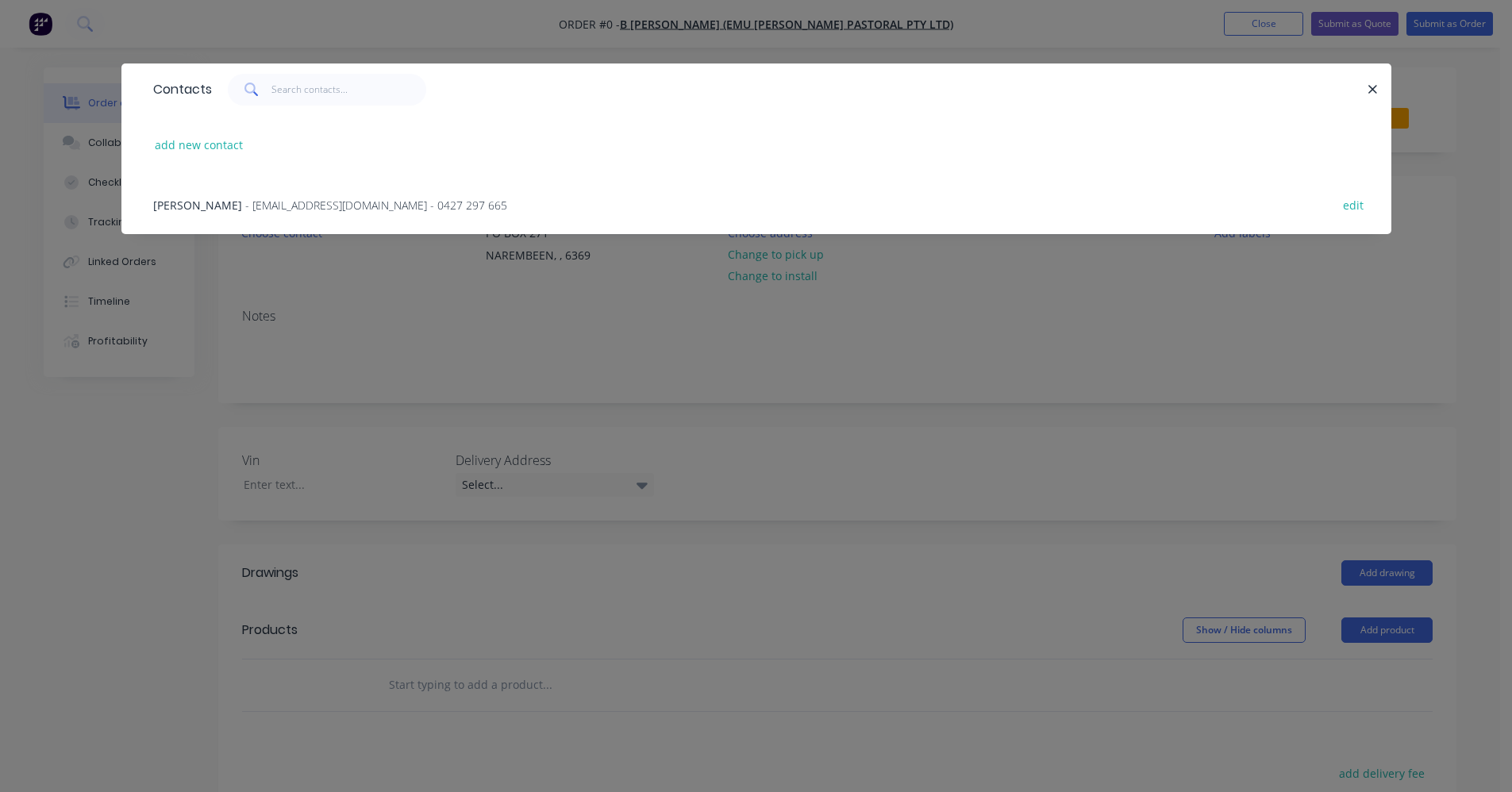
click at [266, 205] on span "- [EMAIL_ADDRESS][DOMAIN_NAME] - 0427 297 665" at bounding box center [376, 205] width 262 height 15
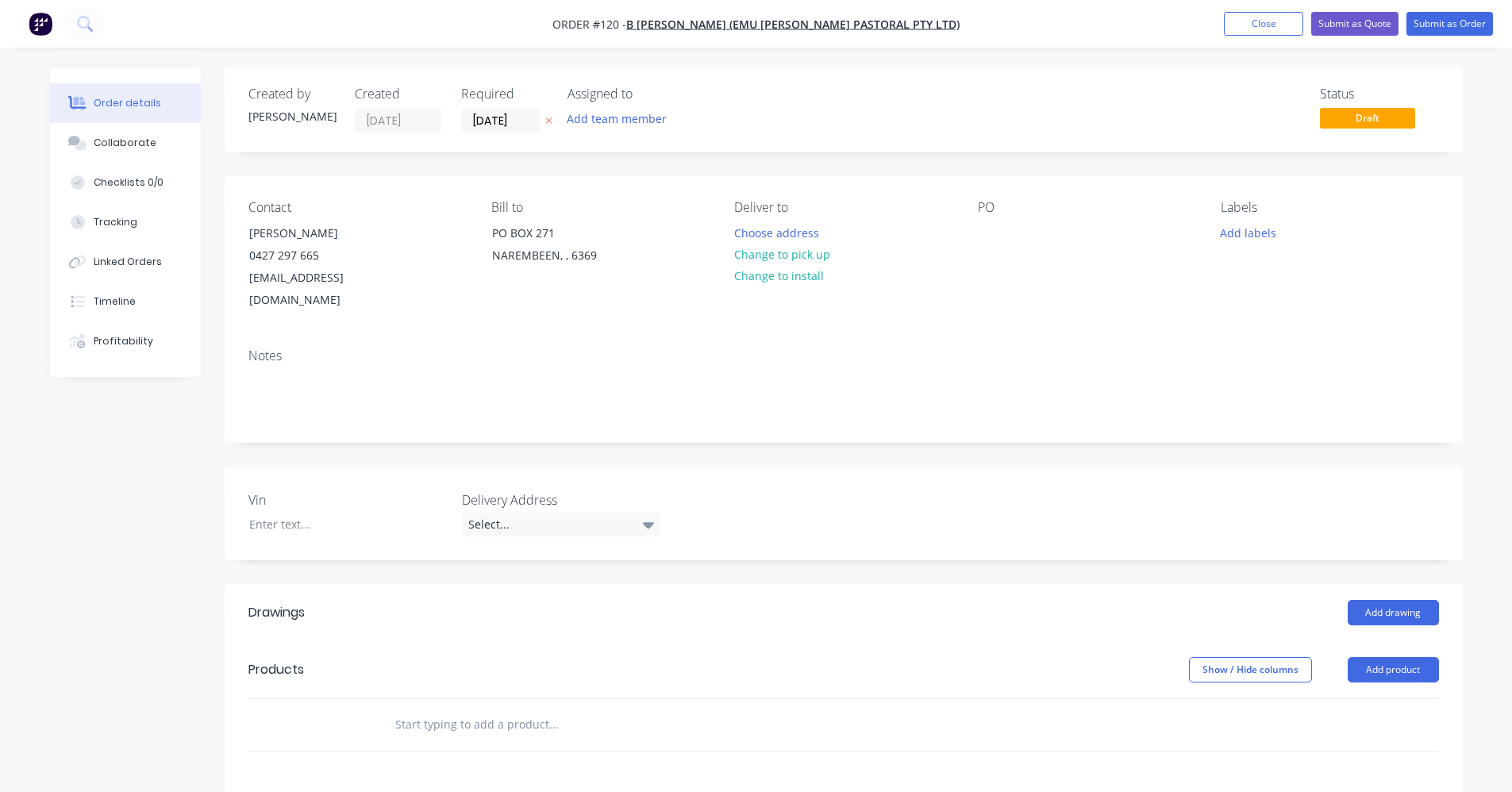
click at [534, 709] on input "text" at bounding box center [554, 725] width 318 height 32
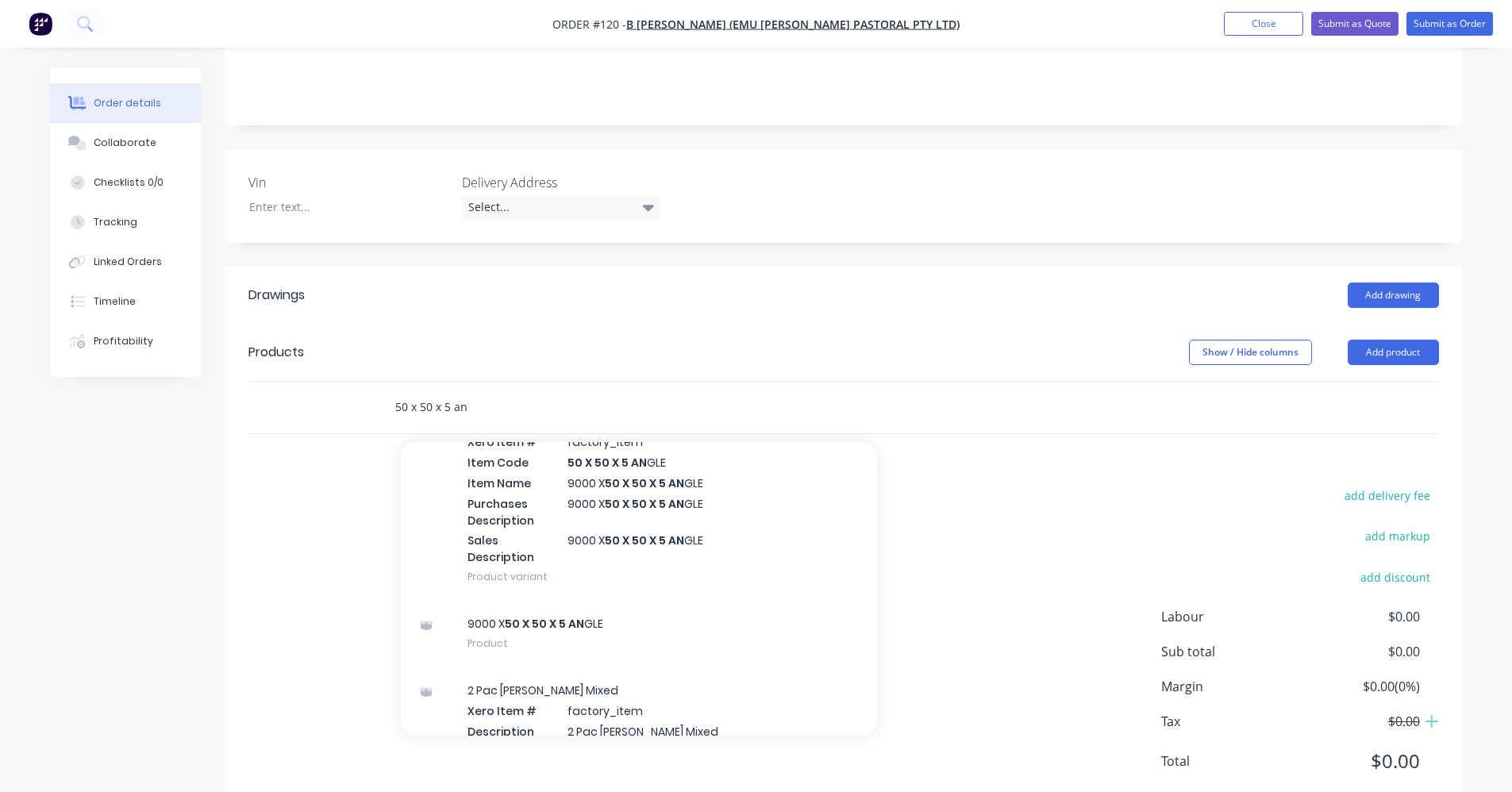
scroll to position [318, 0]
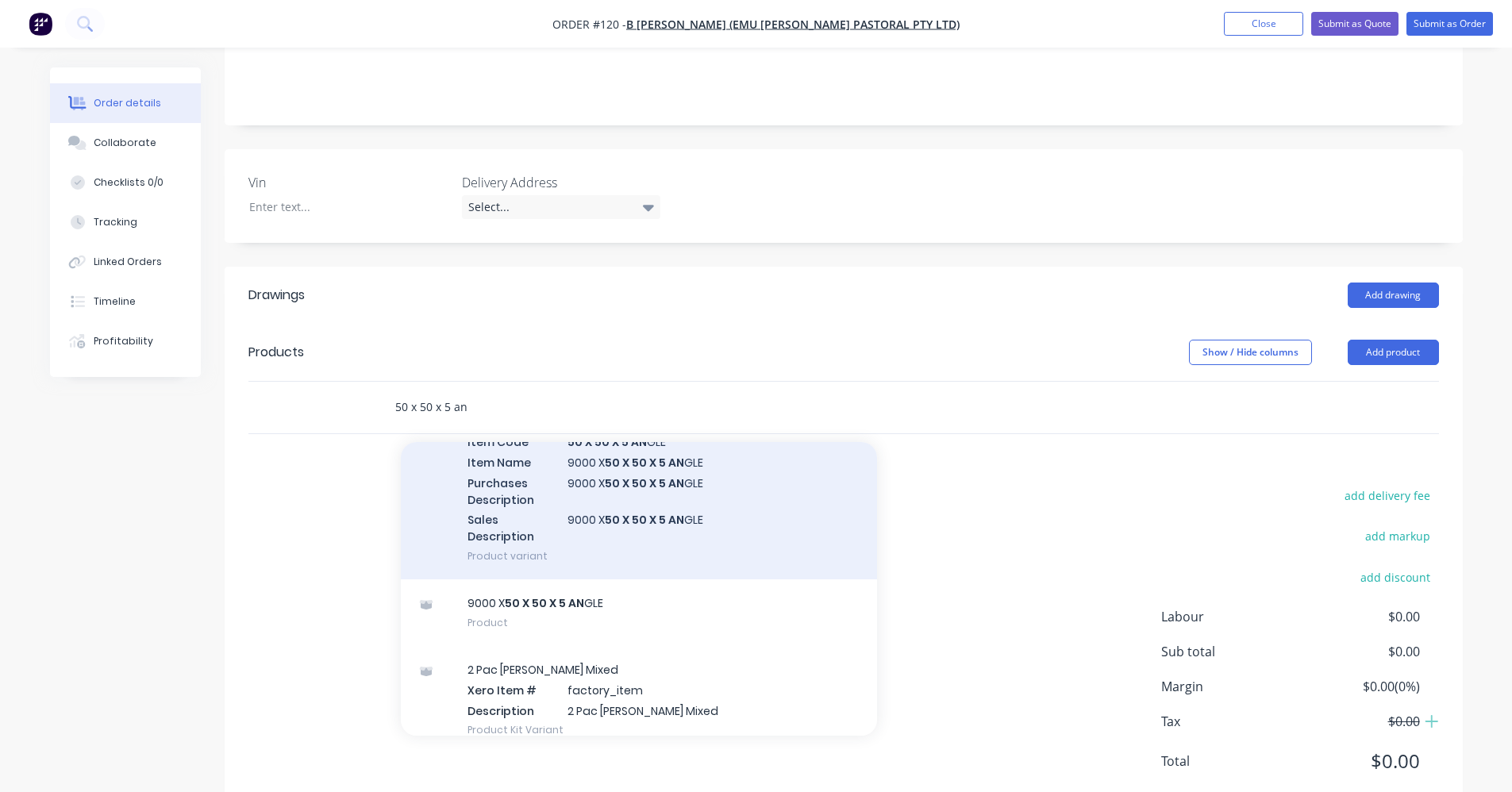
type input "50 x 50 x 5 an"
click at [649, 515] on div "9000 X 50 X 50 X 5 AN GLE Xero Item # factory_item Item Code 50 X 50 X 5 AN GLE…" at bounding box center [638, 479] width 477 height 203
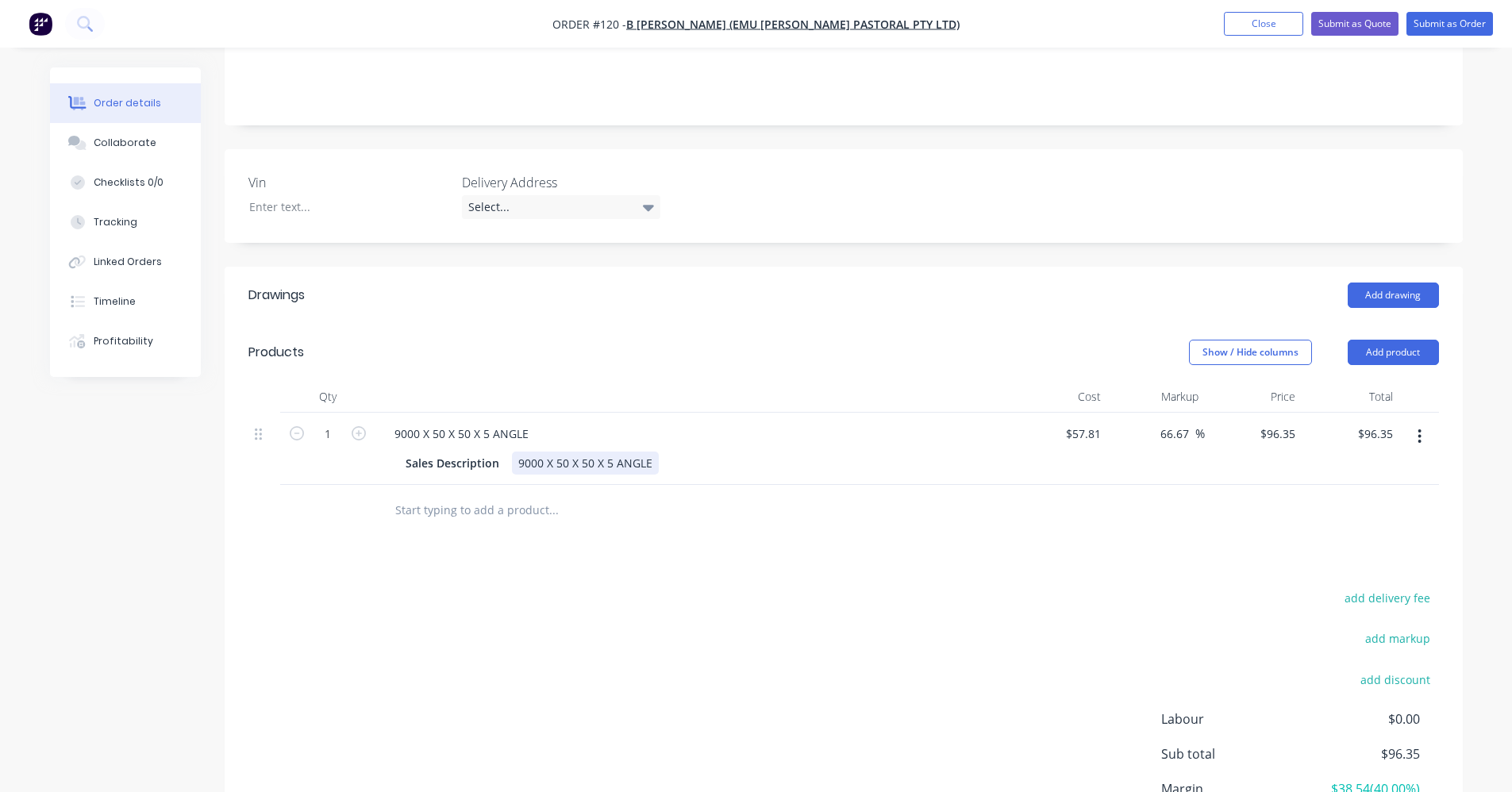
click at [521, 452] on div "9000 X 50 X 50 X 5 ANGLE" at bounding box center [585, 463] width 147 height 23
click at [399, 422] on div "9000 X 50 X 50 X 5 ANGLE" at bounding box center [462, 433] width 160 height 23
click at [759, 422] on input "96.35" at bounding box center [1283, 433] width 36 height 23
type input "10.71"
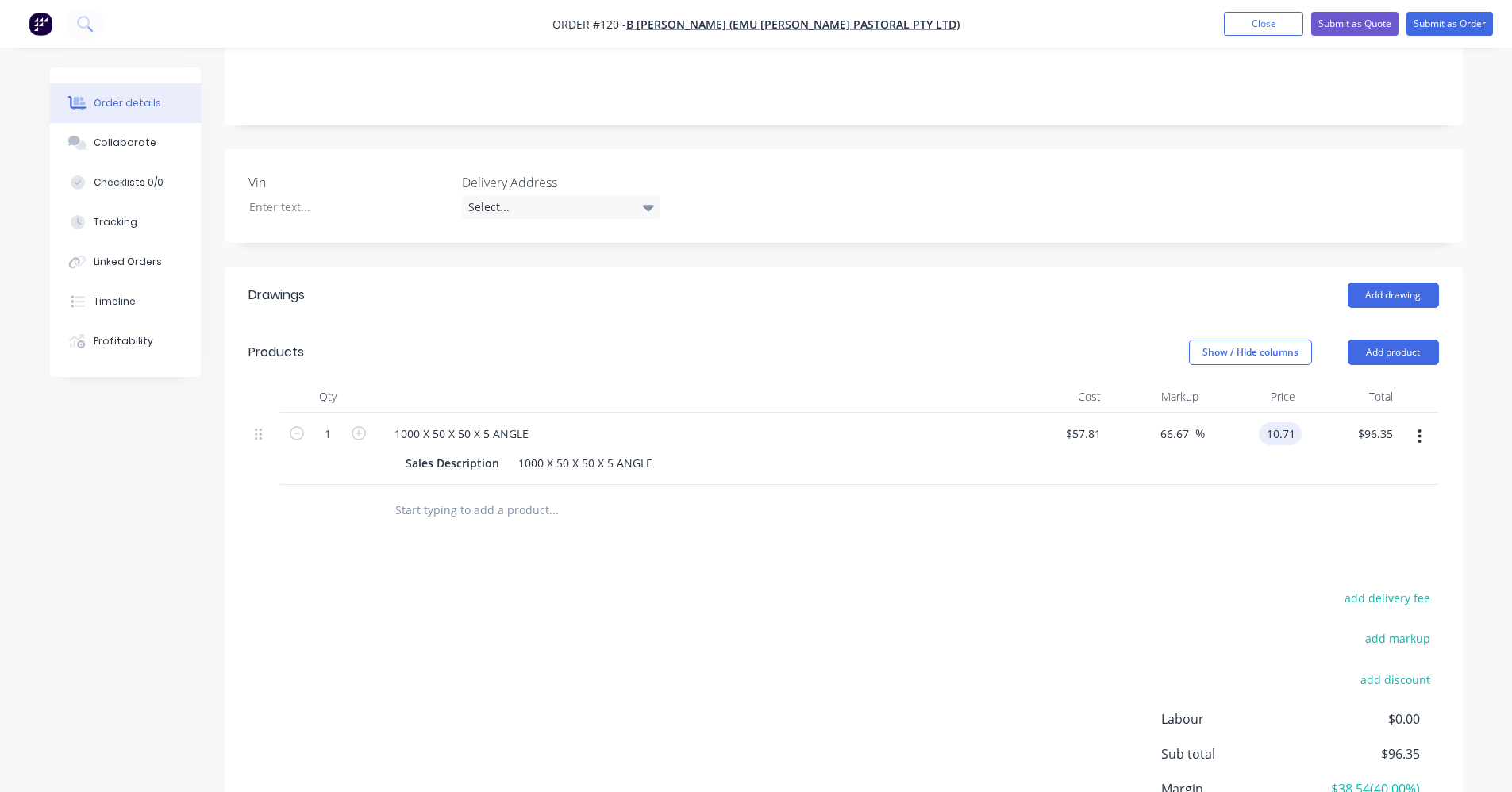
type input "-81.47"
type input "$10.71"
click at [759, 548] on div "Drawings Add drawing Products Show / Hide columns Add product Qty Cost Markup P…" at bounding box center [844, 592] width 1239 height 651
click at [322, 422] on input "1" at bounding box center [328, 434] width 41 height 24
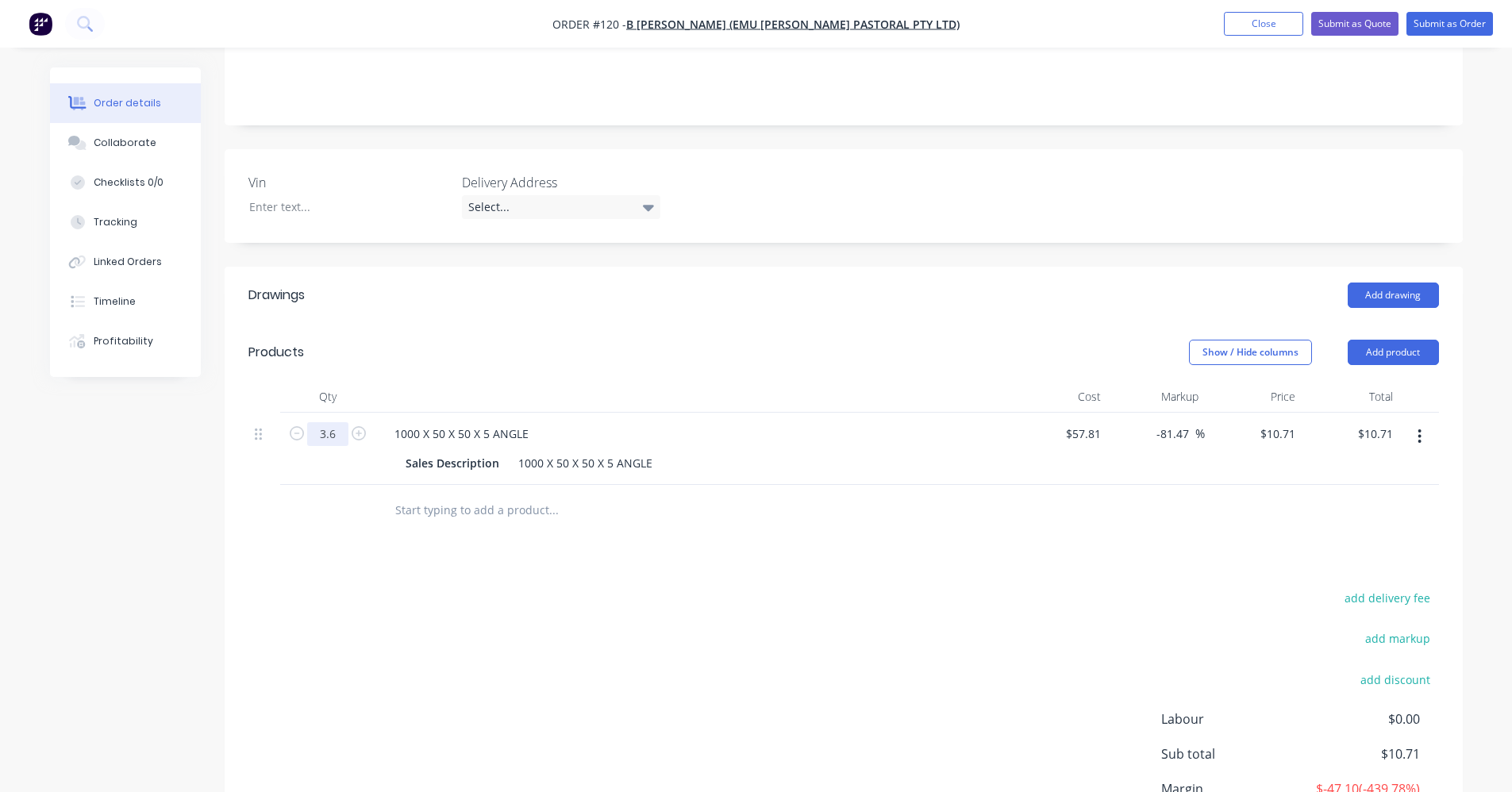
type input "3.6"
type input "$38.56"
click at [296, 587] on div "add delivery fee add markup add discount Labour $0.00 Sub total $10.71 Margin $…" at bounding box center [843, 741] width 1190 height 307
click at [759, 422] on input "57.81" at bounding box center [1088, 433] width 36 height 23
type input "$10.71"
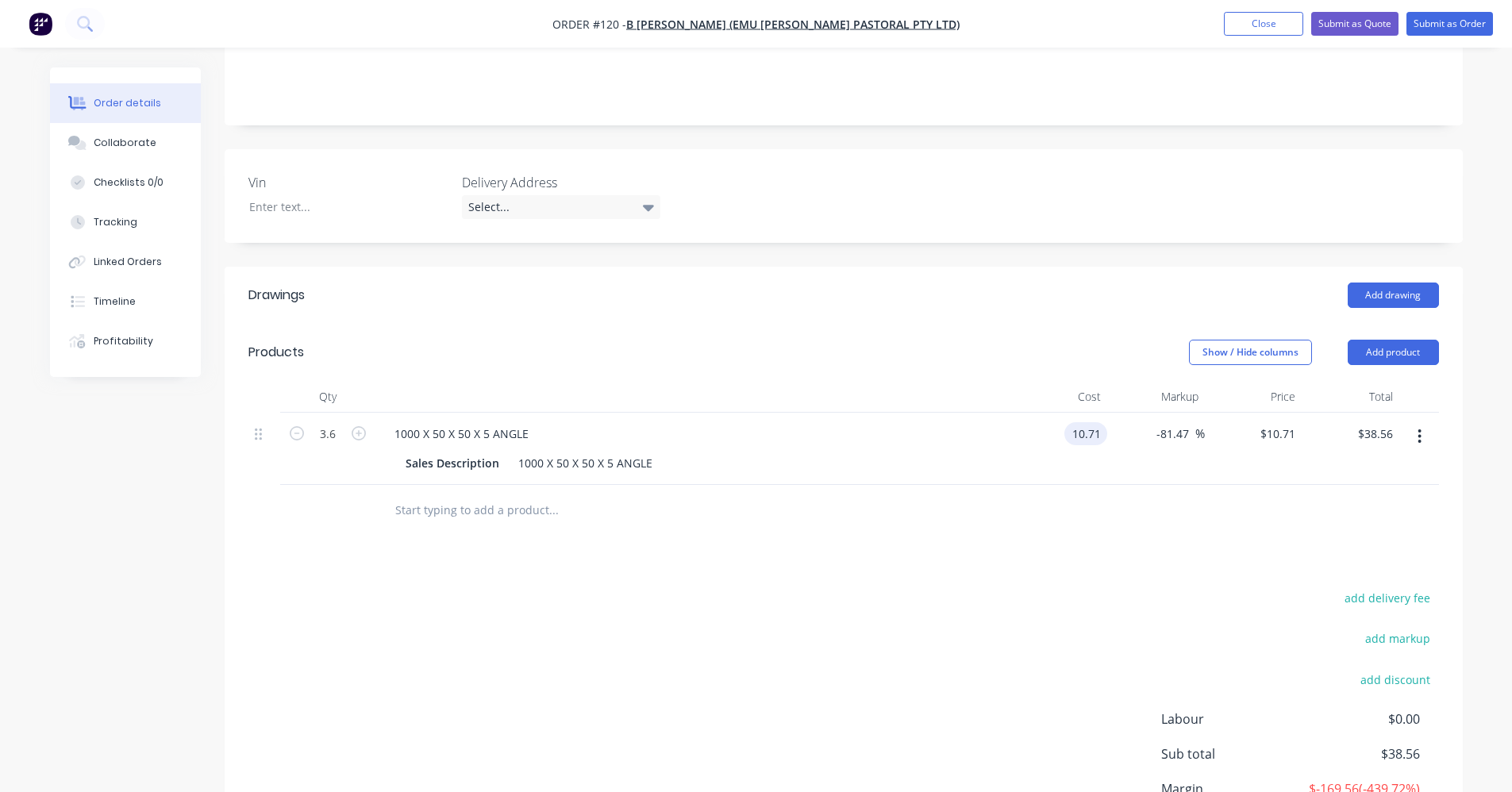
type input "$1.9842"
type input "$7.14"
click at [759, 655] on div "add delivery fee add markup add discount Labour $0.00 Sub total $38.56 Margin $…" at bounding box center [843, 741] width 1190 height 307
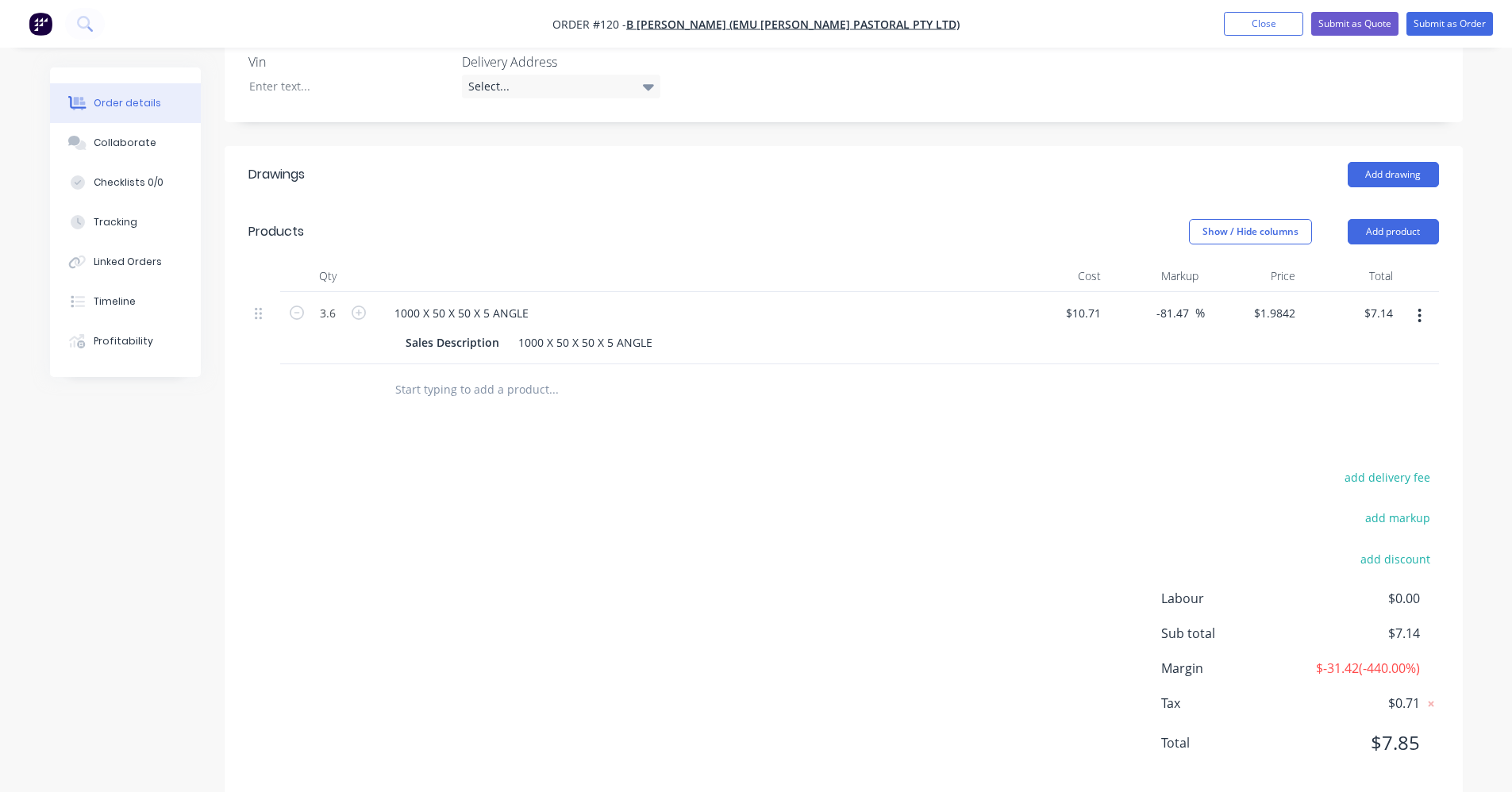
scroll to position [444, 0]
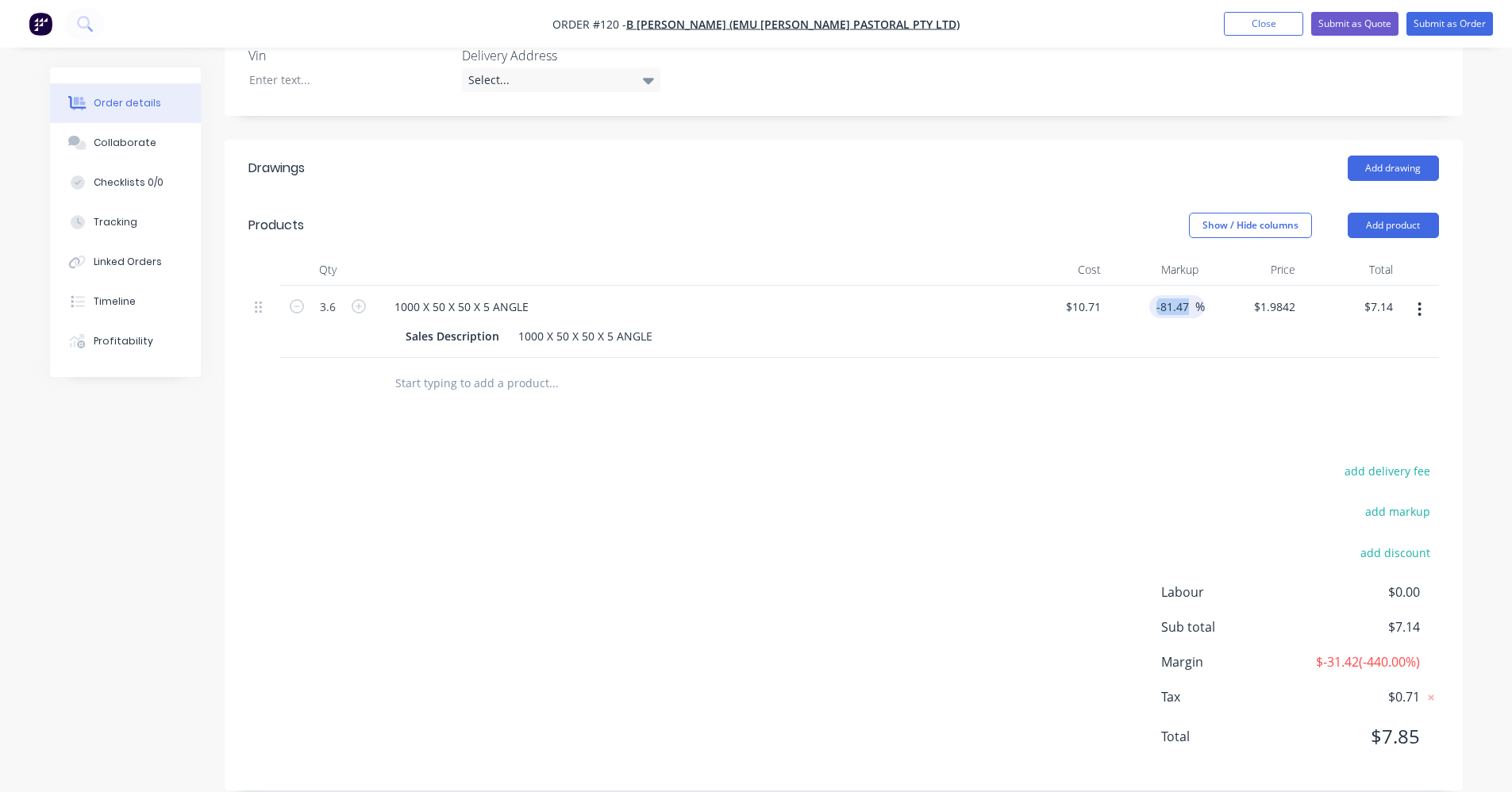
drag, startPoint x: 1196, startPoint y: 284, endPoint x: 1152, endPoint y: 284, distance: 44.0
click at [759, 296] on div "-81.47 -81.47 %" at bounding box center [1177, 307] width 56 height 23
type input "-"
type input "$10.71"
type input "$38.56"
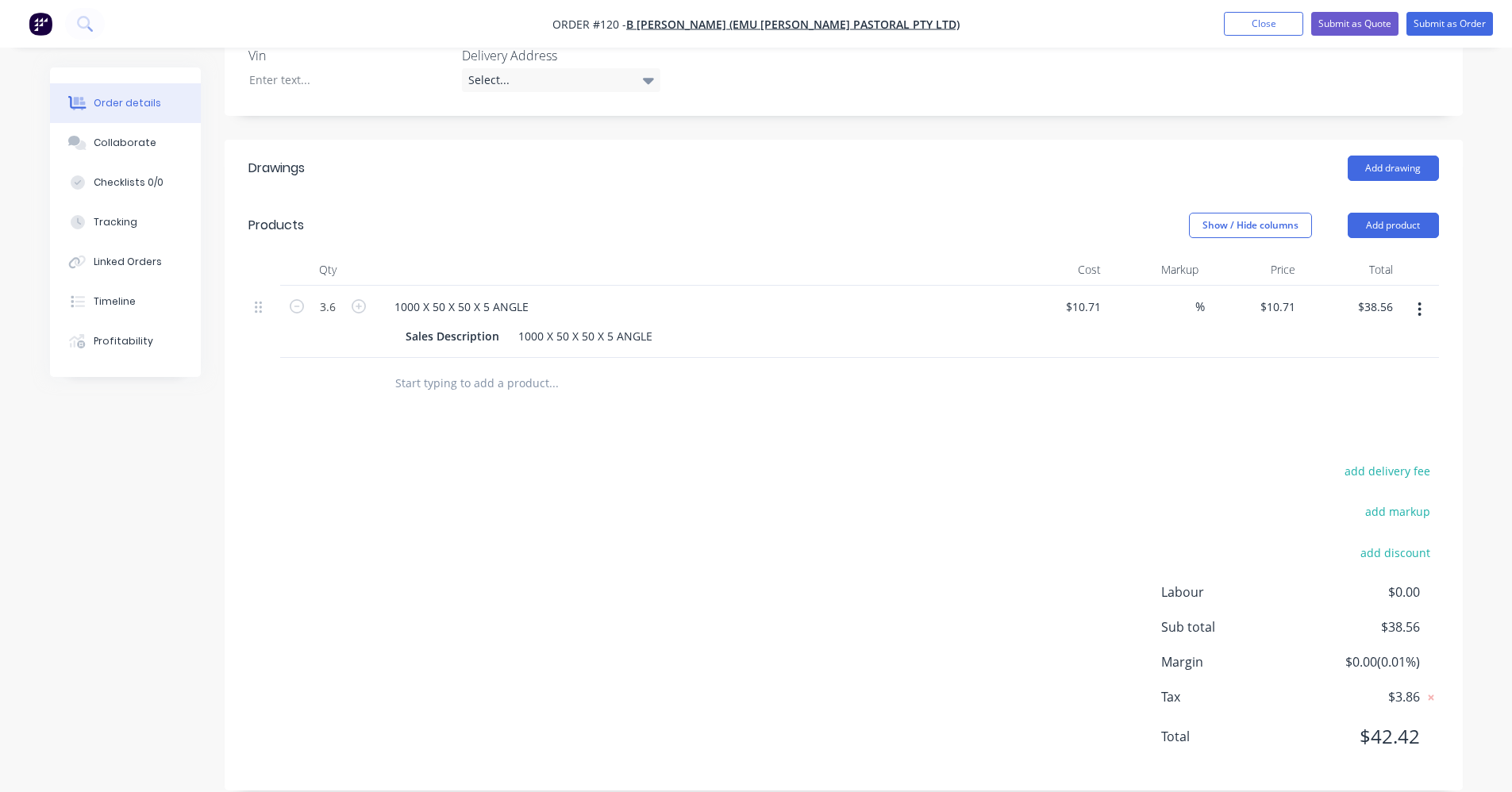
click at [759, 296] on button "button" at bounding box center [1420, 310] width 37 height 29
click at [759, 435] on div "Delete" at bounding box center [1364, 446] width 123 height 23
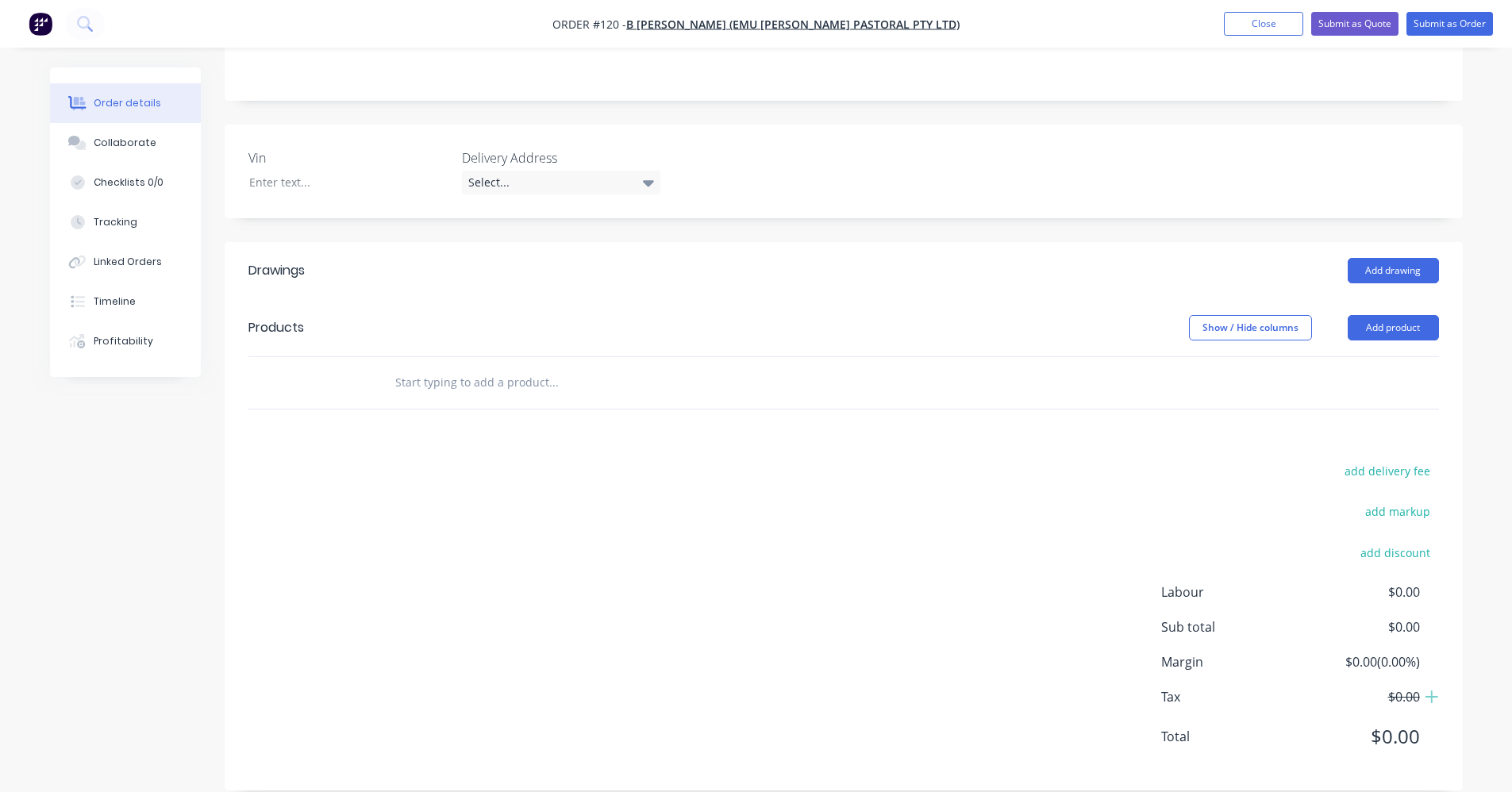
click at [515, 367] on input "text" at bounding box center [554, 383] width 318 height 32
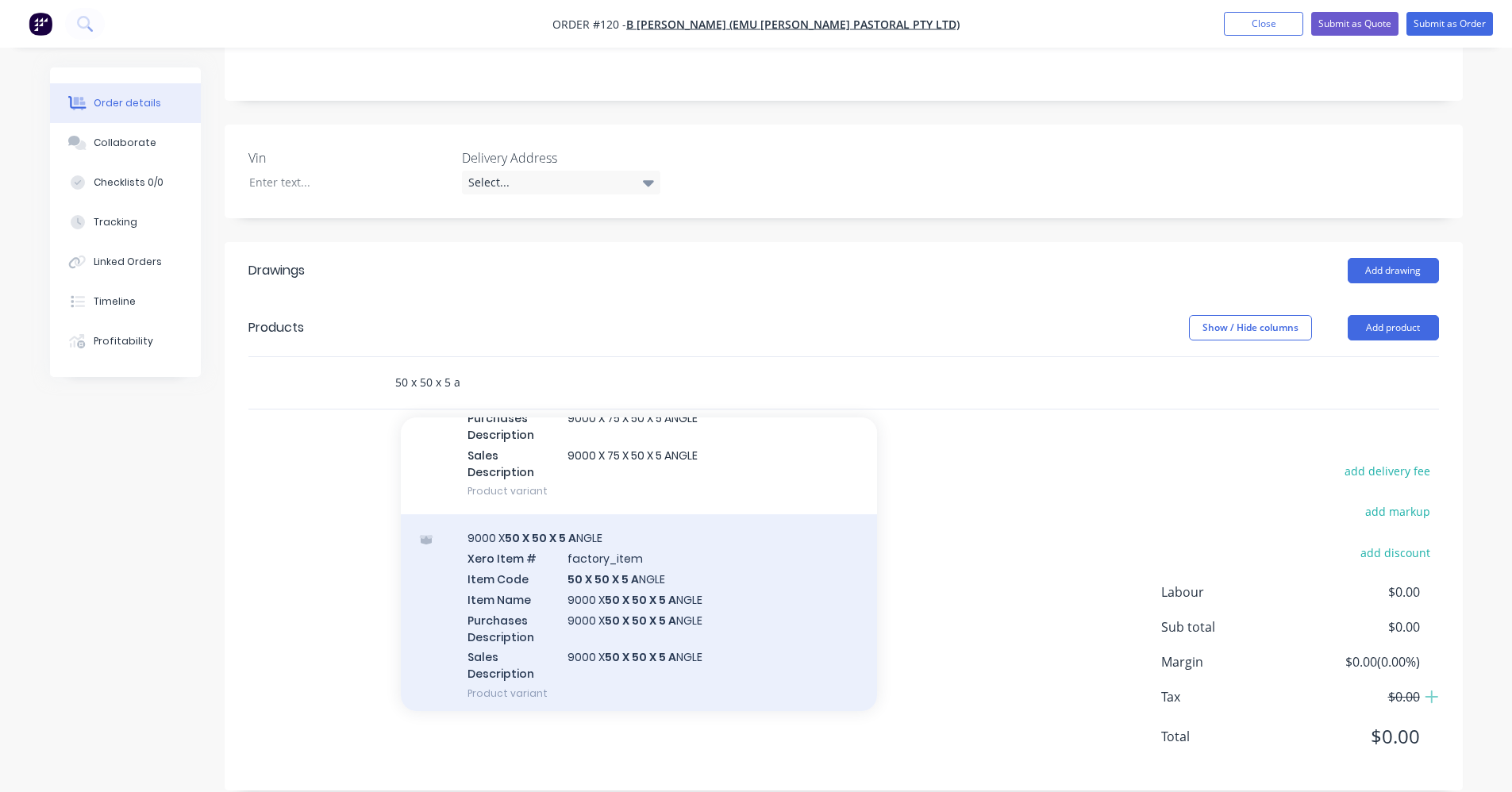
scroll to position [159, 0]
type input "50 x 50 x 5 a"
click at [621, 568] on div "9000 X 50 X 50 X 5 A NGLE Xero Item # factory_item Item Code 50 X 50 X 5 A NGLE…" at bounding box center [638, 613] width 477 height 203
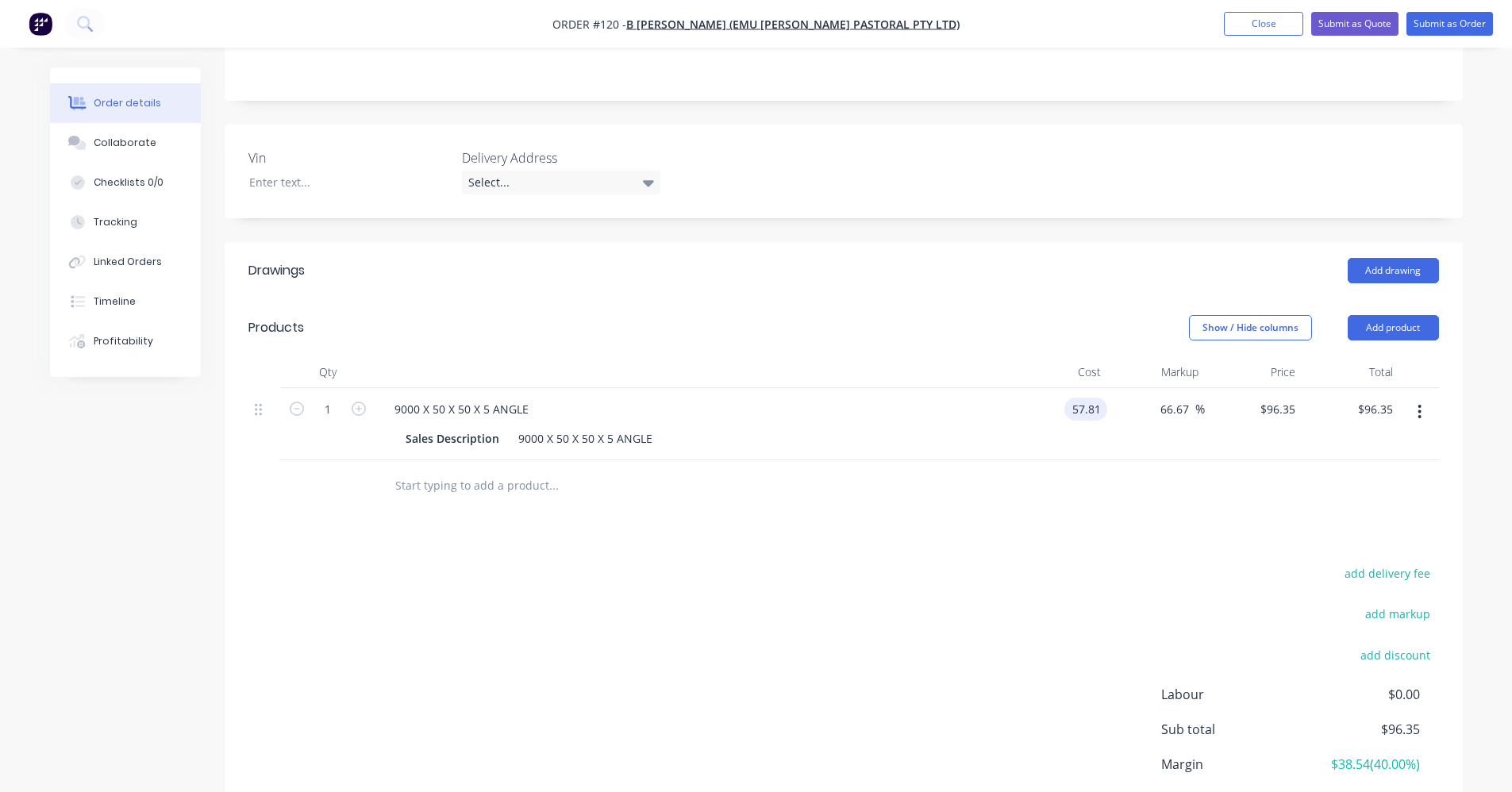
click at [759, 398] on div "57.81 57.81" at bounding box center [1085, 409] width 43 height 23
type input "$57.81"
click at [759, 401] on div "$57.81 57.81" at bounding box center [1058, 425] width 98 height 73
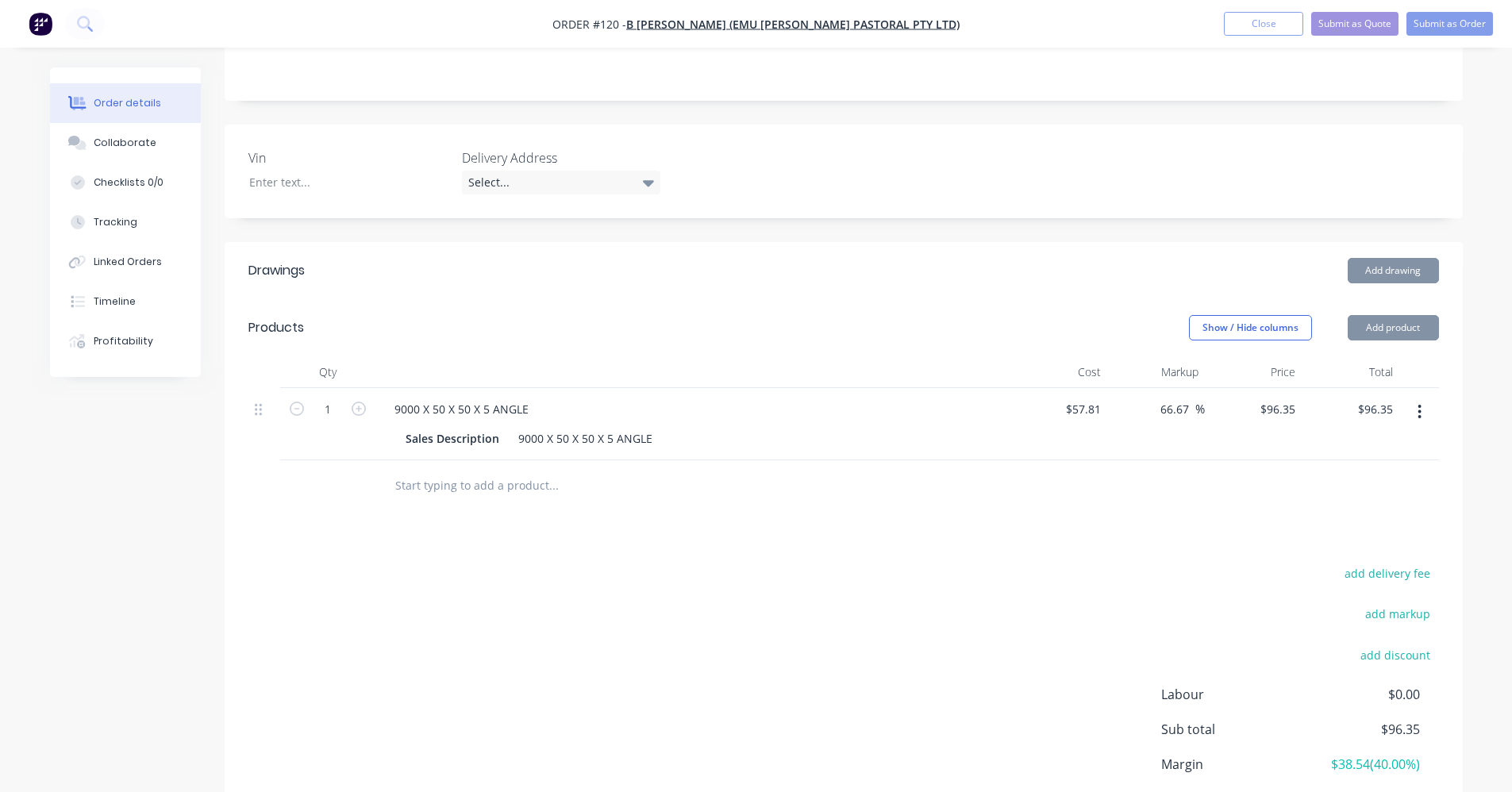
click at [759, 536] on div "Drawings Add drawing Products Show / Hide columns Add product Qty Cost Markup P…" at bounding box center [844, 568] width 1239 height 651
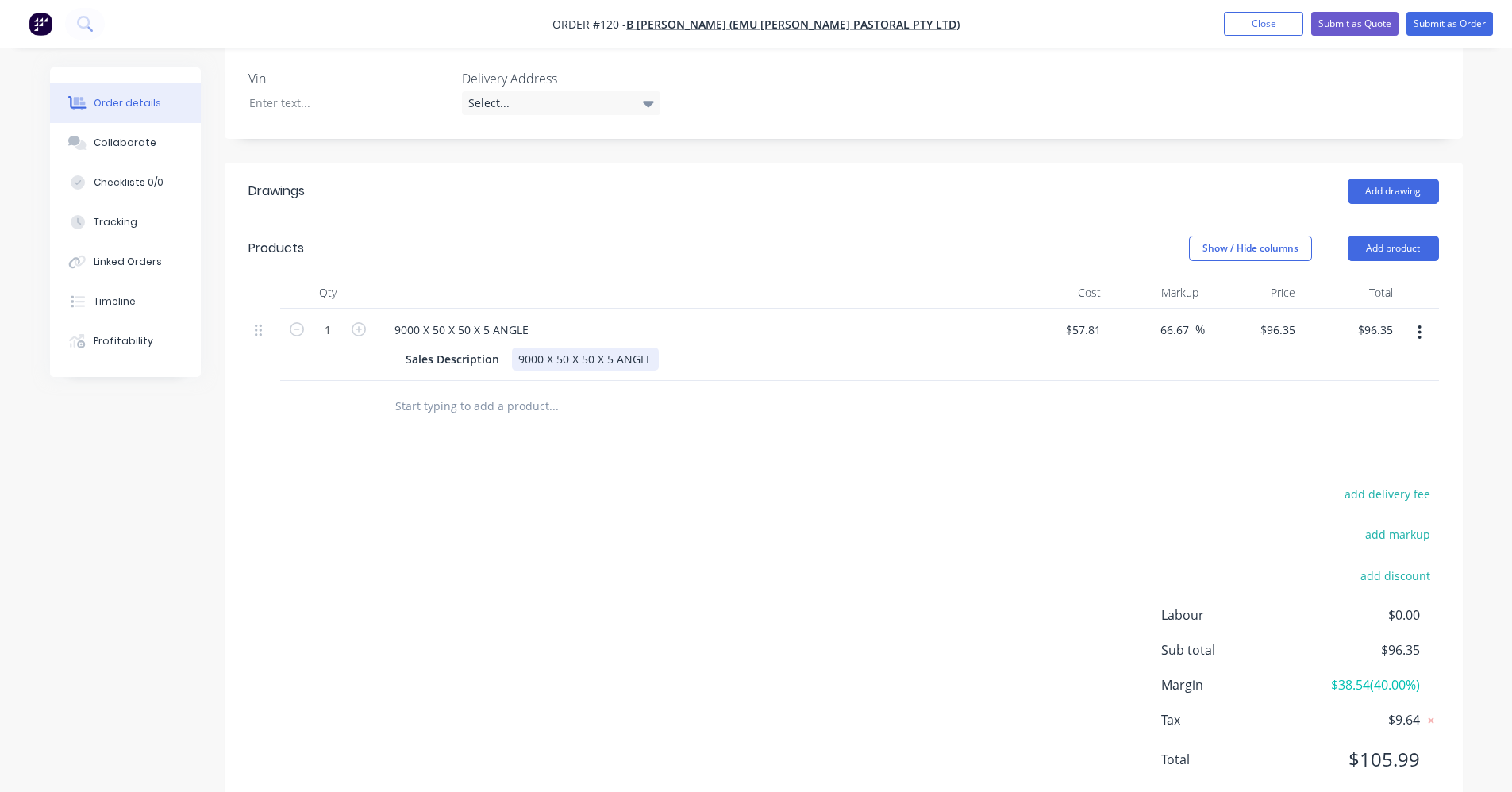
click at [518, 348] on div "9000 X 50 X 50 X 5 ANGLE" at bounding box center [585, 359] width 147 height 23
click at [759, 319] on input "57.81" at bounding box center [1085, 330] width 43 height 23
type input "$6.45"
type input "$10.75"
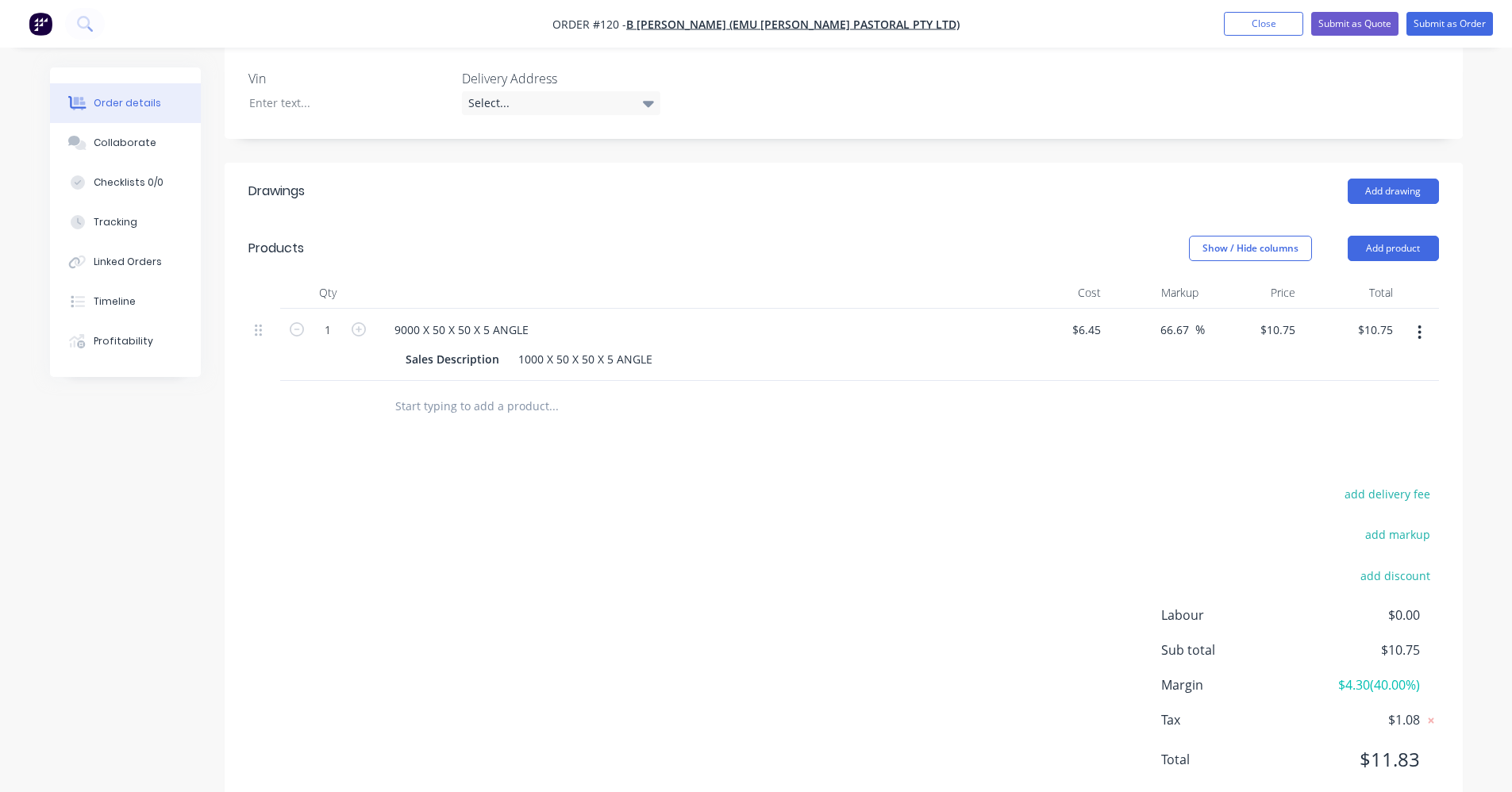
click at [759, 437] on div "Drawings Add drawing Products Show / Hide columns Add product Qty Cost Markup P…" at bounding box center [844, 488] width 1239 height 651
click at [312, 319] on input "1" at bounding box center [328, 331] width 41 height 24
type input "3.6"
type input "$38.70"
click at [402, 319] on div "9000 X 50 X 50 X 5 ANGLE" at bounding box center [462, 330] width 160 height 23
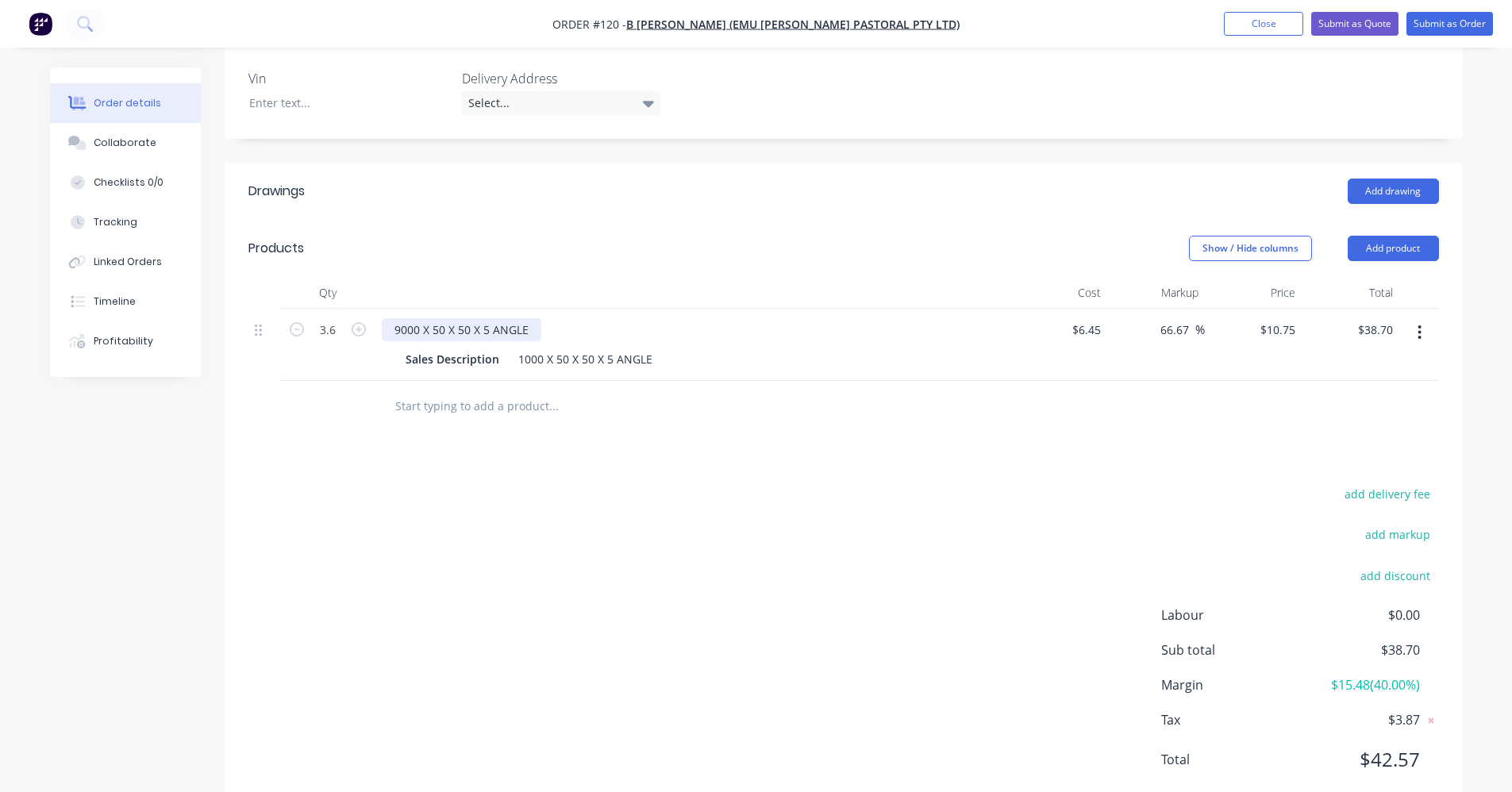
click at [395, 319] on div "9000 X 50 X 50 X 5 ANGLE" at bounding box center [462, 330] width 160 height 23
click at [612, 440] on div "Drawings Add drawing Products Show / Hide columns Add product Qty Cost Markup P…" at bounding box center [844, 488] width 1239 height 651
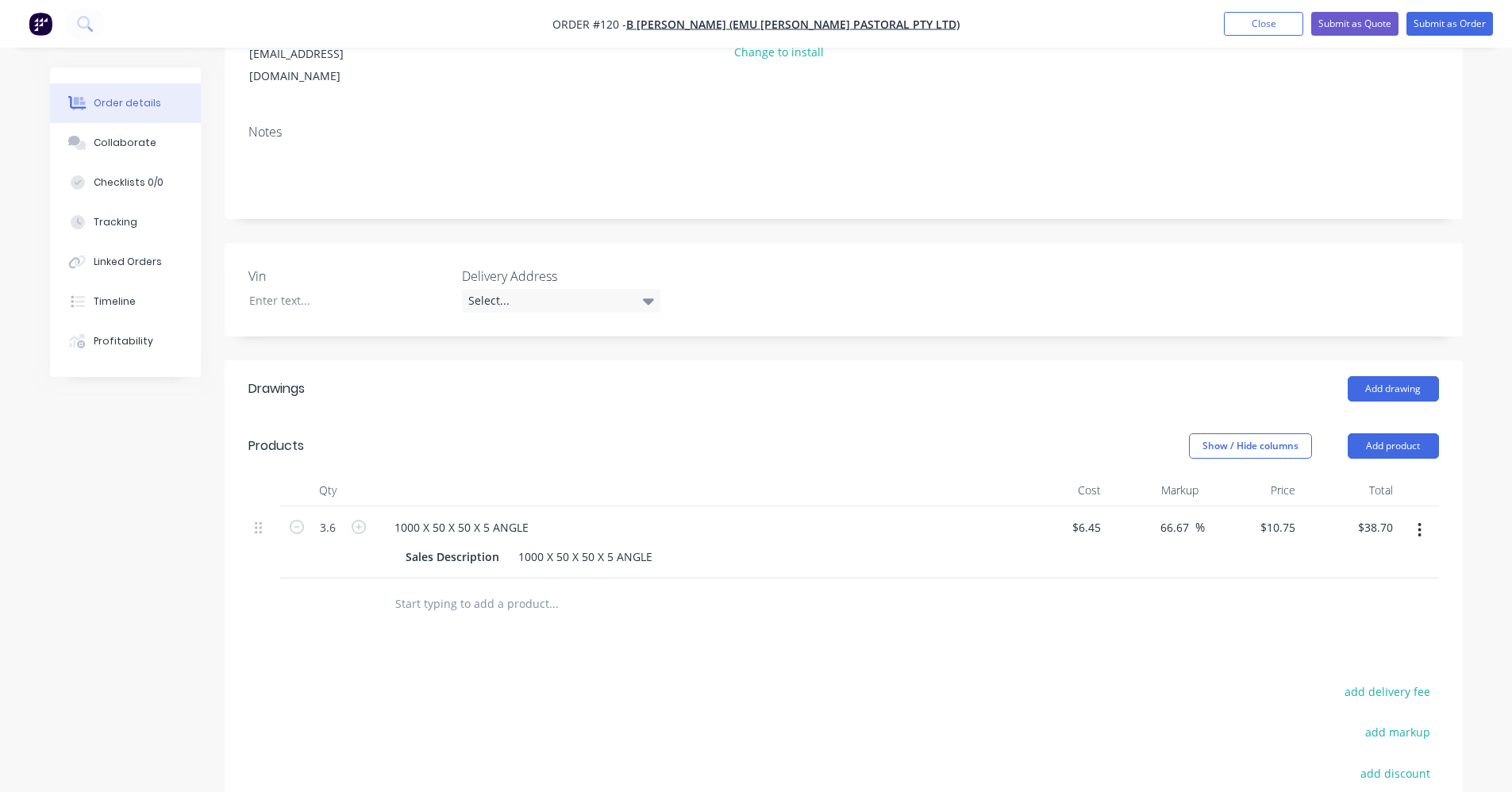
scroll to position [238, 0]
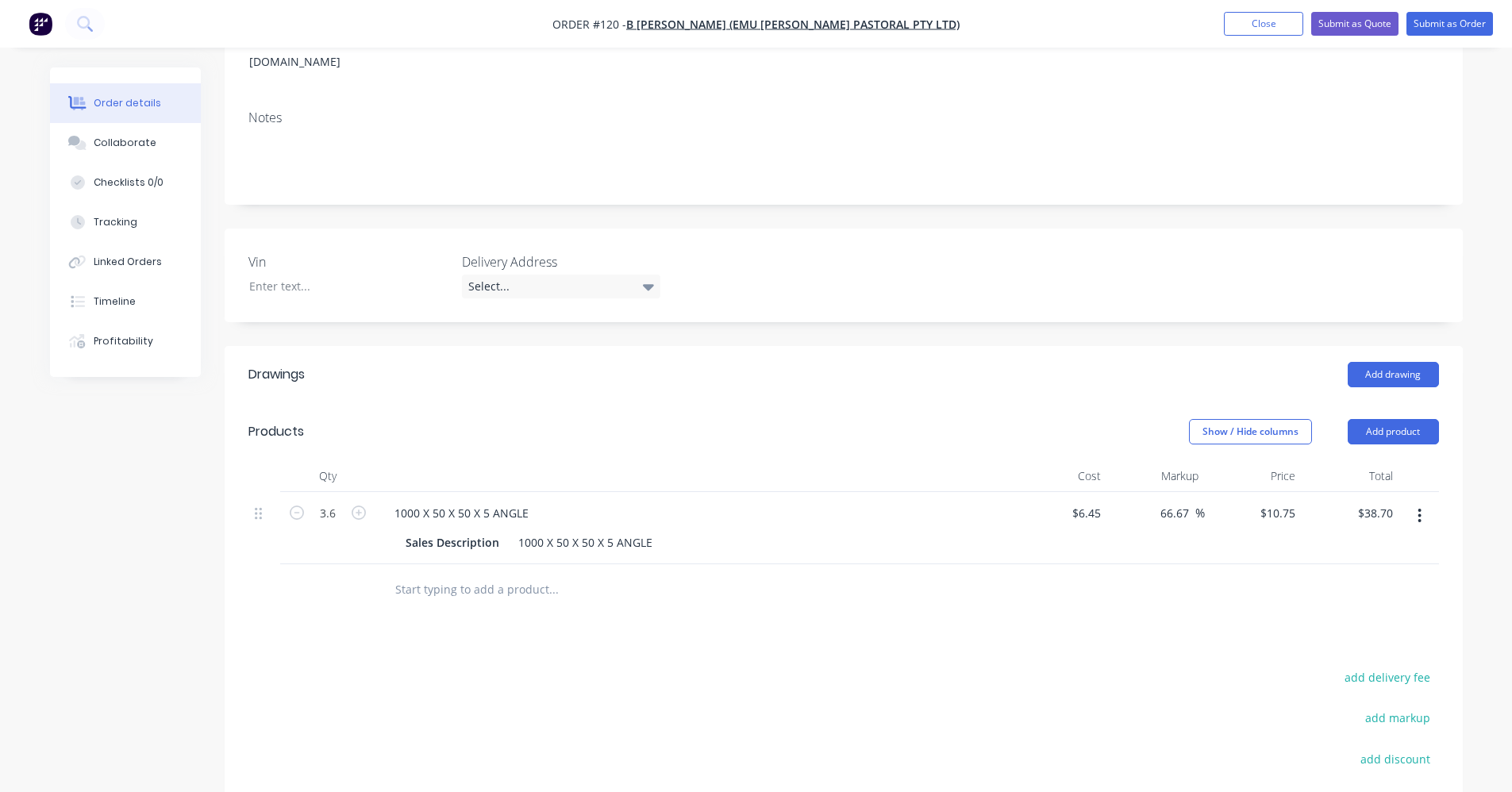
click at [441, 574] on input "text" at bounding box center [554, 590] width 318 height 32
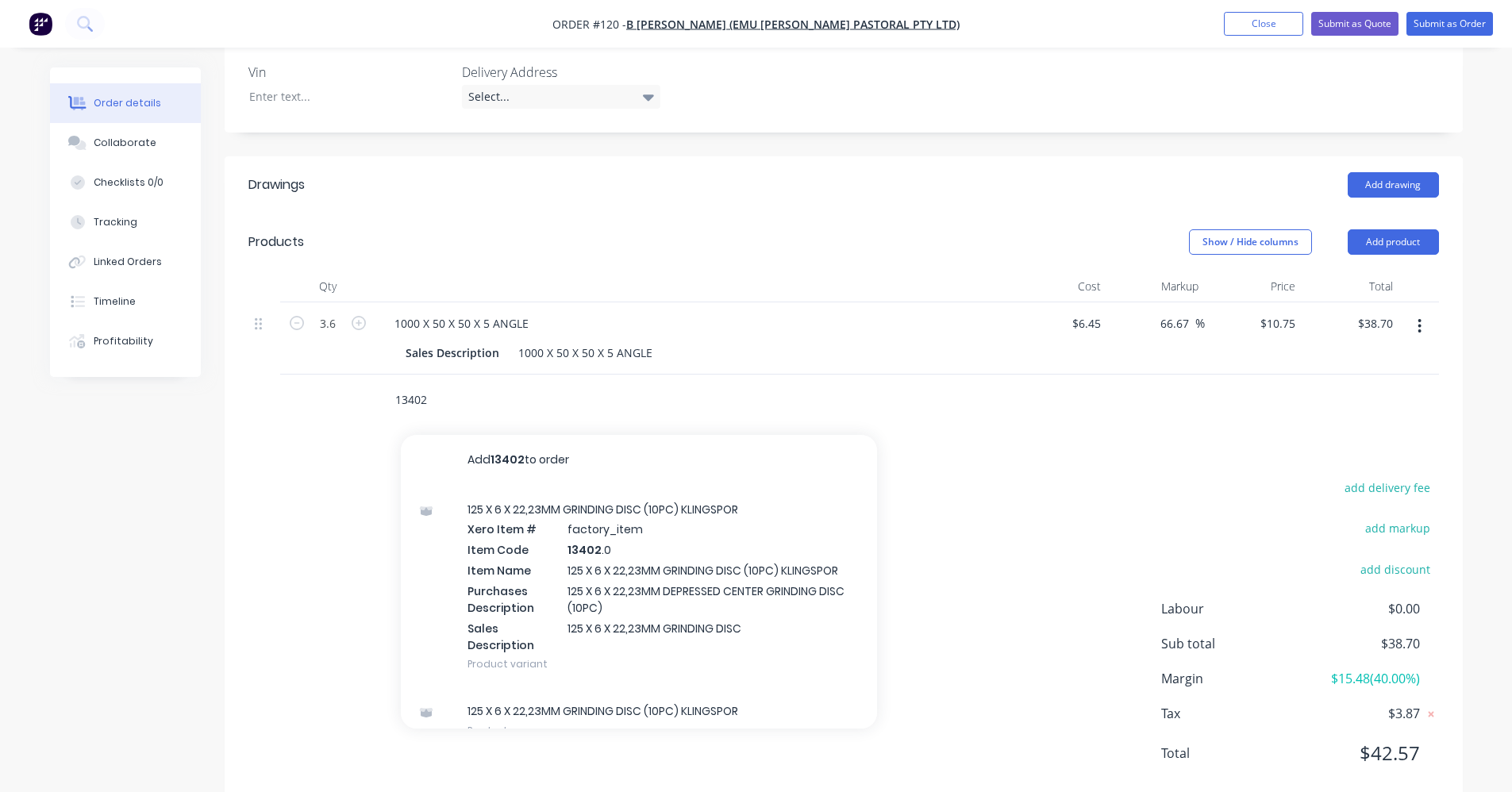
scroll to position [444, 0]
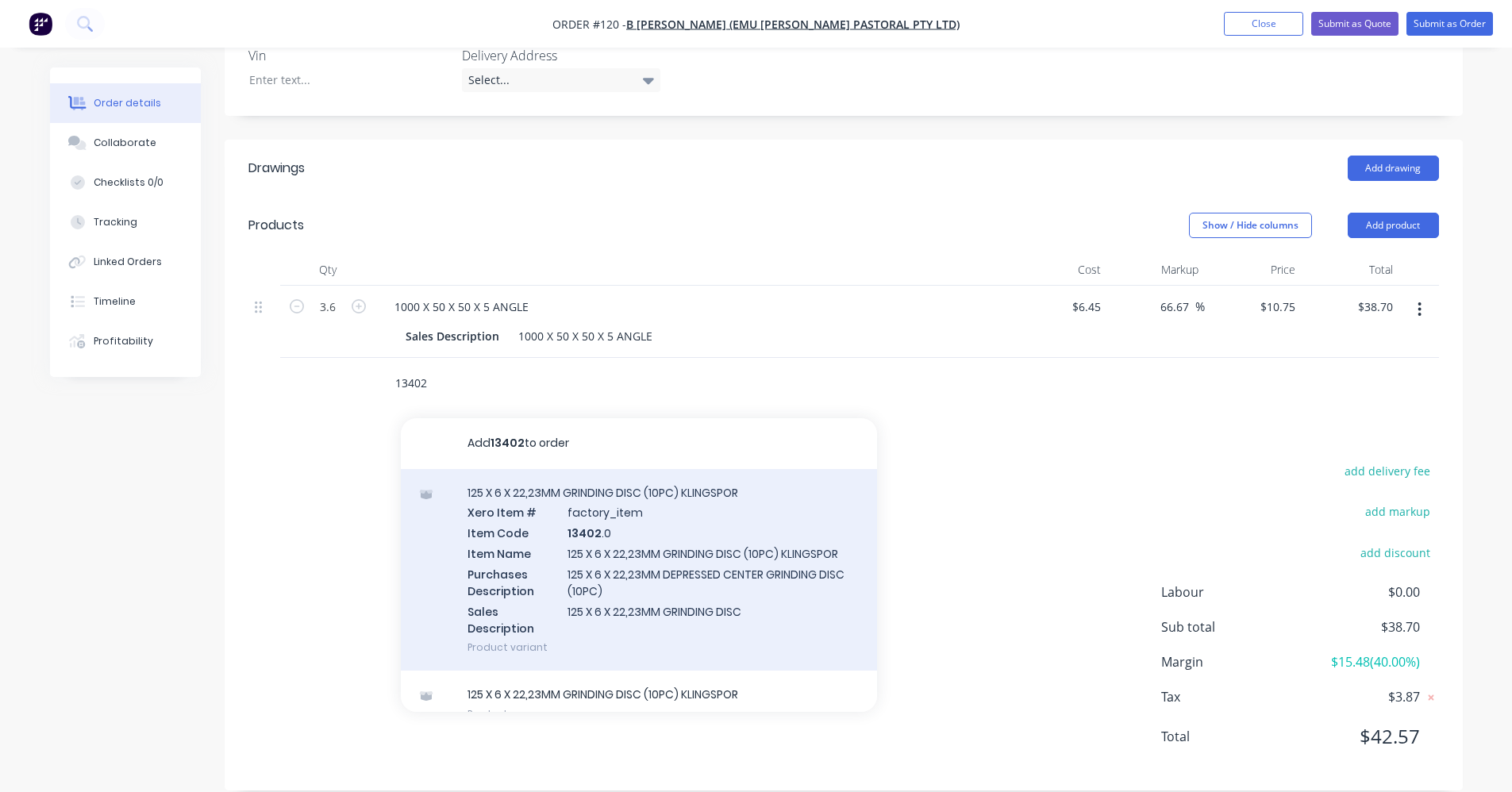
type input "13402"
click at [689, 578] on div "125 X 6 X 22,23MM GRINDING DISC (10PC) KLINGSPOR Xero Item # factory_item Item …" at bounding box center [638, 571] width 477 height 203
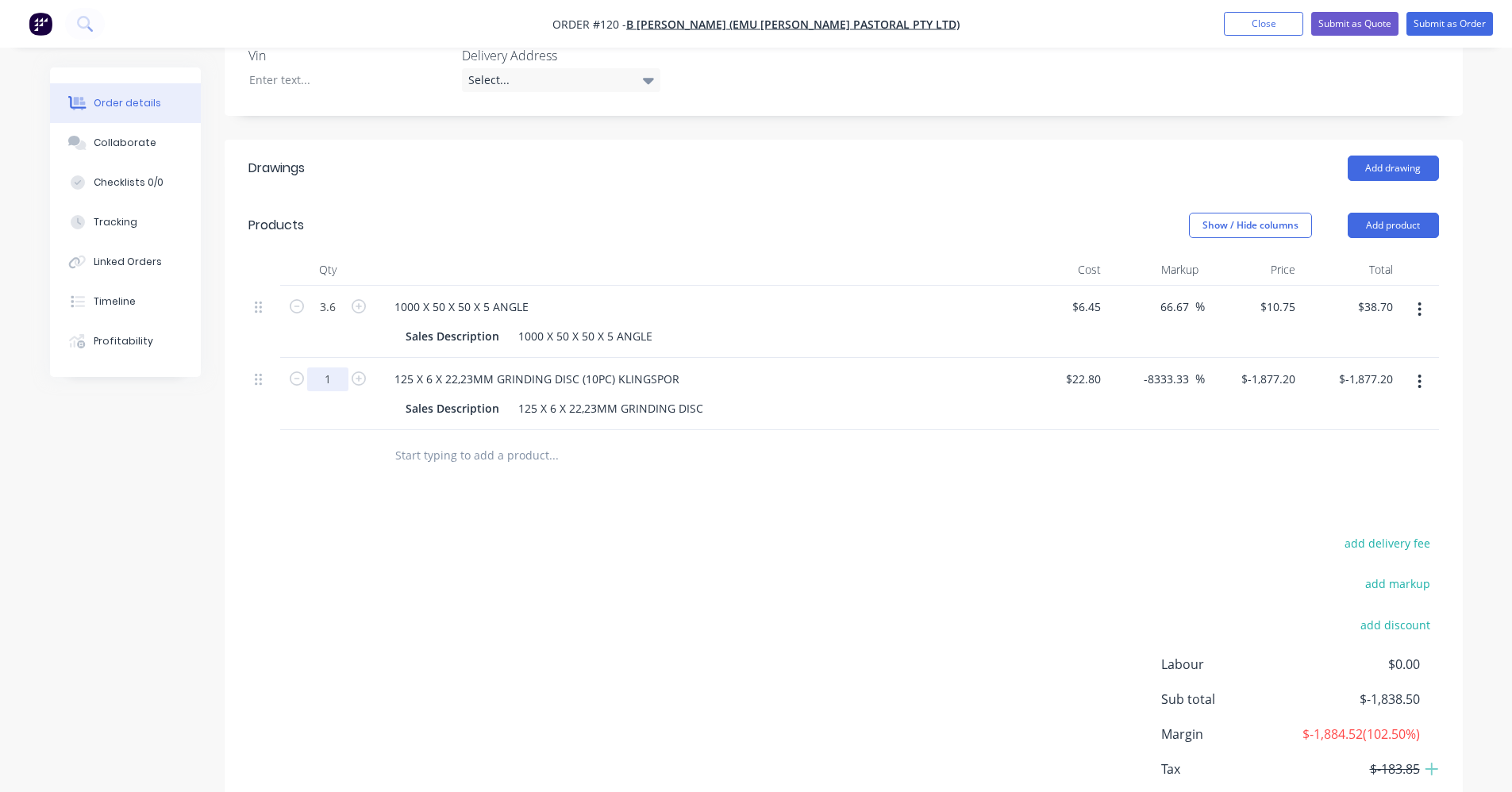
click at [322, 367] on input "1" at bounding box center [328, 379] width 41 height 24
type input "10"
type input "$-18,772.00"
click at [759, 613] on div "add delivery fee add markup add discount Labour $0.00 Sub total $-18,733.30 Mar…" at bounding box center [843, 686] width 1190 height 307
click at [759, 445] on div at bounding box center [661, 455] width 559 height 32
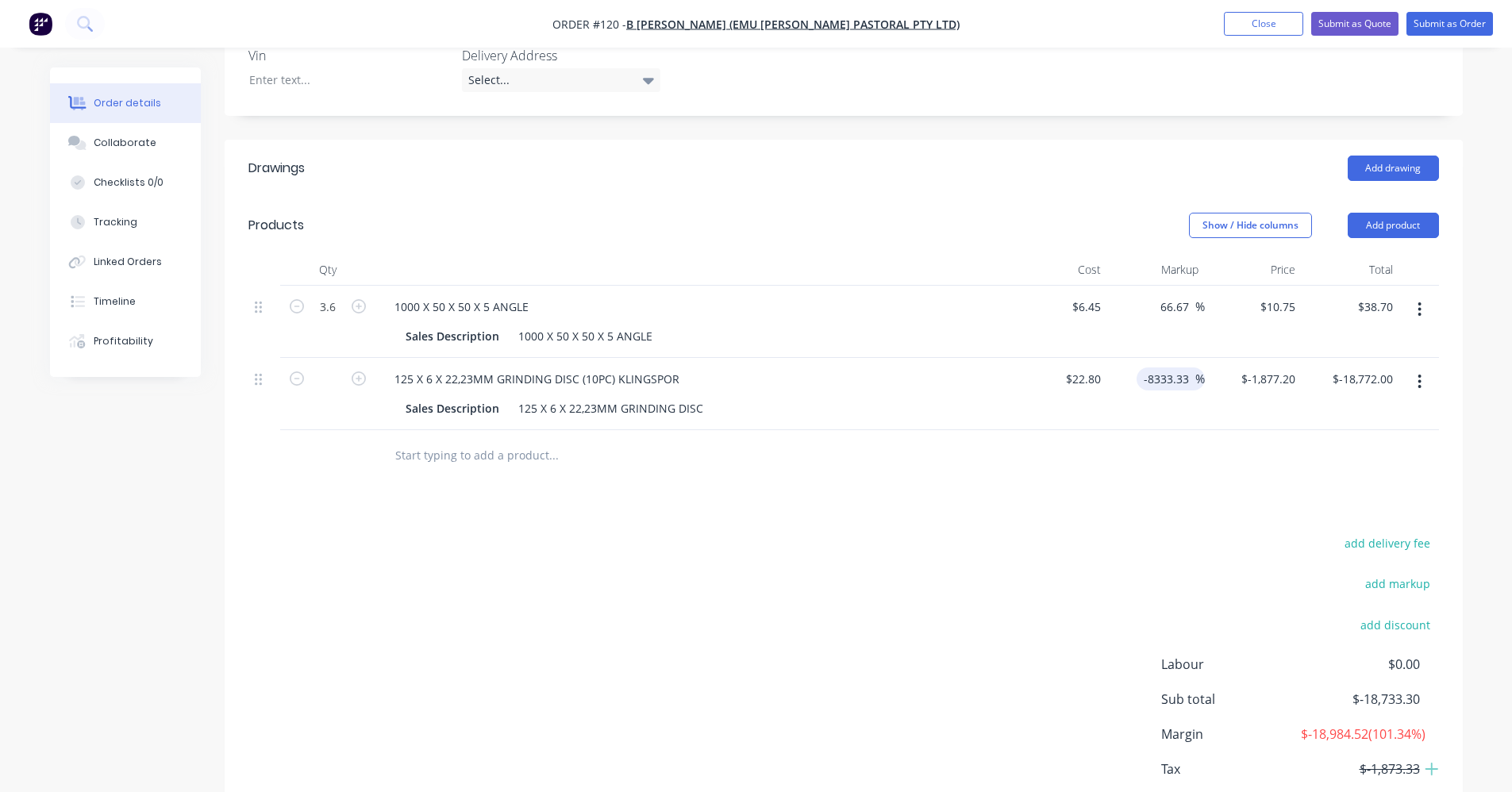
click at [759, 367] on input "-8333.33" at bounding box center [1169, 378] width 52 height 23
type input "$-1,877.1992"
type input "$-18,771.99"
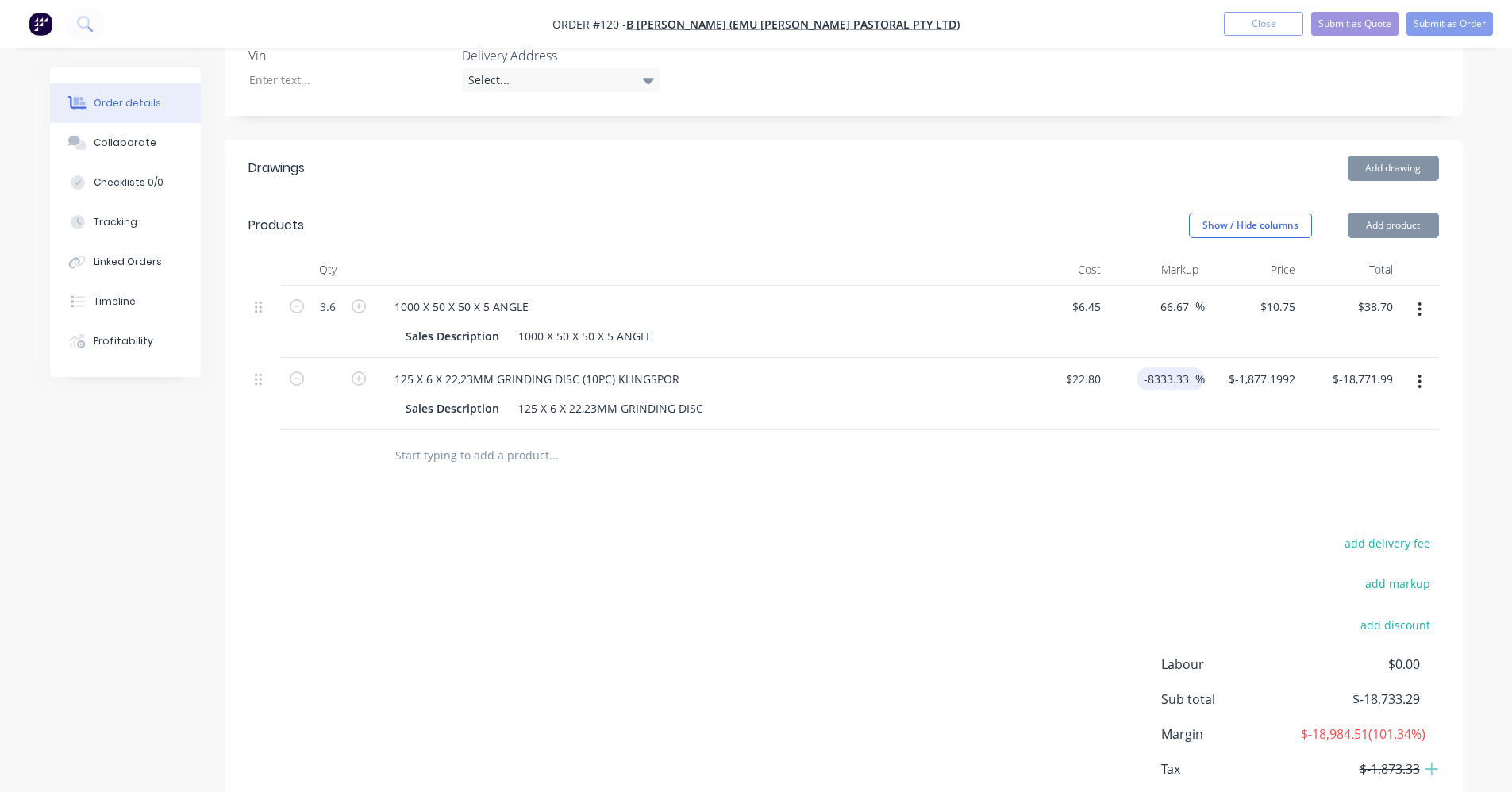
click at [759, 367] on div "-8333.33 -8333.33 %" at bounding box center [1170, 378] width 68 height 23
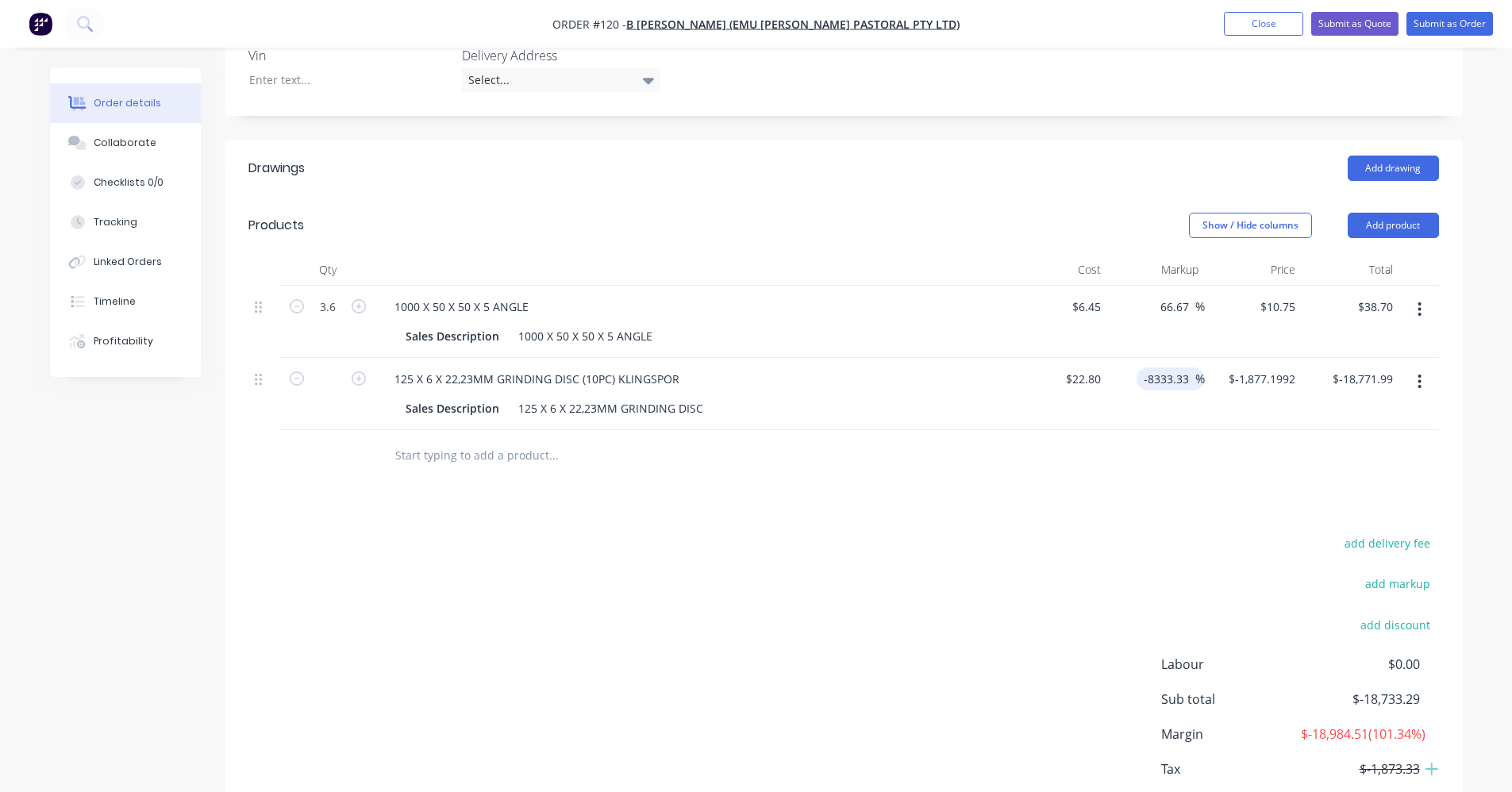
click at [759, 367] on div "-8333.33 -8333.33 %" at bounding box center [1170, 378] width 68 height 23
drag, startPoint x: 1140, startPoint y: 355, endPoint x: 1187, endPoint y: 356, distance: 47.0
click at [759, 367] on div "-8333.33 -8333.33 %" at bounding box center [1170, 378] width 68 height 23
click at [759, 367] on input "-8333.33" at bounding box center [1169, 378] width 52 height 23
type input "-"
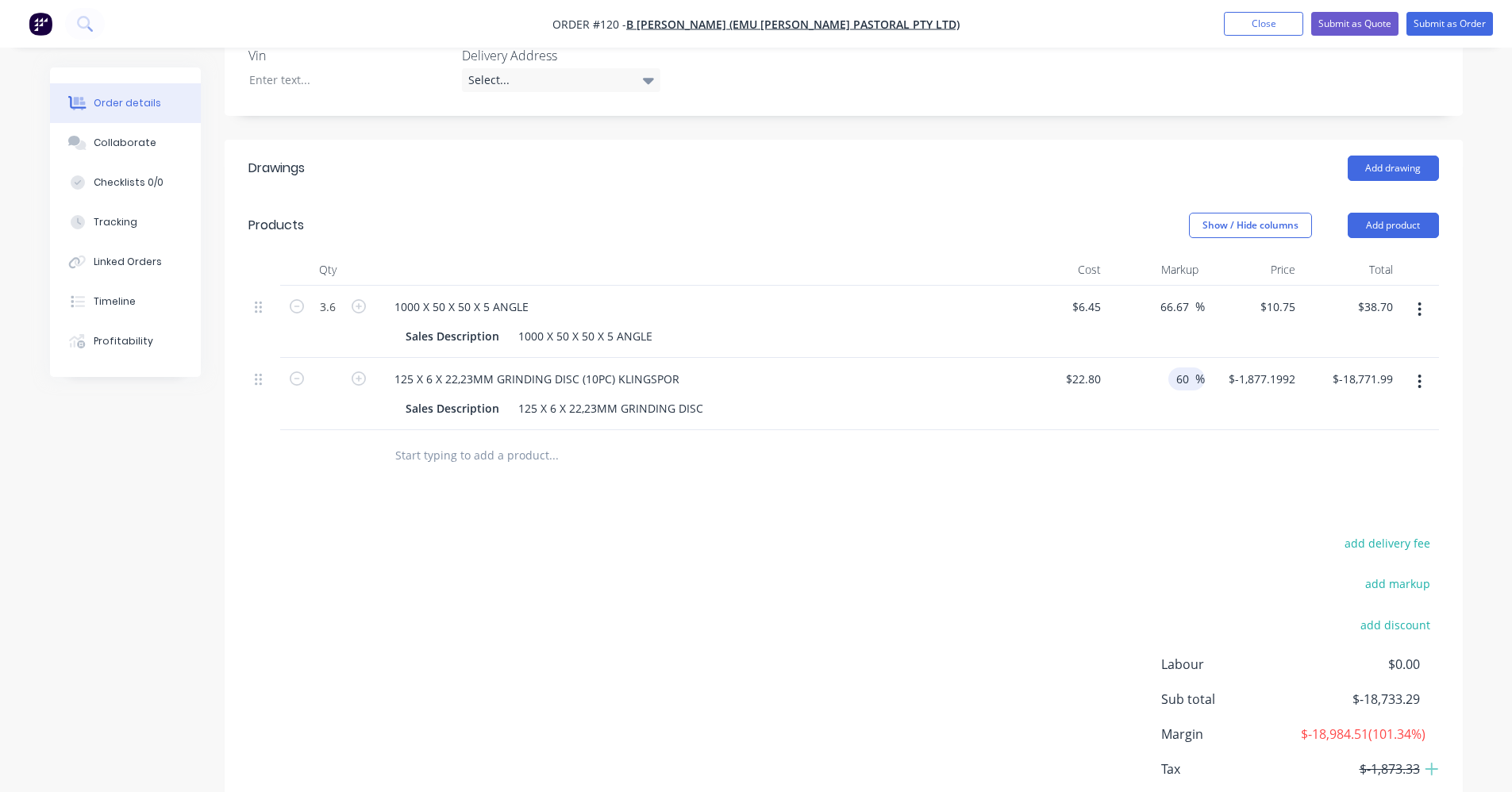
type input "60"
type input "$36.48"
type input "$364.80"
click at [759, 482] on div "Drawings Add drawing Products Show / Hide columns Add product Qty Cost Markup P…" at bounding box center [844, 501] width 1239 height 723
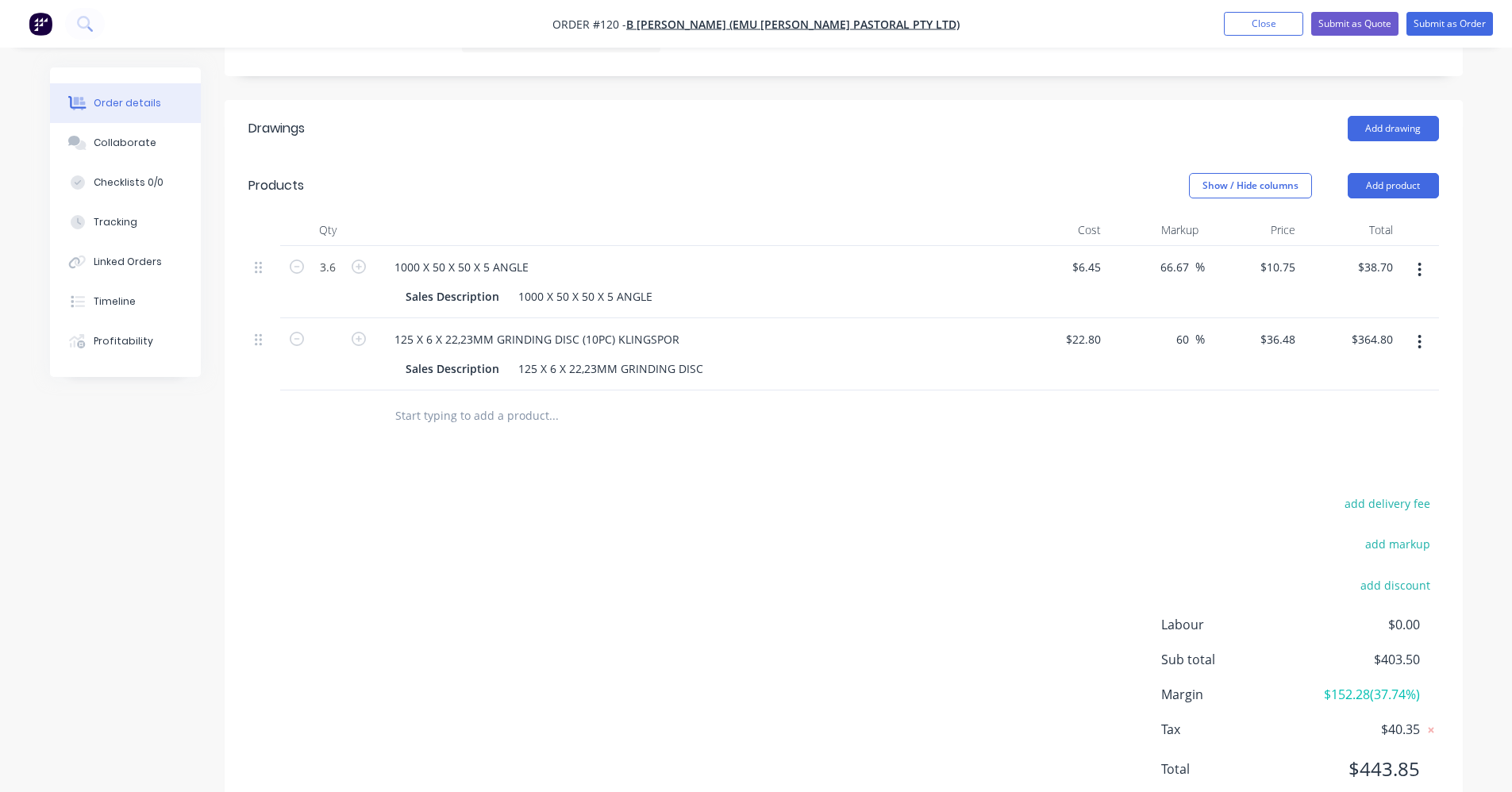
scroll to position [517, 0]
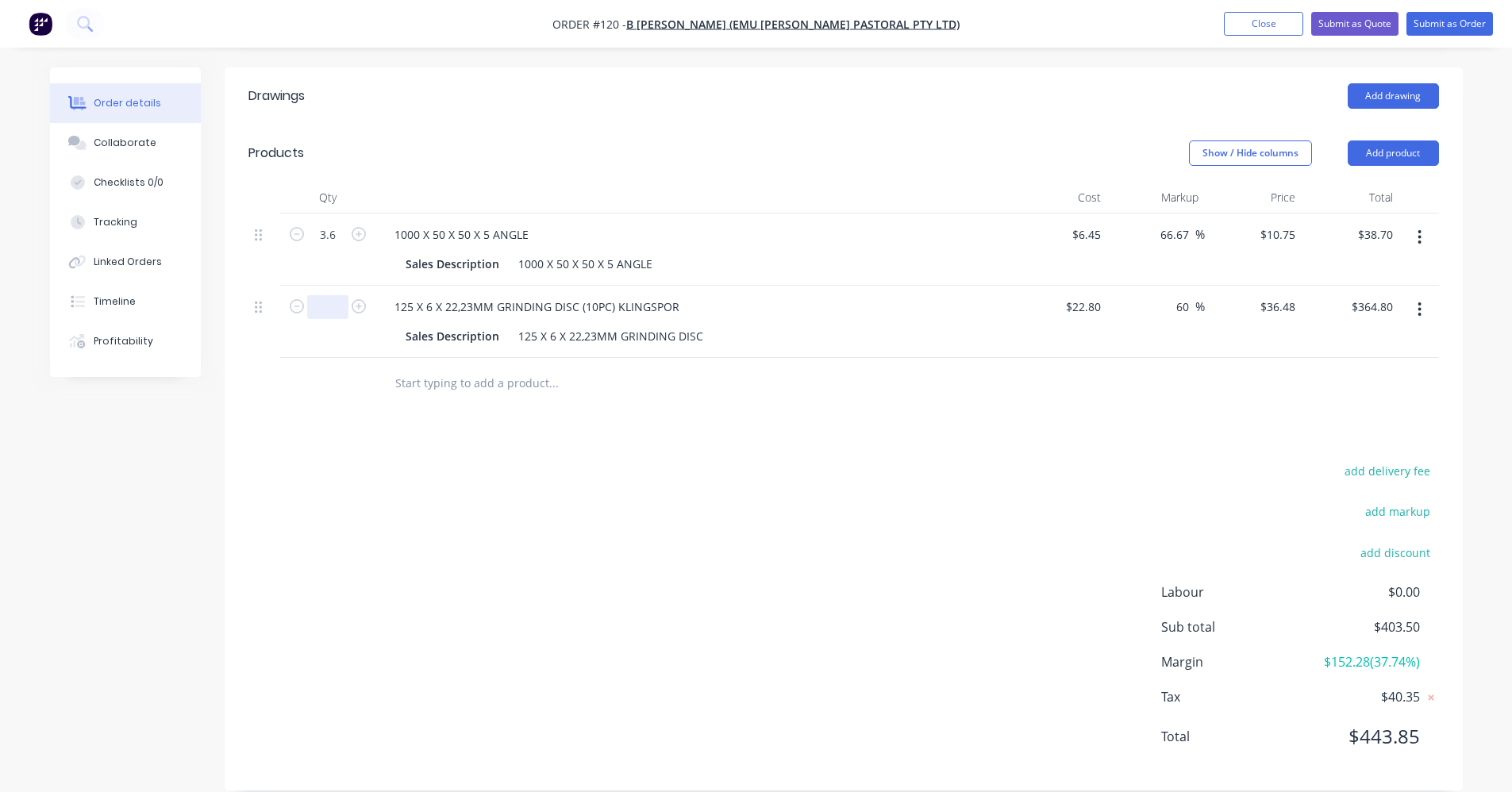
click at [335, 296] on input "text" at bounding box center [328, 308] width 41 height 24
type input "1"
type input "$36.48"
click at [720, 508] on div "add delivery fee add markup add discount Labour $0.00 Sub total $75.18 Margin $…" at bounding box center [843, 614] width 1190 height 307
click at [759, 296] on input "22.8" at bounding box center [1085, 307] width 43 height 23
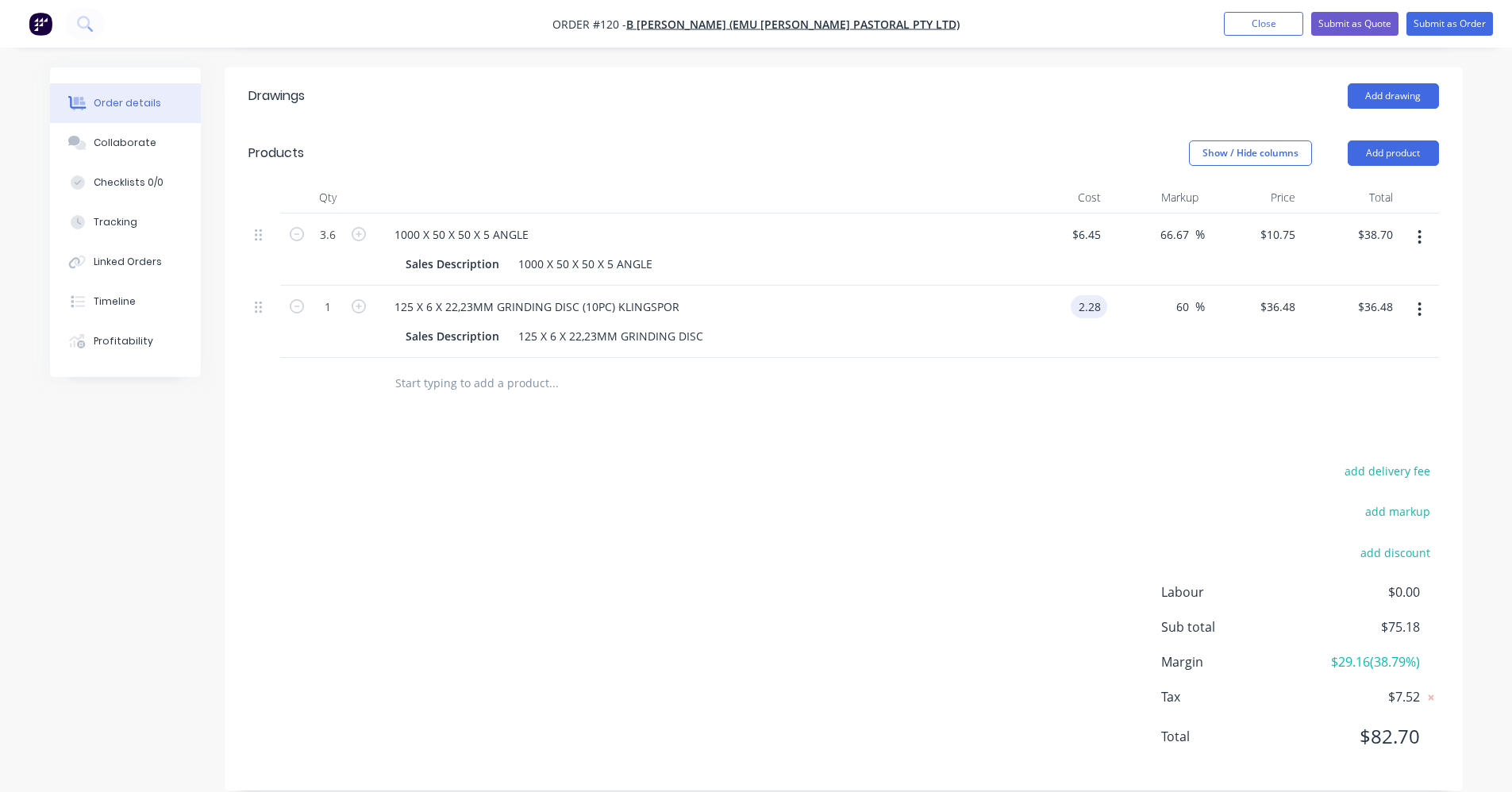
type input "$2.28"
type input "$3.648"
type input "$3.65"
click at [759, 460] on div "add delivery fee add markup add discount Labour $0.00 Sub total $42.35 Margin $…" at bounding box center [843, 614] width 1190 height 307
click at [328, 296] on input "1" at bounding box center [328, 308] width 41 height 24
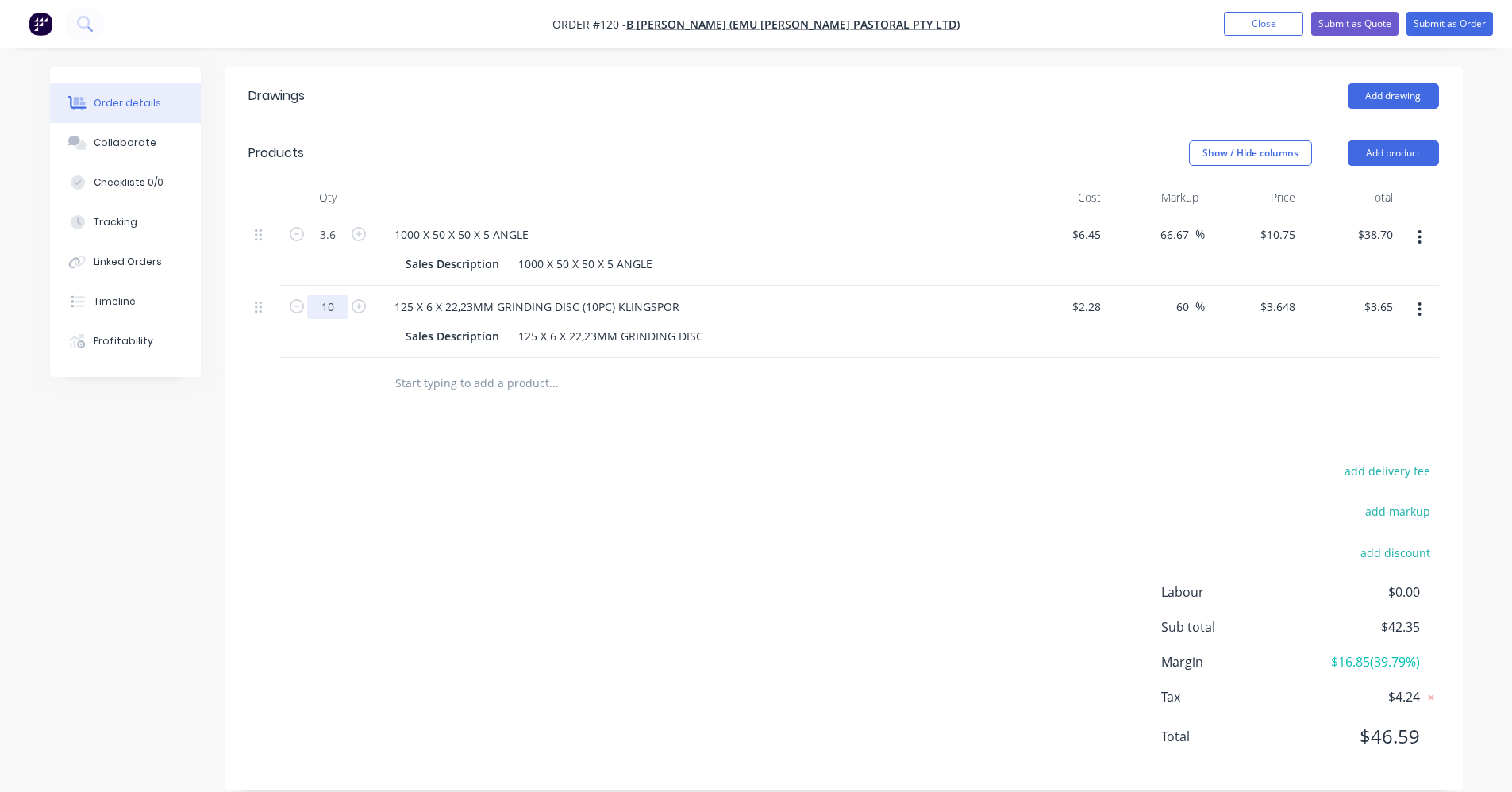
type input "10"
type input "$36.48"
click at [572, 498] on div "add delivery fee add markup add discount Labour $0.00 Sub total $75.18 Margin $…" at bounding box center [843, 614] width 1190 height 307
click at [759, 223] on input "66.67" at bounding box center [1177, 234] width 36 height 23
type input "6"
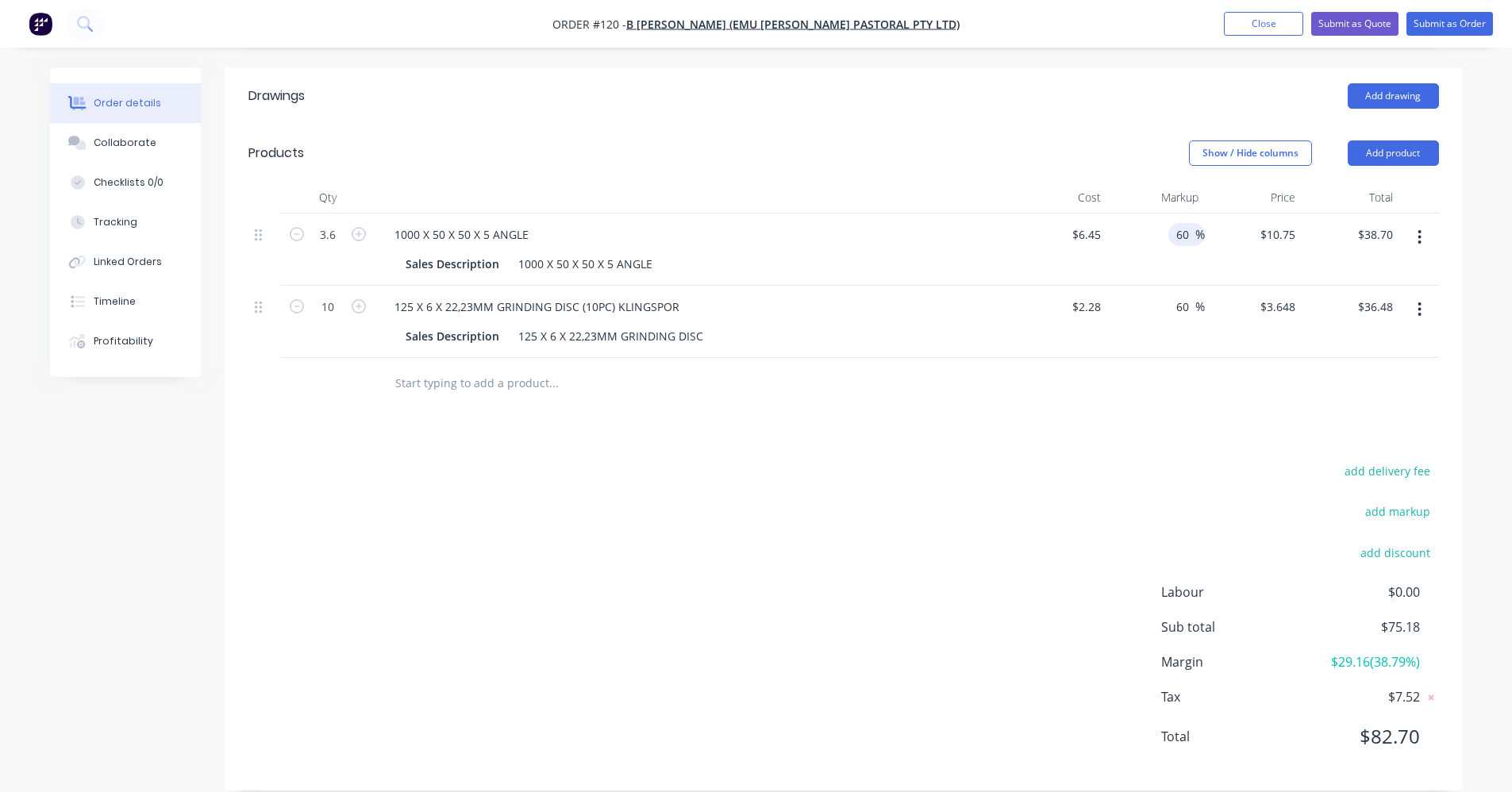
type input "60"
type input "$10.32"
type input "$37.15"
click at [759, 564] on div "add delivery fee add markup add discount Labour $0.00 Sub total $73.63 Margin $…" at bounding box center [843, 614] width 1190 height 307
click at [759, 16] on button "Submit as Order" at bounding box center [1450, 24] width 86 height 24
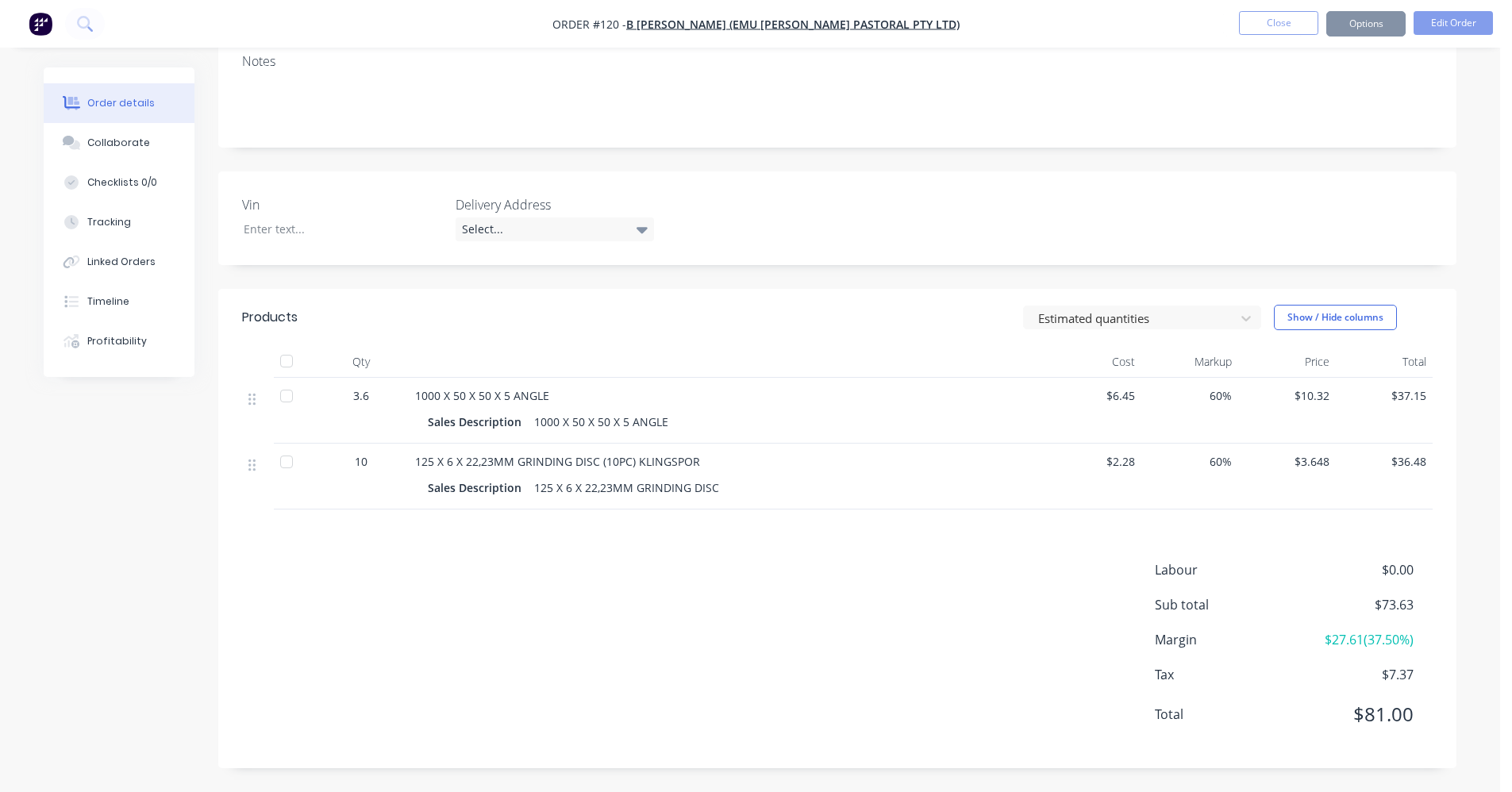
scroll to position [0, 0]
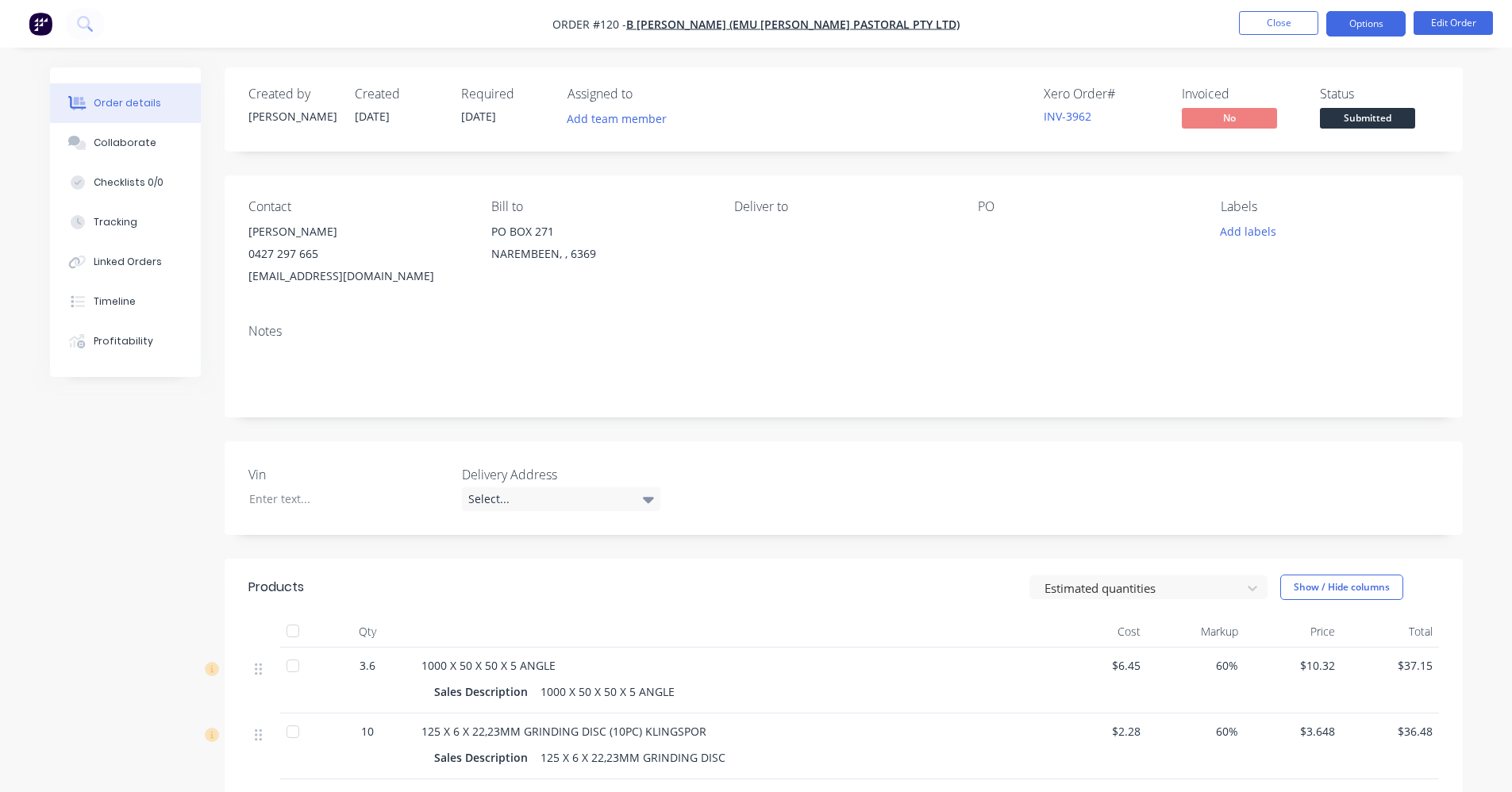
click at [759, 16] on button "Options" at bounding box center [1365, 23] width 79 height 25
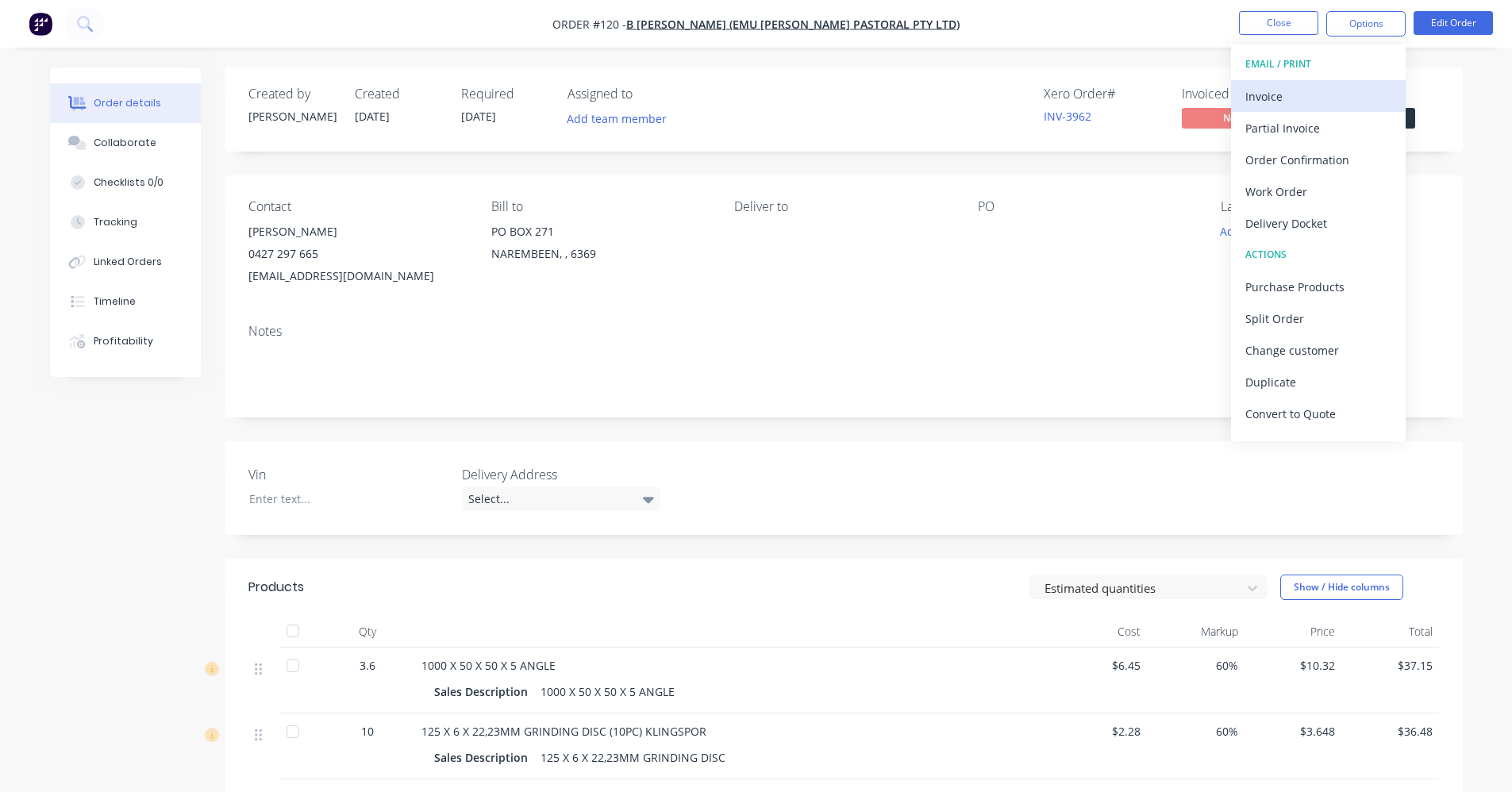
click at [759, 100] on div "Invoice" at bounding box center [1318, 96] width 146 height 23
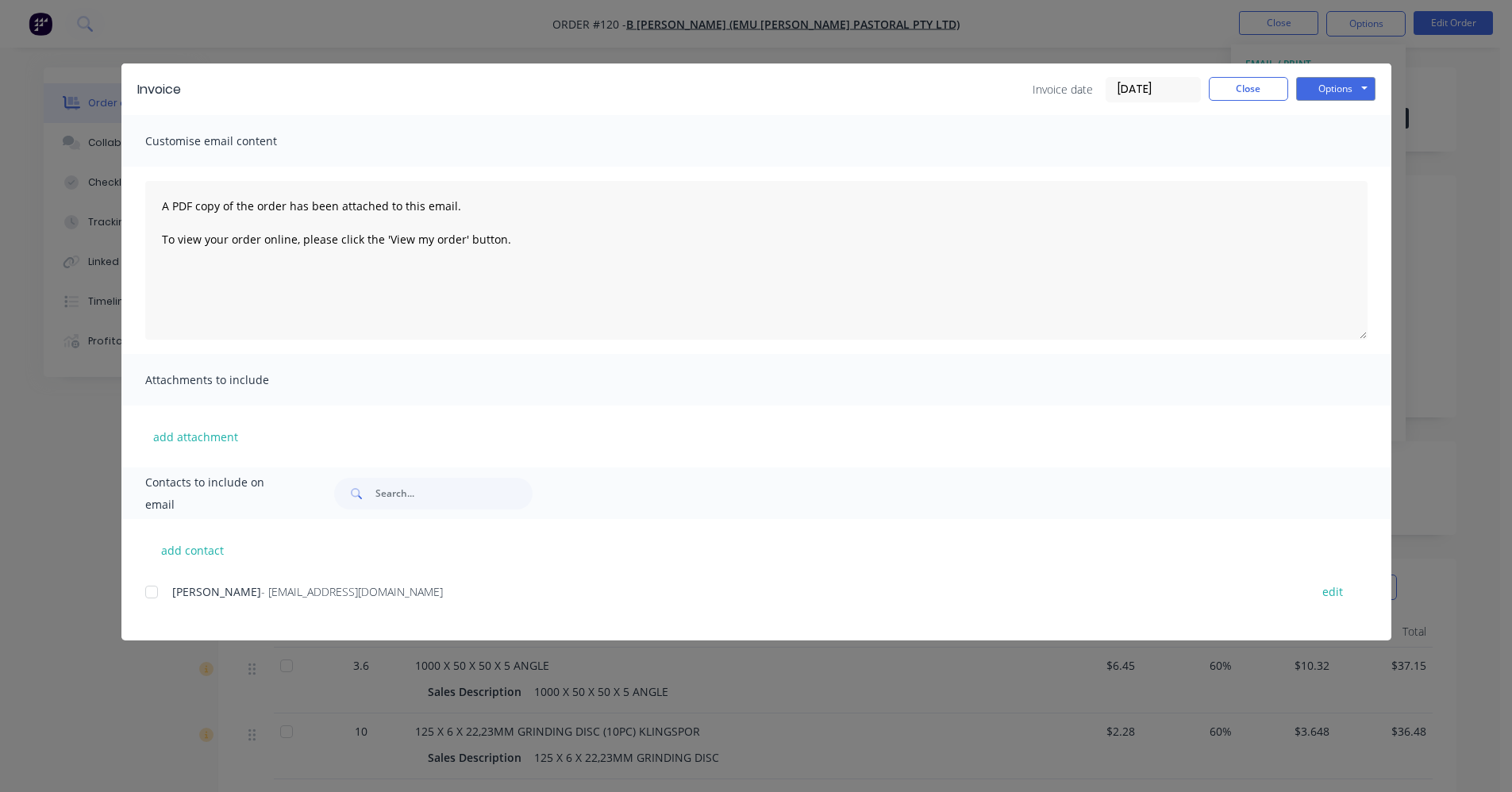
click at [149, 593] on div at bounding box center [151, 592] width 32 height 32
click at [759, 85] on button "Options" at bounding box center [1335, 89] width 79 height 24
click at [759, 167] on button "Email" at bounding box center [1347, 169] width 101 height 26
click at [151, 589] on div at bounding box center [151, 592] width 32 height 32
click at [759, 81] on button "Options" at bounding box center [1335, 89] width 79 height 24
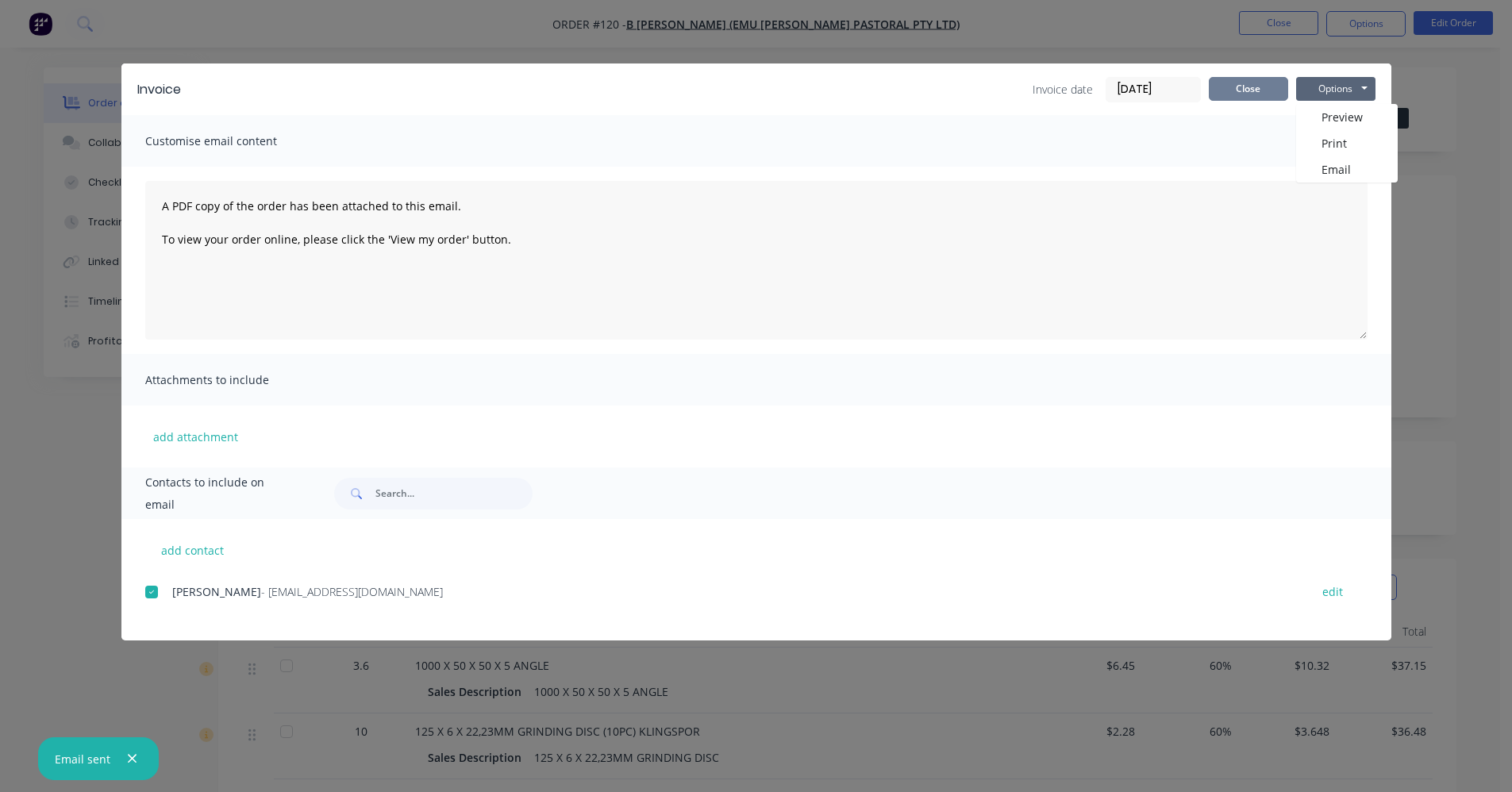
click at [759, 88] on button "Close" at bounding box center [1248, 89] width 79 height 24
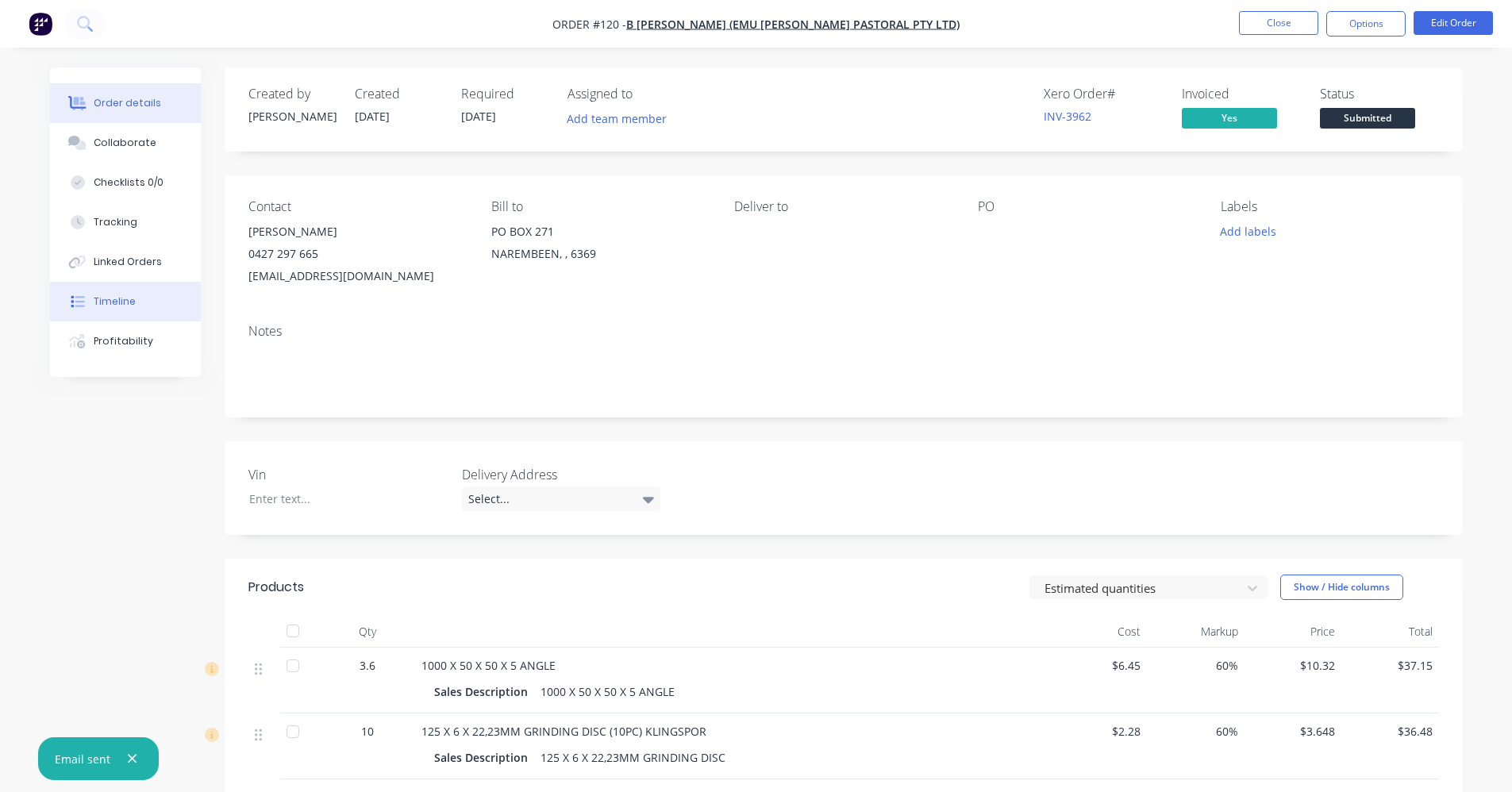
click at [122, 302] on div "Timeline" at bounding box center [114, 301] width 42 height 14
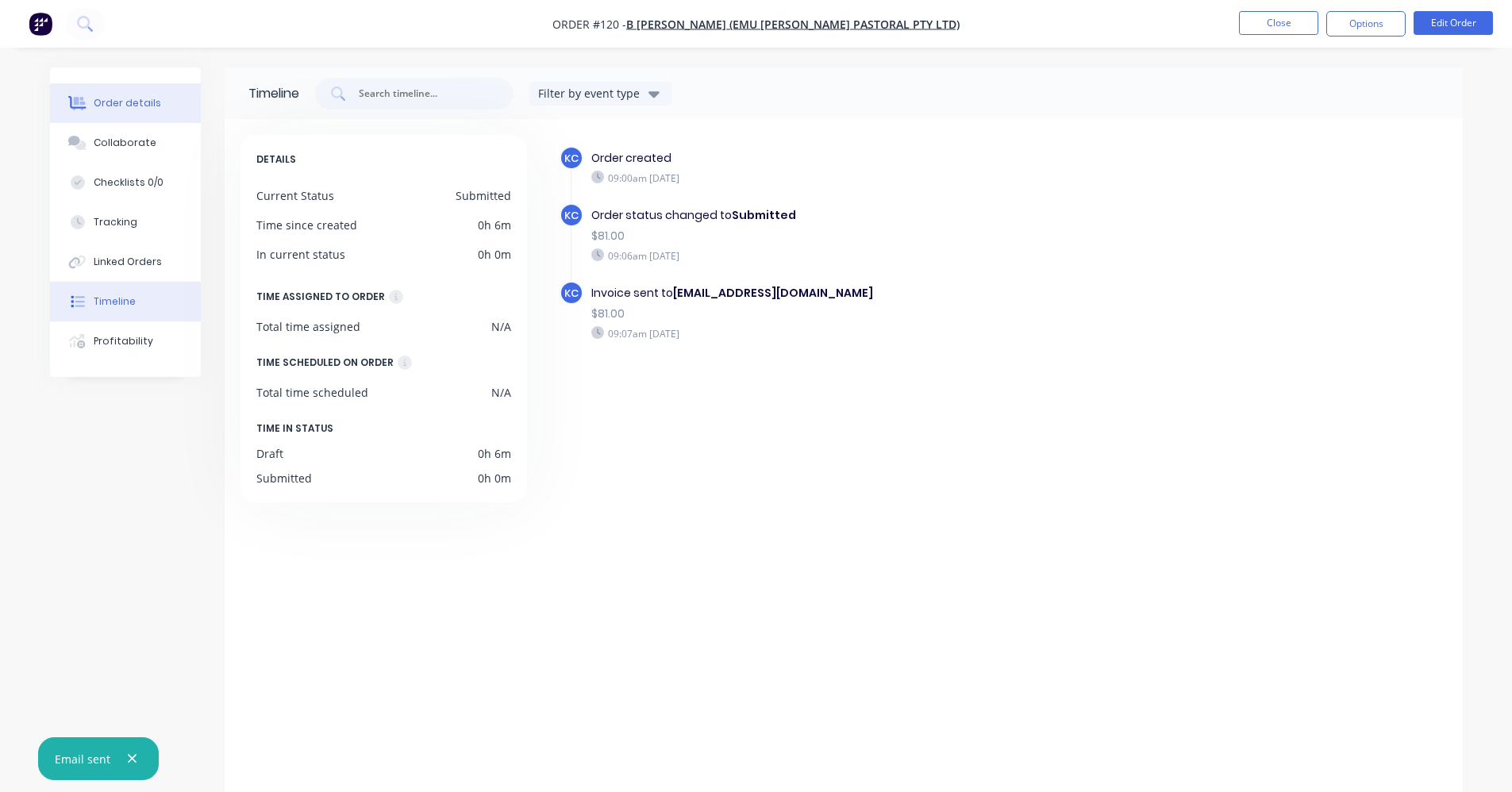
click at [114, 100] on div "Order details" at bounding box center [127, 102] width 68 height 14
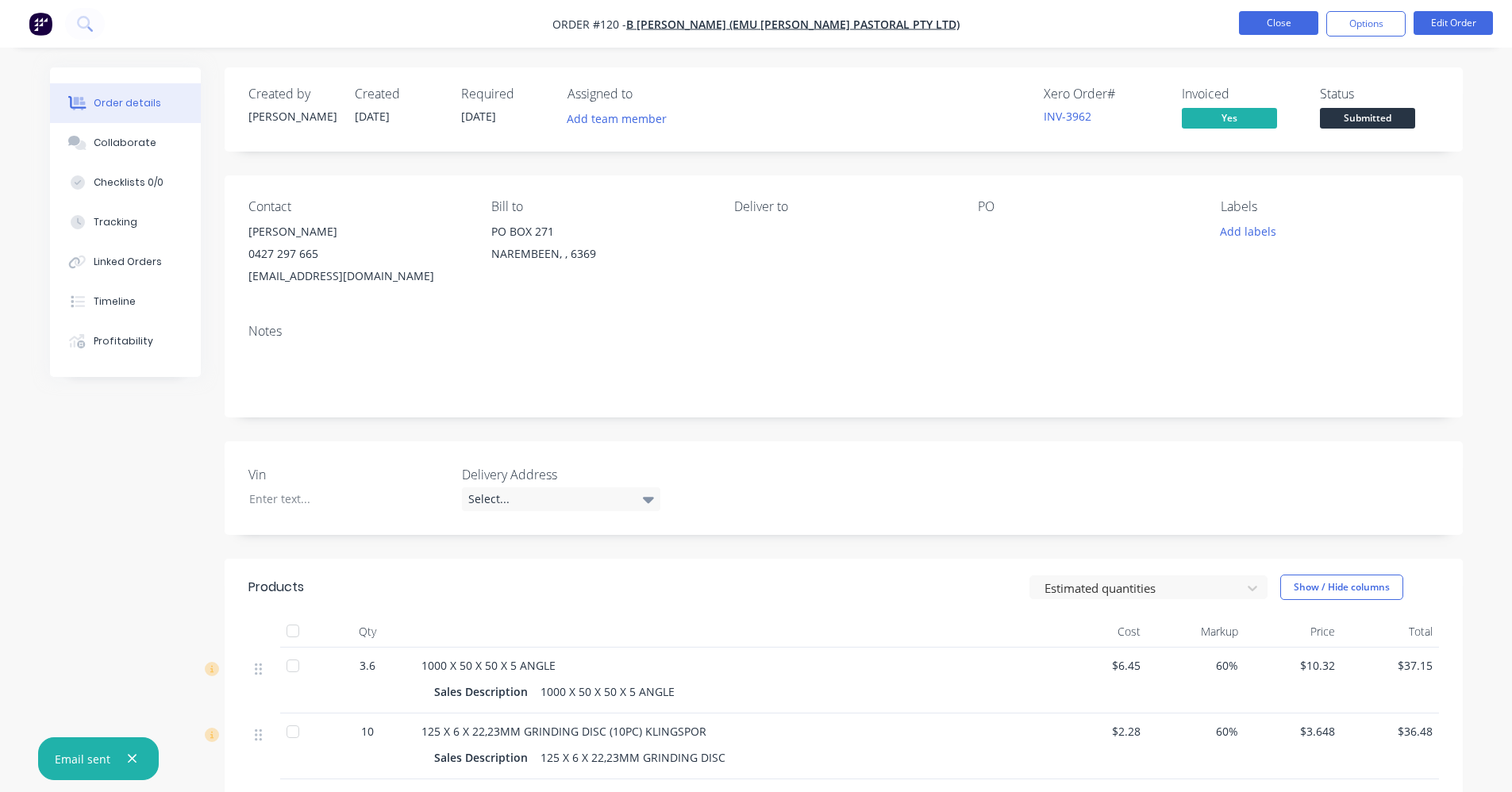
click at [759, 29] on button "Close" at bounding box center [1278, 23] width 79 height 24
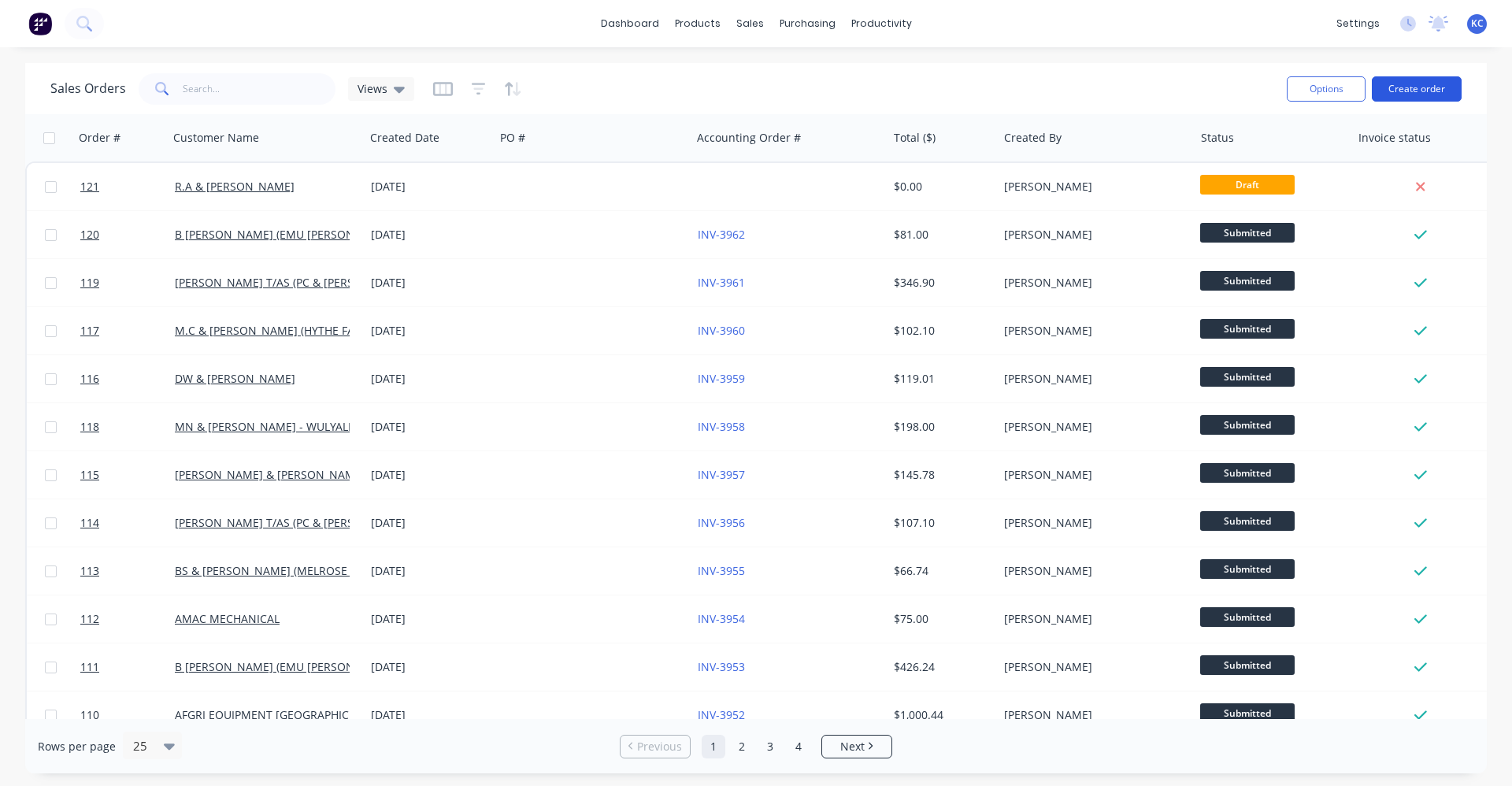
click at [753, 89] on button "Create order" at bounding box center [1416, 89] width 89 height 25
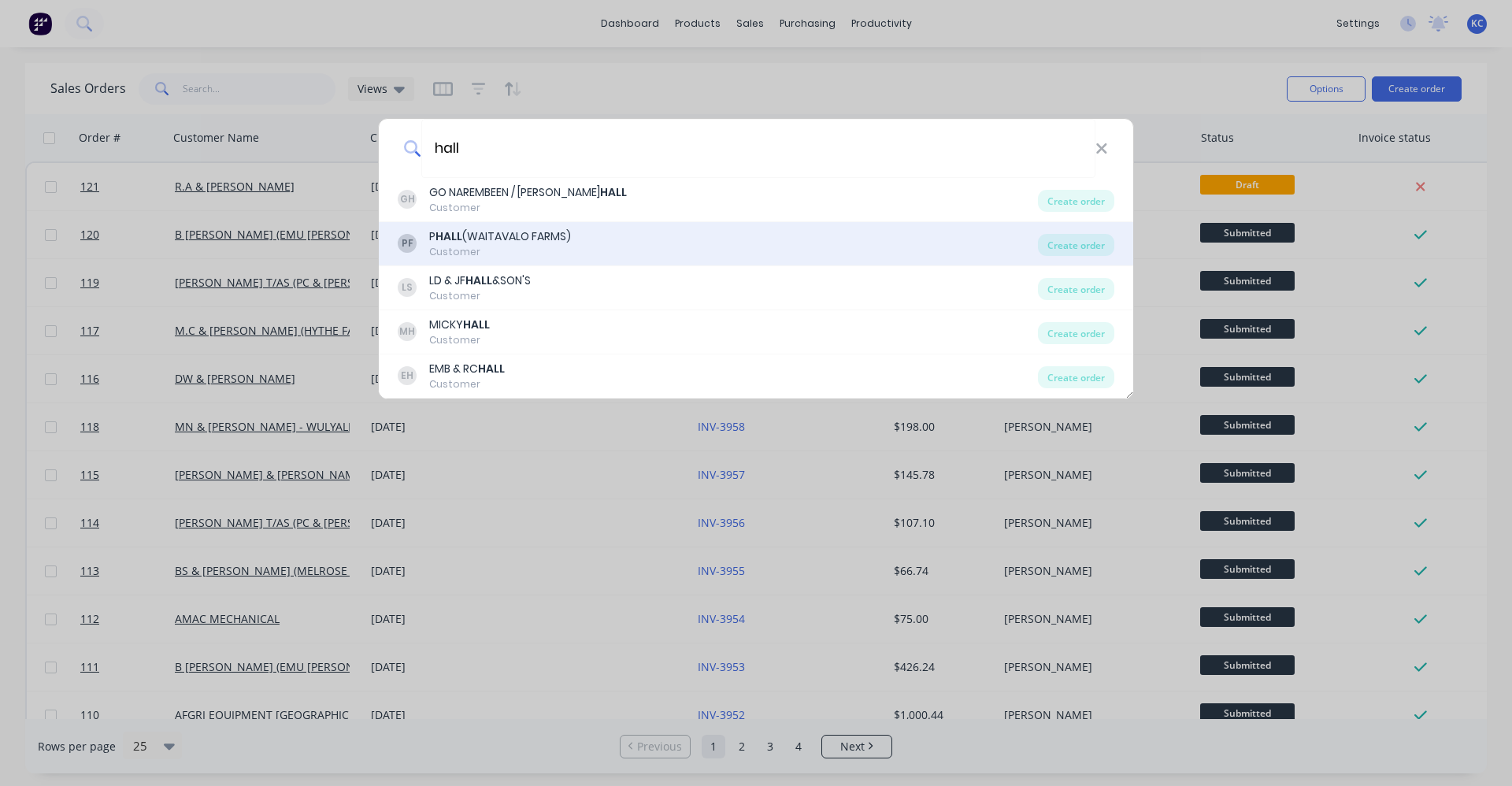
type input "hall"
click at [667, 229] on div "[PERSON_NAME] (WAITAVALO FARMS) Customer" at bounding box center [717, 244] width 640 height 30
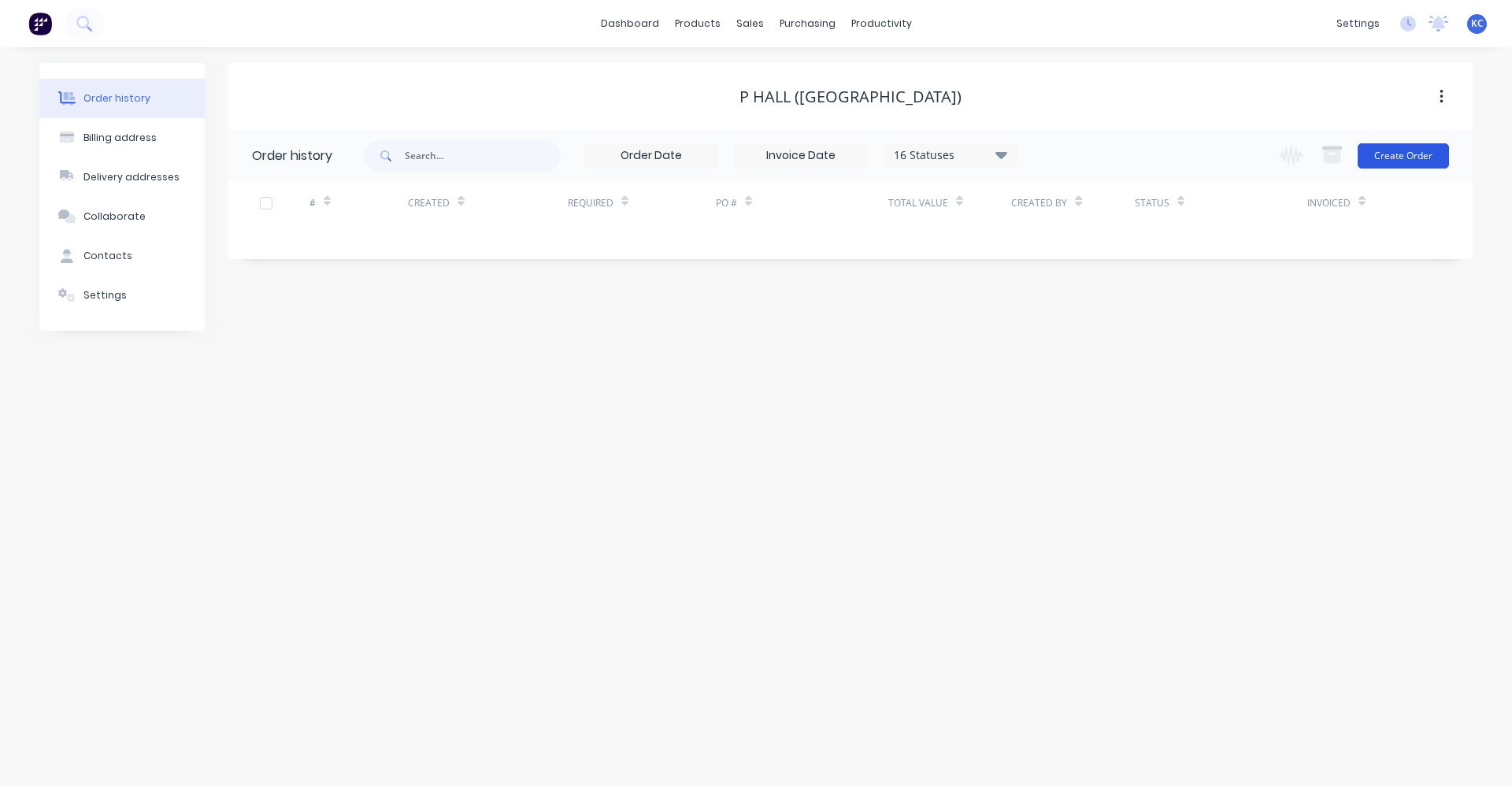
click at [753, 156] on button "Create Order" at bounding box center [1403, 155] width 91 height 25
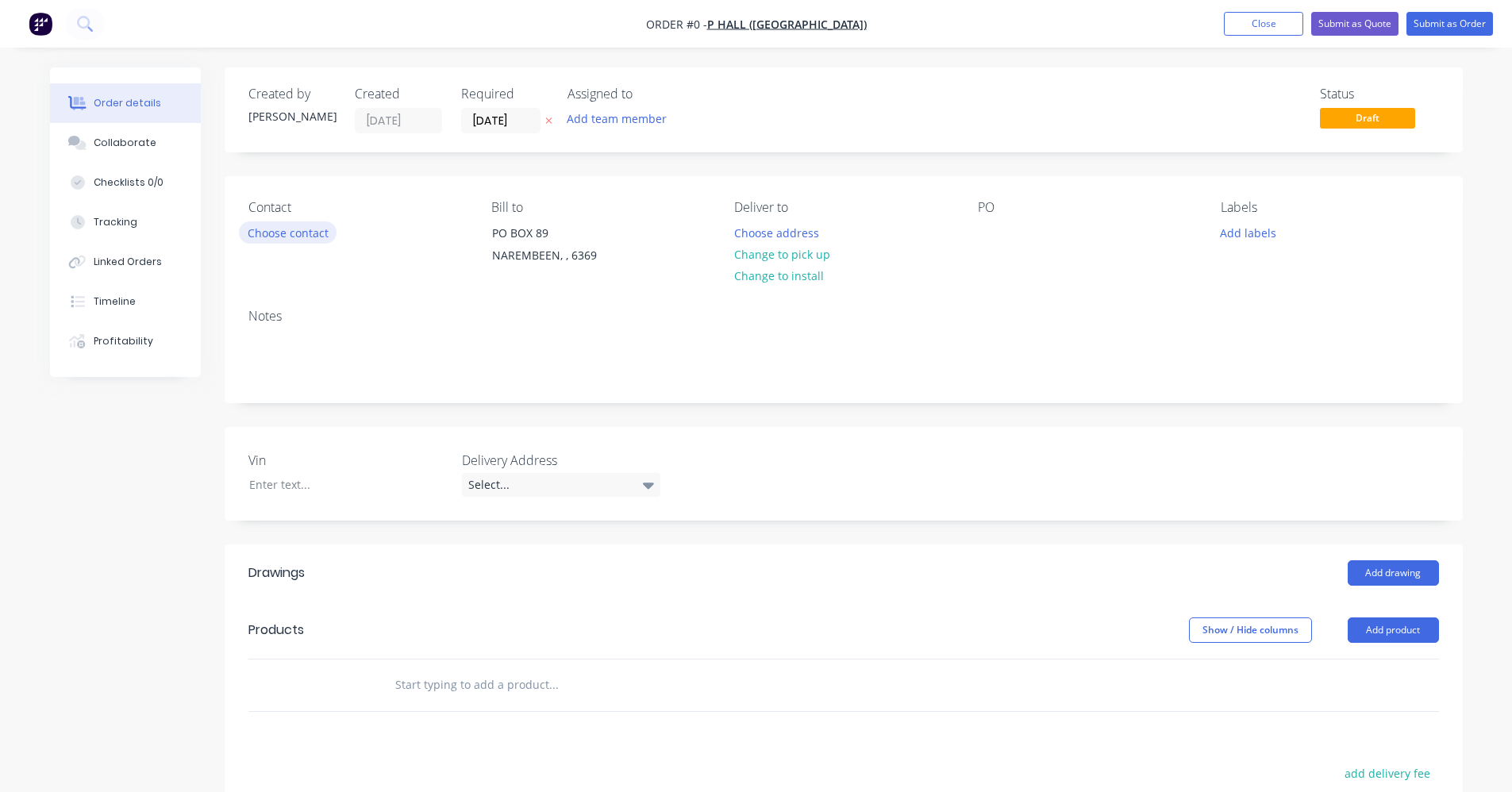
click at [248, 230] on button "Choose contact" at bounding box center [287, 231] width 98 height 21
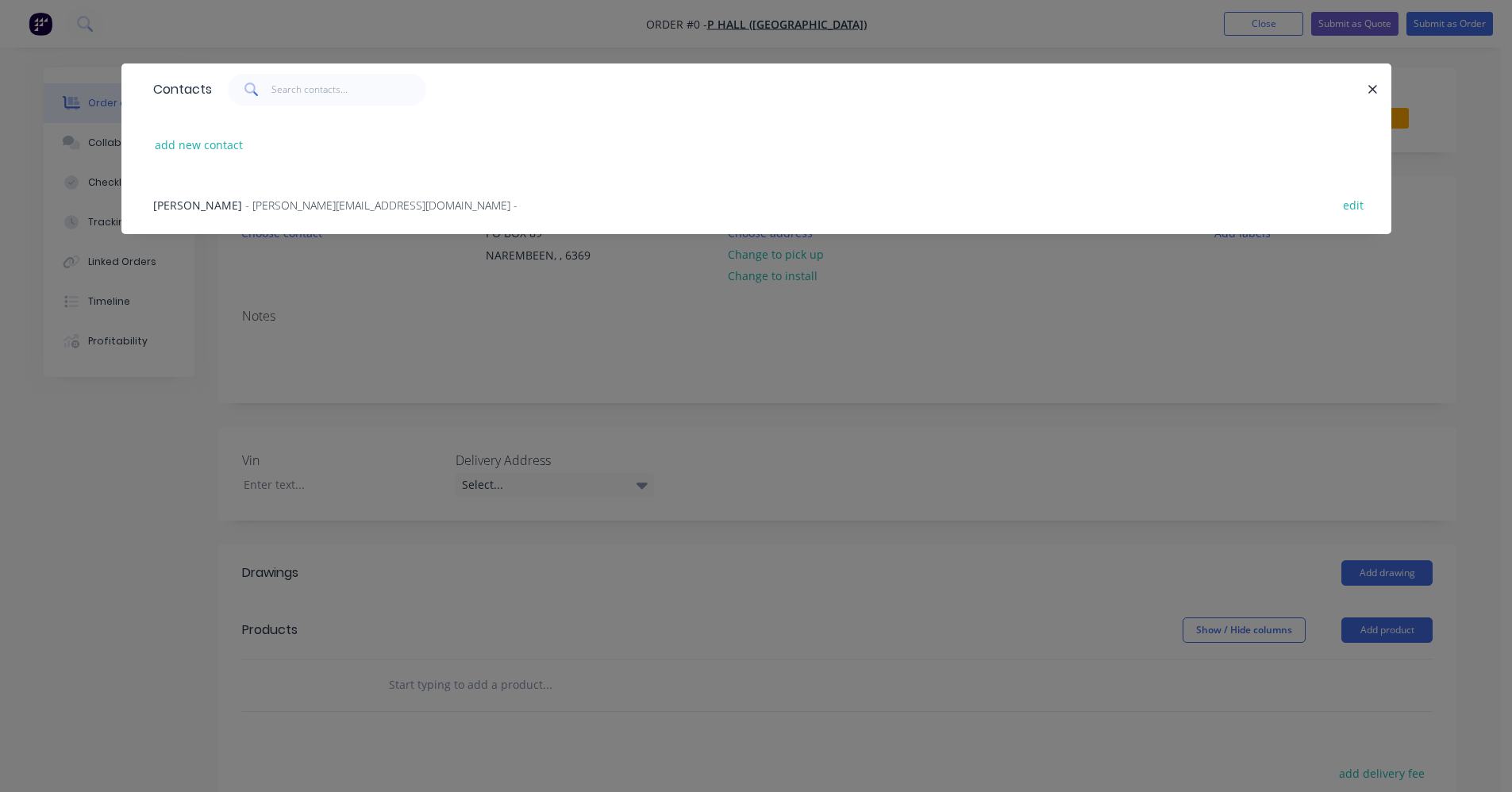
click at [295, 199] on span "- [PERSON_NAME][EMAIL_ADDRESS][DOMAIN_NAME] -" at bounding box center [381, 205] width 272 height 15
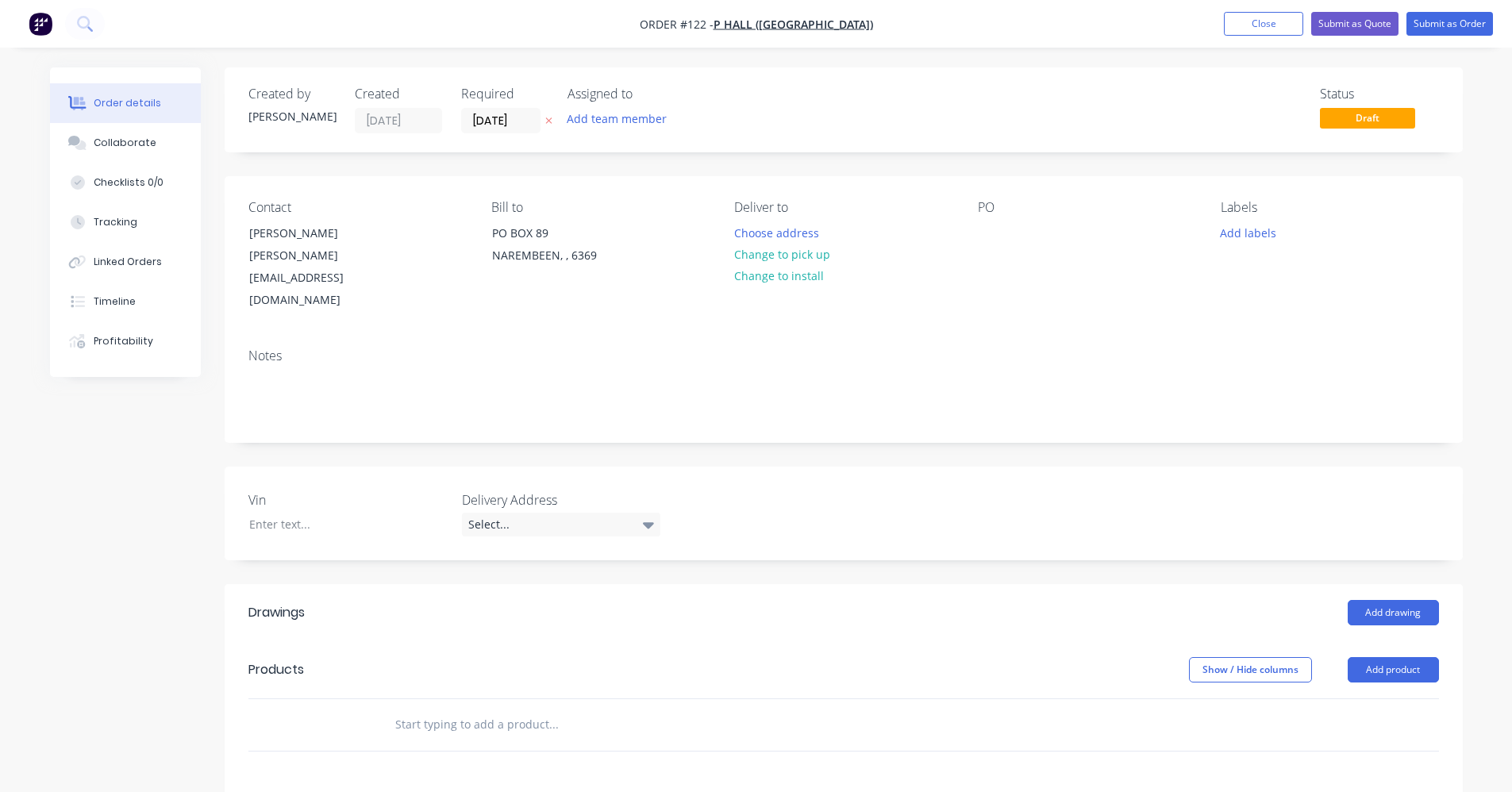
click at [460, 709] on input "text" at bounding box center [554, 725] width 318 height 32
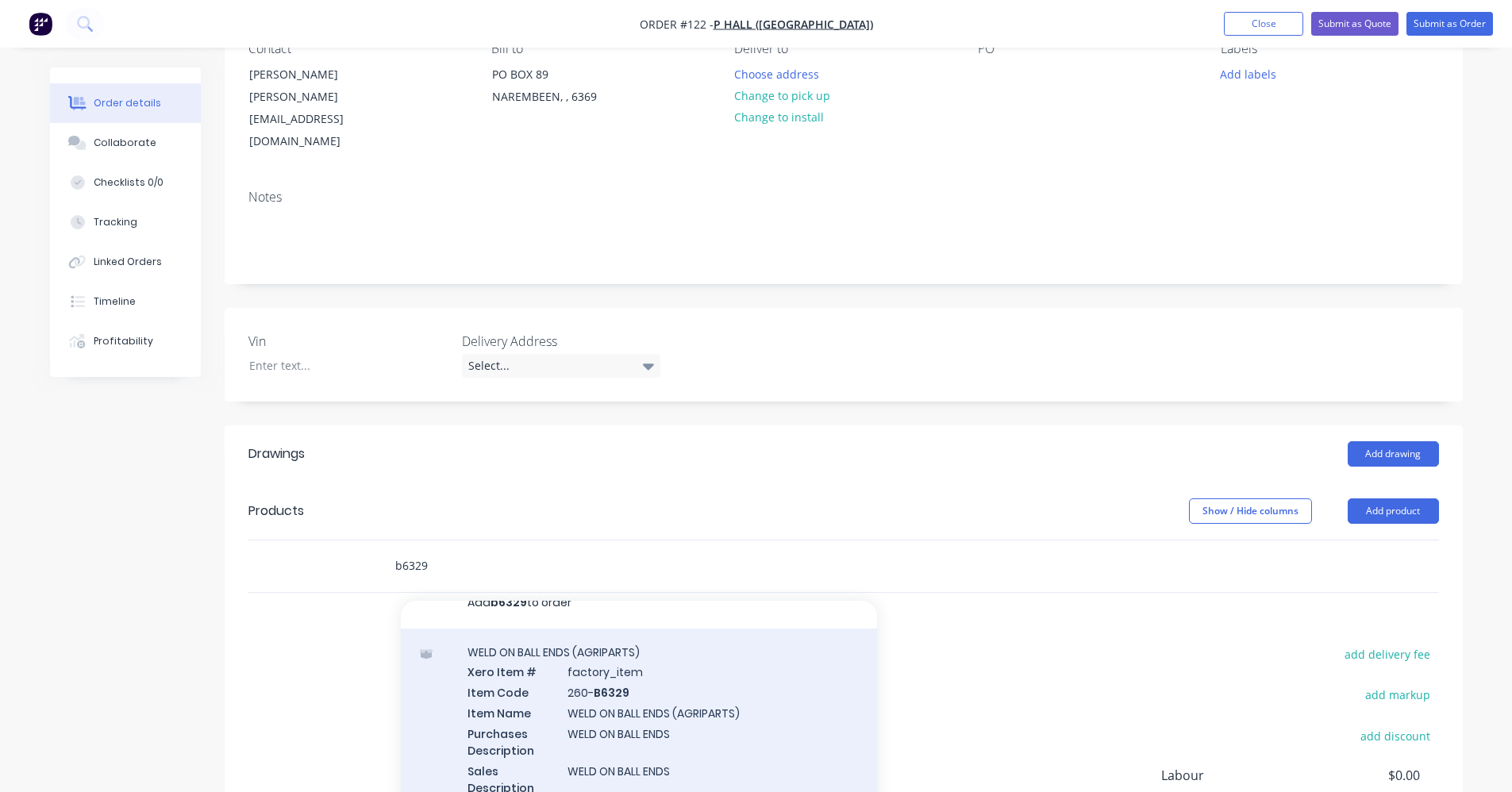
scroll to position [25, 0]
type input "b6329"
click at [703, 701] on div "WELD ON BALL ENDS (AGRIPARTS) Xero Item # factory_item Item Code 260- B6329 Ite…" at bounding box center [638, 728] width 477 height 203
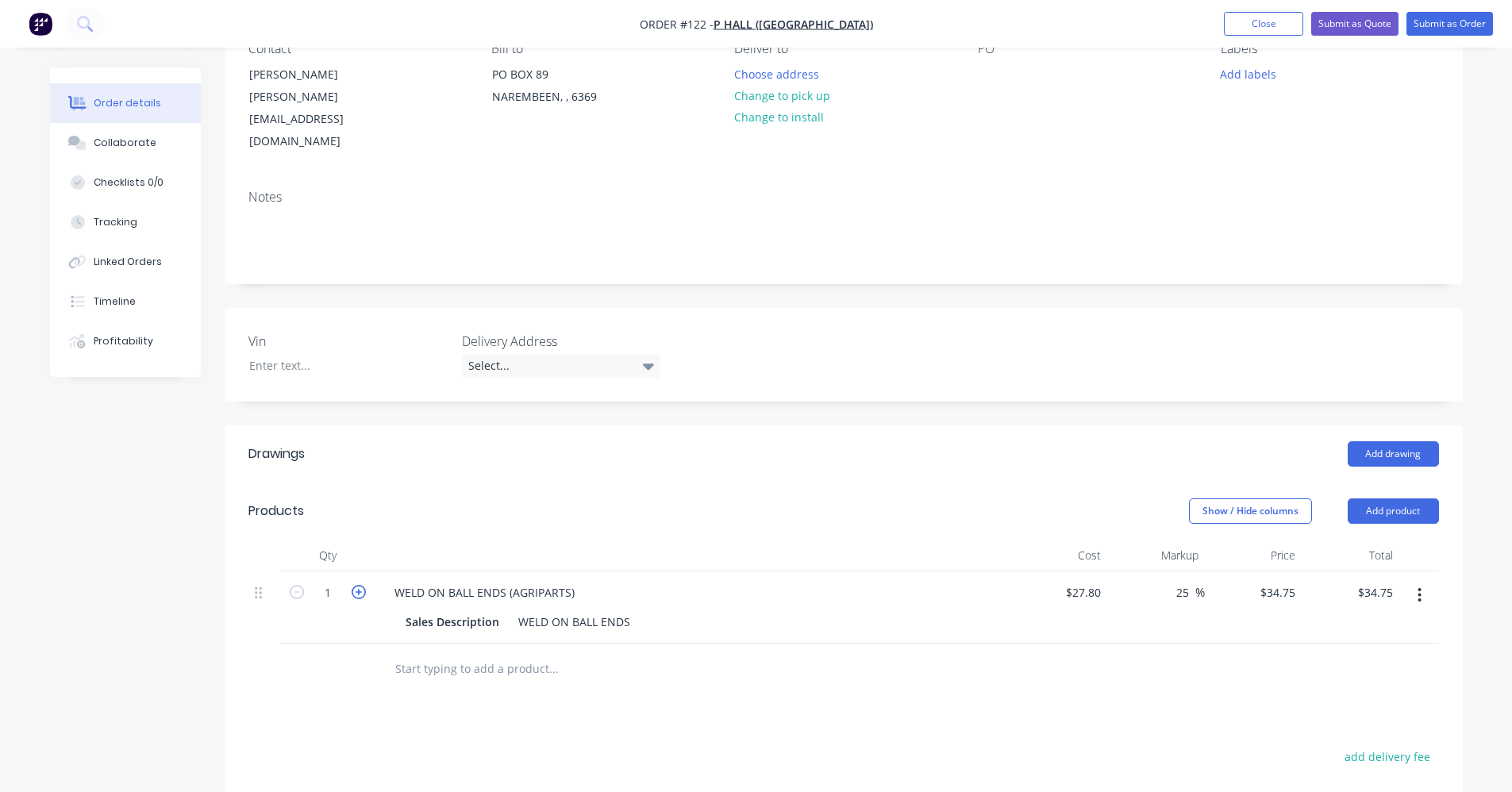
click at [360, 586] on icon "button" at bounding box center [358, 592] width 14 height 14
type input "2"
type input "$69.50"
click at [449, 653] on input "text" at bounding box center [554, 669] width 318 height 32
type input "45 x 30"
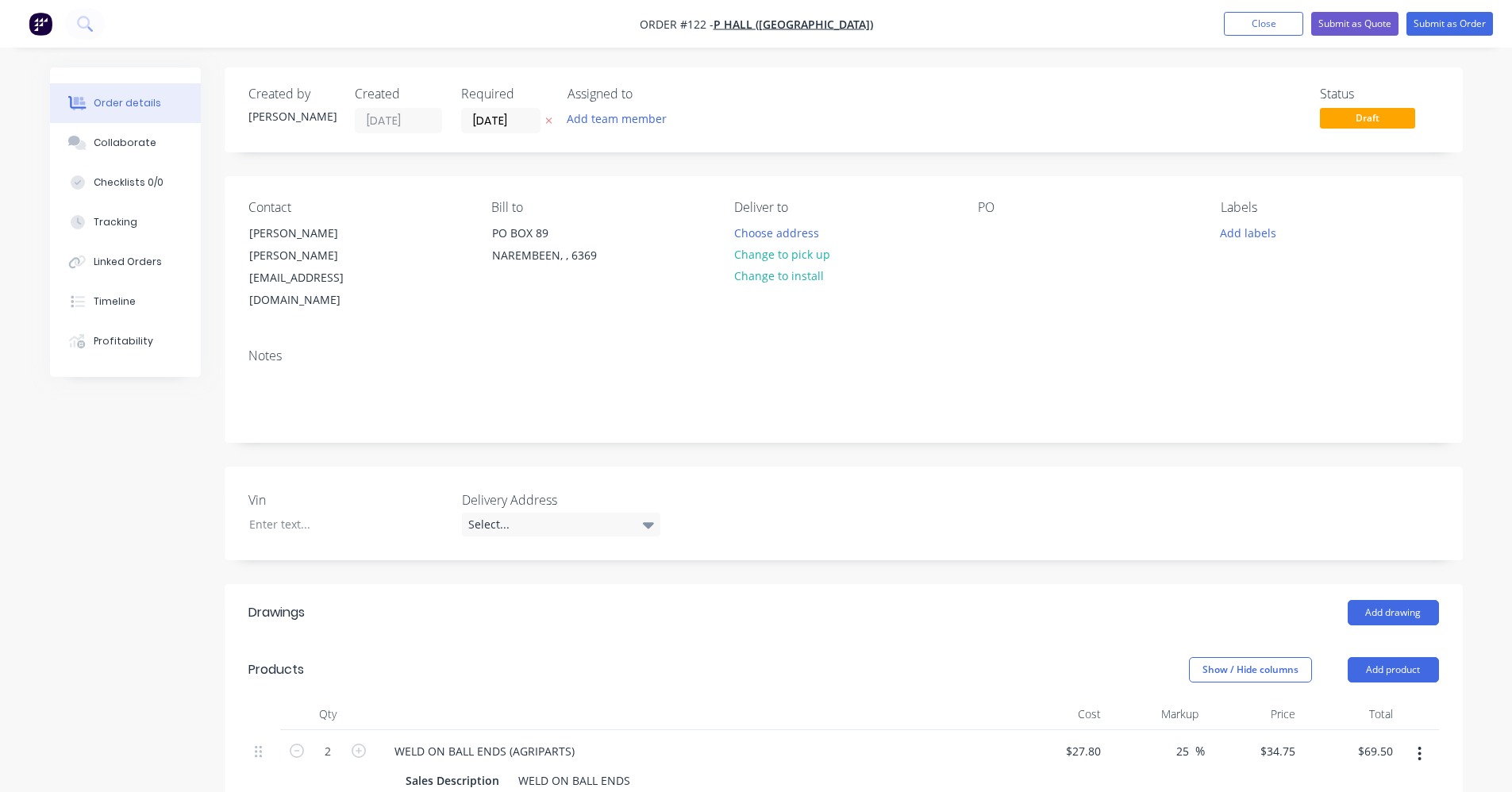
scroll to position [159, 0]
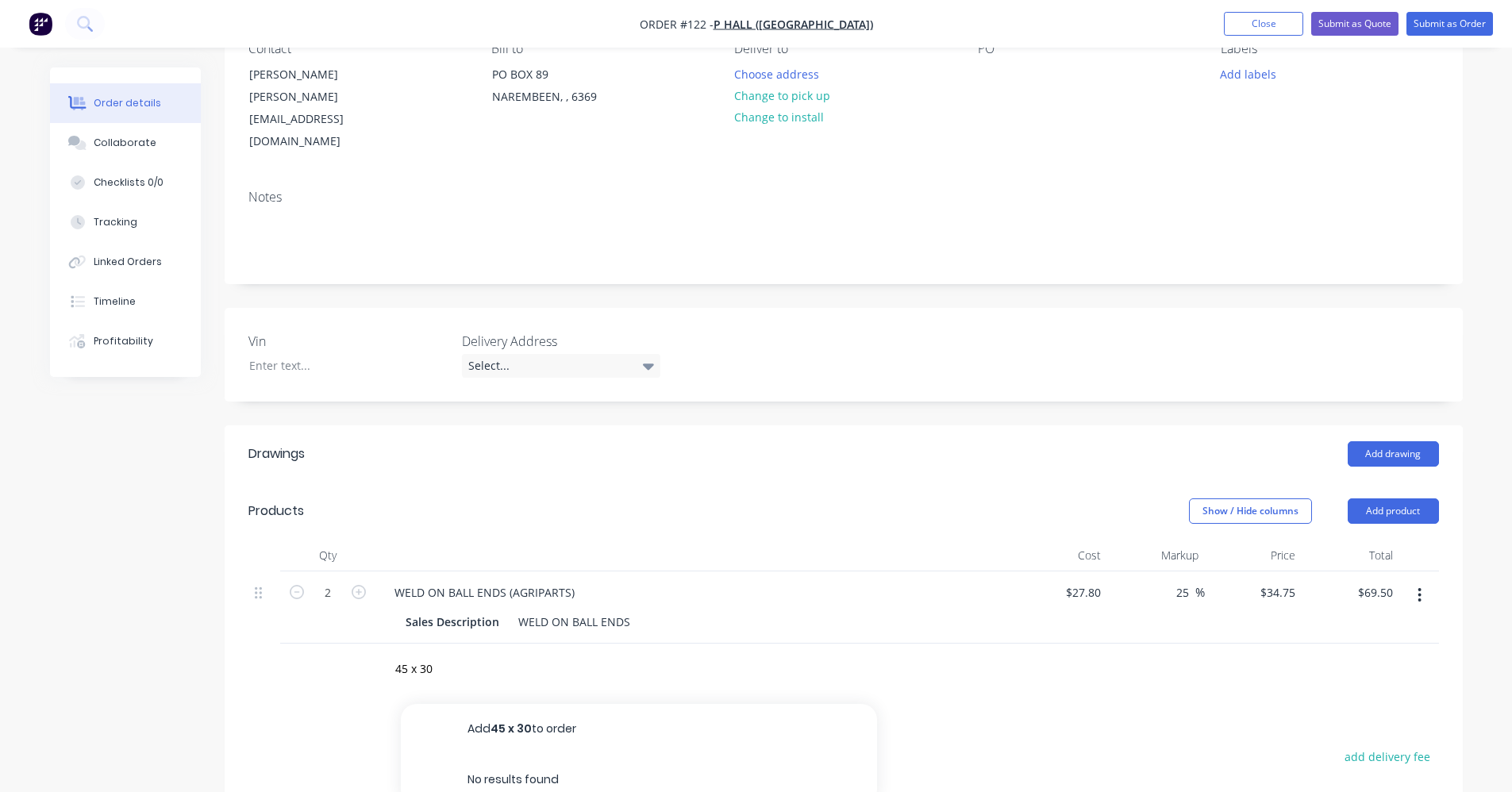
drag, startPoint x: 0, startPoint y: 0, endPoint x: 366, endPoint y: 626, distance: 725.1
click at [366, 644] on div "45 x 30 Add 45 x 30 to order No results found" at bounding box center [843, 670] width 1190 height 52
type input "h"
click at [520, 653] on input "text" at bounding box center [554, 669] width 318 height 32
click at [436, 653] on input "text" at bounding box center [554, 669] width 318 height 32
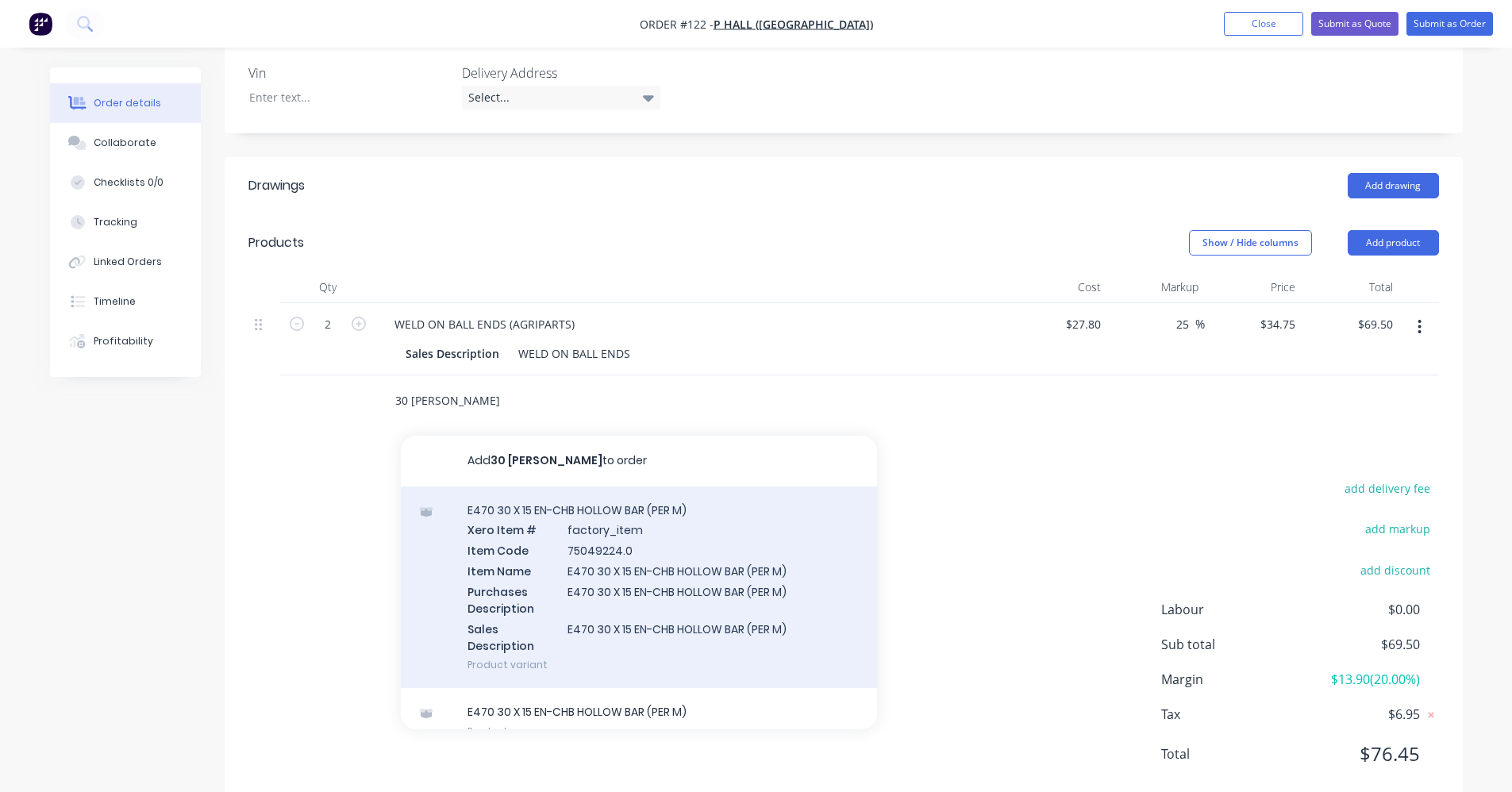
scroll to position [25, 0]
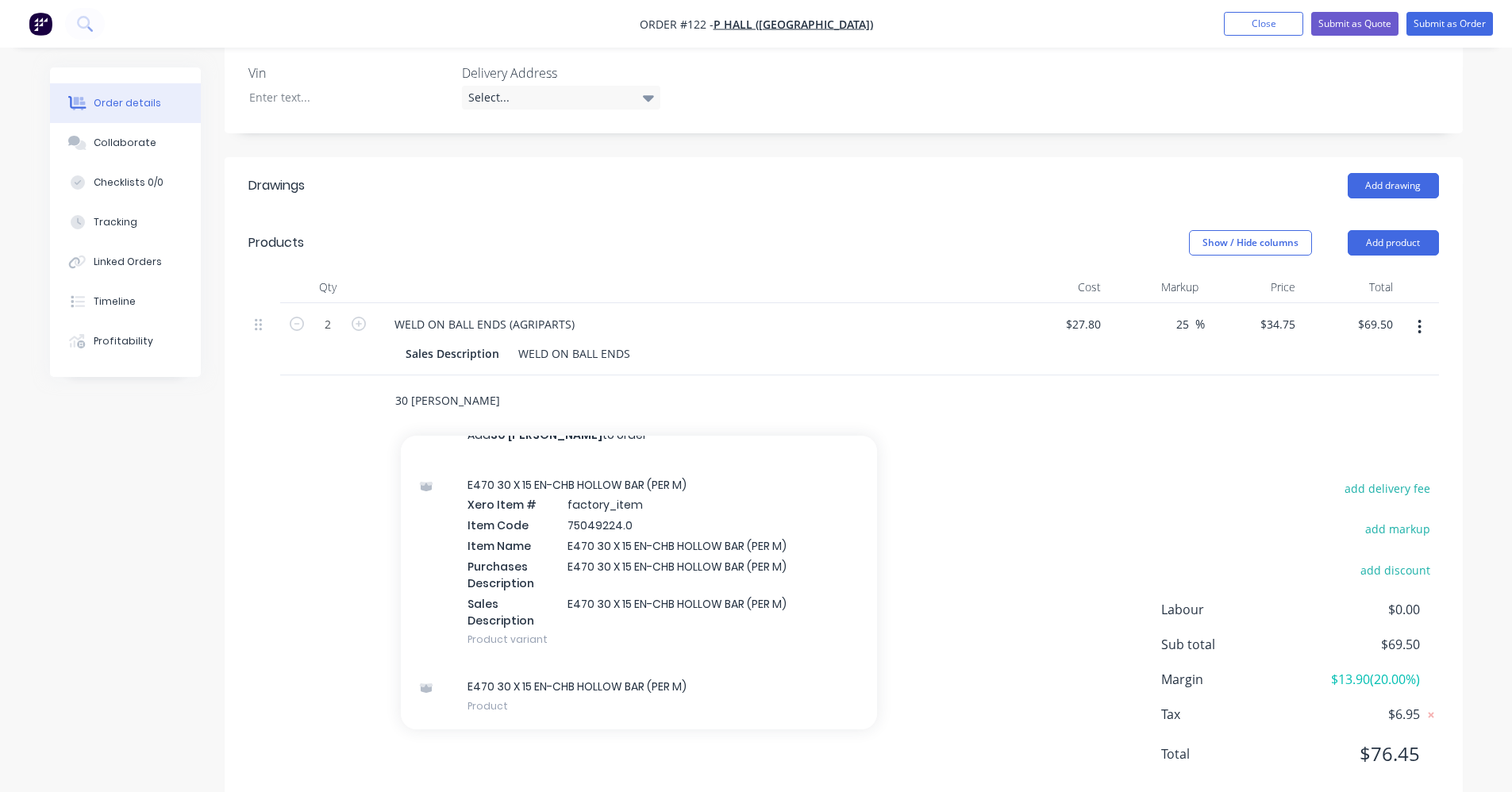
click at [399, 385] on input "30 holl" at bounding box center [554, 401] width 318 height 32
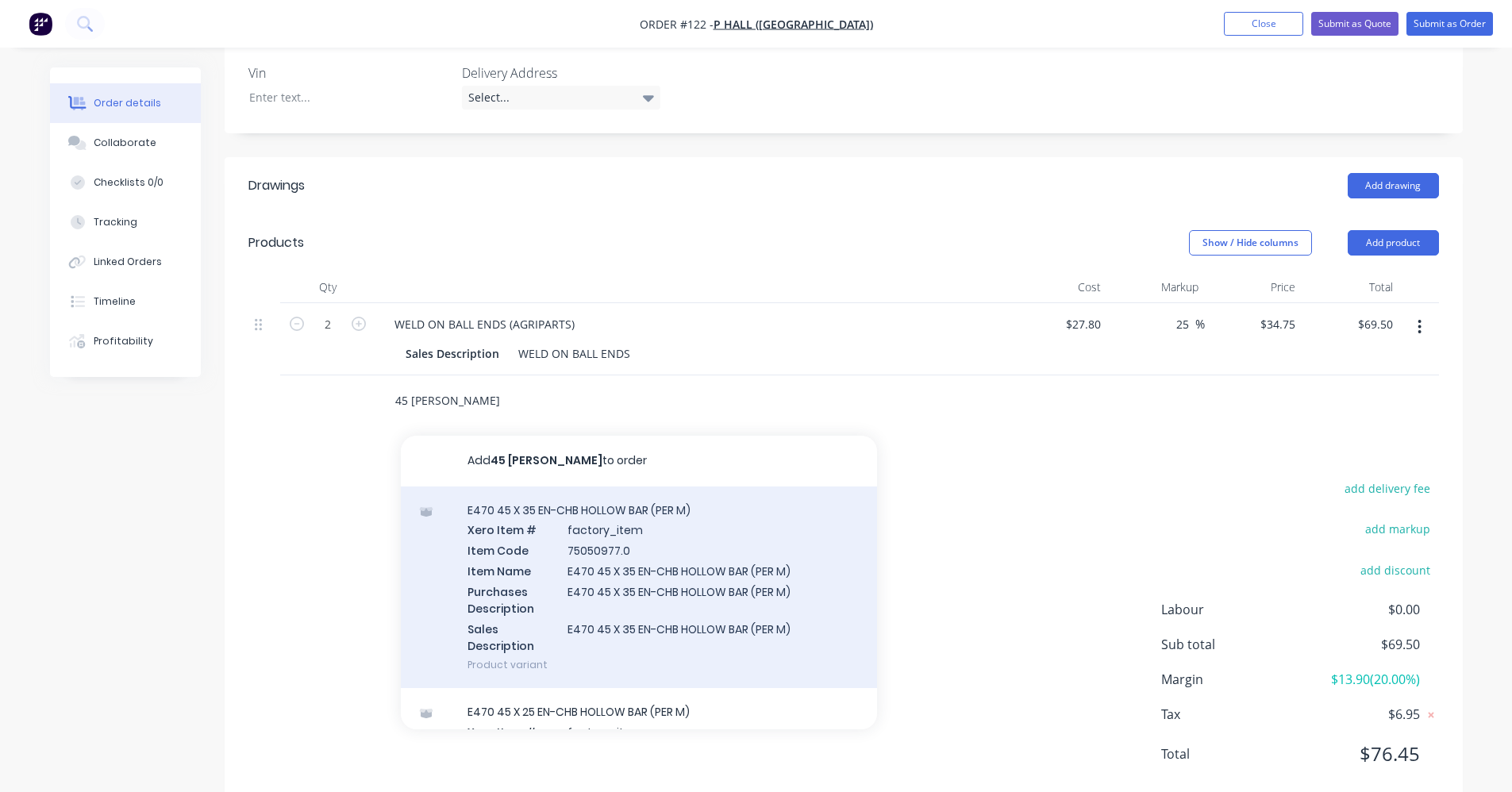
type input "45 holl"
click at [704, 539] on div "E470 45 X 35 EN-CHB HOLLOW BAR (PER M) Xero Item # factory_item Item Code 75050…" at bounding box center [638, 588] width 477 height 203
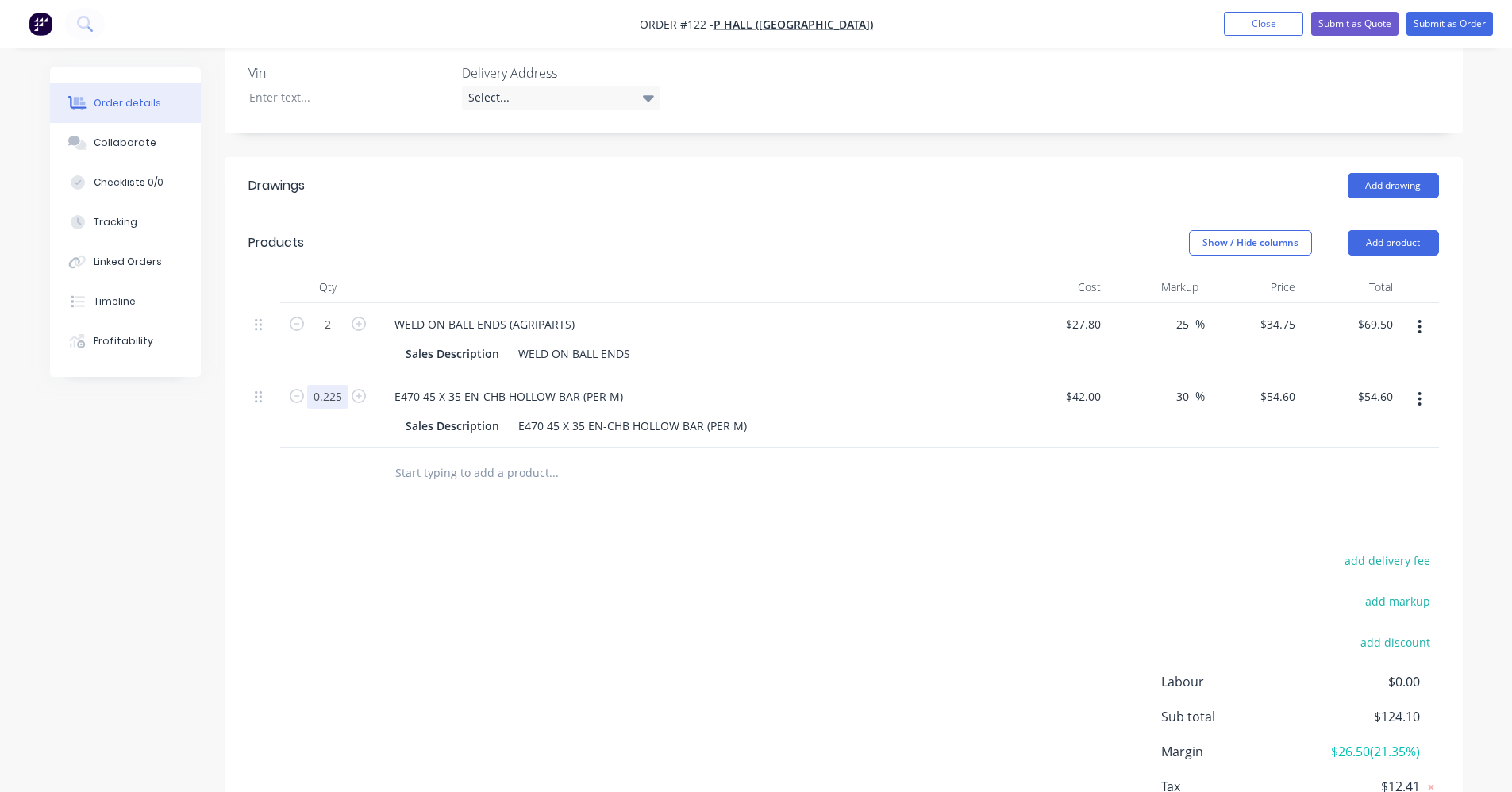
type input "0.225"
type input "$12.29"
click at [411, 564] on div "add delivery fee add markup add discount Labour $0.00 Sub total $81.79 Margin $…" at bounding box center [843, 704] width 1190 height 307
click at [419, 457] on input "text" at bounding box center [554, 473] width 318 height 32
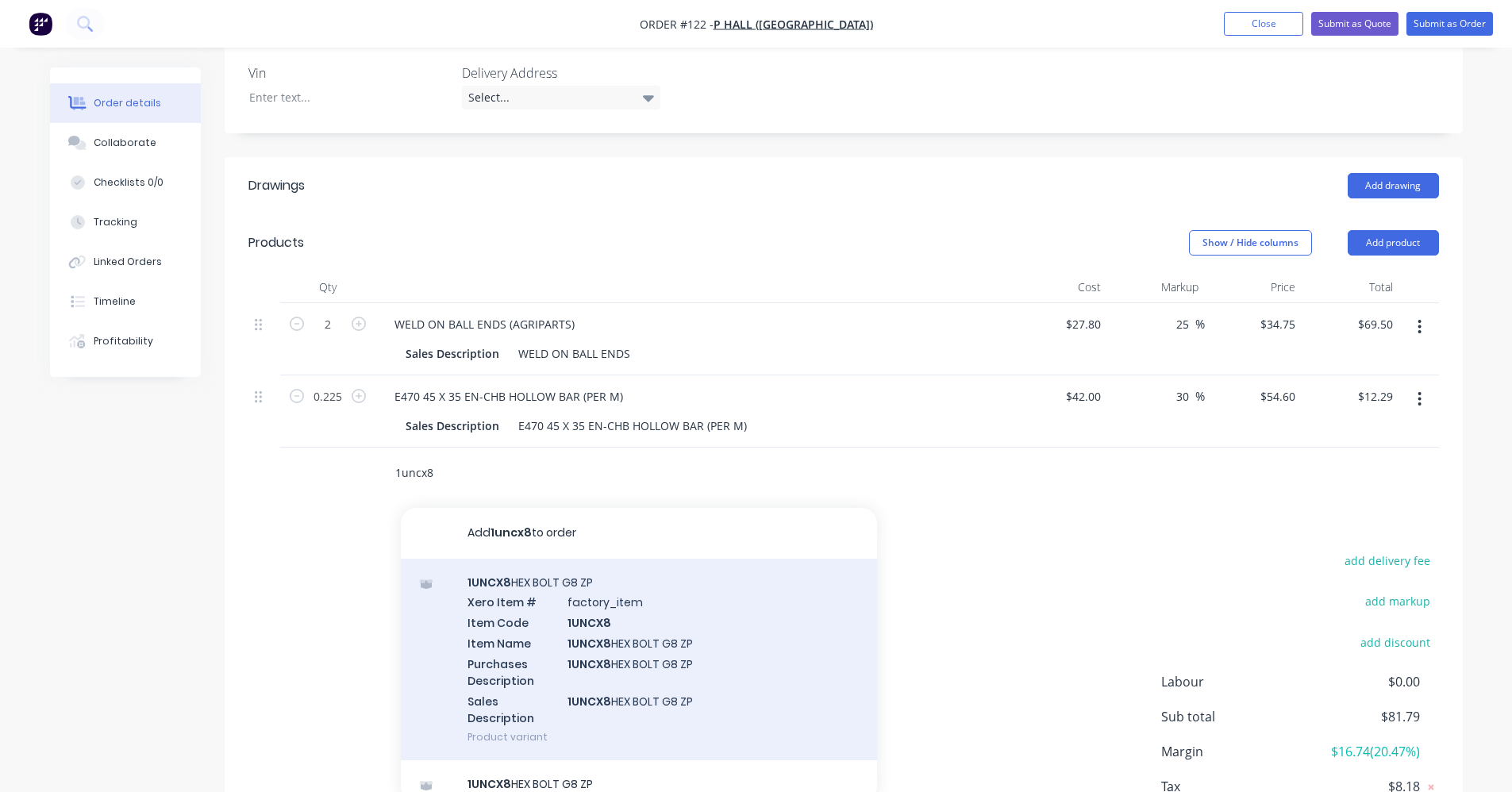
type input "1uncx8"
click at [570, 604] on div "1UNCX8 HEX BOLT G8 ZP Xero Item # factory_item Item Code 1UNCX8 Item Name 1UNCX…" at bounding box center [638, 660] width 477 height 203
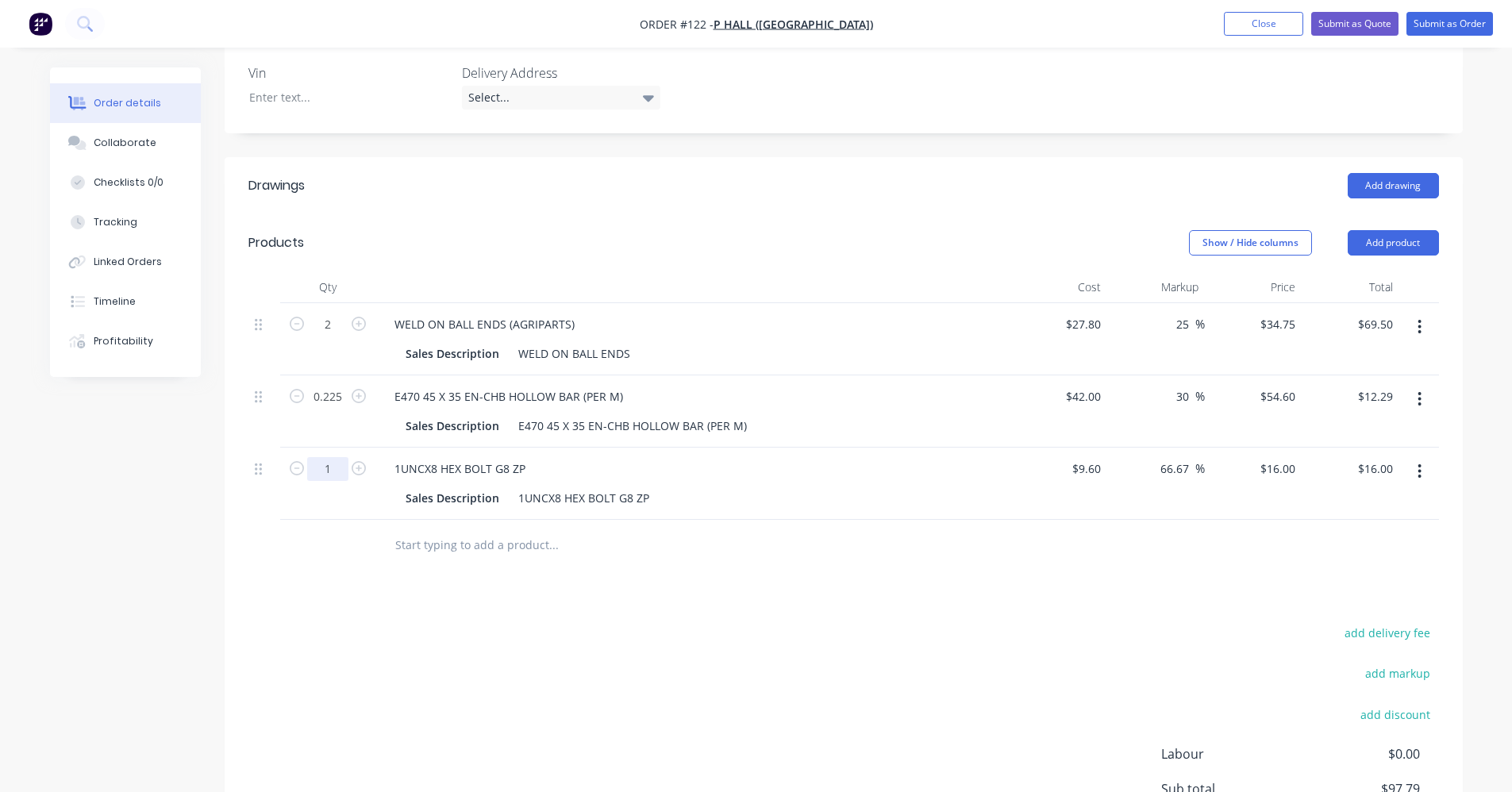
click at [318, 457] on input "1" at bounding box center [328, 469] width 41 height 24
click at [774, 572] on div "Drawings Add drawing Products Show / Hide columns Add product Qty Cost Markup P…" at bounding box center [844, 555] width 1239 height 796
click at [493, 530] on input "text" at bounding box center [554, 546] width 318 height 32
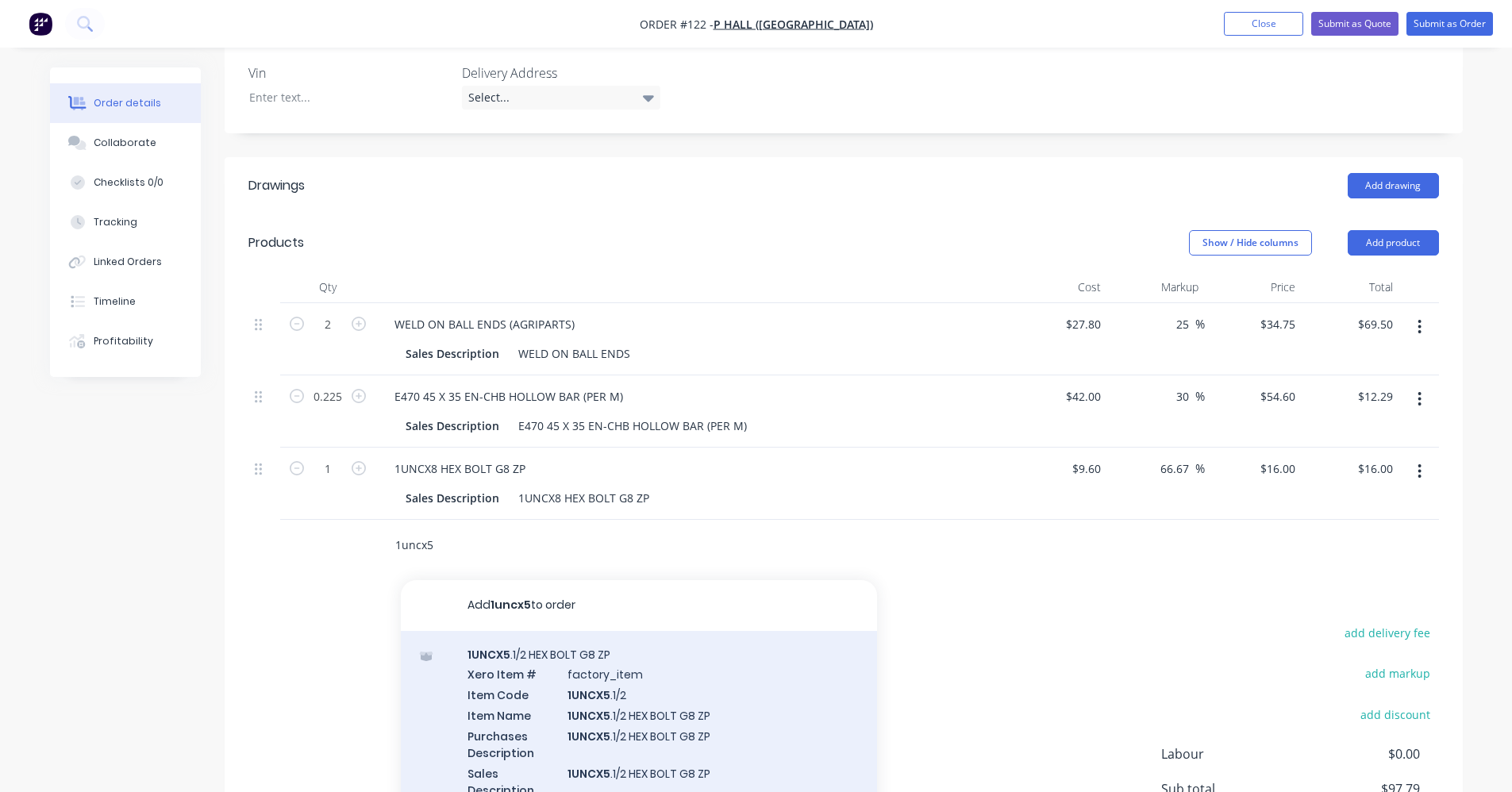
type input "1uncx5"
click at [623, 676] on div "1UNCX5 .1/2 HEX BOLT G8 ZP Xero Item # factory_item Item Code 1UNCX5 .1/2 Item …" at bounding box center [638, 733] width 477 height 203
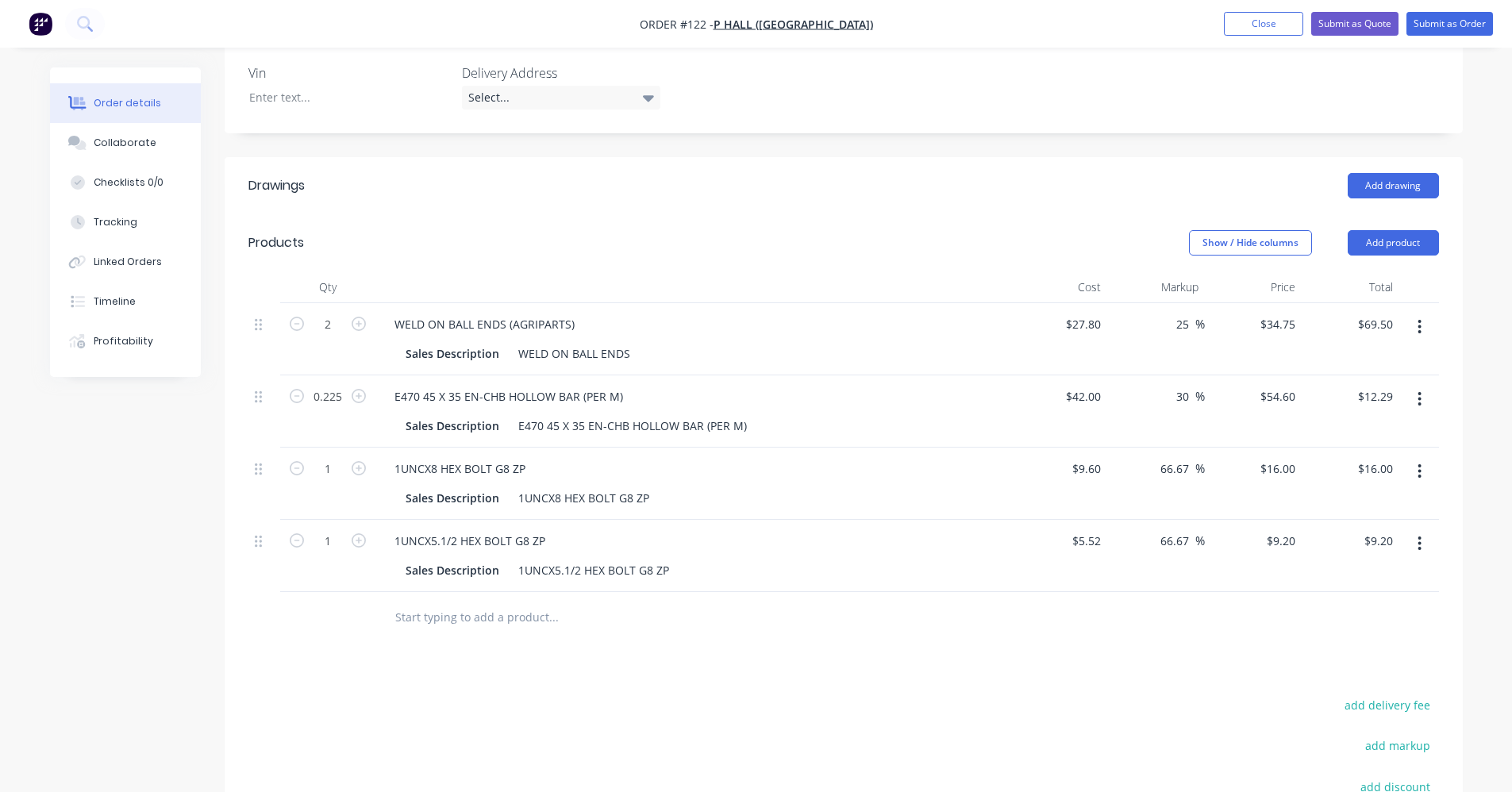
click at [479, 601] on input "text" at bounding box center [554, 617] width 318 height 32
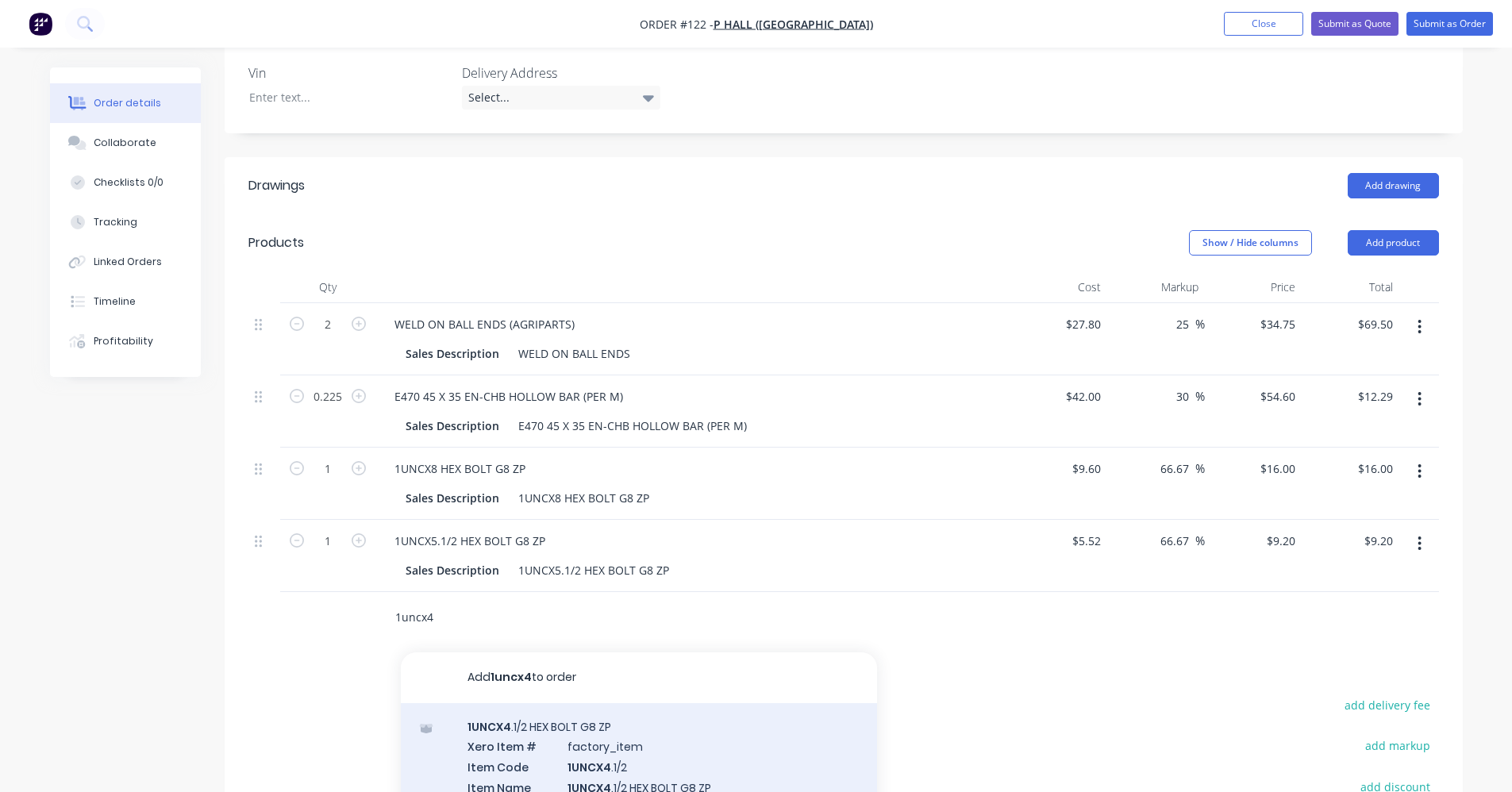
type input "1uncx4"
click at [543, 713] on div "1UNCX4 .1/2 HEX BOLT G8 ZP Xero Item # factory_item Item Code 1UNCX4 .1/2 Item …" at bounding box center [638, 805] width 477 height 203
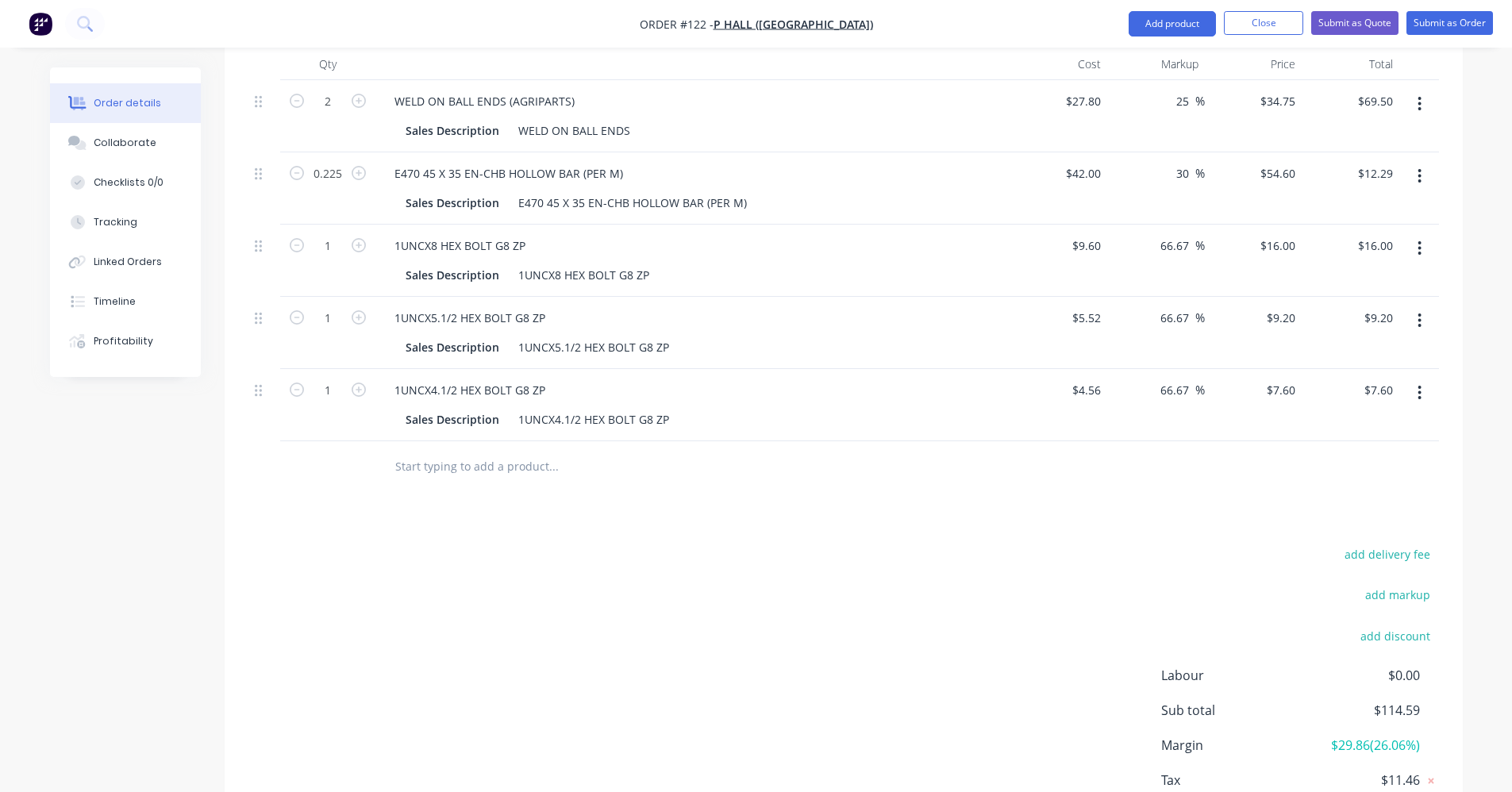
scroll to position [666, 0]
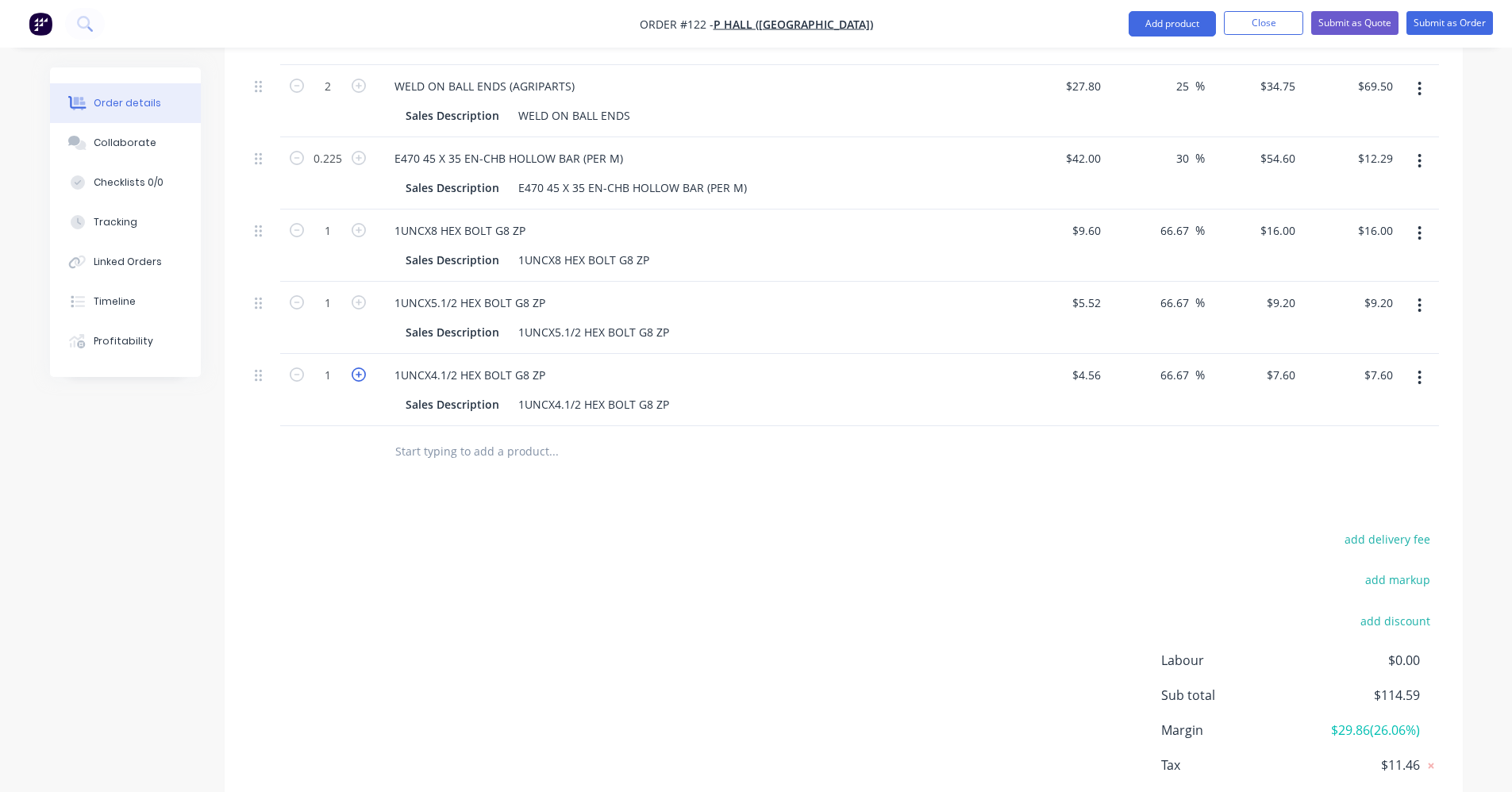
click at [353, 367] on icon "button" at bounding box center [358, 374] width 14 height 14
type input "2"
type input "$15.20"
click at [429, 436] on input "text" at bounding box center [554, 452] width 318 height 32
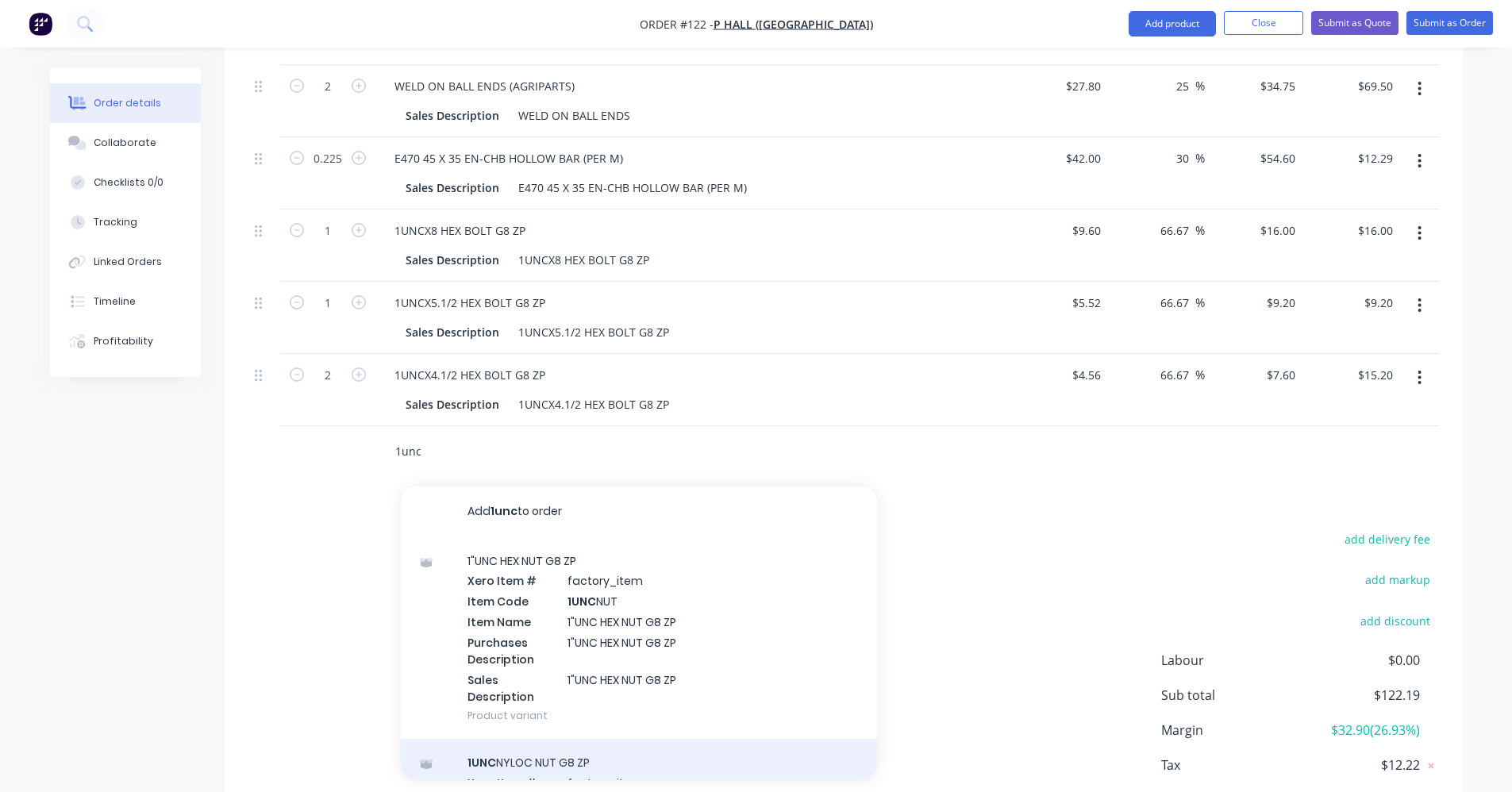
type input "1unc"
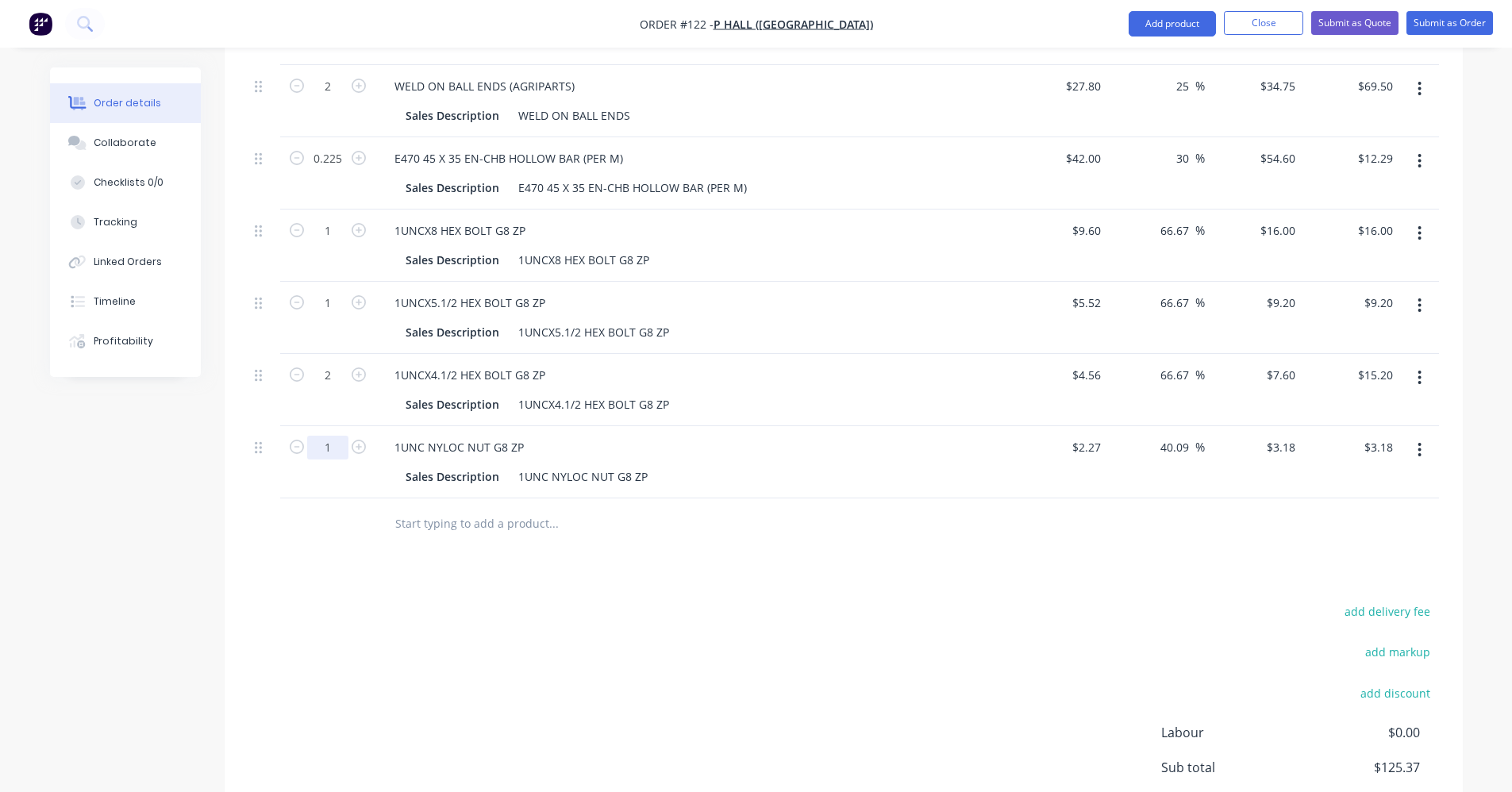
click at [340, 436] on input "1" at bounding box center [328, 448] width 41 height 24
type input "4"
type input "$12.72"
click at [711, 601] on div "add delivery fee add markup add discount Labour $0.00 Sub total $125.37 Margin …" at bounding box center [843, 755] width 1190 height 307
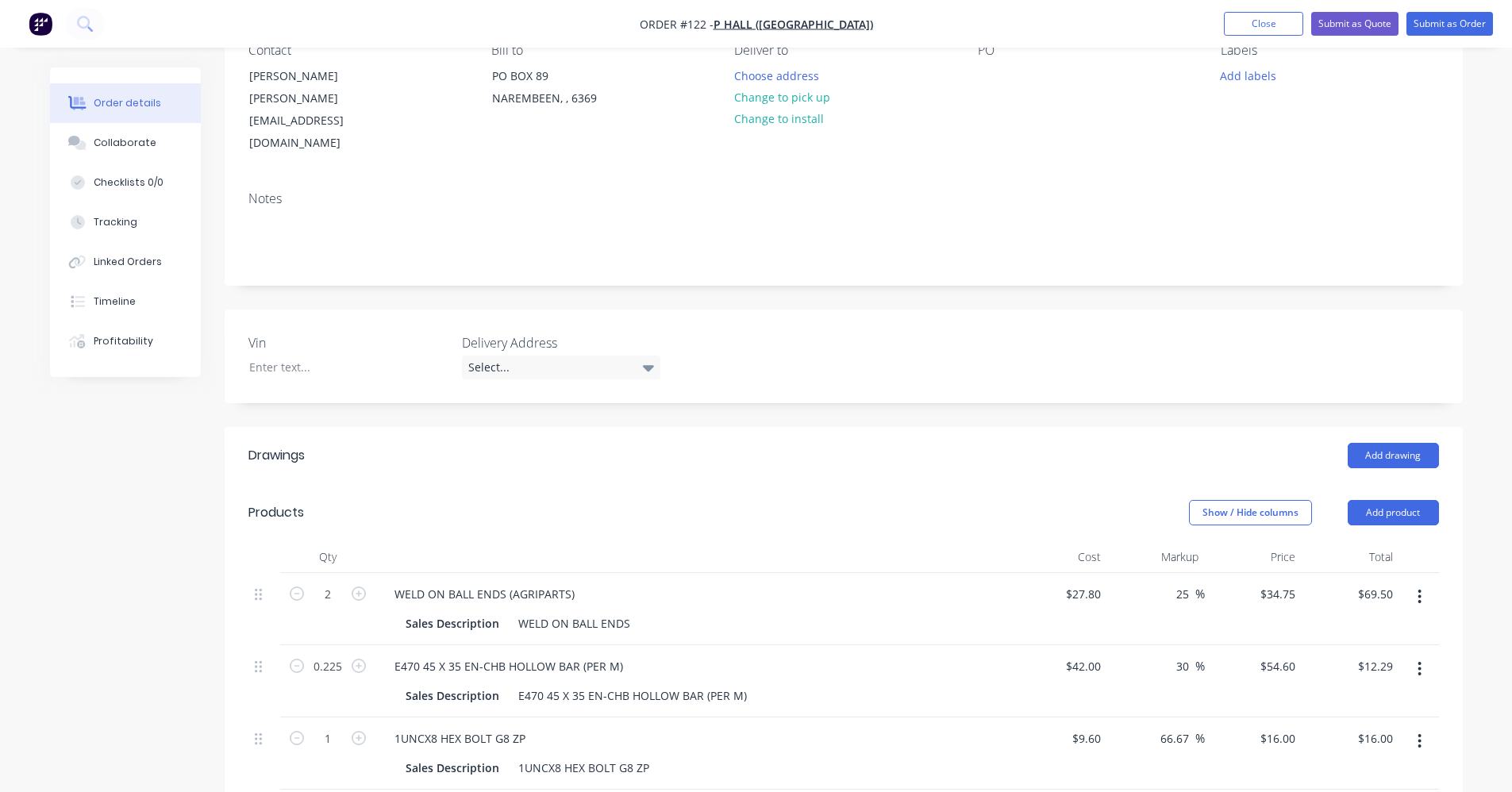
scroll to position [0, 0]
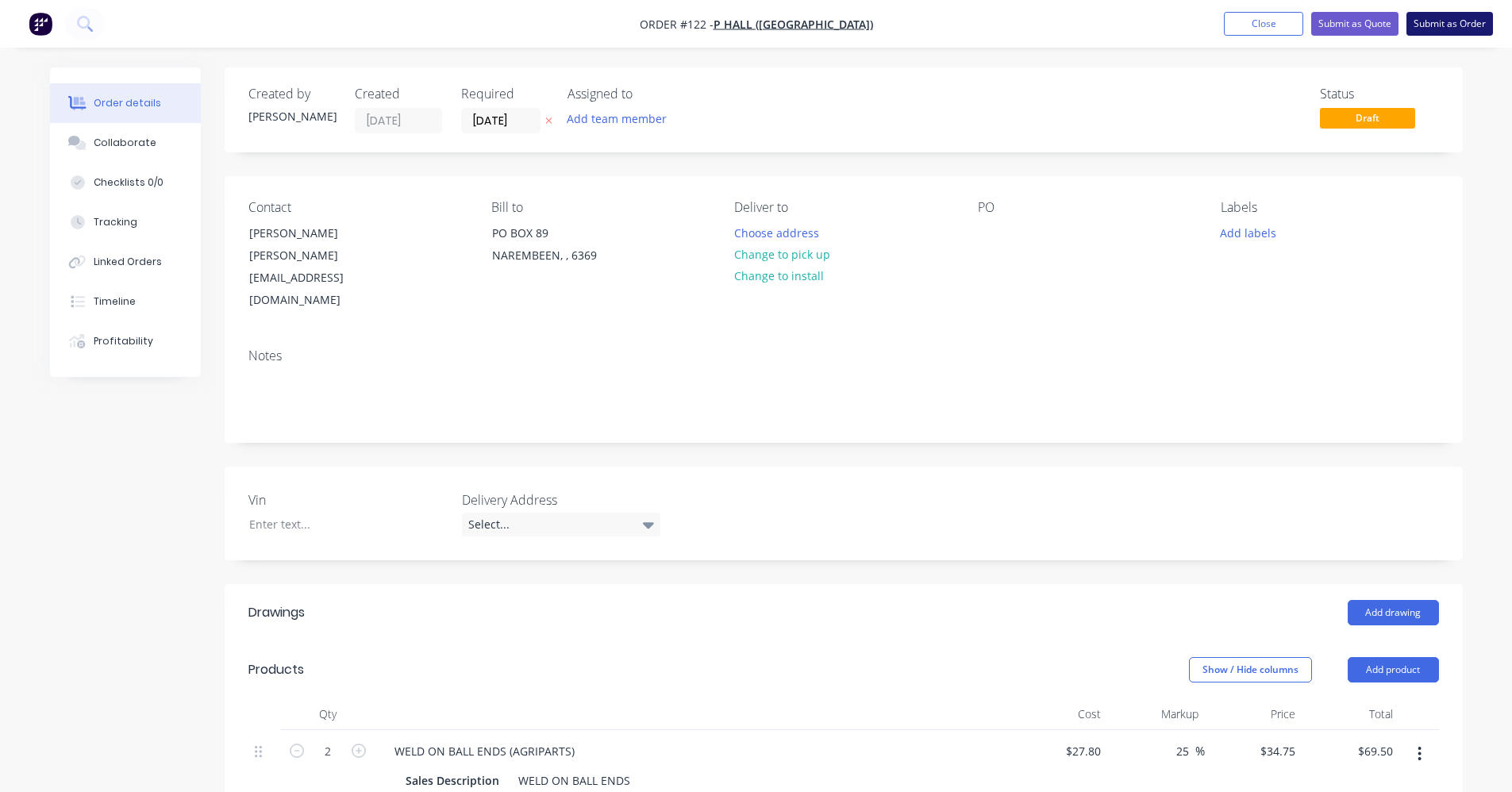
click at [1478, 28] on button "Submit as Order" at bounding box center [1450, 24] width 86 height 24
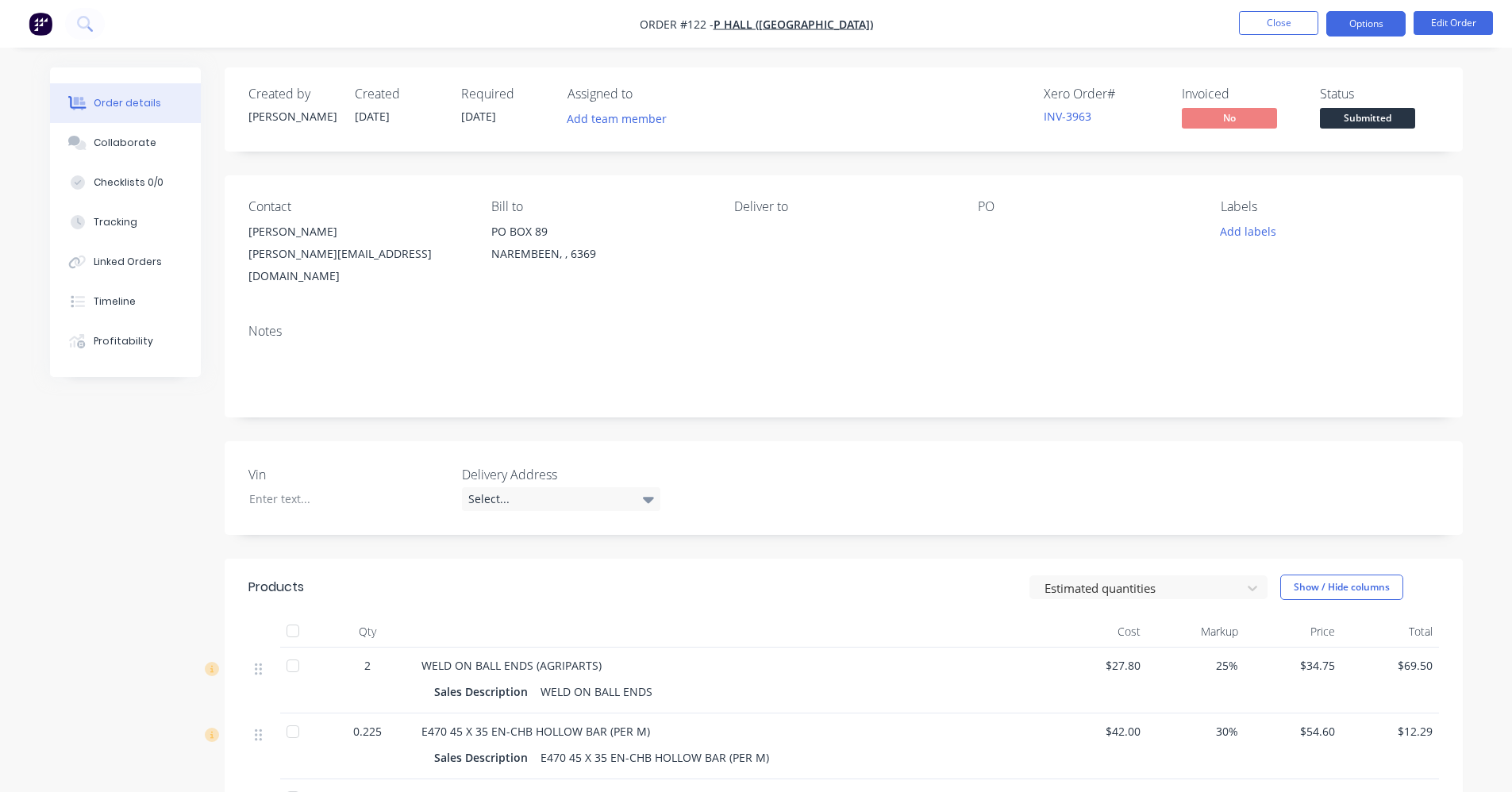
click at [1372, 20] on button "Options" at bounding box center [1365, 23] width 79 height 25
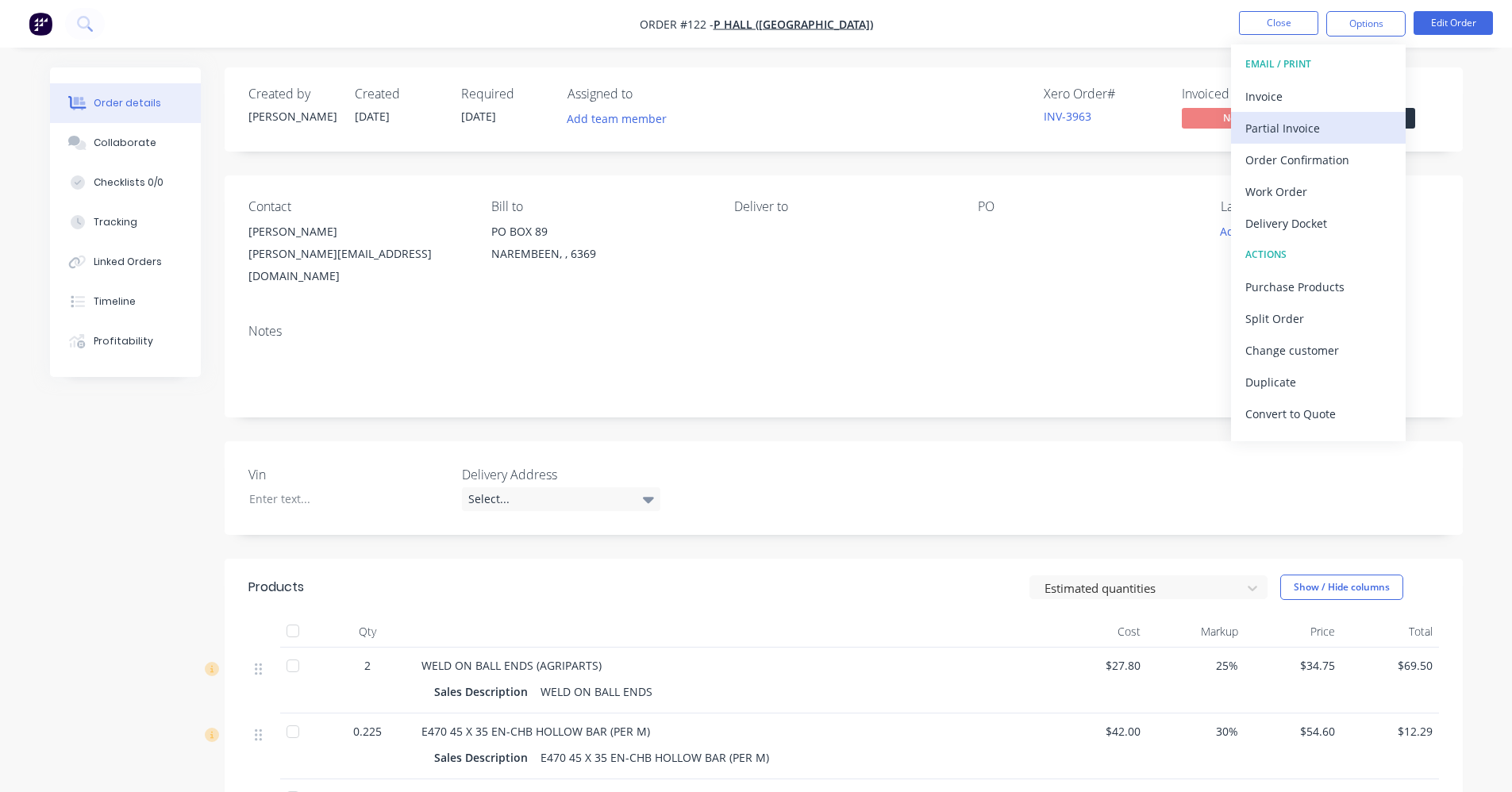
click at [1315, 113] on button "Partial Invoice" at bounding box center [1319, 127] width 175 height 32
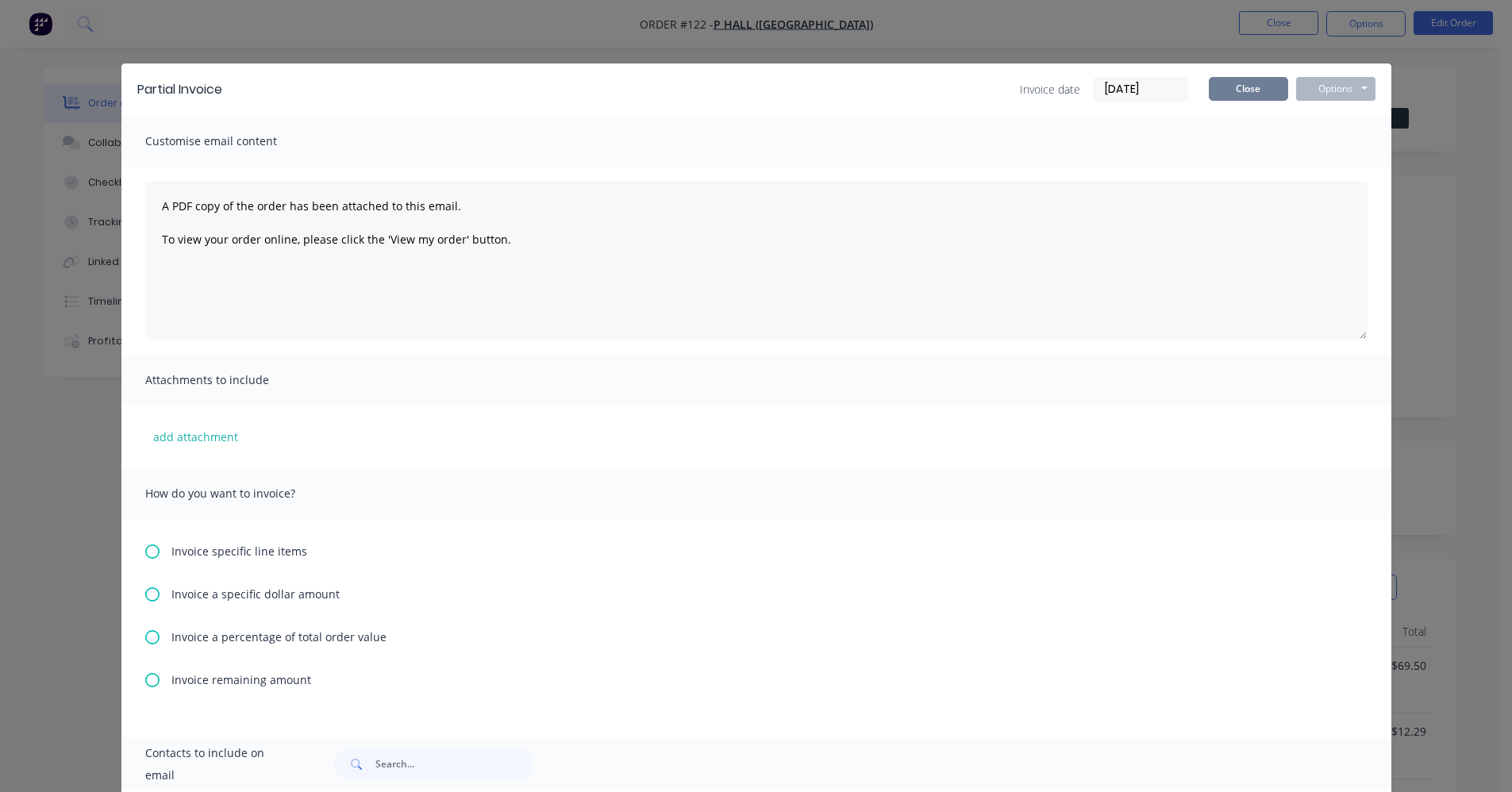
click at [1252, 81] on button "Close" at bounding box center [1248, 89] width 79 height 24
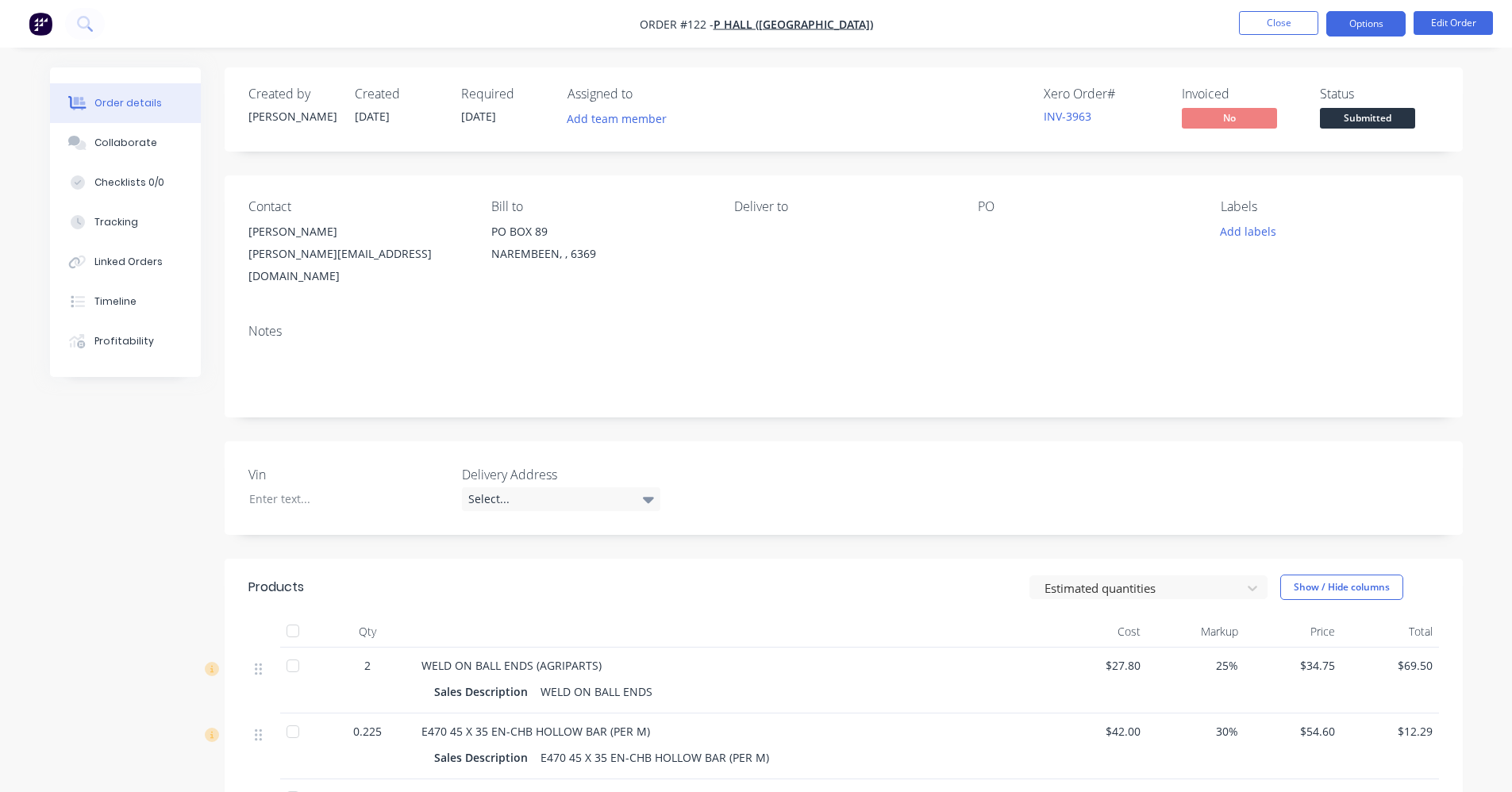
click at [1352, 14] on button "Options" at bounding box center [1365, 23] width 79 height 25
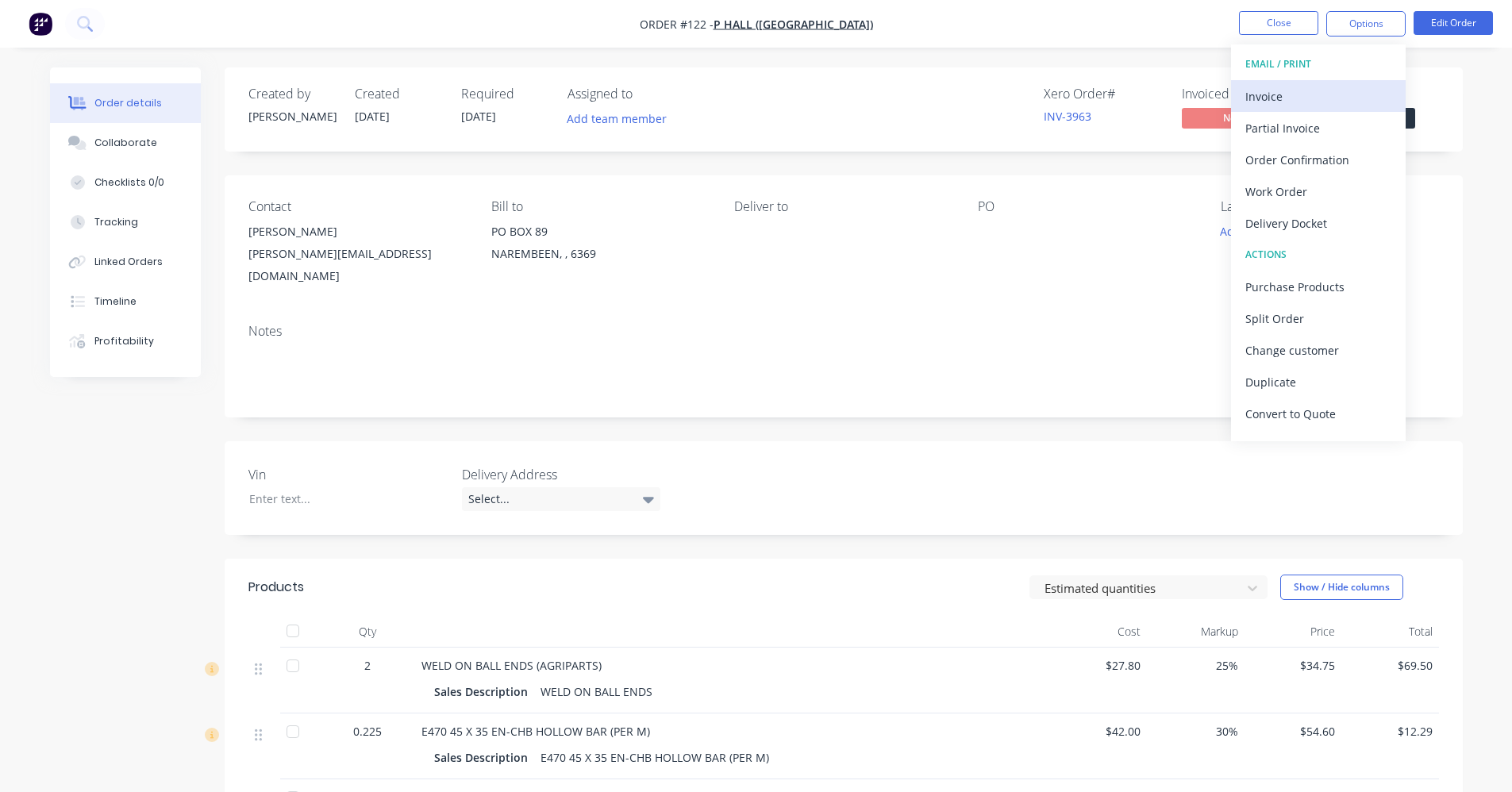
click at [1293, 99] on div "Invoice" at bounding box center [1318, 96] width 146 height 23
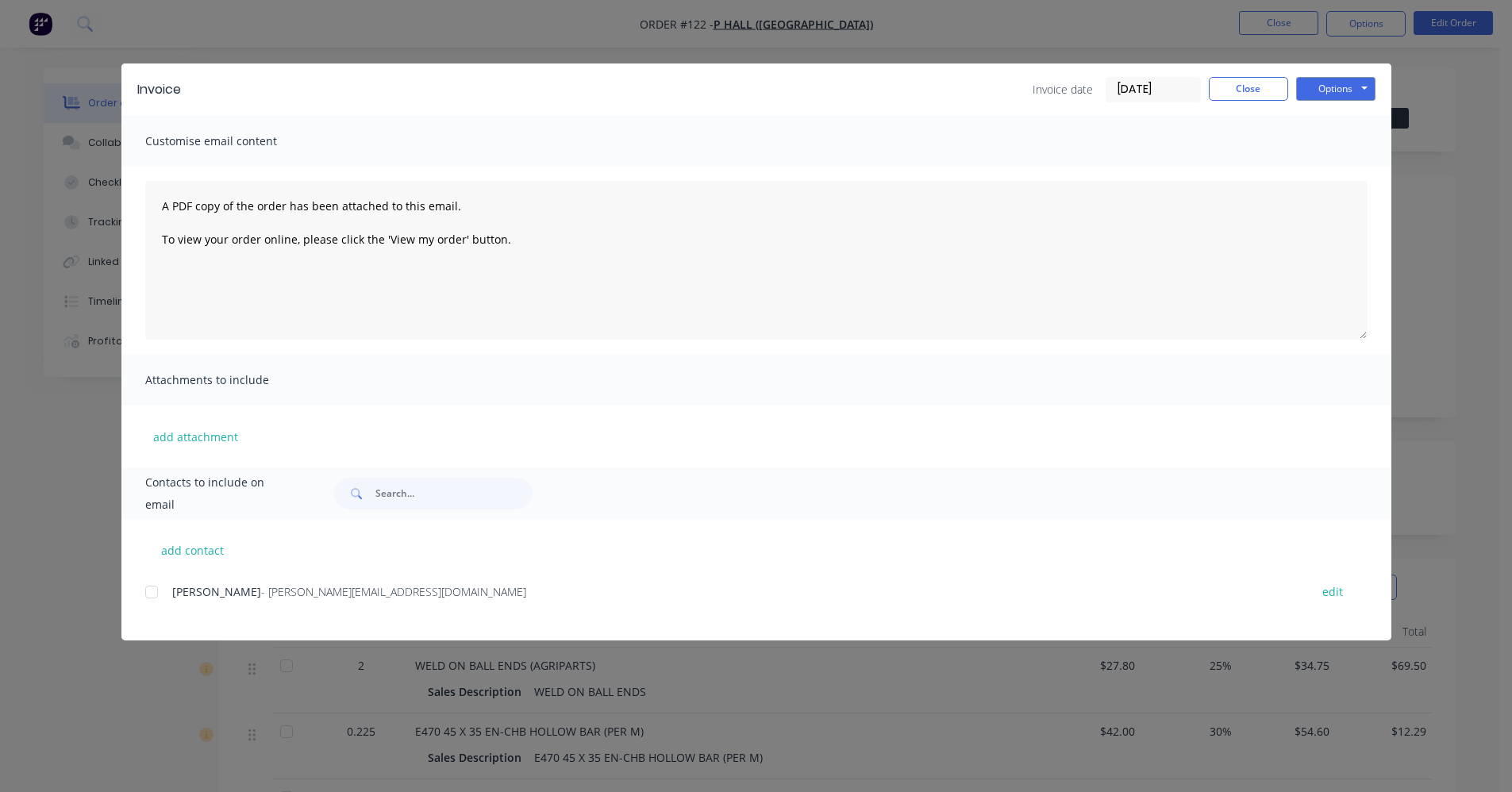
click at [154, 587] on div at bounding box center [151, 592] width 32 height 32
click at [1342, 91] on button "Options" at bounding box center [1335, 89] width 79 height 24
click at [1345, 168] on button "Email" at bounding box center [1347, 169] width 101 height 26
click at [1232, 86] on button "Close" at bounding box center [1248, 89] width 79 height 24
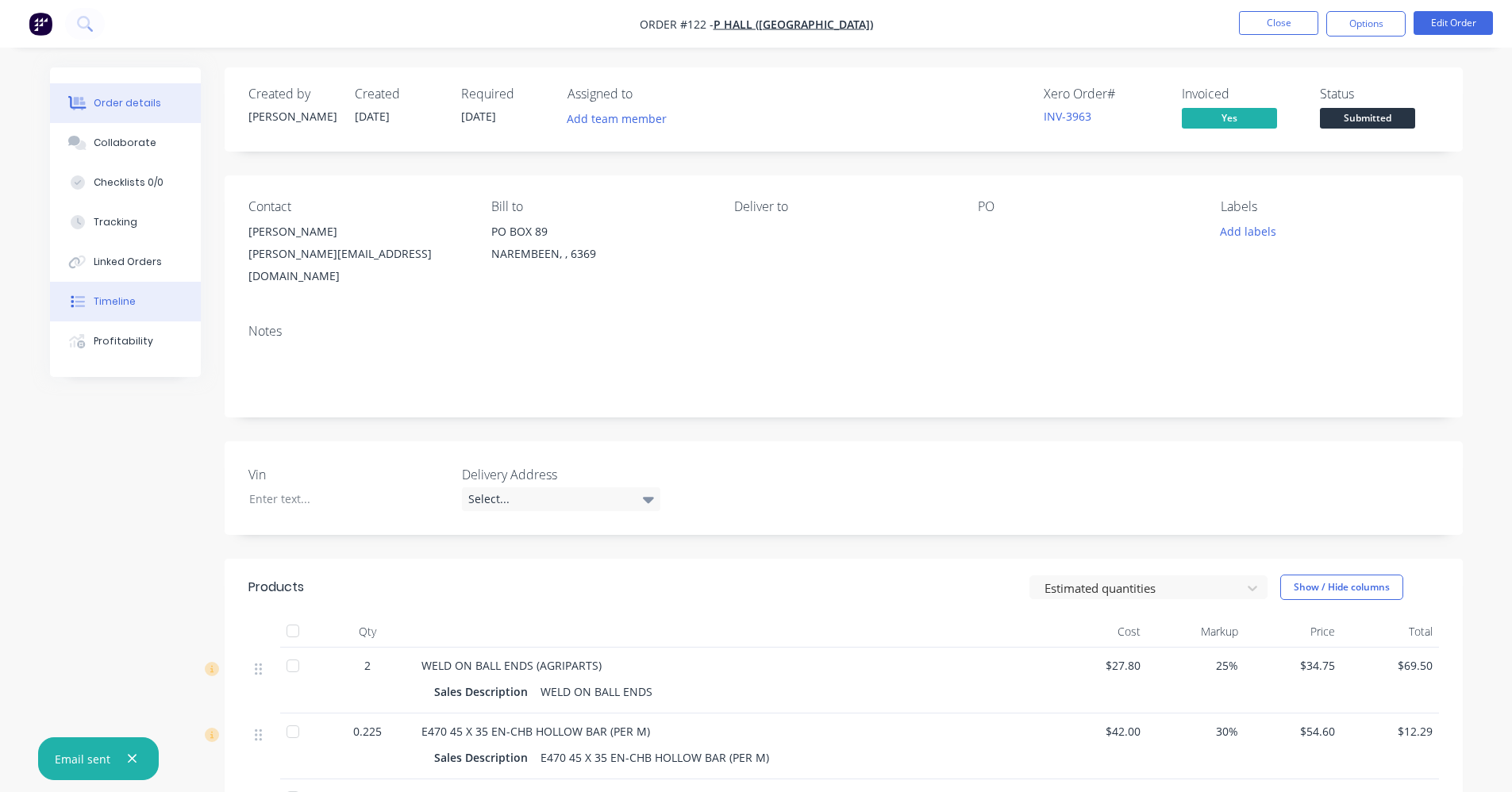
click at [92, 302] on button "Timeline" at bounding box center [125, 301] width 151 height 40
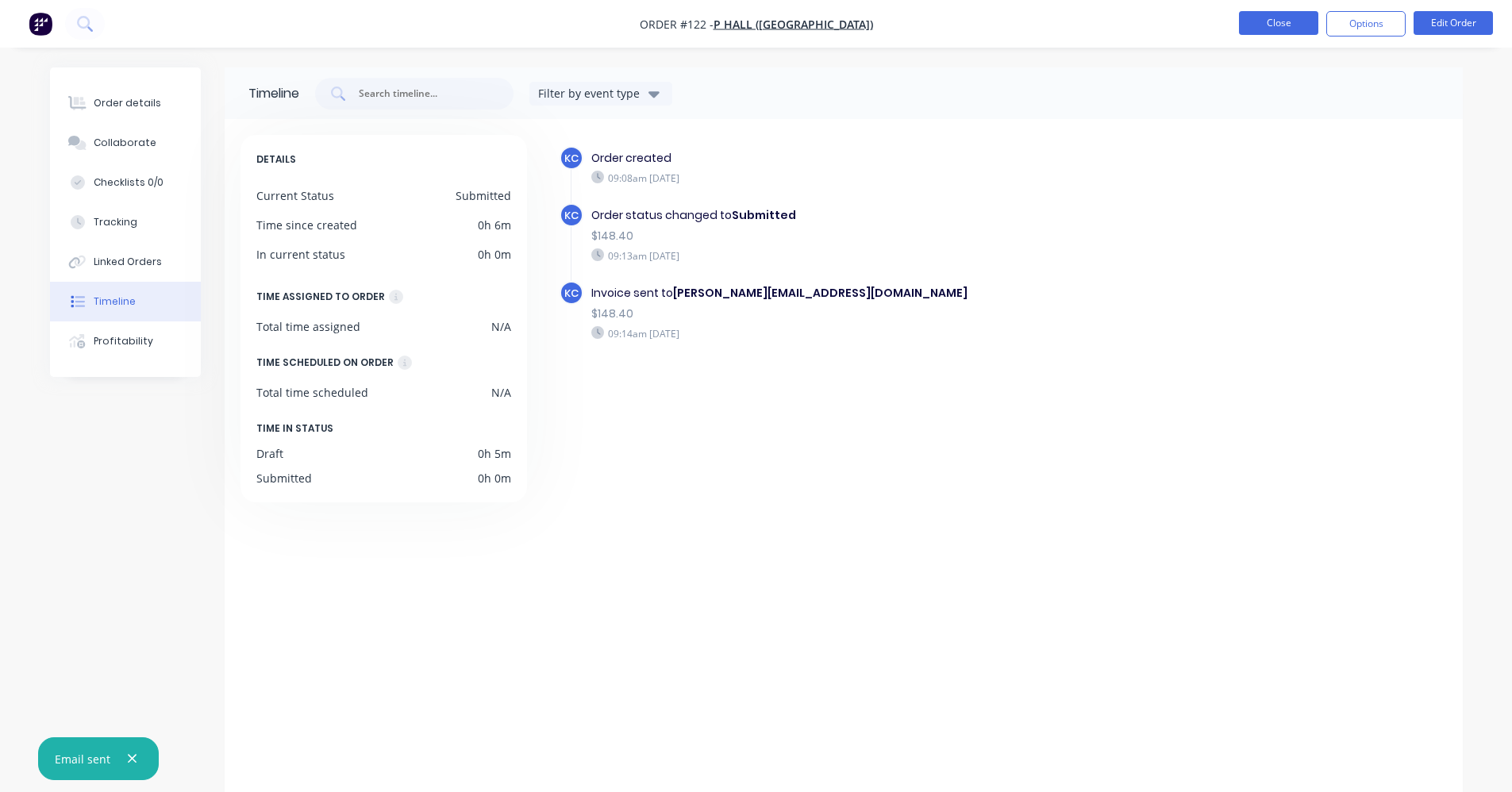
click at [1265, 20] on button "Close" at bounding box center [1278, 23] width 79 height 24
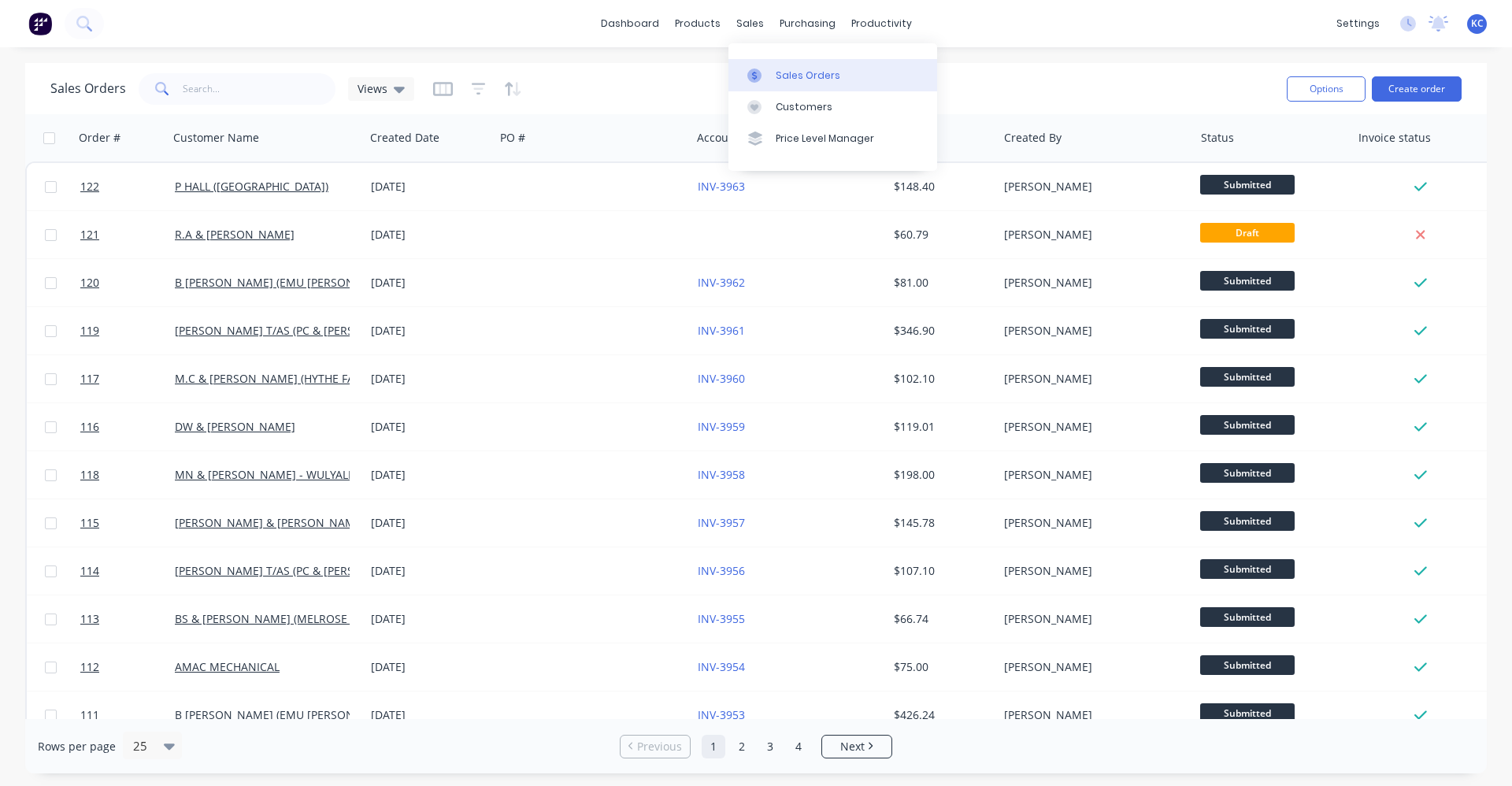
click at [834, 70] on link "Sales Orders" at bounding box center [833, 75] width 208 height 31
click at [1435, 82] on button "Create order" at bounding box center [1416, 89] width 89 height 25
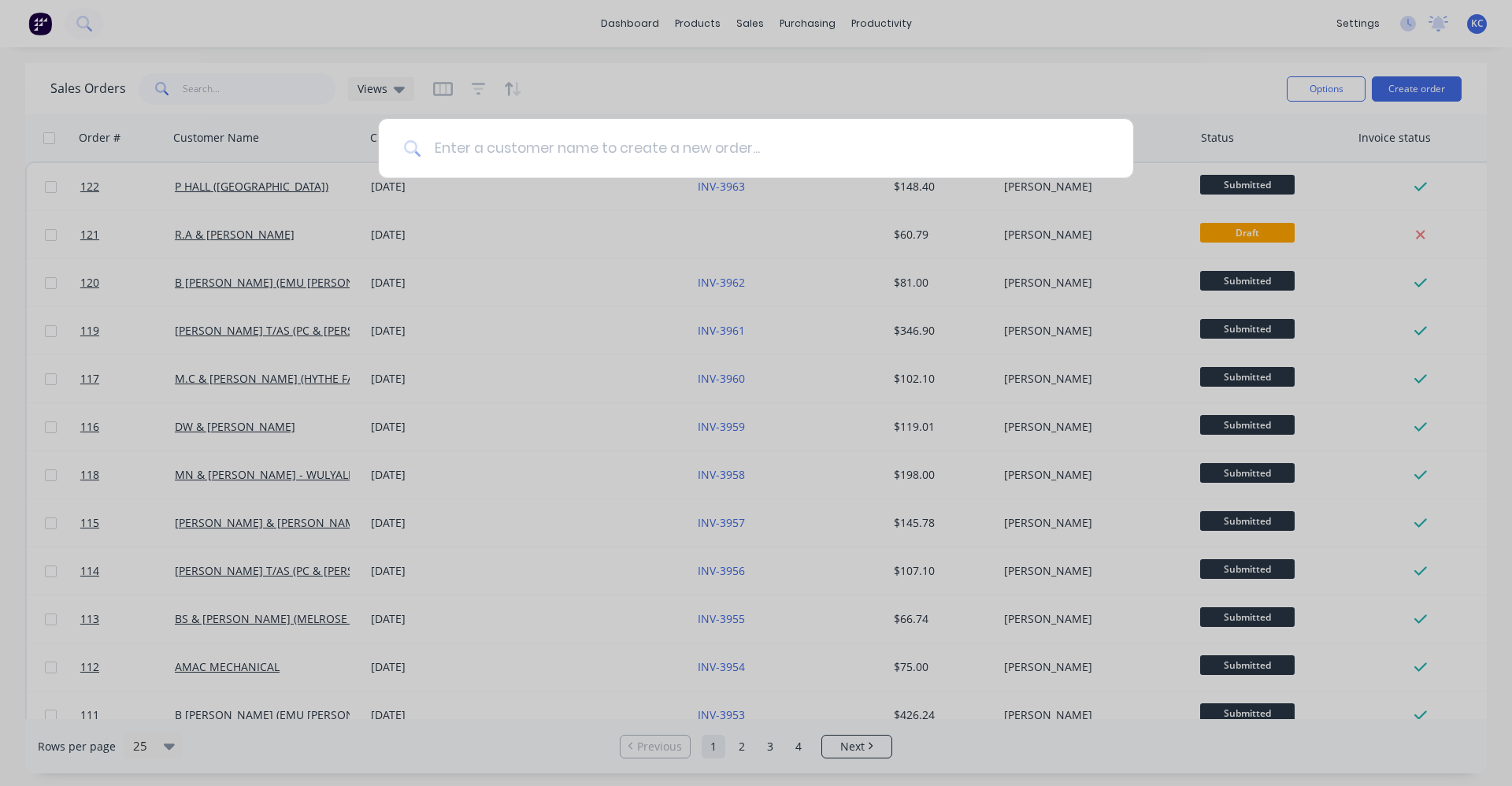
click at [528, 145] on input at bounding box center [764, 149] width 687 height 59
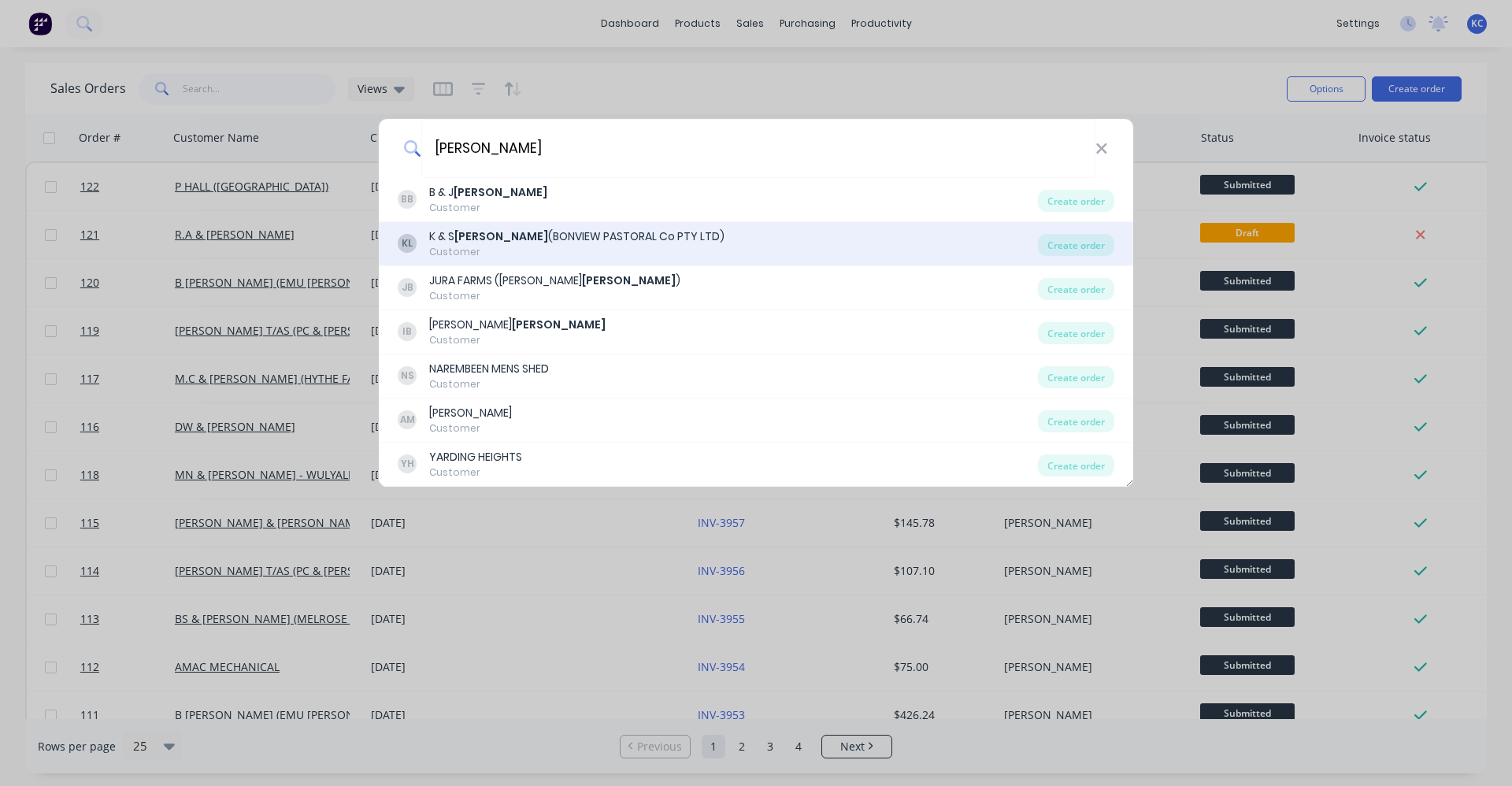
type input "butler"
click at [537, 238] on div "K & S BUTLER (BONVIEW PASTORAL Co PTY LTD)" at bounding box center [577, 237] width 295 height 17
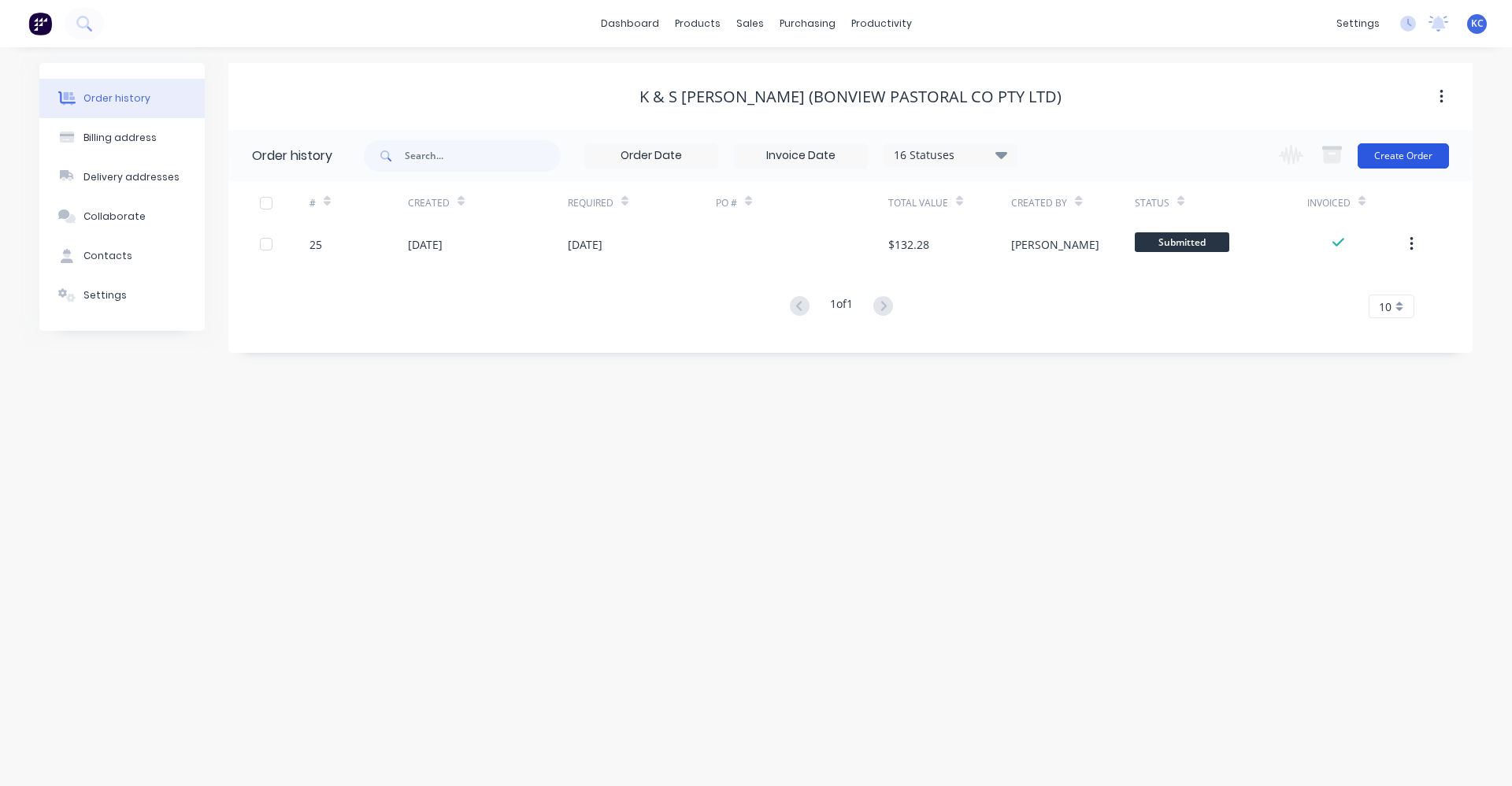
click at [1423, 157] on button "Create Order" at bounding box center [1403, 155] width 91 height 25
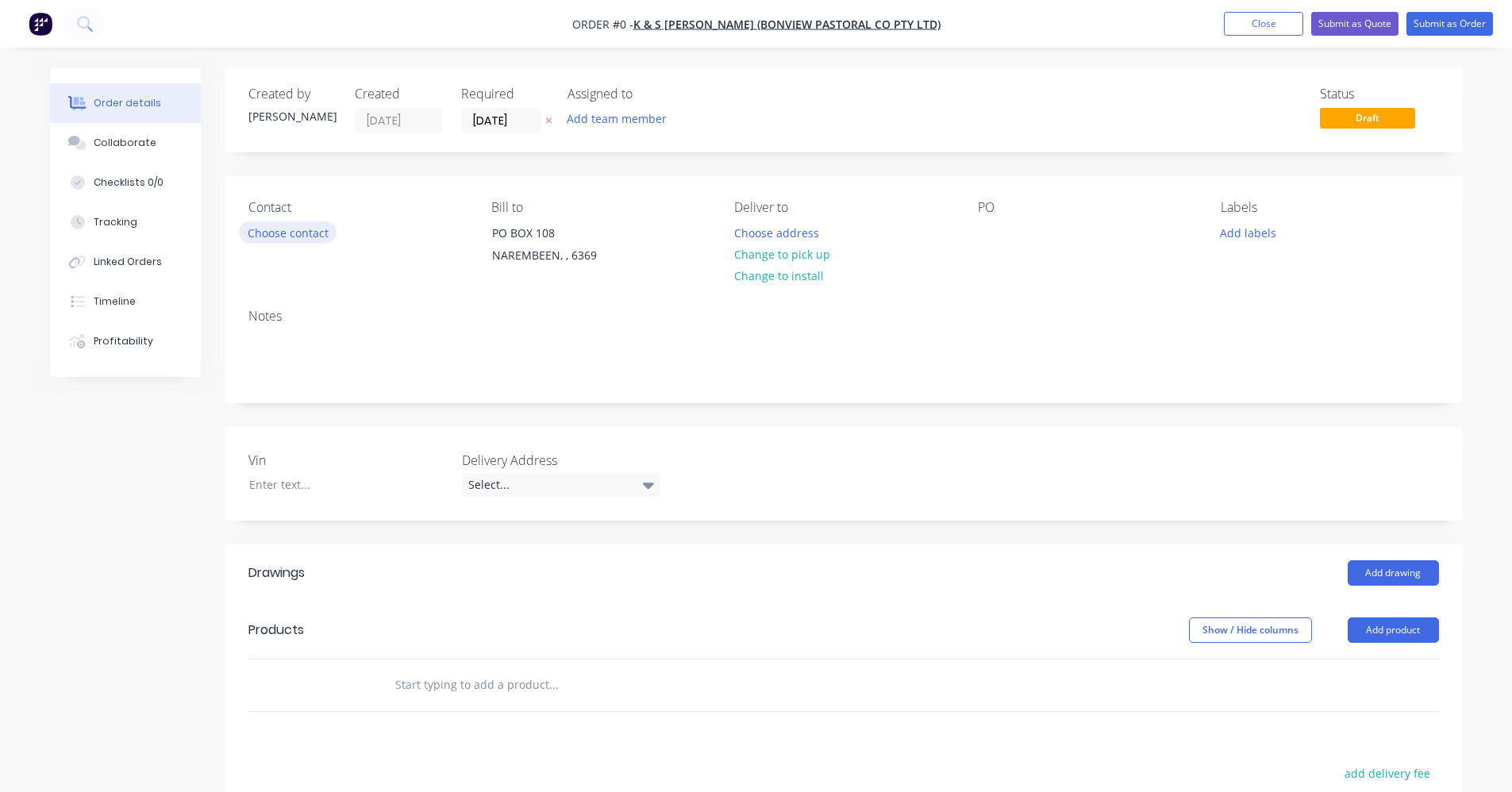
click at [297, 230] on button "Choose contact" at bounding box center [287, 231] width 98 height 21
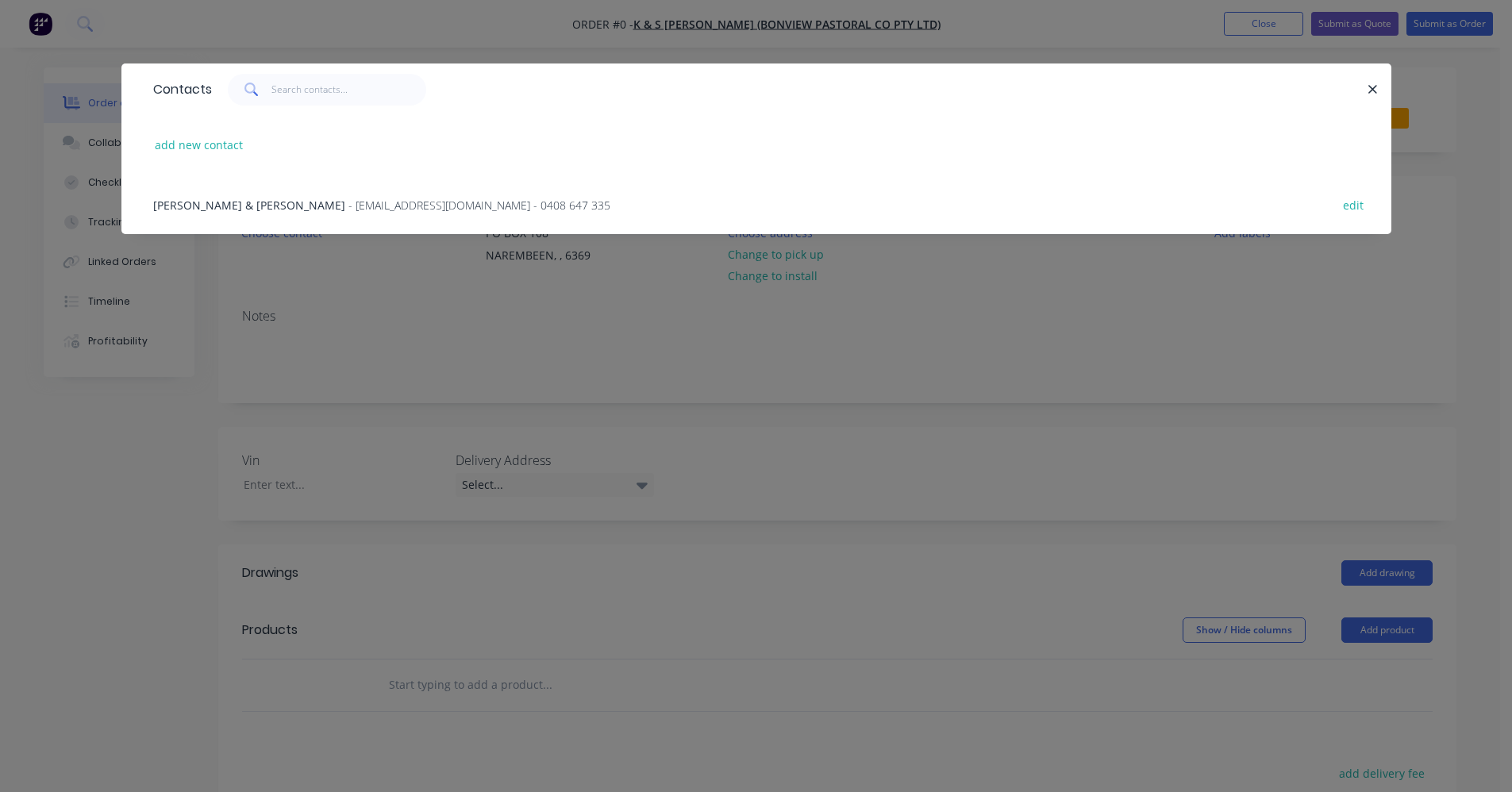
click at [314, 197] on div "KIM & SUE BUTLER - bonviewpastoral@outlook.com - 0408 647 335" at bounding box center [382, 205] width 457 height 17
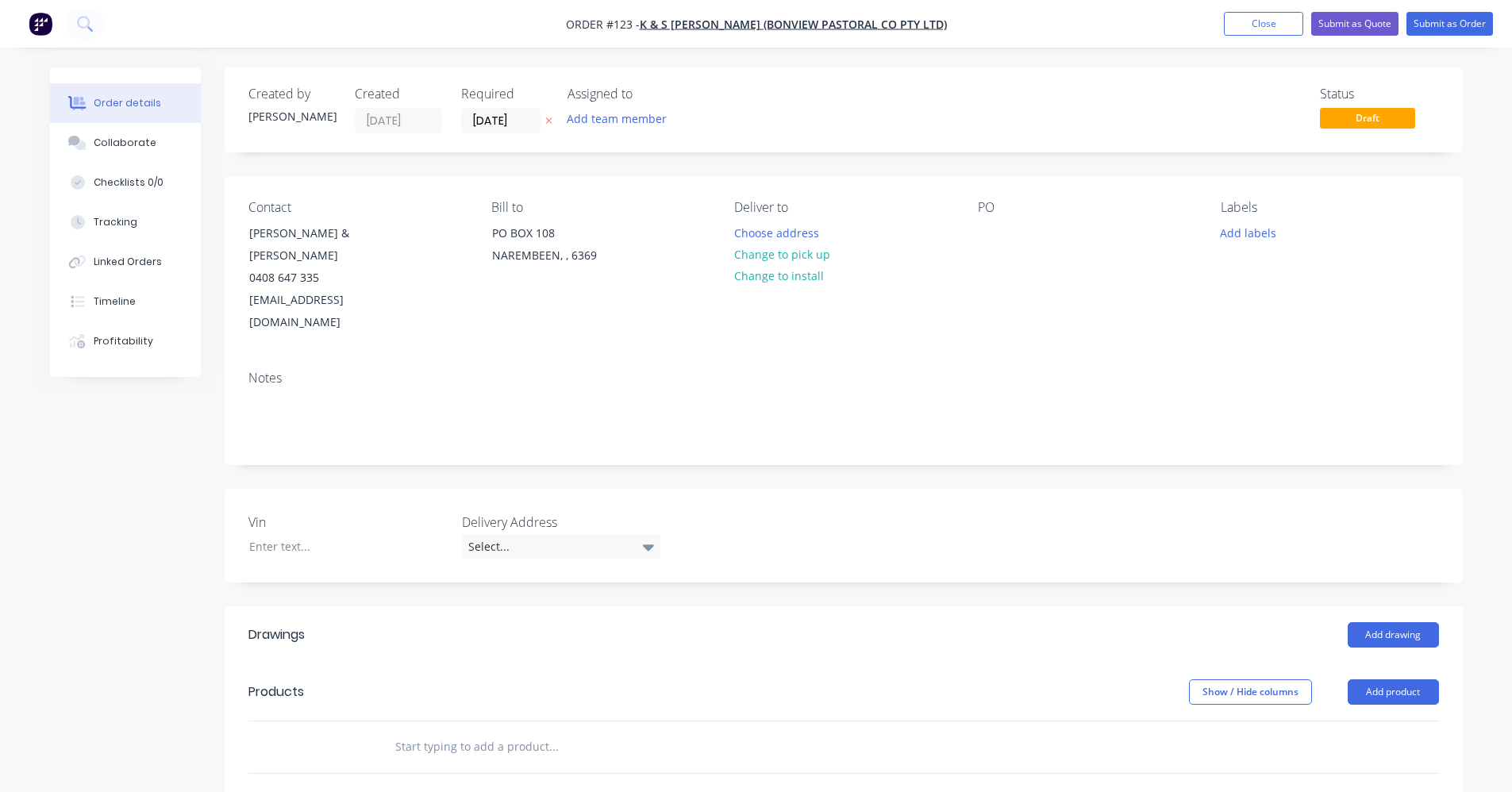
click at [536, 732] on input "text" at bounding box center [554, 747] width 318 height 32
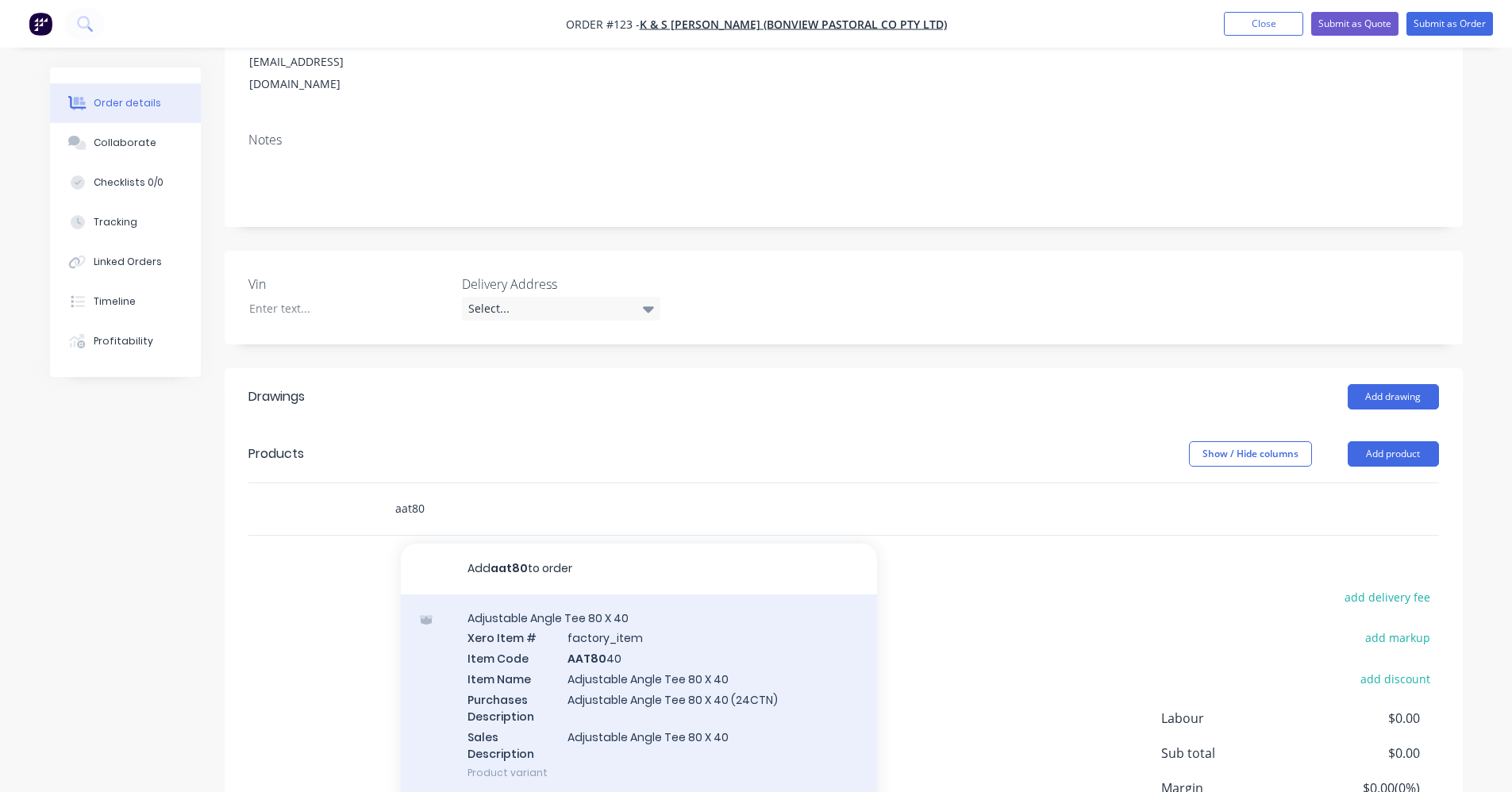
scroll to position [25, 0]
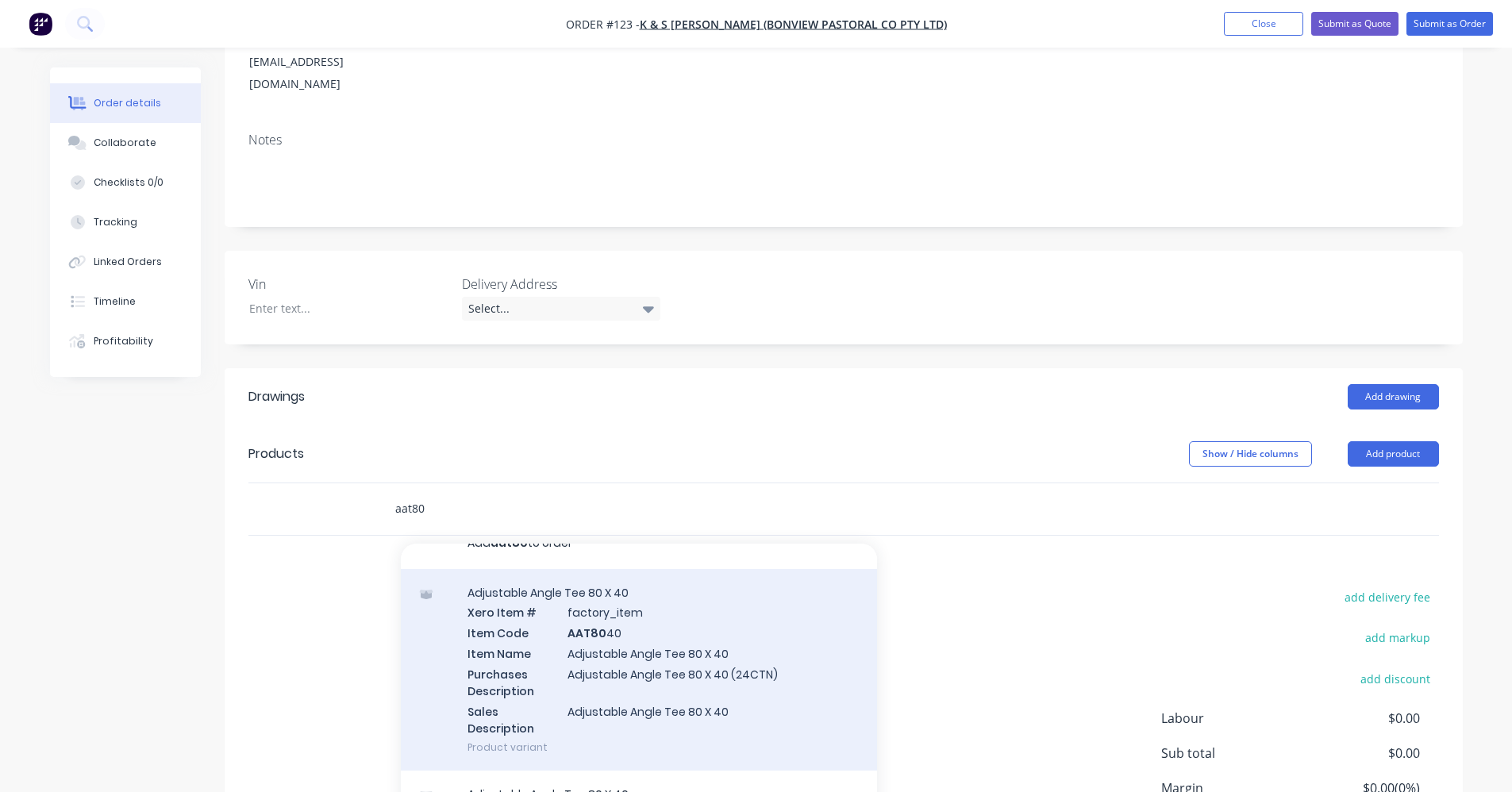
type input "aat80"
click at [732, 634] on div "Adjustable Angle Tee 80 X 40 Xero Item # factory_item Item Code AAT80 40 Item N…" at bounding box center [638, 670] width 477 height 203
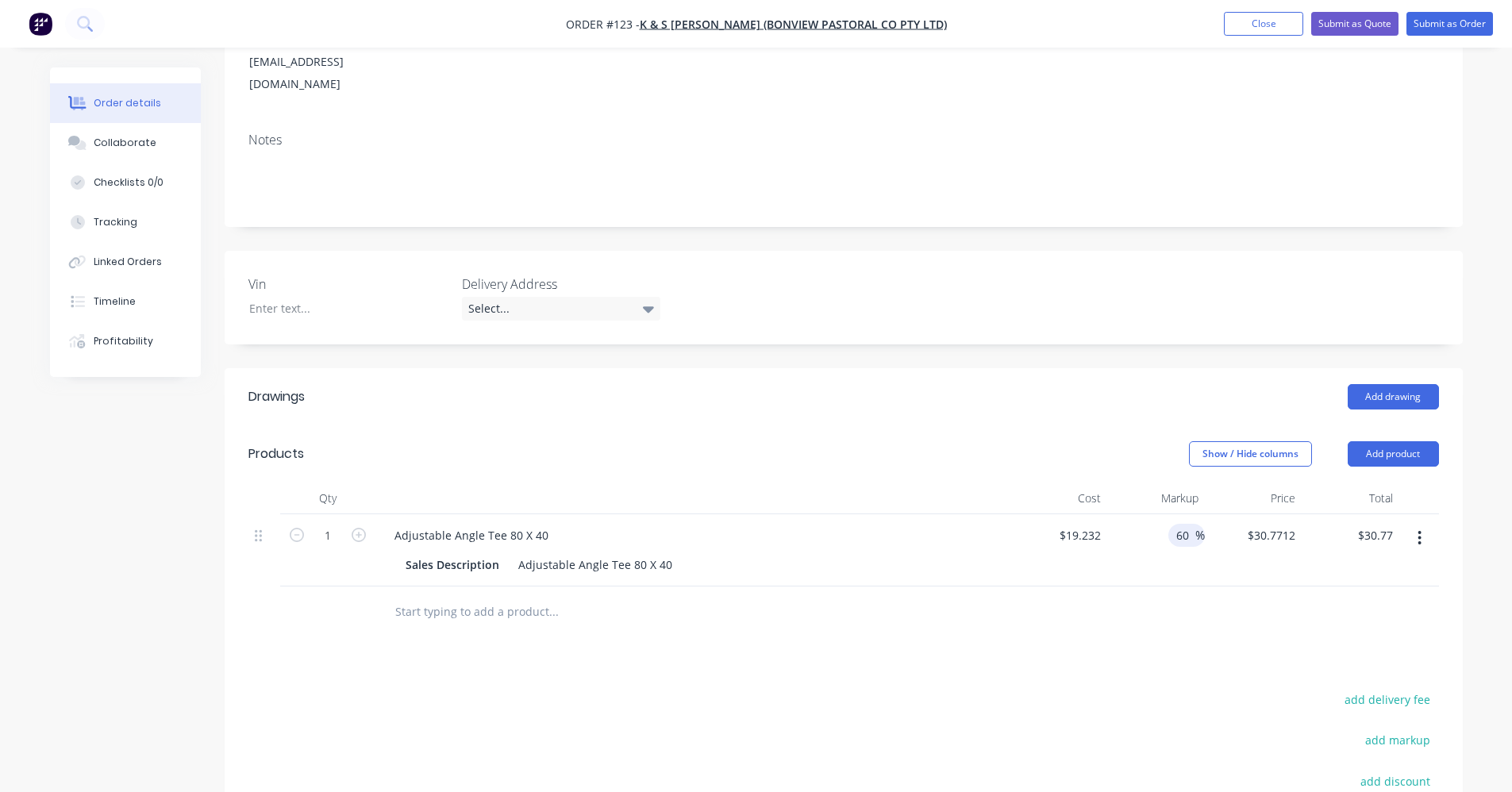
click at [1184, 524] on input "60" at bounding box center [1185, 535] width 20 height 23
type input "40"
type input "$26.9248"
type input "$26.92"
click at [1130, 635] on div "Drawings Add drawing Products Show / Hide columns Add product Qty Cost Markup P…" at bounding box center [844, 693] width 1239 height 651
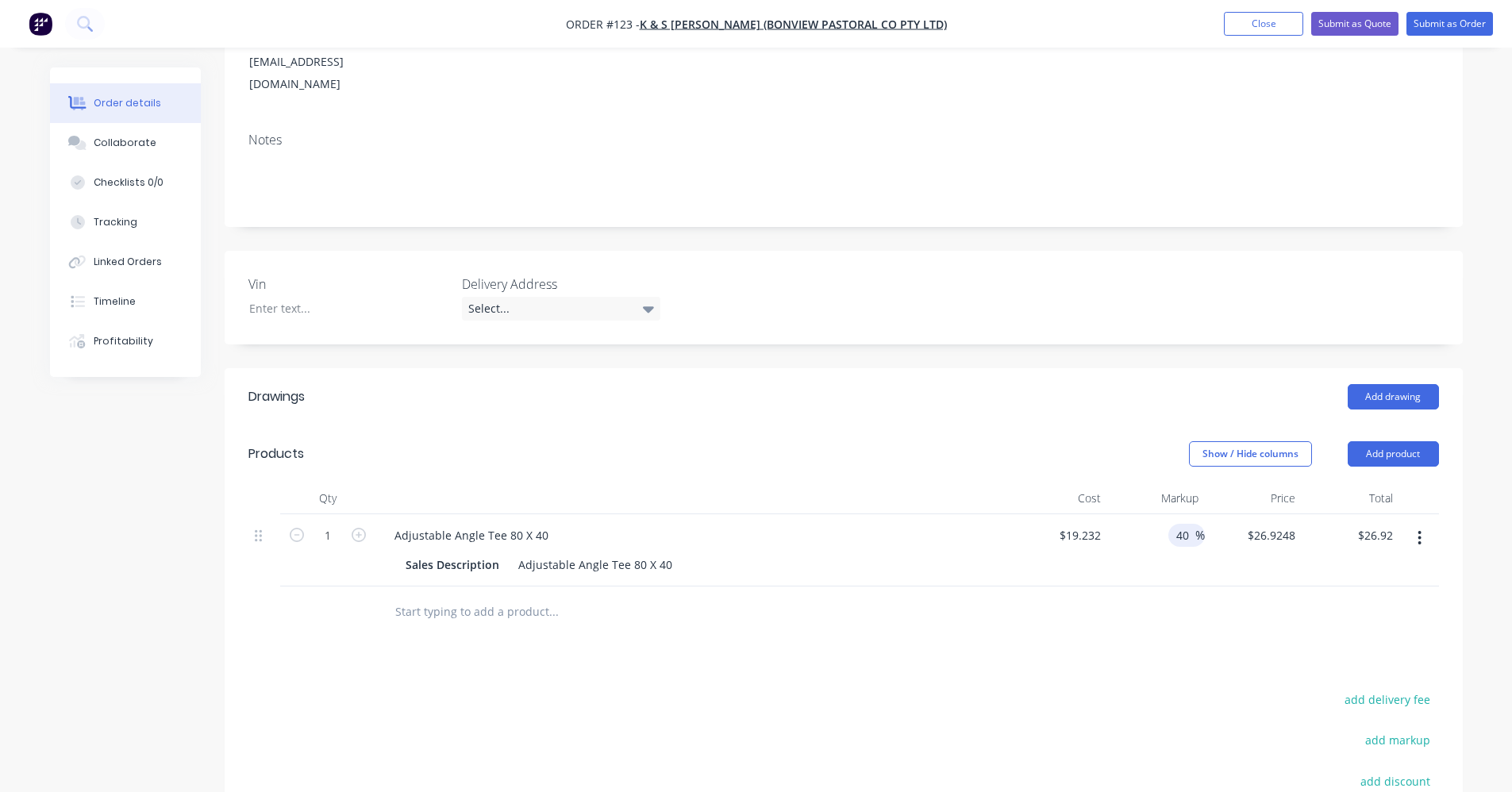
click at [1180, 524] on input "40" at bounding box center [1185, 535] width 20 height 23
type input "60"
type input "$30.7712"
type input "$30.77"
click at [1154, 636] on div "Drawings Add drawing Products Show / Hide columns Add product Qty Cost Markup P…" at bounding box center [844, 693] width 1239 height 651
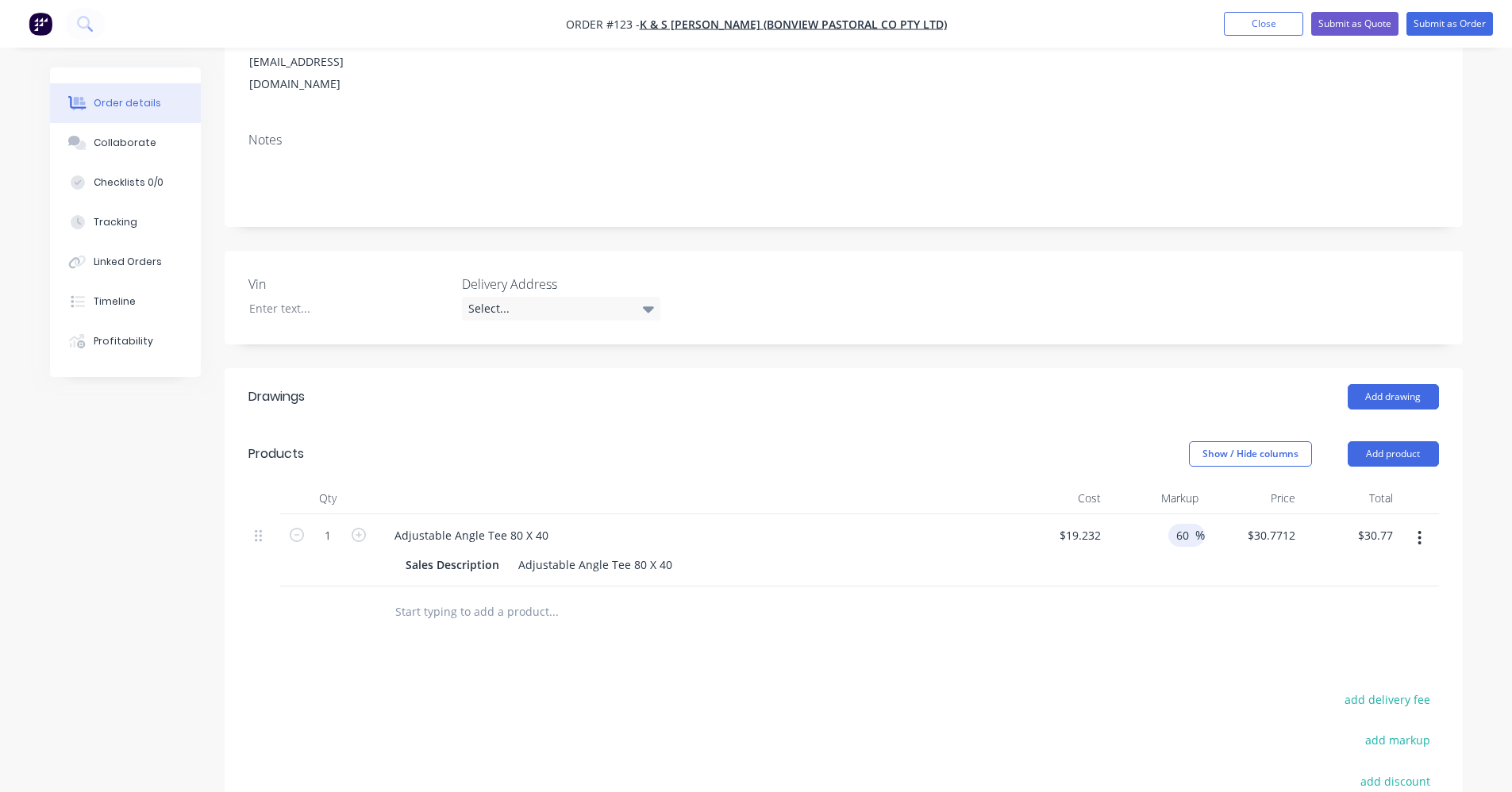
click at [1178, 524] on input "60" at bounding box center [1185, 535] width 20 height 23
type input "40"
type input "$26.9248"
type input "$26.92"
click at [1131, 613] on div "Drawings Add drawing Products Show / Hide columns Add product Qty Cost Markup P…" at bounding box center [844, 693] width 1239 height 651
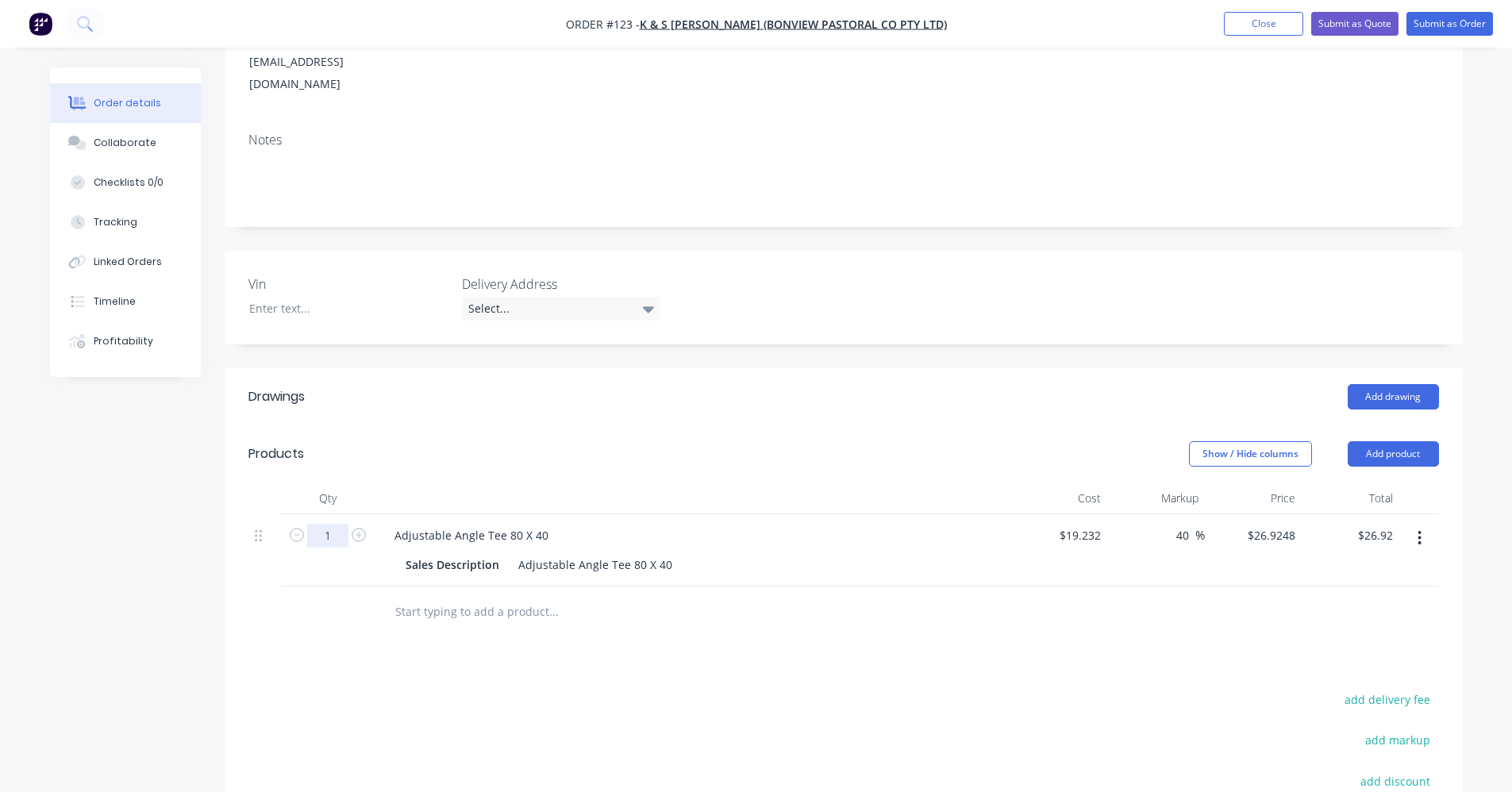
click at [335, 524] on input "1" at bounding box center [328, 536] width 41 height 24
type input "10"
type input "$269.25"
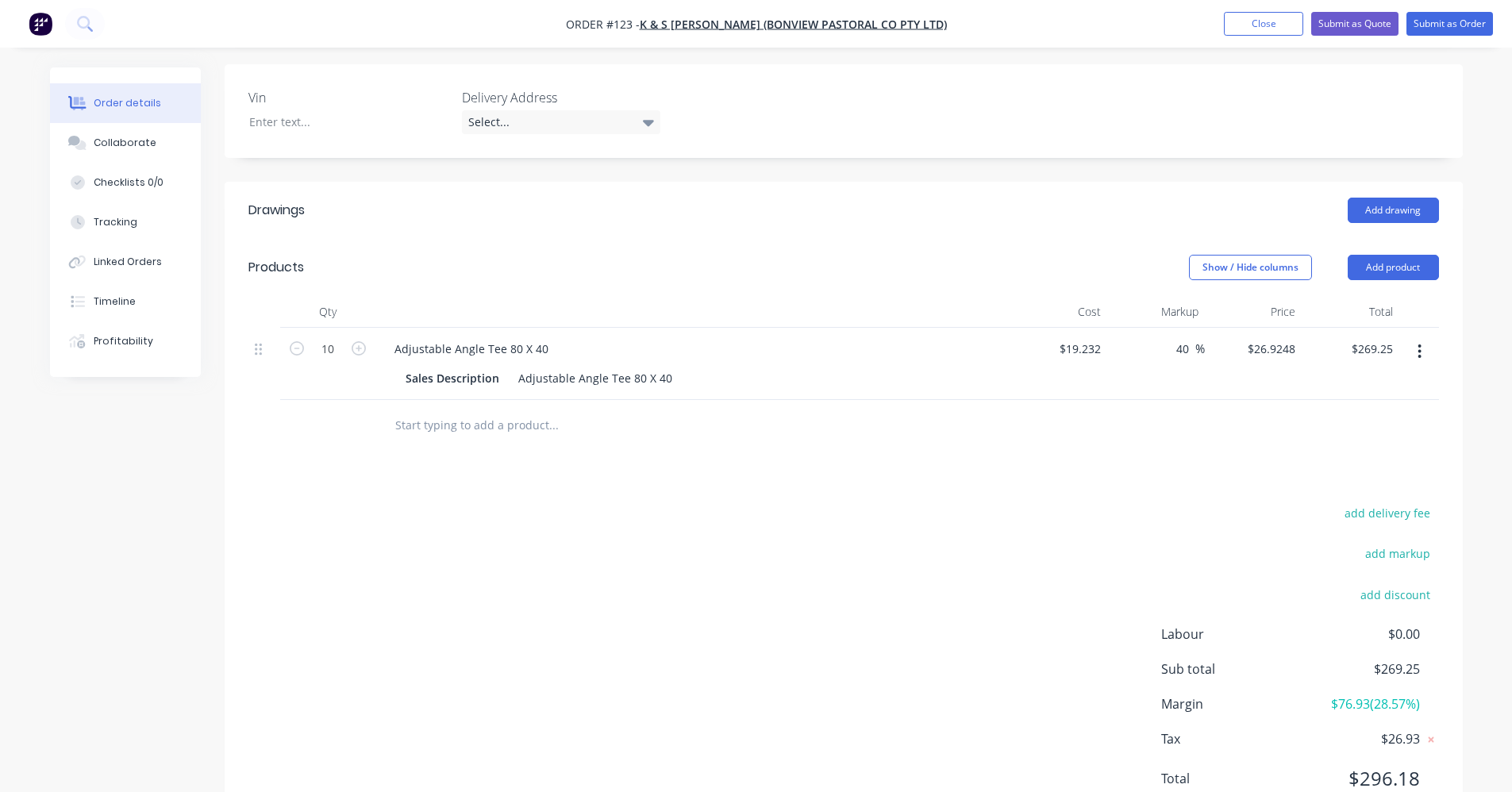
scroll to position [444, 0]
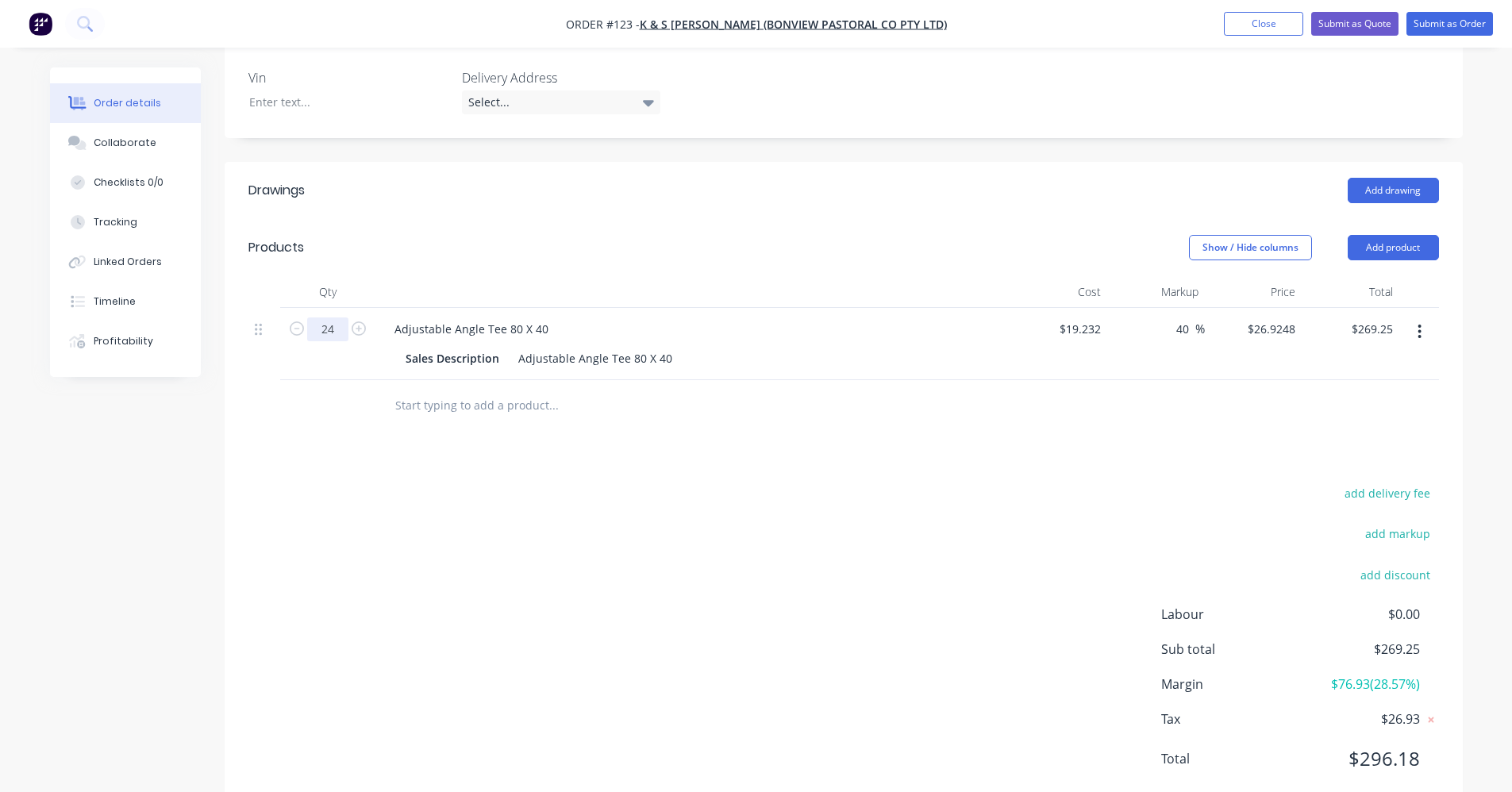
type input "24"
type input "$646.20"
click at [682, 495] on div "add delivery fee add markup add discount Labour $0.00 Sub total $269.25 Margin …" at bounding box center [843, 636] width 1190 height 307
click at [339, 318] on input "24" at bounding box center [328, 330] width 41 height 24
type input "10"
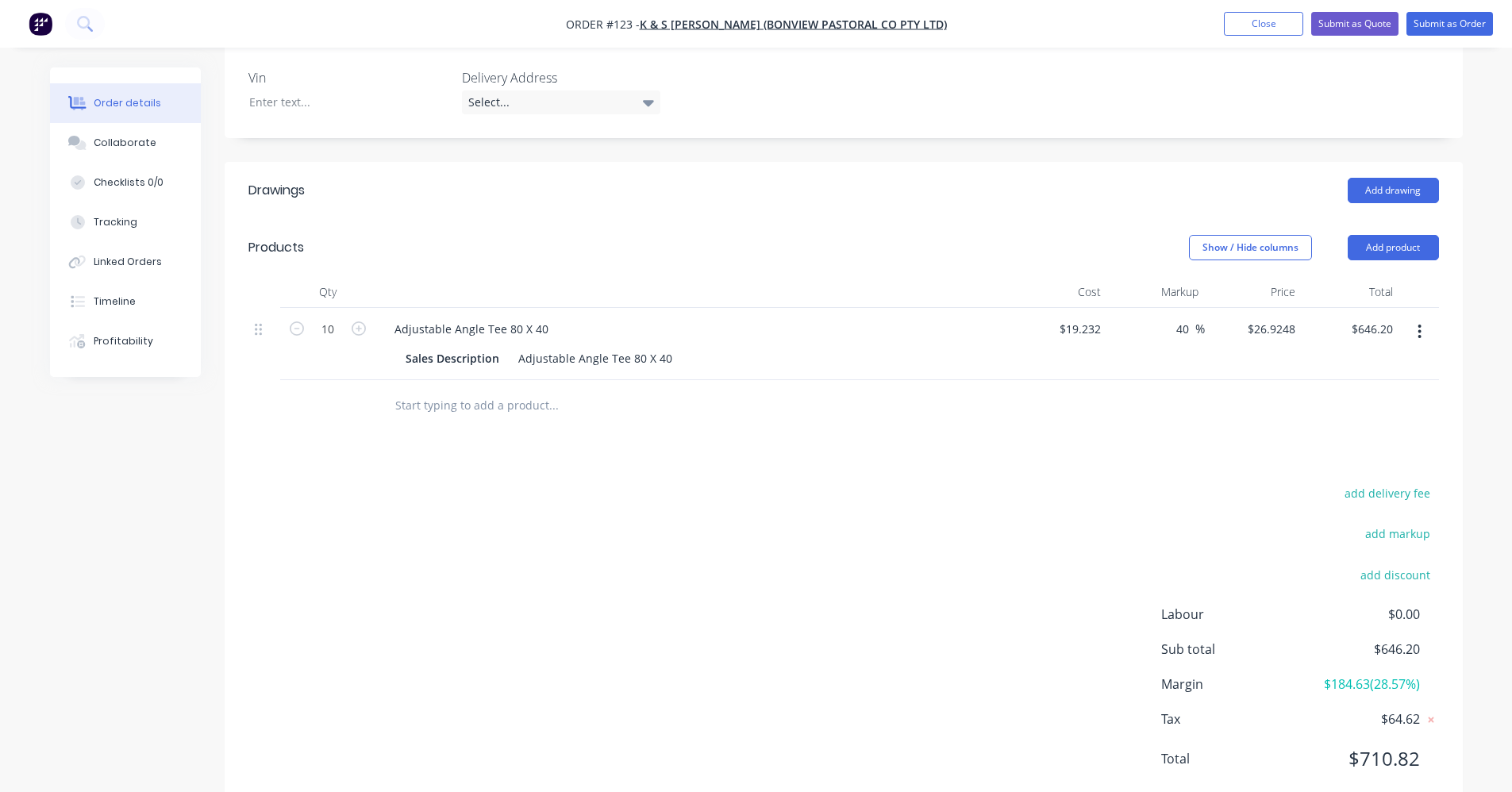
type input "$269.25"
click at [793, 554] on div "add delivery fee add markup add discount Labour $0.00 Sub total $646.20 Margin …" at bounding box center [843, 636] width 1190 height 307
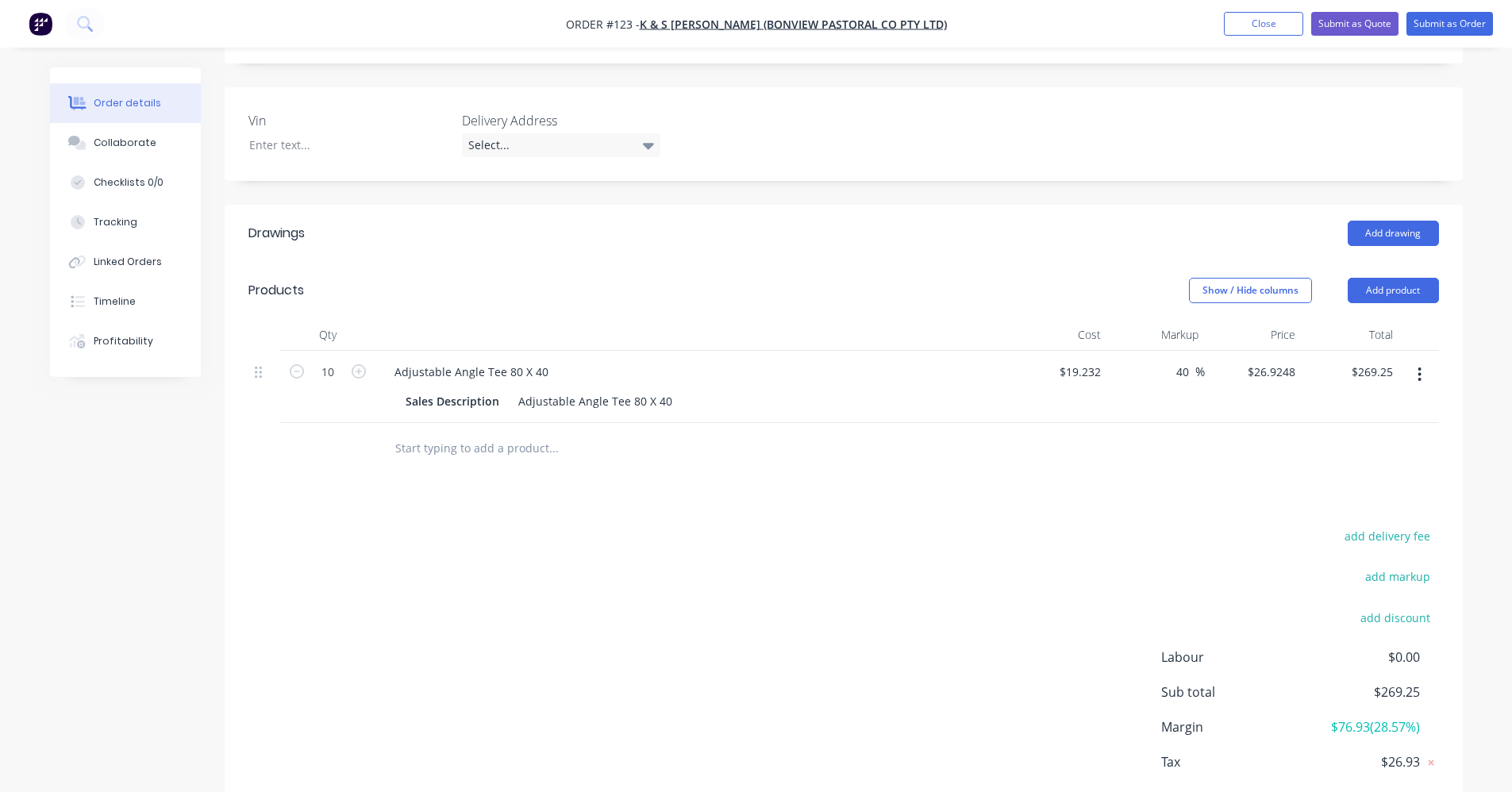
scroll to position [365, 0]
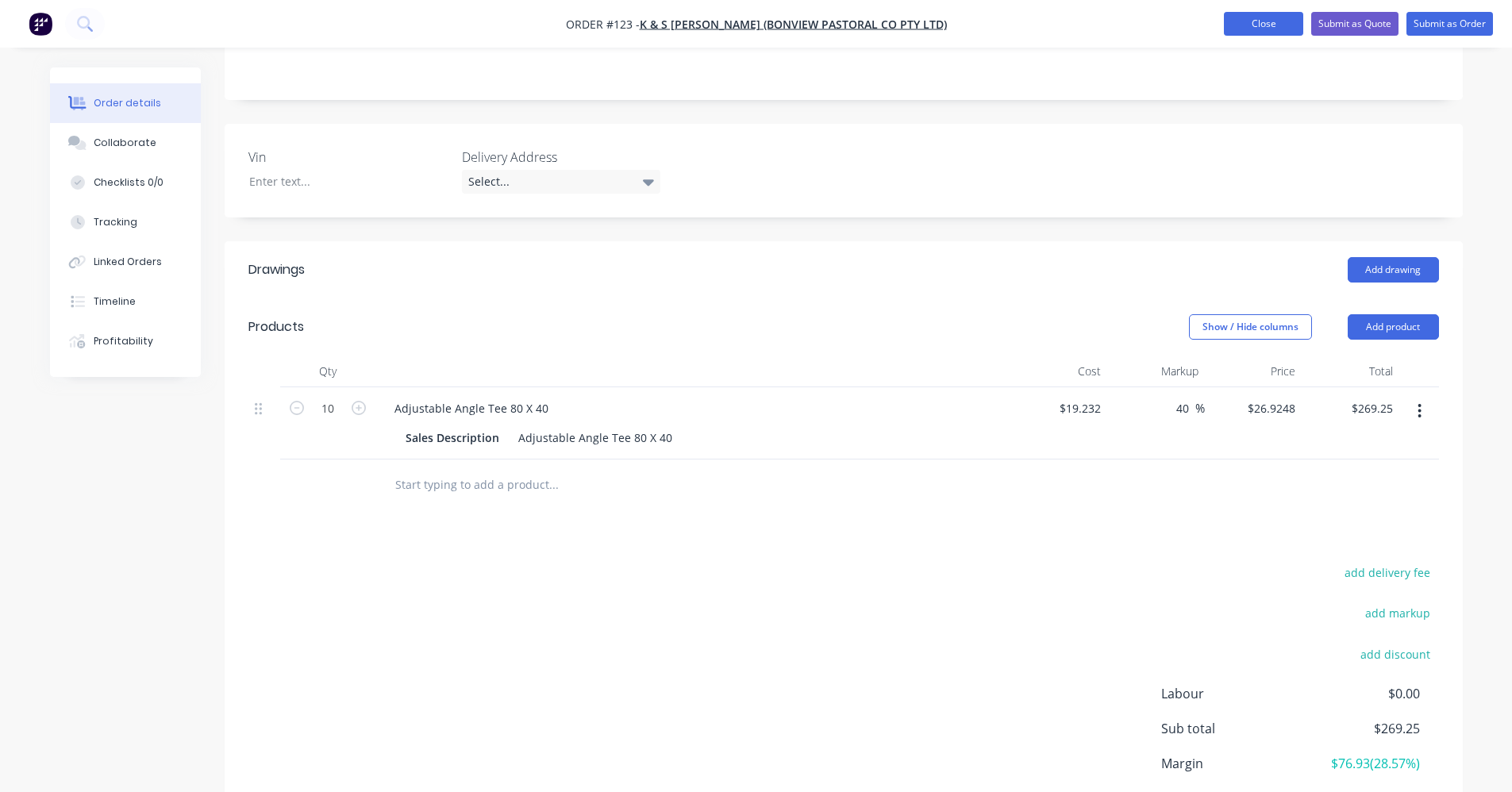
click at [1243, 20] on button "Close" at bounding box center [1263, 24] width 79 height 24
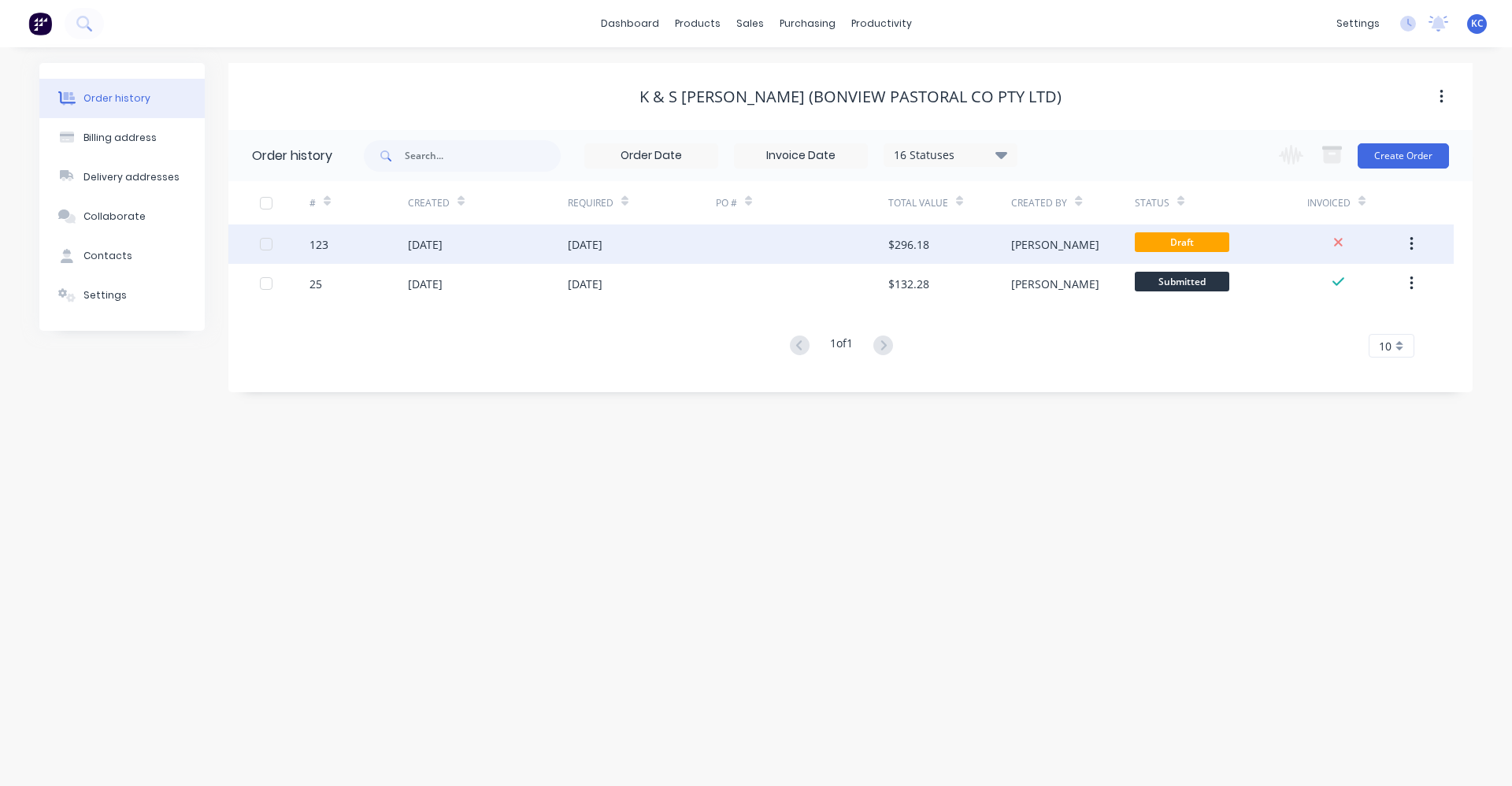
click at [597, 241] on div "[DATE]" at bounding box center [585, 244] width 35 height 17
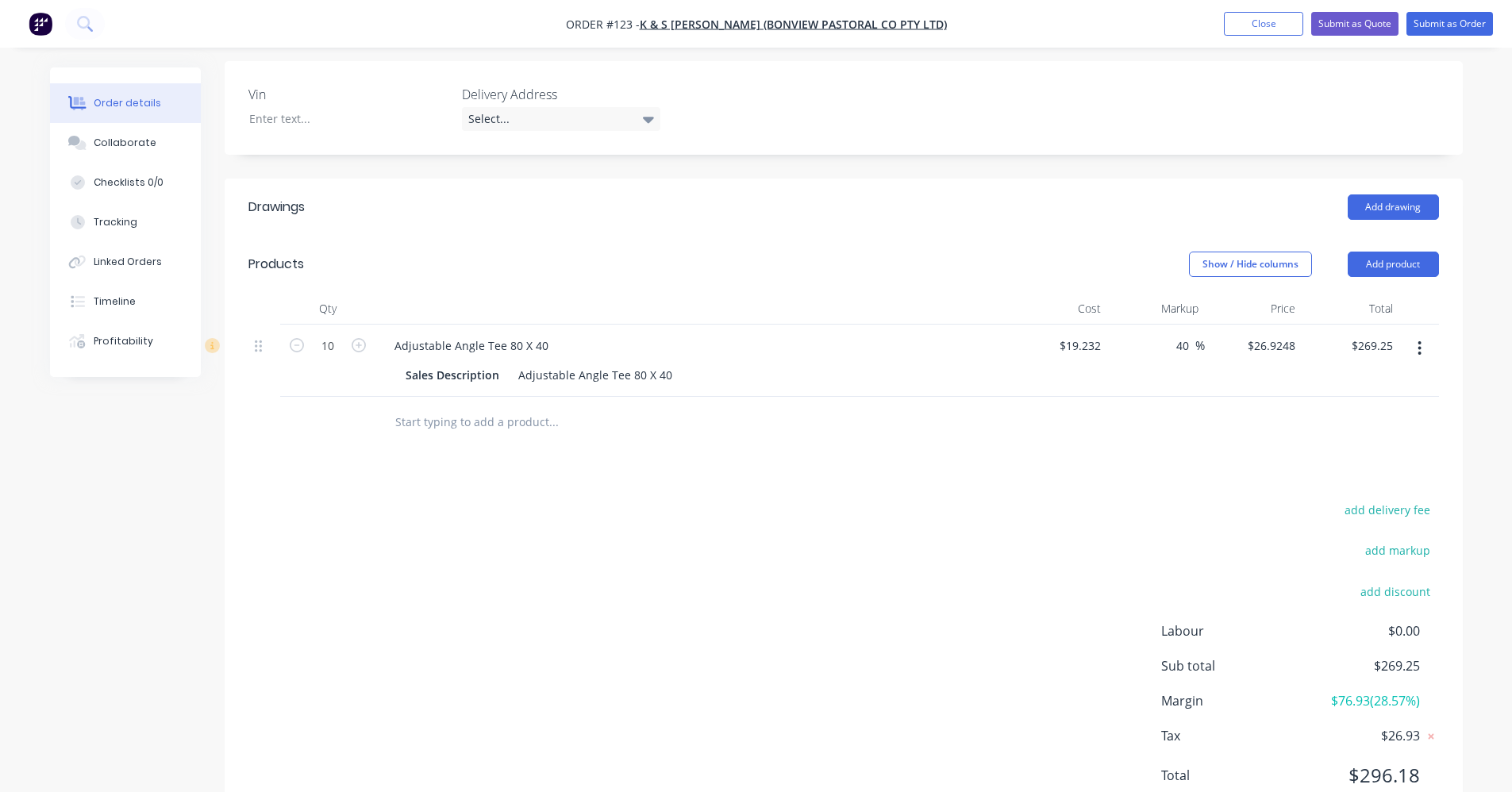
scroll to position [444, 0]
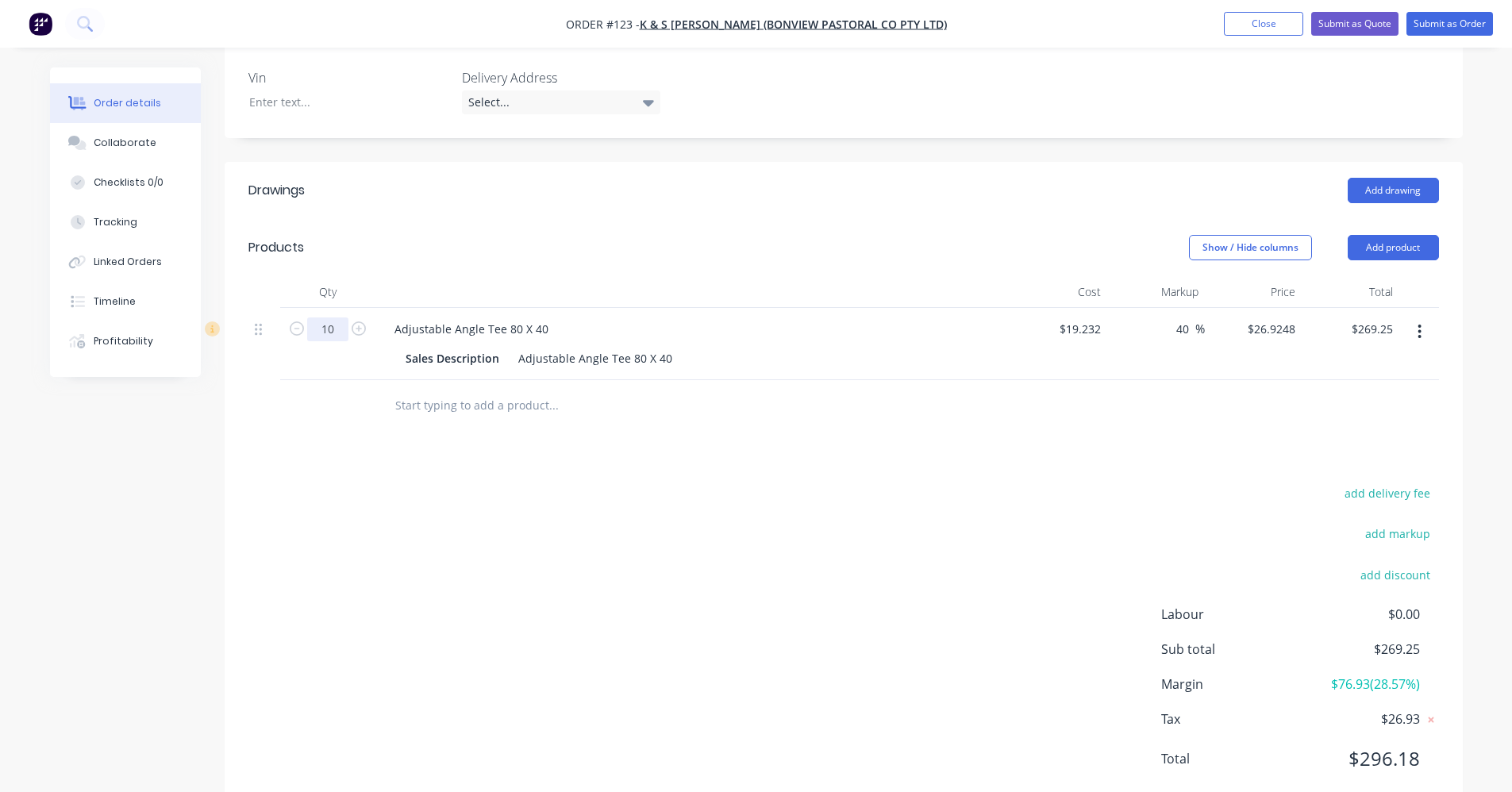
click at [337, 318] on input "10" at bounding box center [328, 330] width 41 height 24
type input "24"
type input "$646.20"
click at [704, 482] on div "add delivery fee add markup add discount Labour $0.00 Sub total $269.25 Margin …" at bounding box center [843, 636] width 1190 height 307
click at [329, 318] on input "24" at bounding box center [328, 330] width 41 height 24
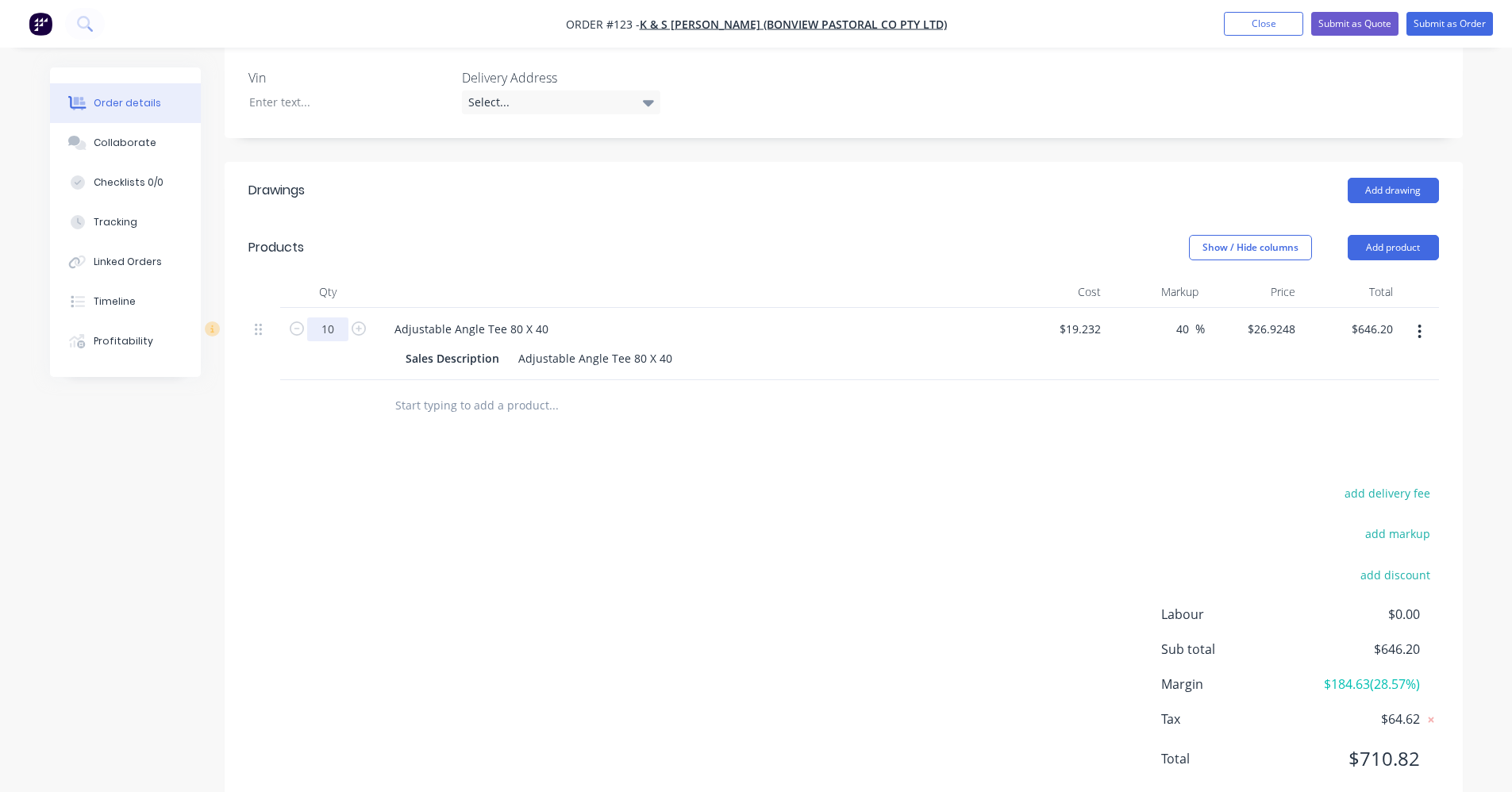
type input "10"
type input "$269.25"
drag, startPoint x: 730, startPoint y: 443, endPoint x: 737, endPoint y: 433, distance: 12.2
click at [732, 482] on div "add delivery fee add markup add discount Labour $0.00 Sub total $269.25 Margin …" at bounding box center [843, 636] width 1190 height 307
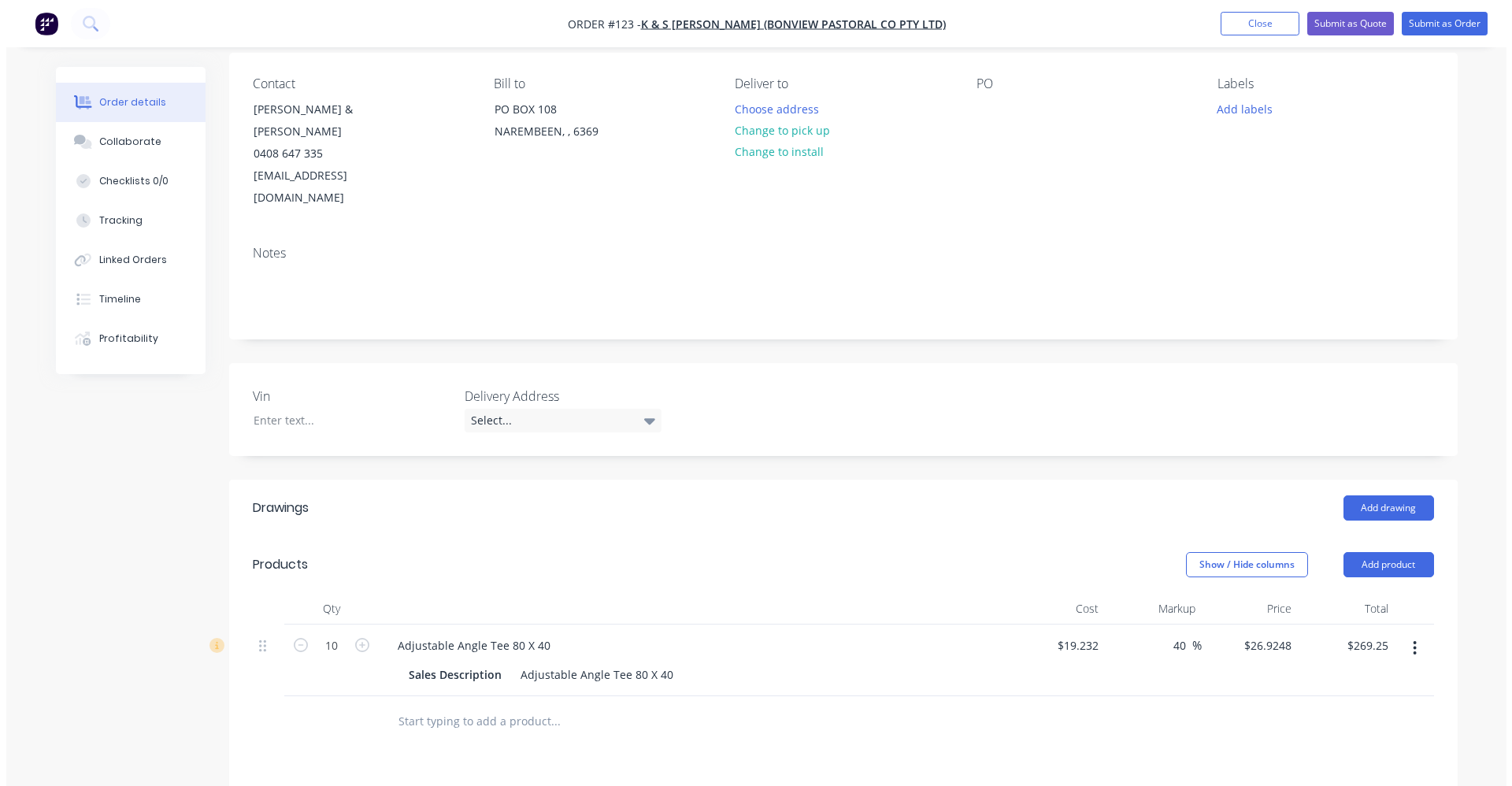
scroll to position [0, 0]
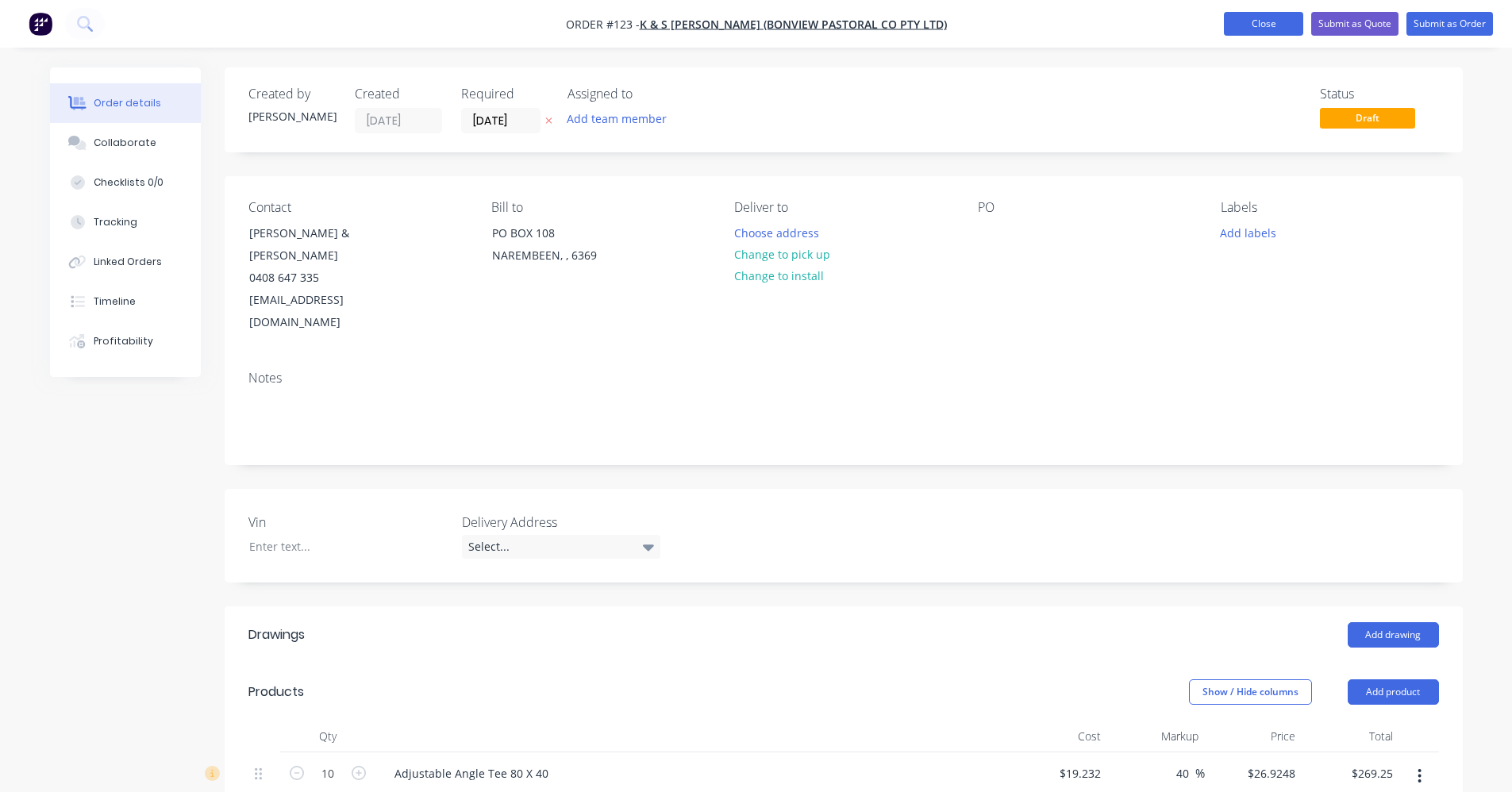
click at [1277, 20] on button "Close" at bounding box center [1263, 24] width 79 height 24
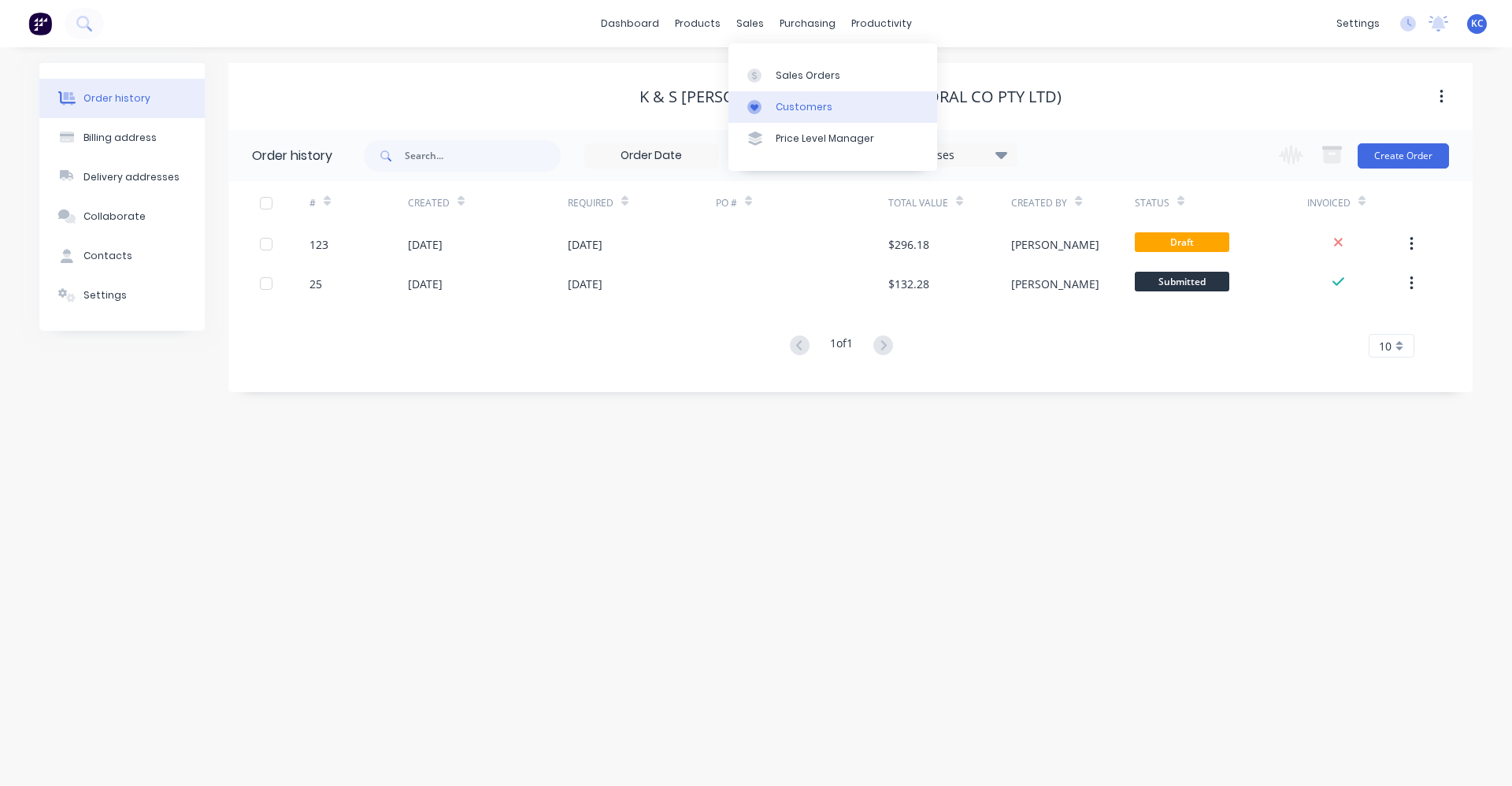
click at [768, 106] on div at bounding box center [760, 106] width 24 height 14
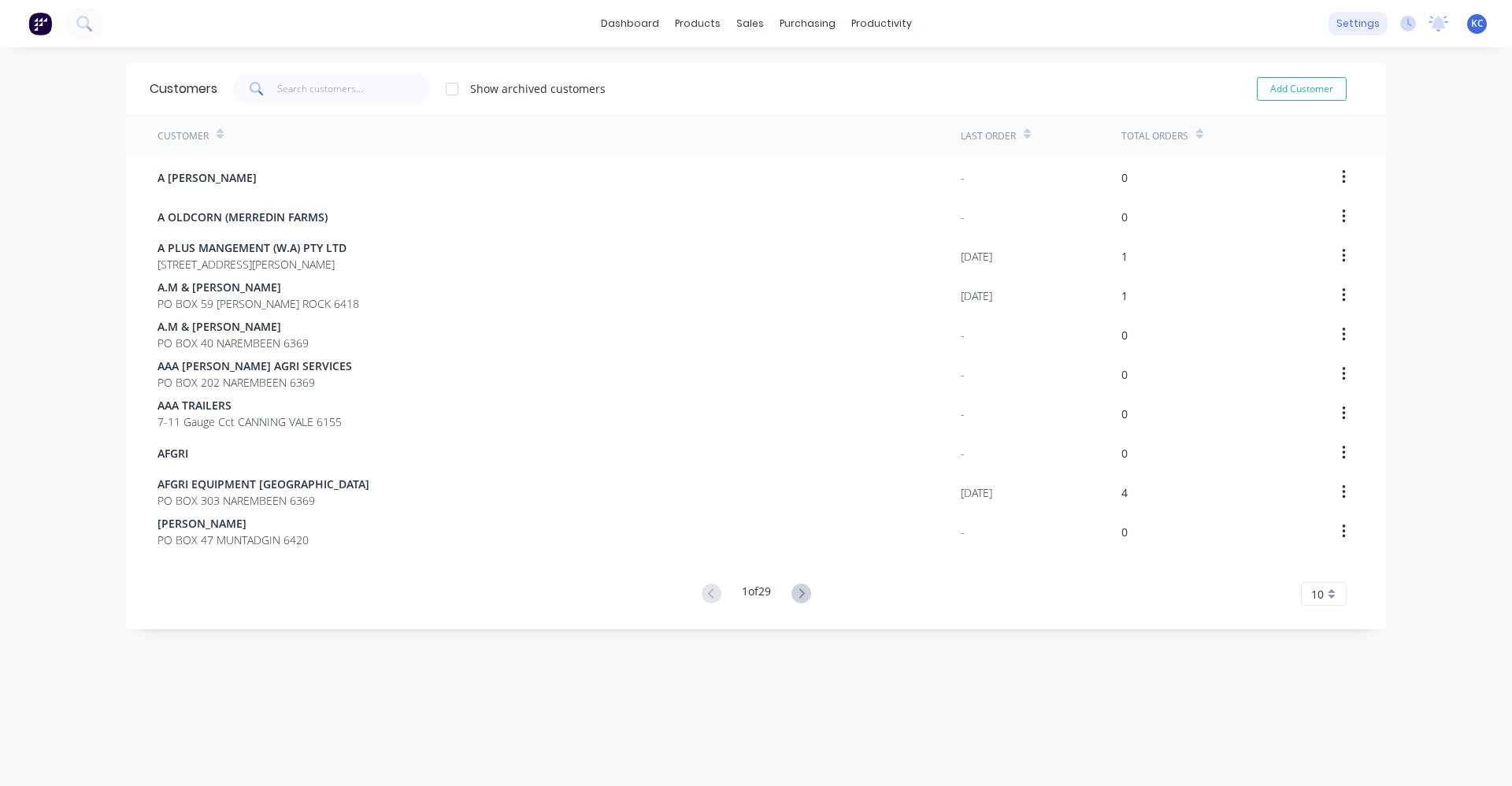
click at [1342, 23] on div "settings" at bounding box center [1358, 24] width 59 height 24
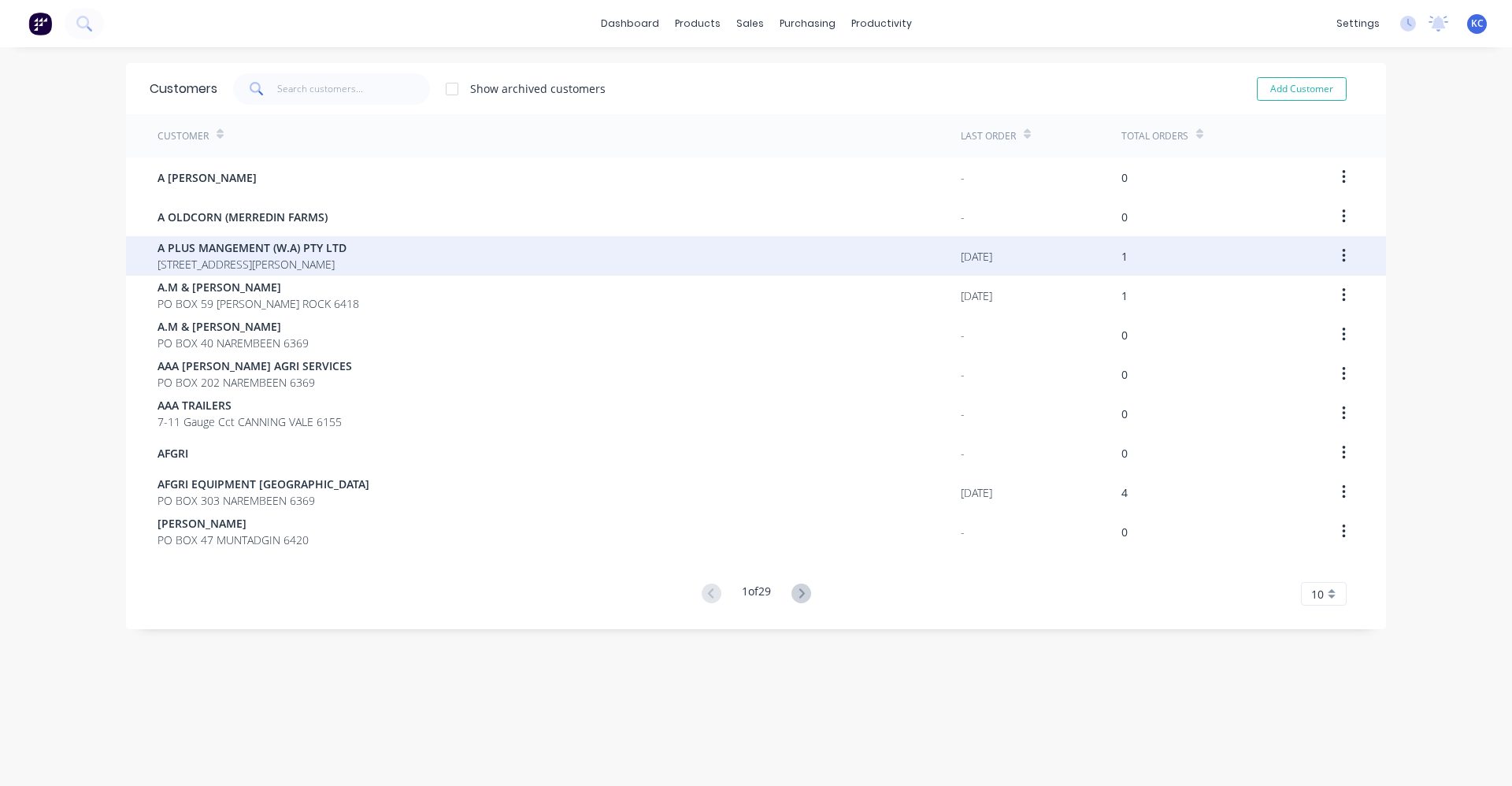
click at [388, 262] on div "A PLUS MANGEMENT (W.A) PTY LTD Unit 3 8 Churchill St NAREMBEEN 6369" at bounding box center [559, 256] width 803 height 40
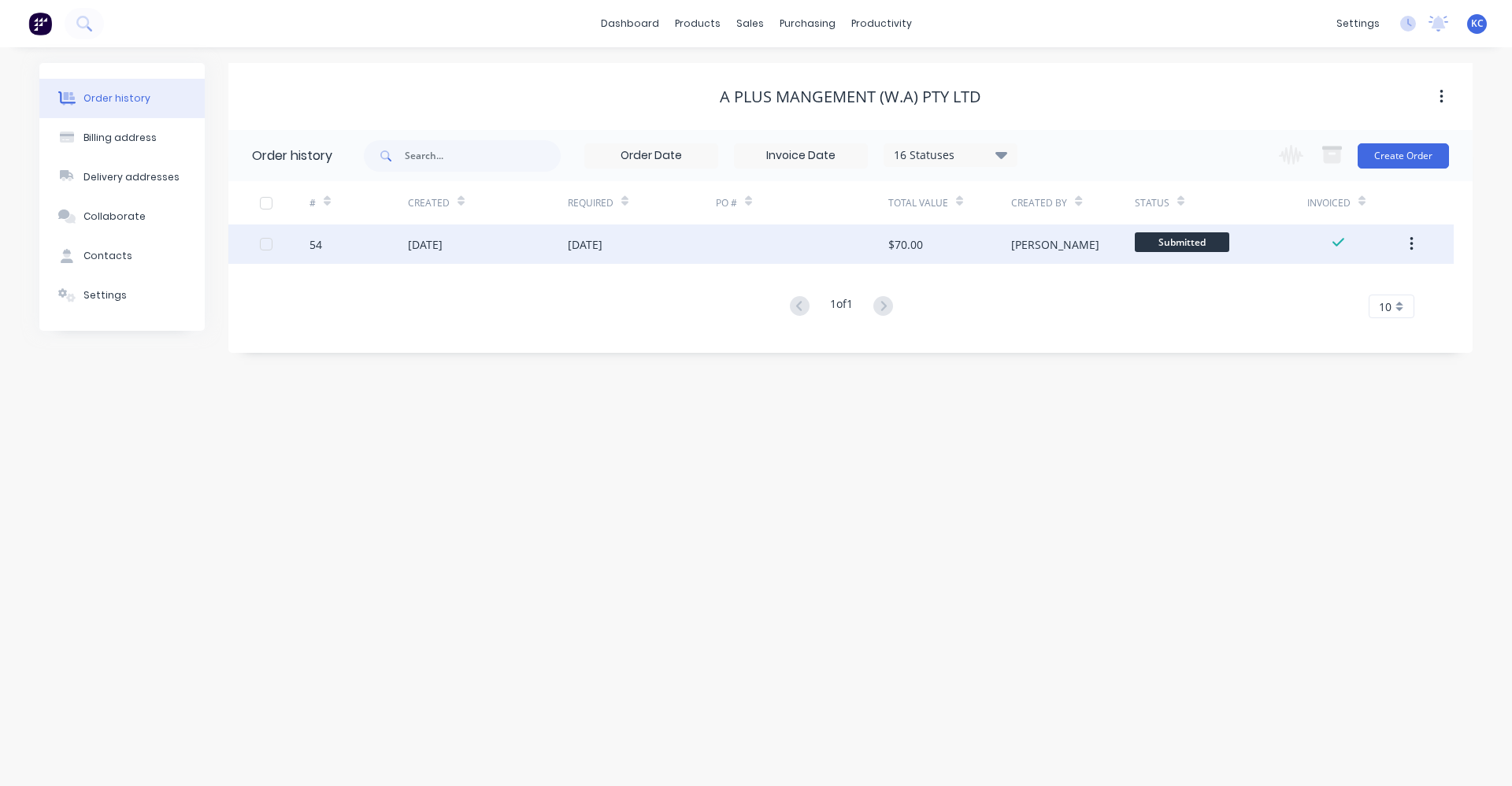
click at [1412, 250] on icon "button" at bounding box center [1411, 244] width 3 height 14
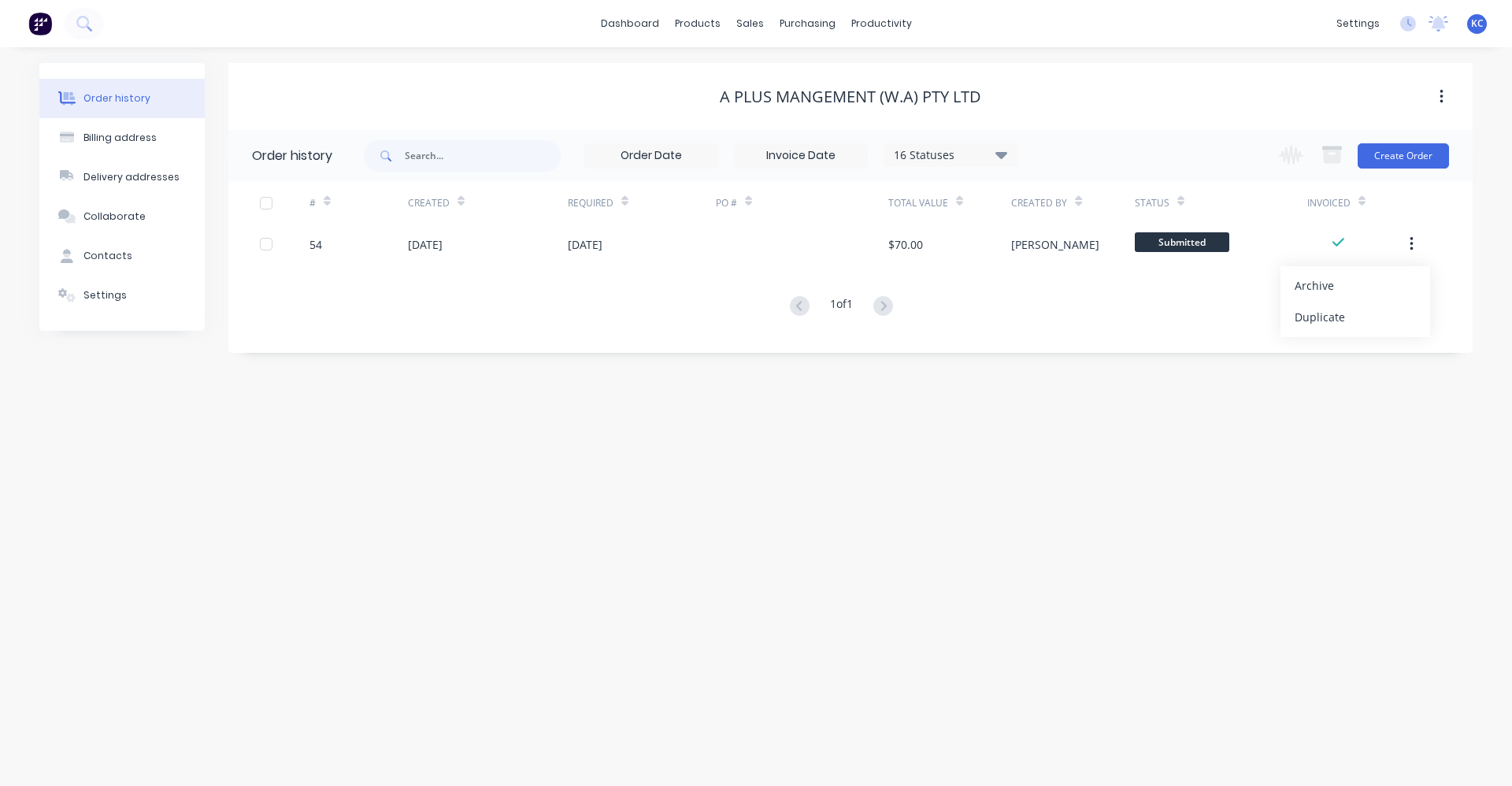
click at [1041, 455] on div "Order history Billing address Delivery addresses Collaborate Contacts Settings …" at bounding box center [756, 416] width 1512 height 739
click at [137, 297] on button "Settings" at bounding box center [122, 295] width 165 height 40
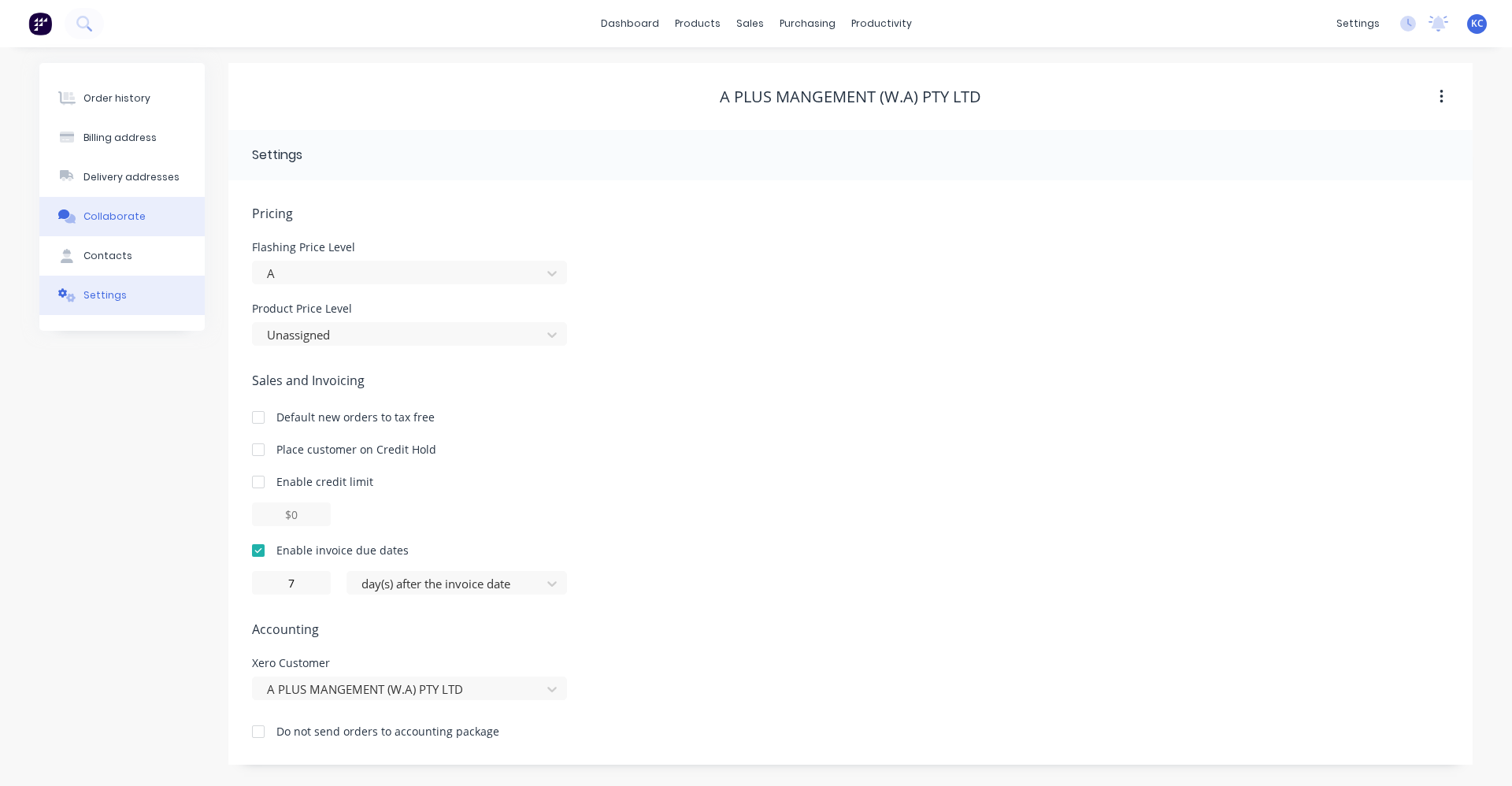
click at [124, 210] on div "Collaborate" at bounding box center [114, 216] width 62 height 14
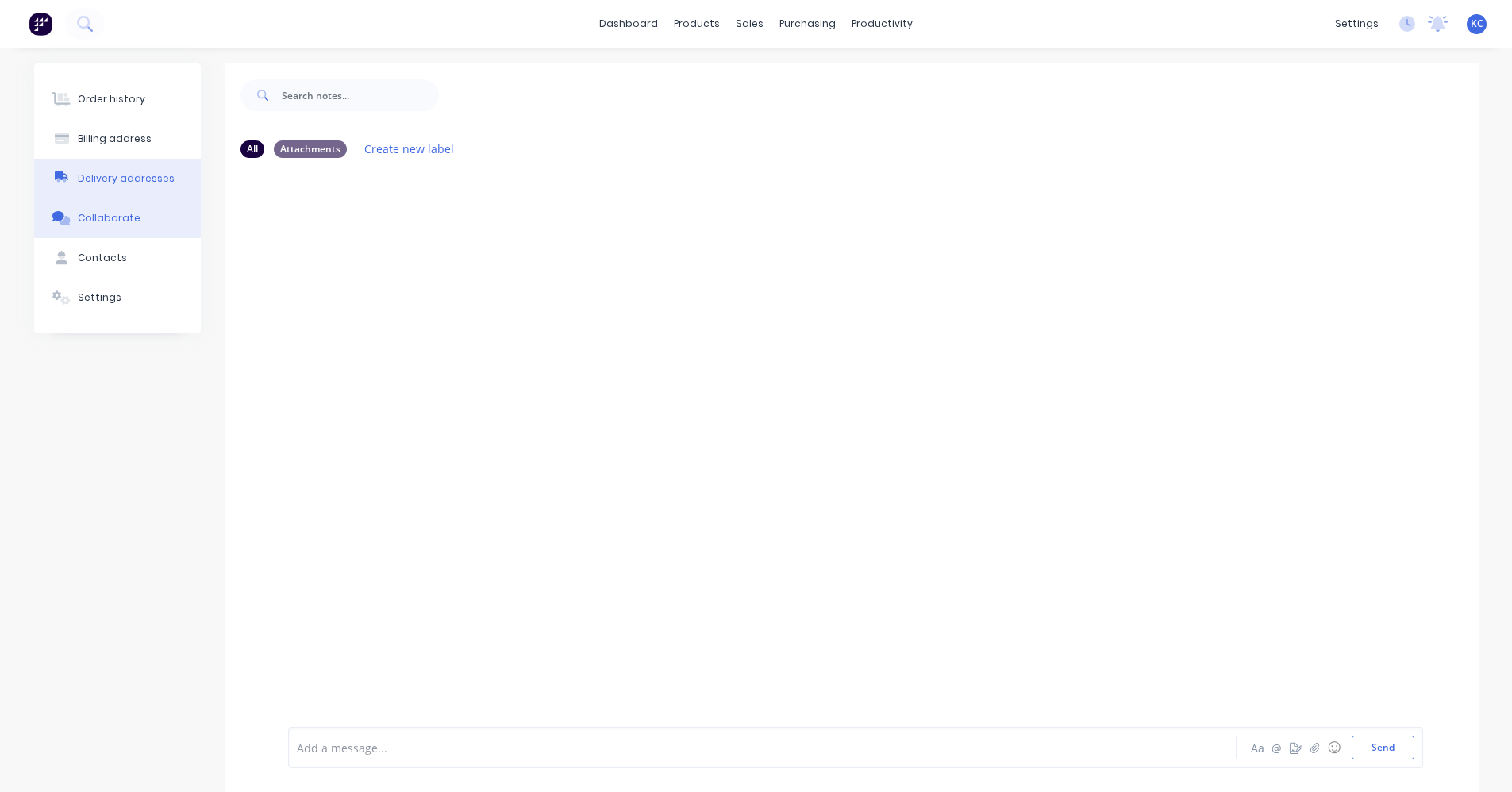
click at [138, 178] on div "Delivery addresses" at bounding box center [126, 178] width 97 height 14
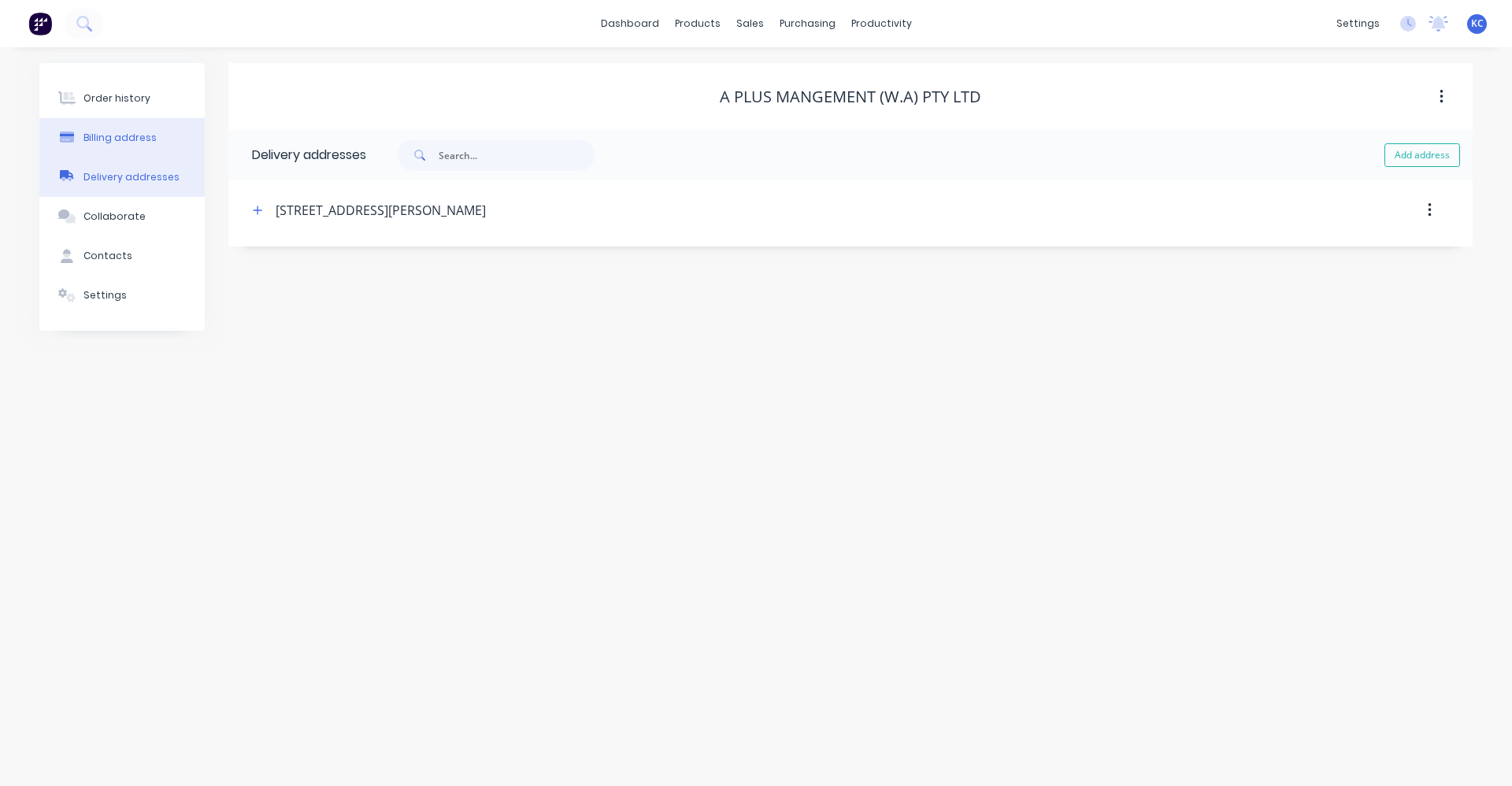
click at [141, 144] on div "Billing address" at bounding box center [120, 137] width 73 height 14
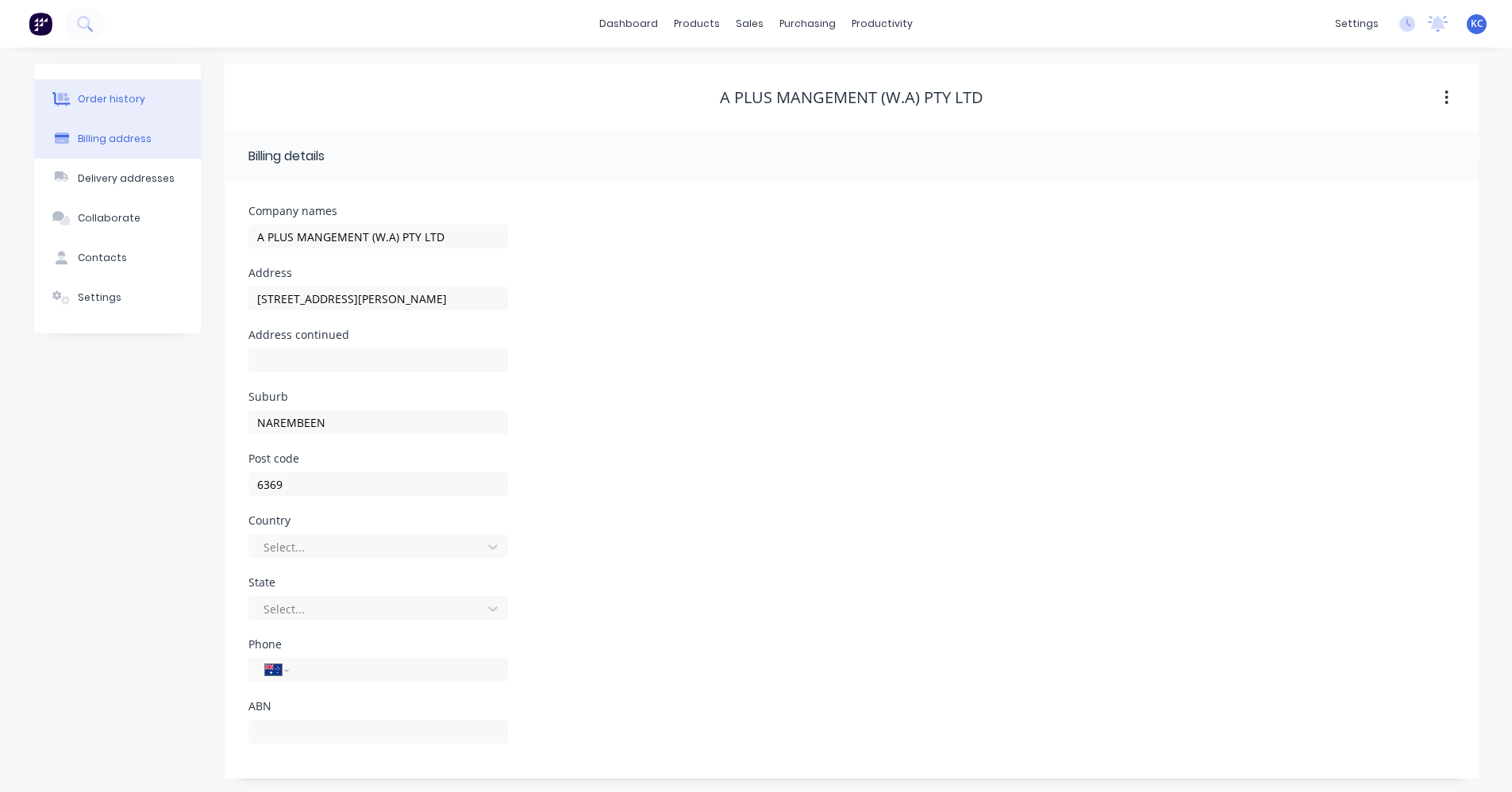
click at [149, 106] on button "Order history" at bounding box center [117, 99] width 166 height 40
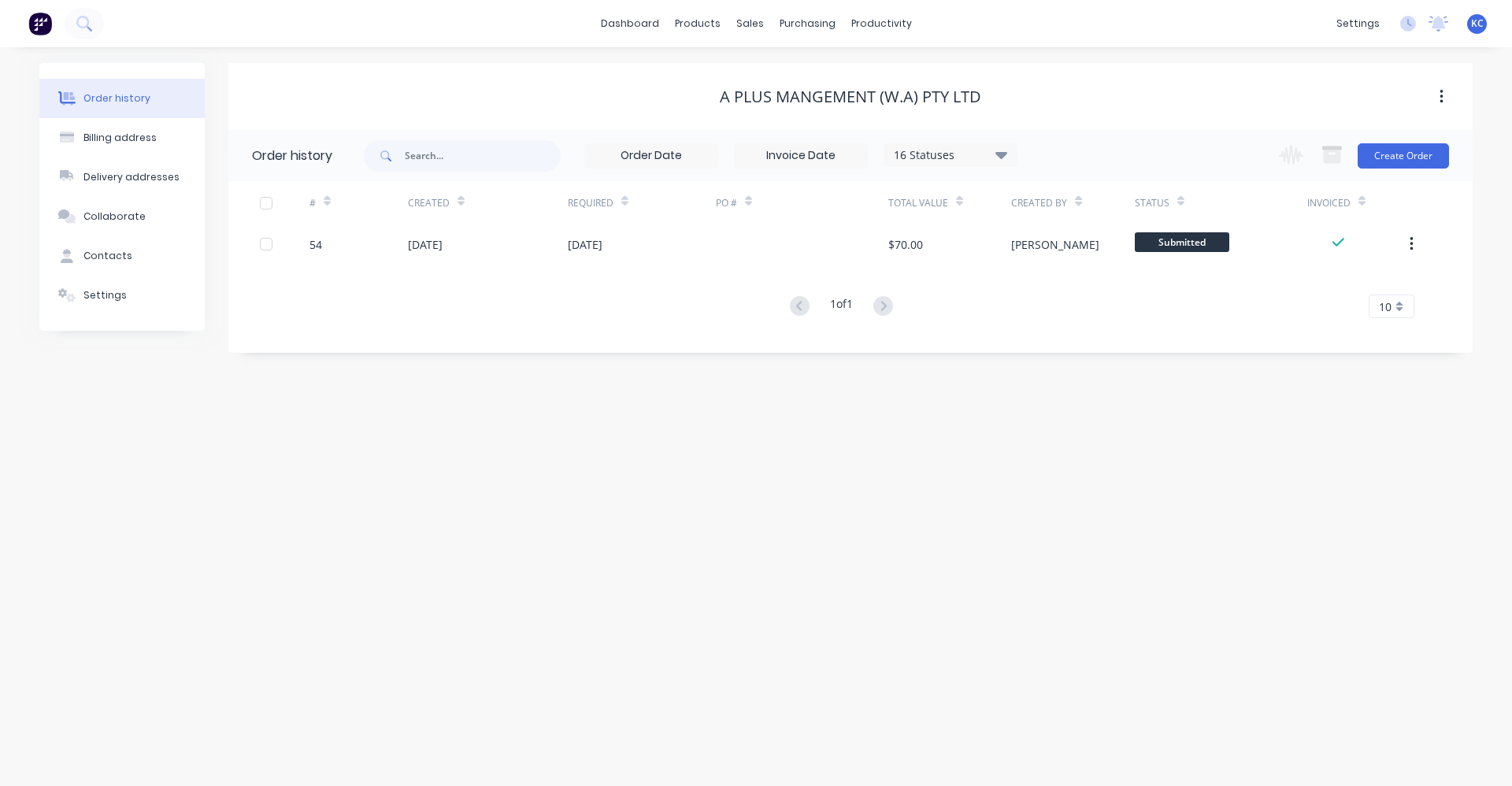
click at [1432, 98] on button "button" at bounding box center [1441, 97] width 37 height 29
click at [1284, 89] on div "A PLUS MANGEMENT (W.A) PTY LTD" at bounding box center [851, 97] width 1245 height 19
click at [625, 21] on link "dashboard" at bounding box center [630, 24] width 74 height 24
